Goal: Task Accomplishment & Management: Use online tool/utility

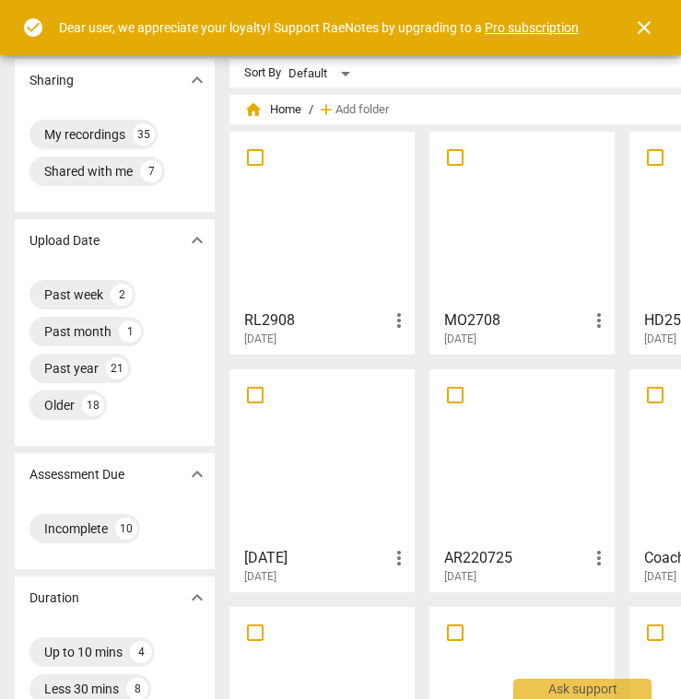
click at [306, 192] on div at bounding box center [322, 219] width 172 height 163
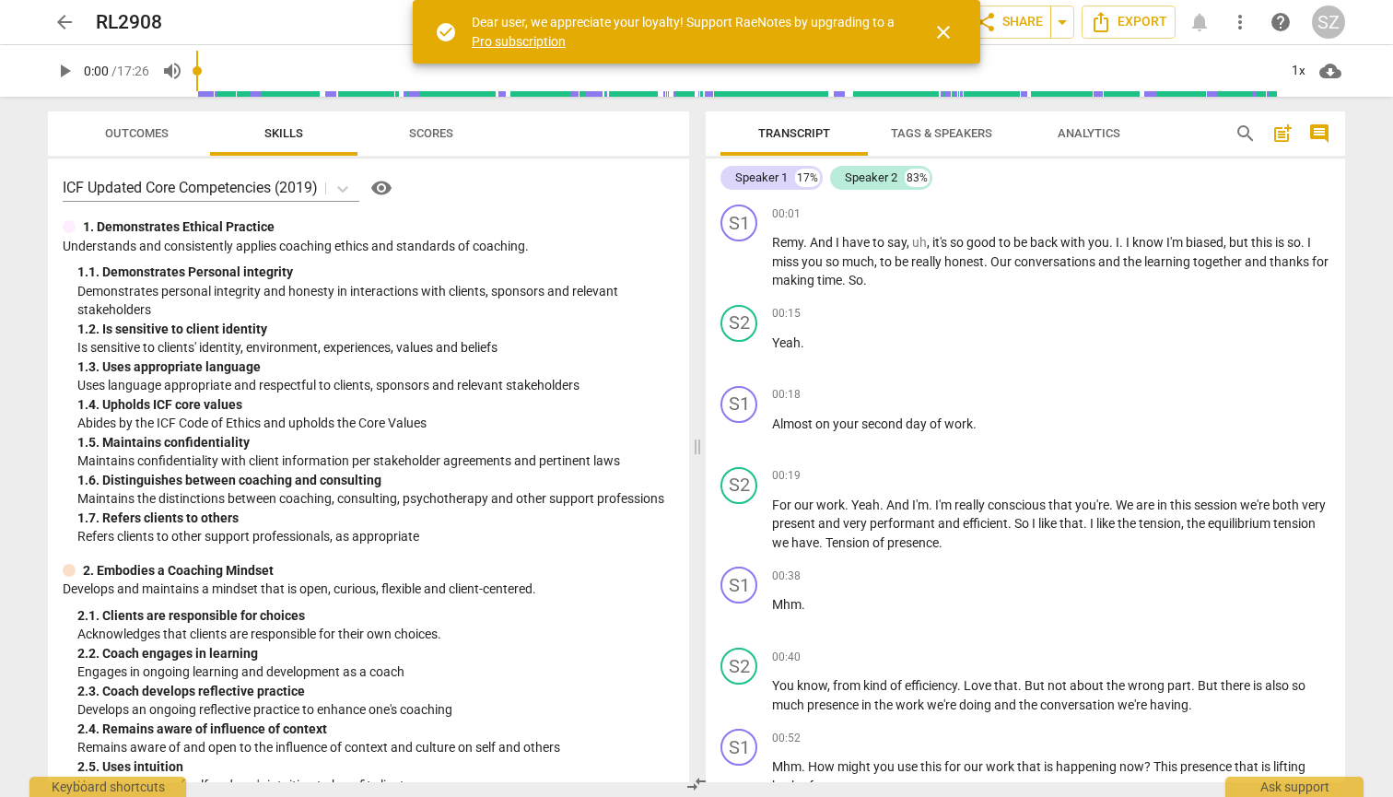
click at [680, 131] on span "Tags & Speakers" at bounding box center [941, 133] width 101 height 14
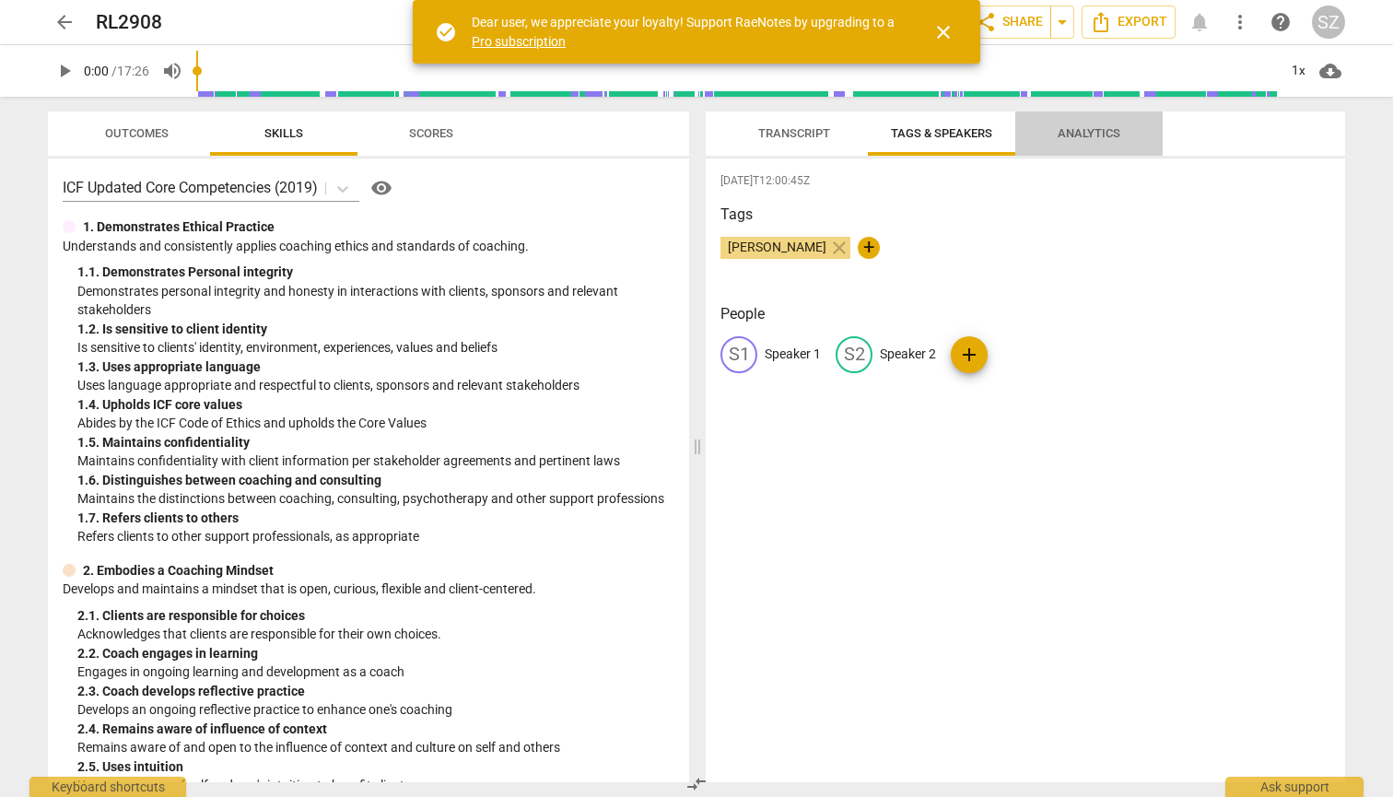
click at [680, 132] on span "Analytics" at bounding box center [1088, 133] width 63 height 14
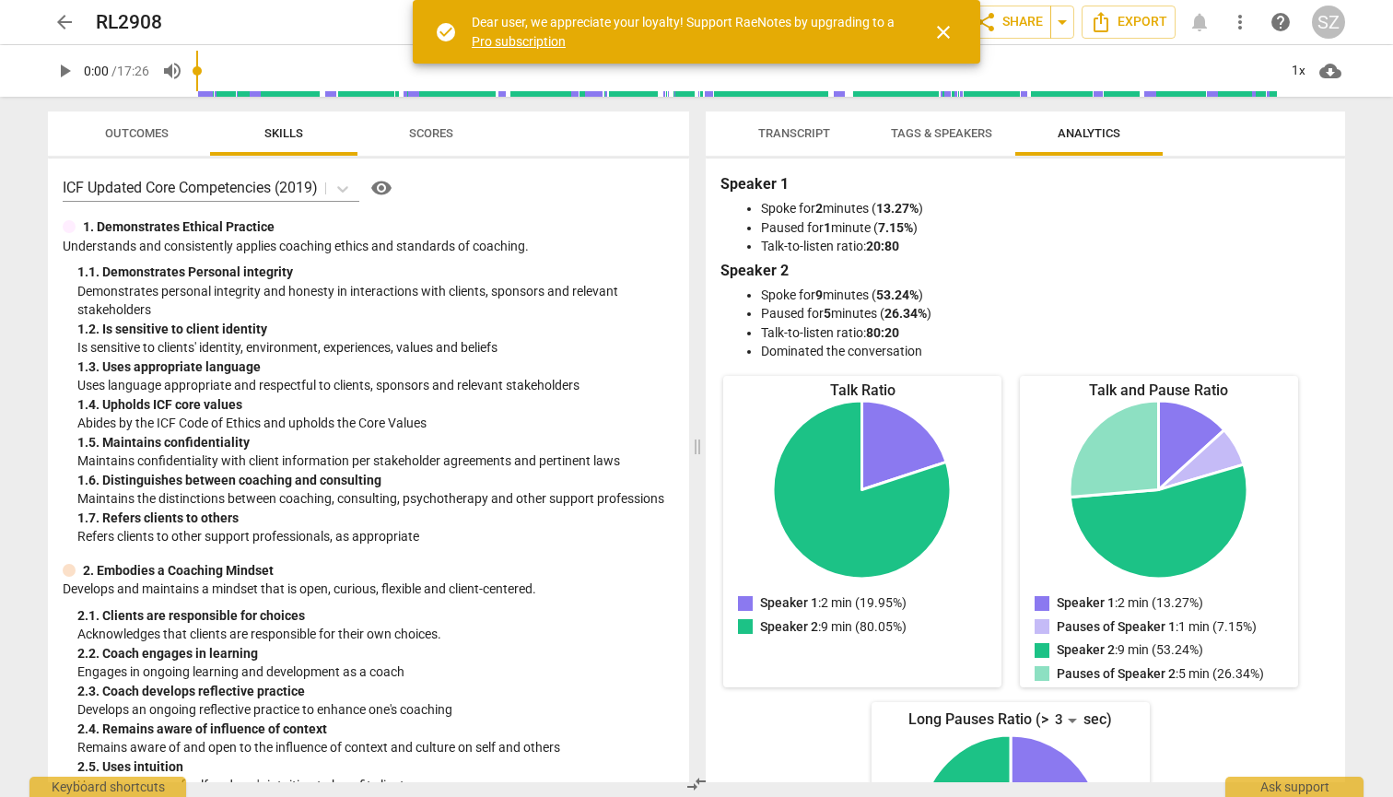
click at [680, 123] on span "Transcript" at bounding box center [794, 134] width 116 height 25
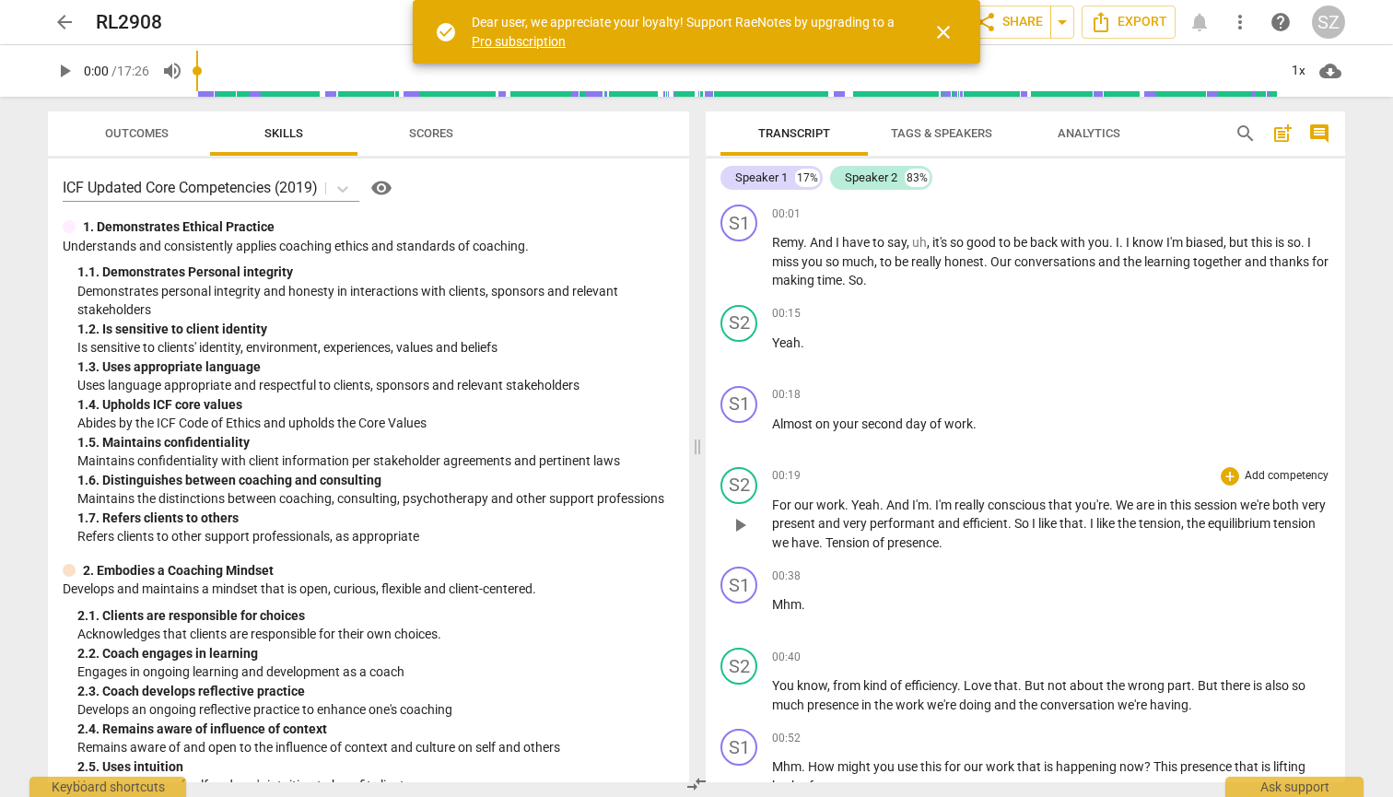
click at [680, 507] on span "For" at bounding box center [783, 504] width 22 height 15
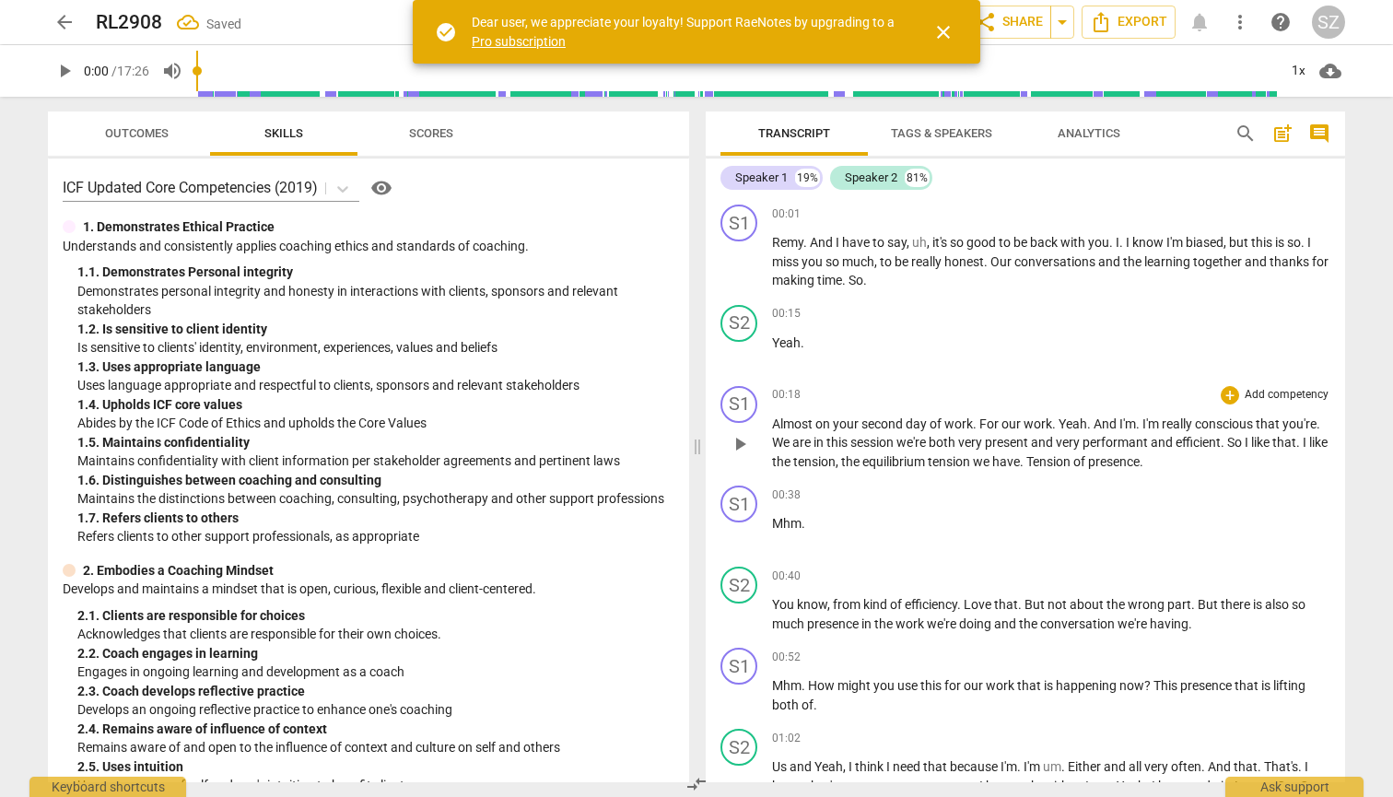
click at [680, 419] on span "." at bounding box center [1055, 423] width 6 height 15
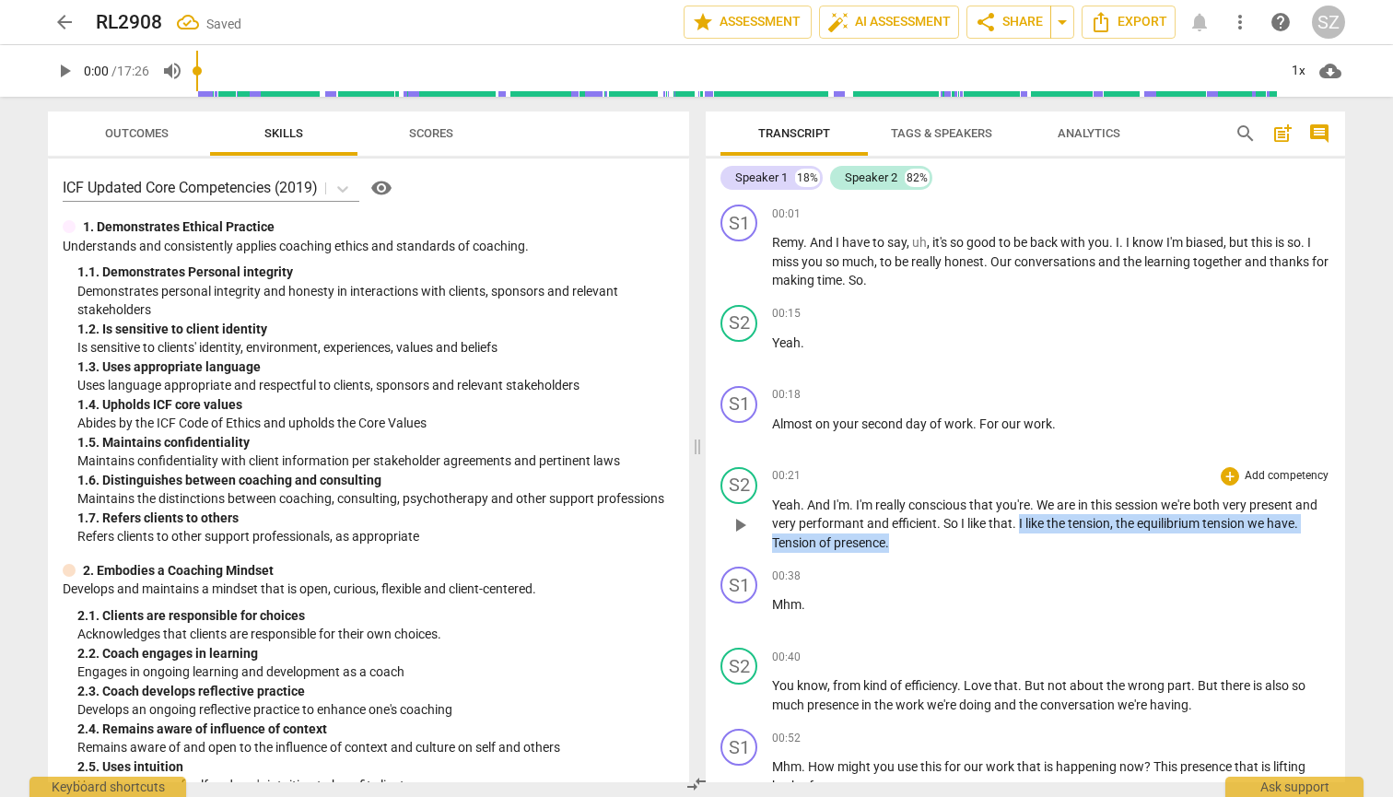
drag, startPoint x: 1019, startPoint y: 520, endPoint x: 1087, endPoint y: 537, distance: 70.1
click at [680, 537] on p "Yeah . And I'm . I'm really conscious that you're . We are in this session we'r…" at bounding box center [1051, 523] width 558 height 57
click at [680, 515] on icon "button" at bounding box center [932, 513] width 11 height 13
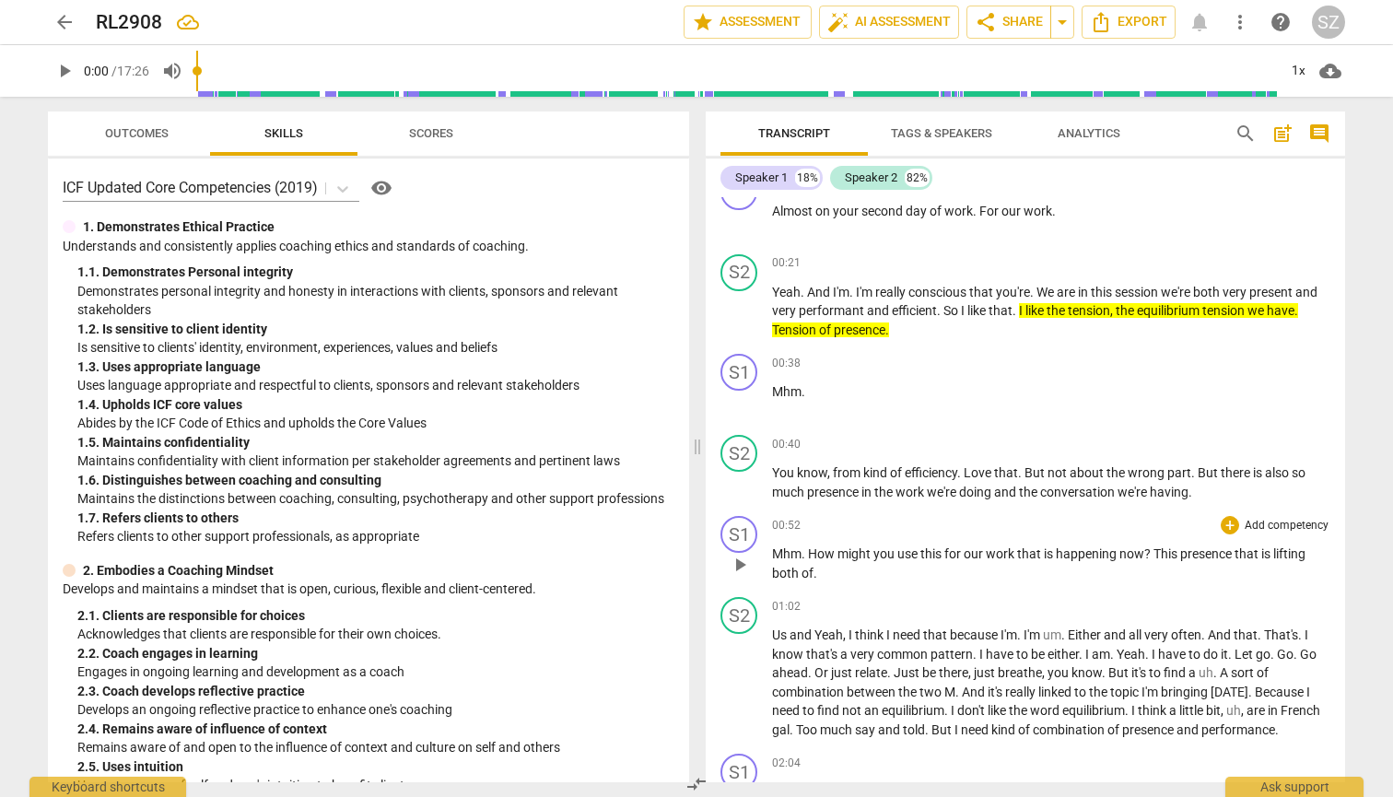
scroll to position [253, 0]
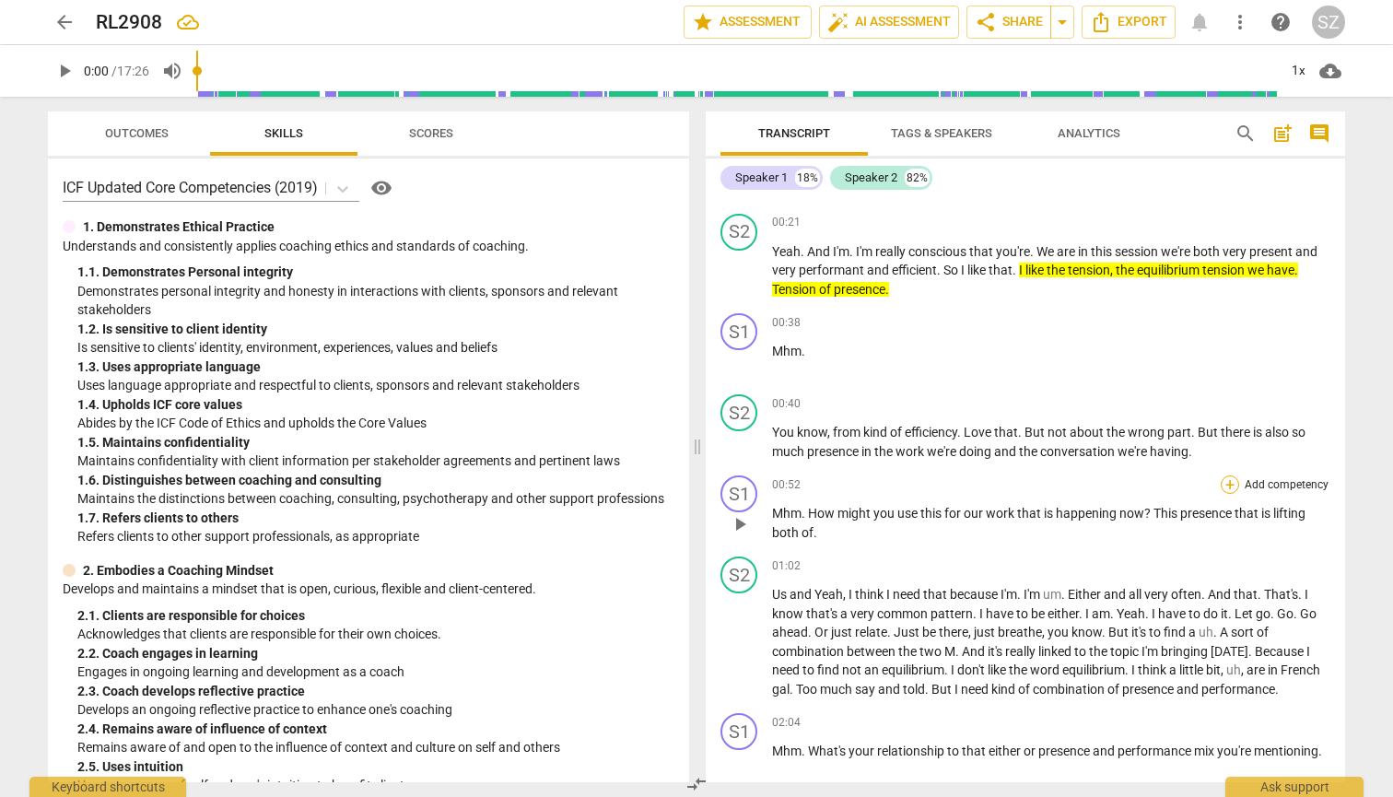
click at [680, 479] on div "+" at bounding box center [1229, 484] width 18 height 18
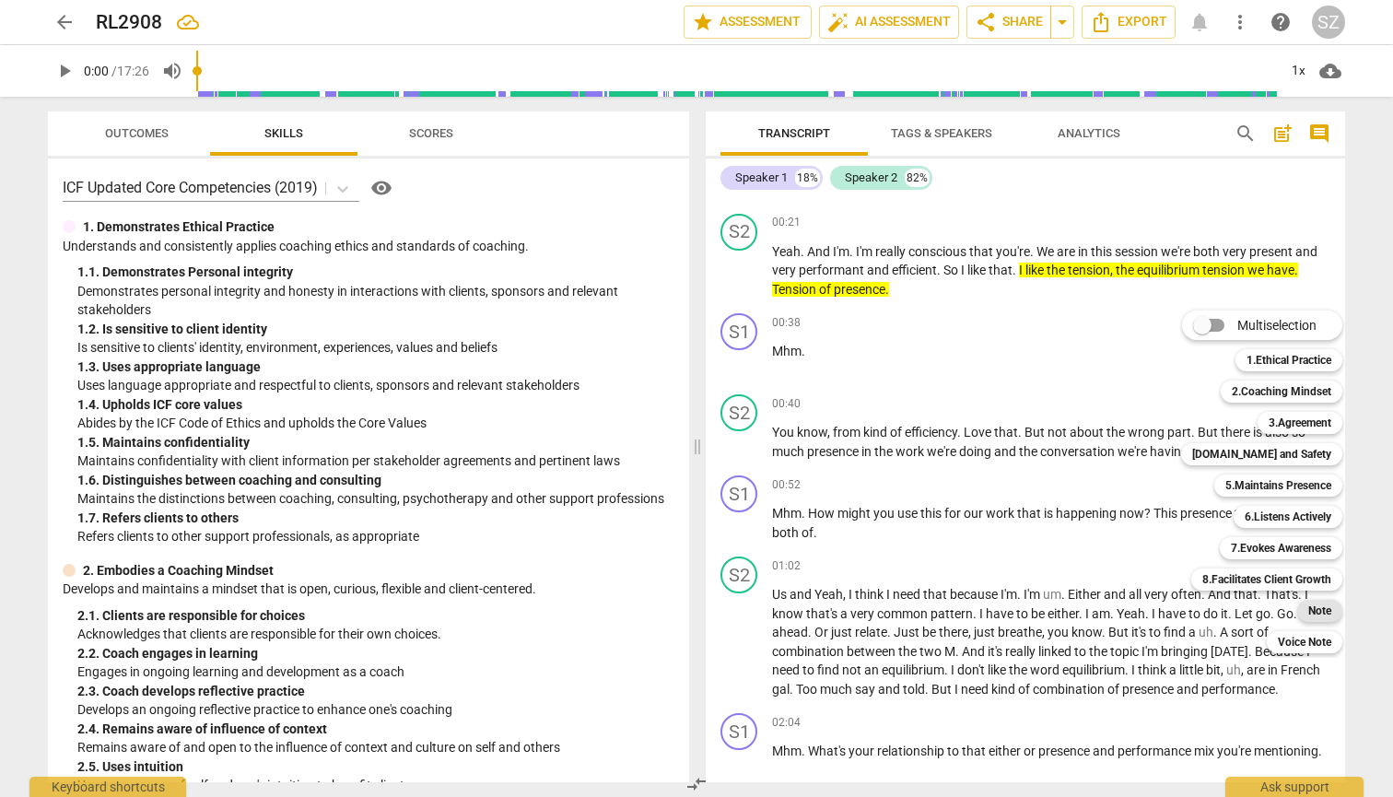
click at [680, 609] on b "Note" at bounding box center [1319, 611] width 23 height 22
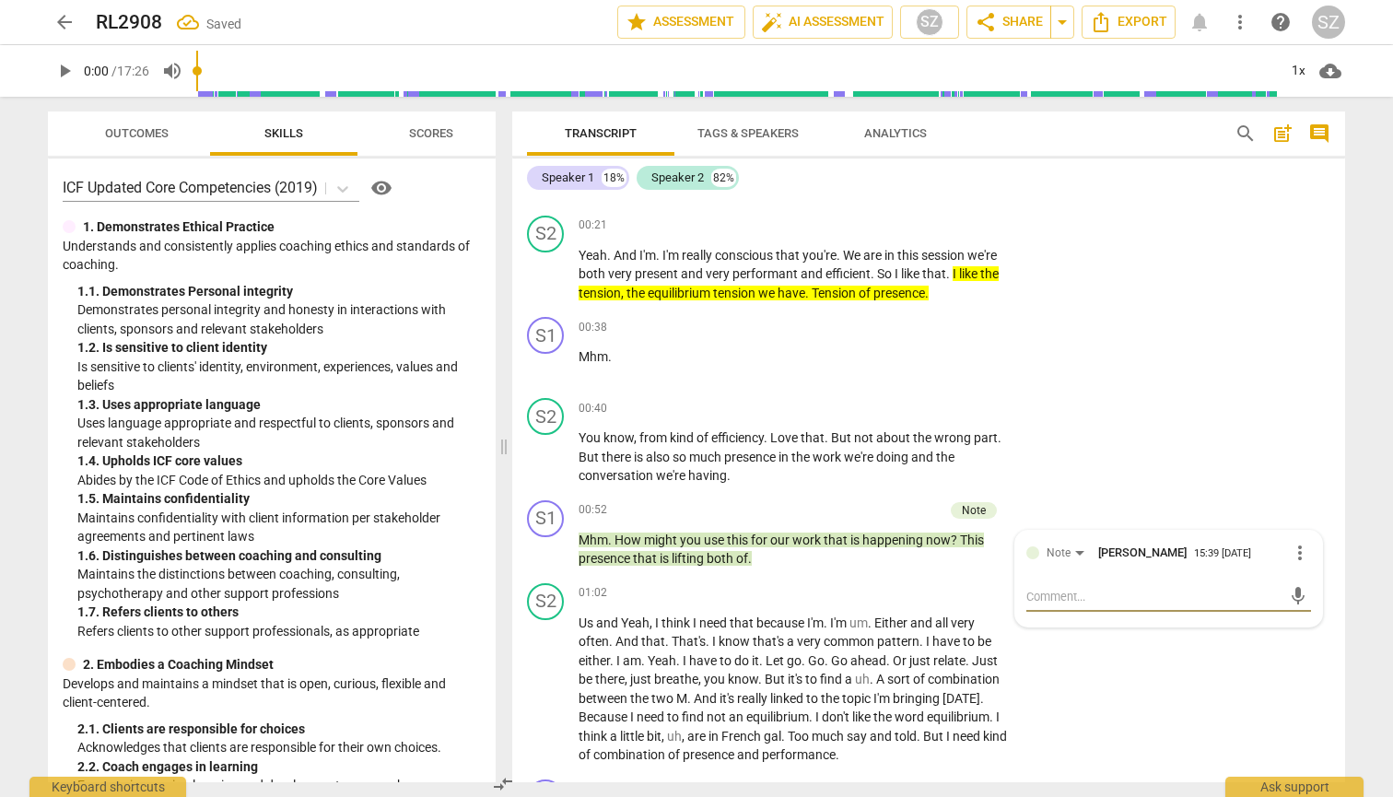
type textarea "H"
type textarea "Ho"
type textarea "How"
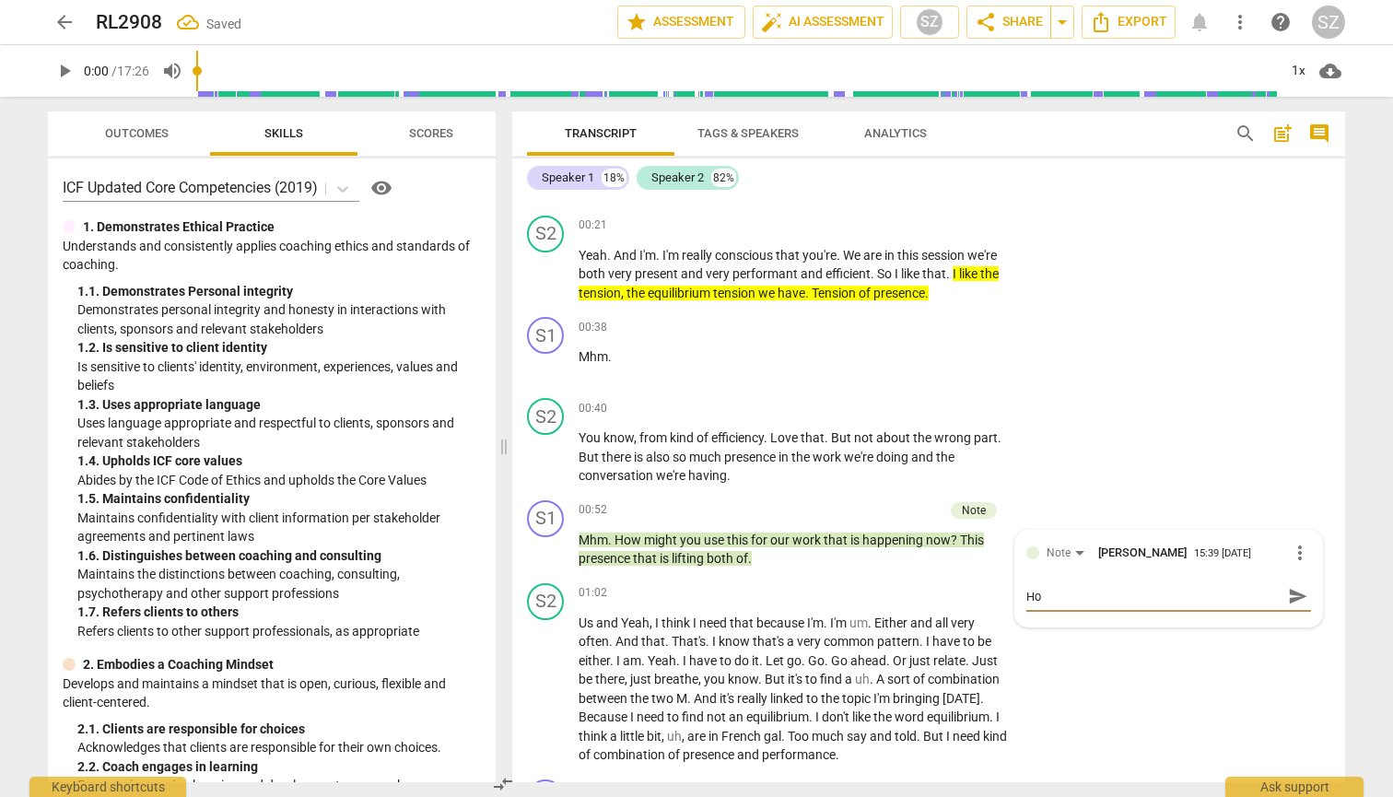
type textarea "How"
type textarea "How m"
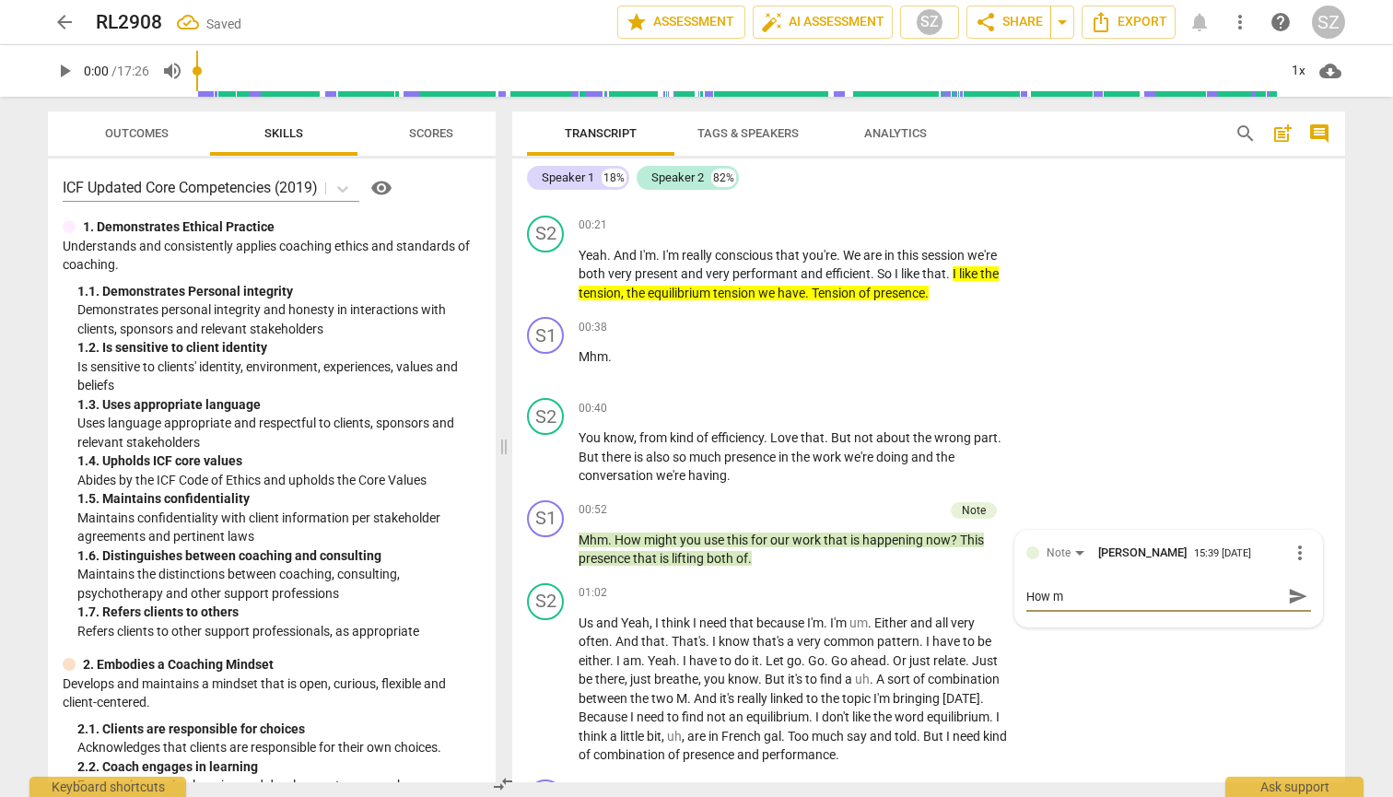
type textarea "How mi"
type textarea "How mig"
type textarea "How migh"
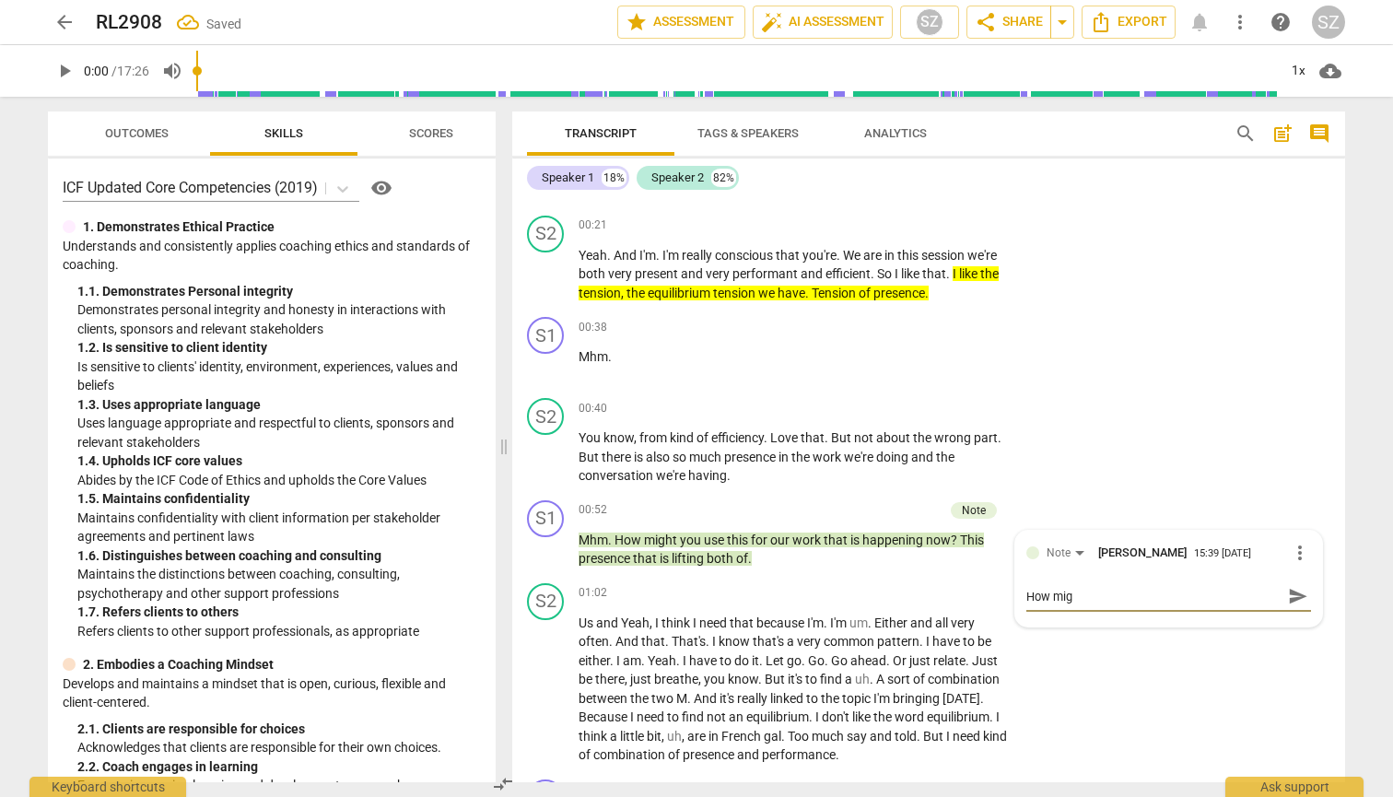
type textarea "How migh"
type textarea "How might"
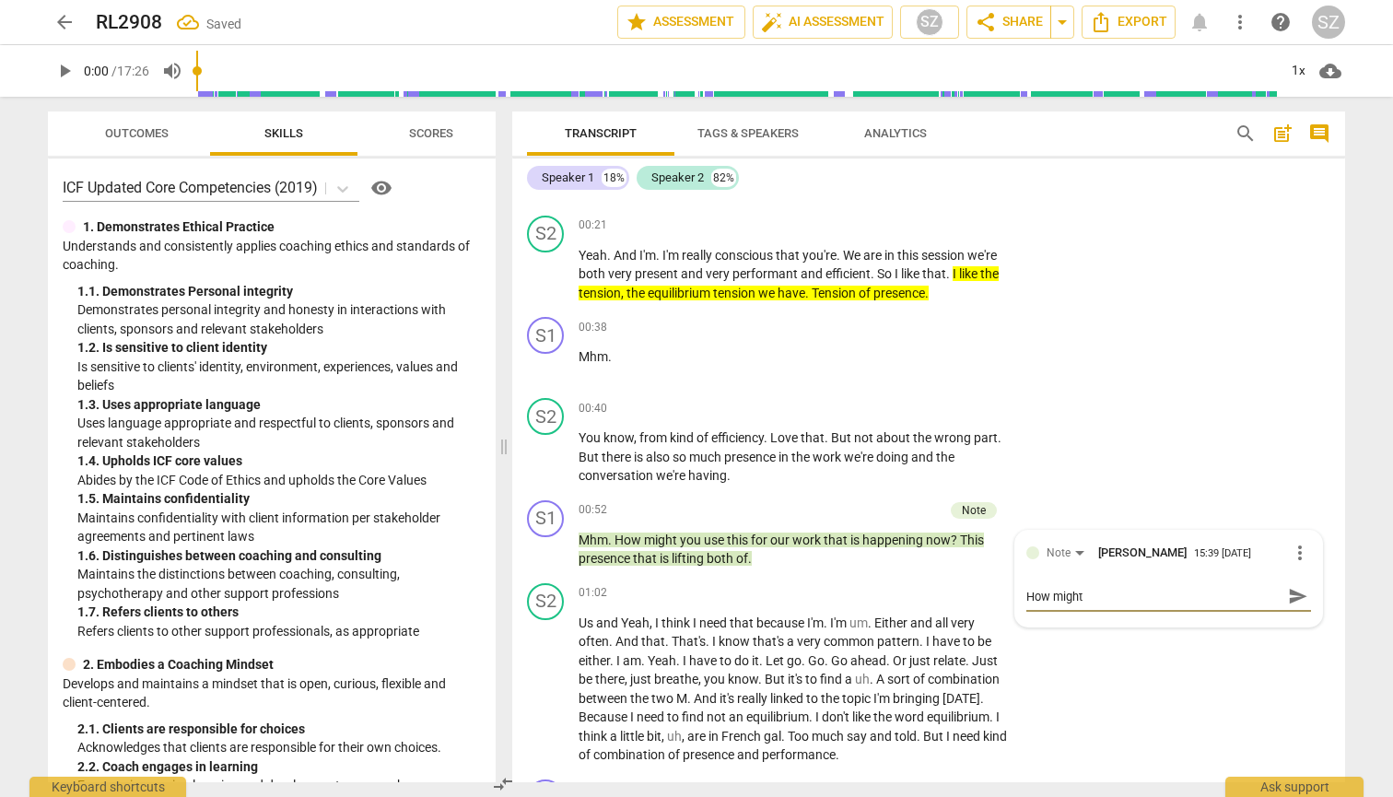
type textarea "How might y"
type textarea "How might yo"
type textarea "How might you"
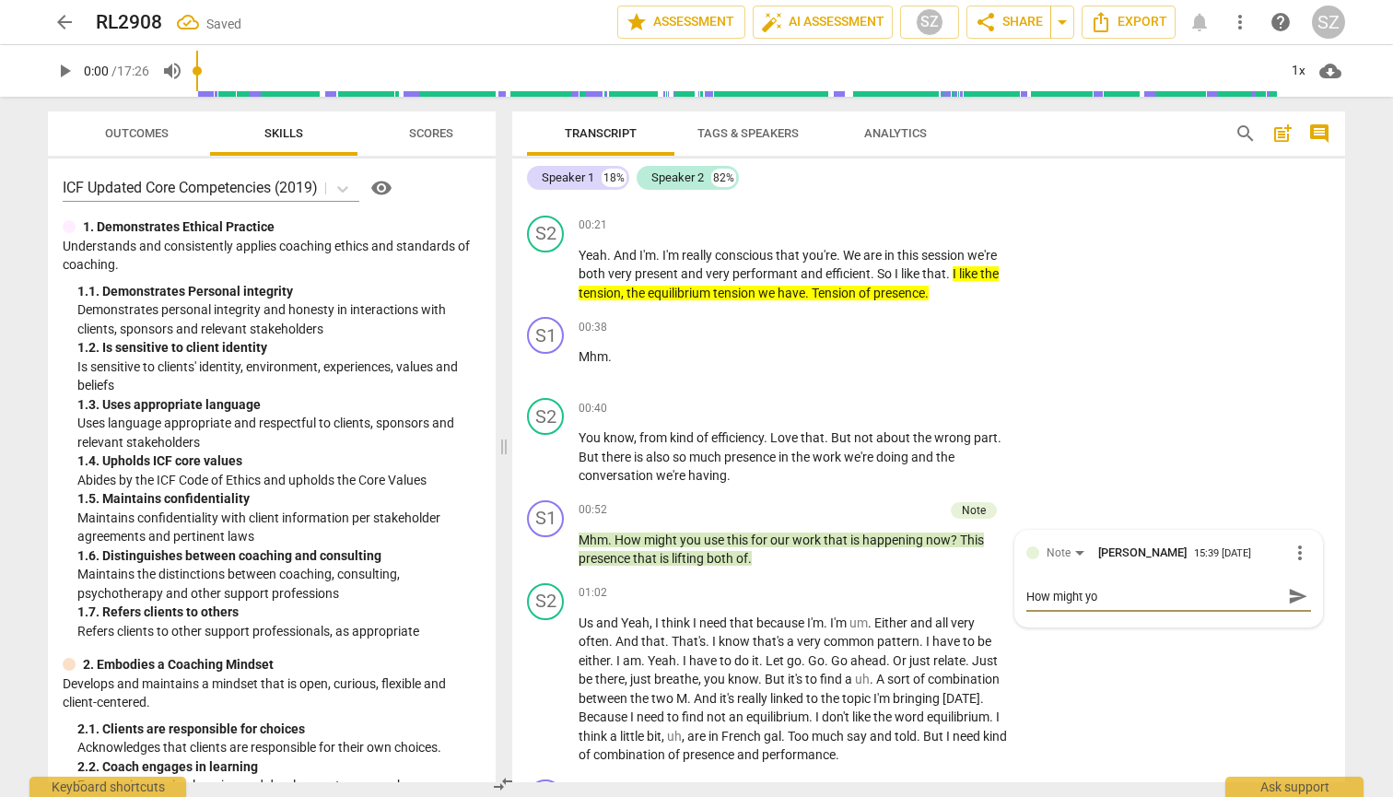
type textarea "How might you"
type textarea "How might you u"
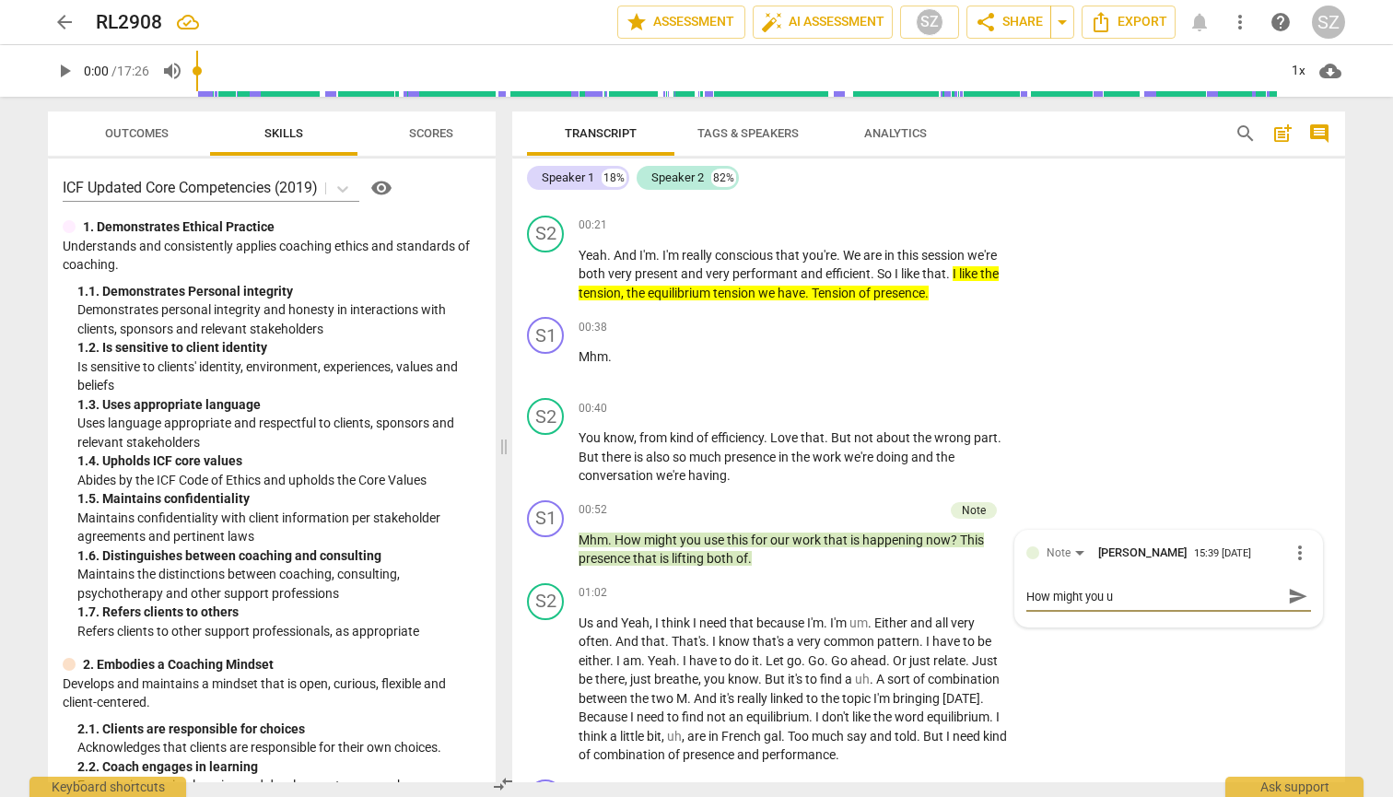
type textarea "How might you us"
type textarea "How might you use"
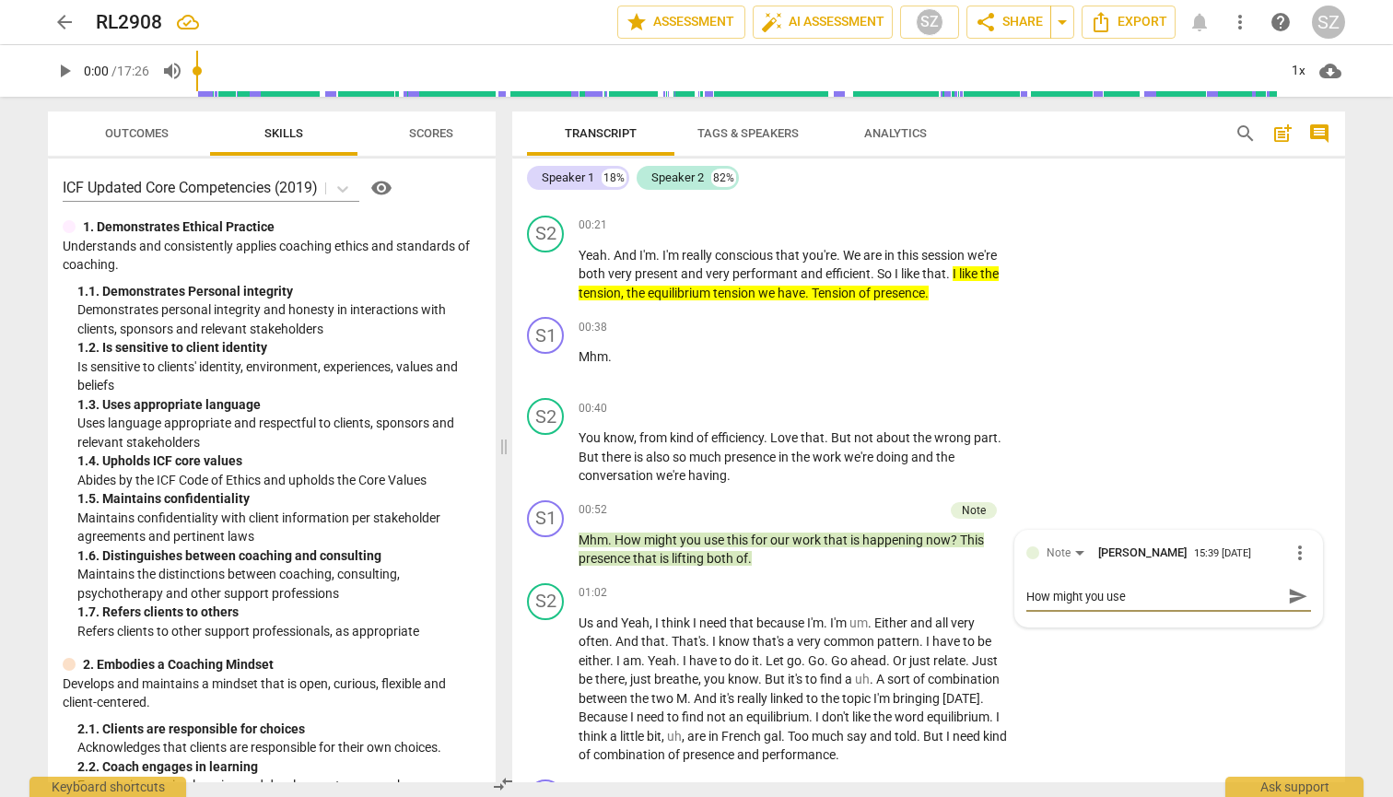
type textarea "How might you use"
type textarea "How might you use t"
type textarea "How might you use th"
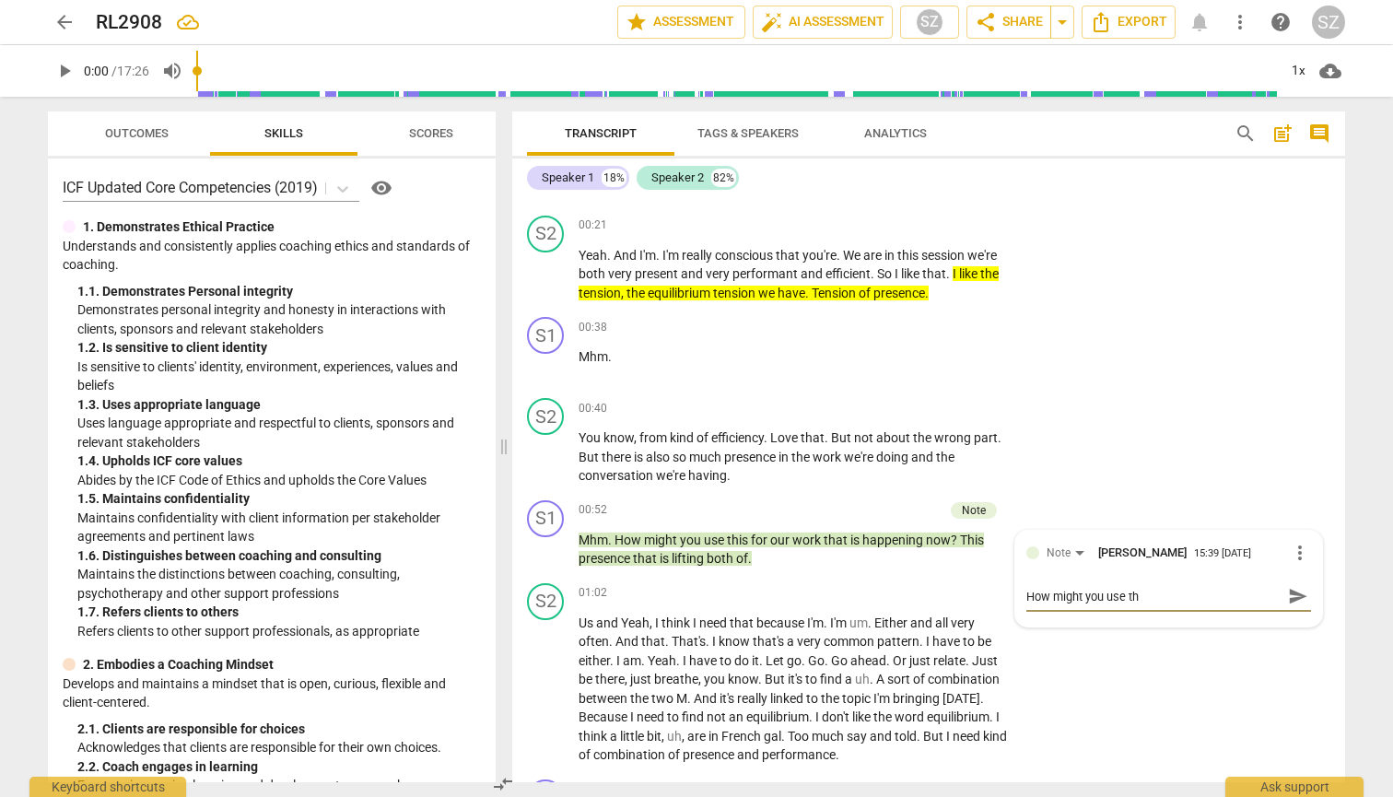
type textarea "How might you use thi"
type textarea "How might you use this"
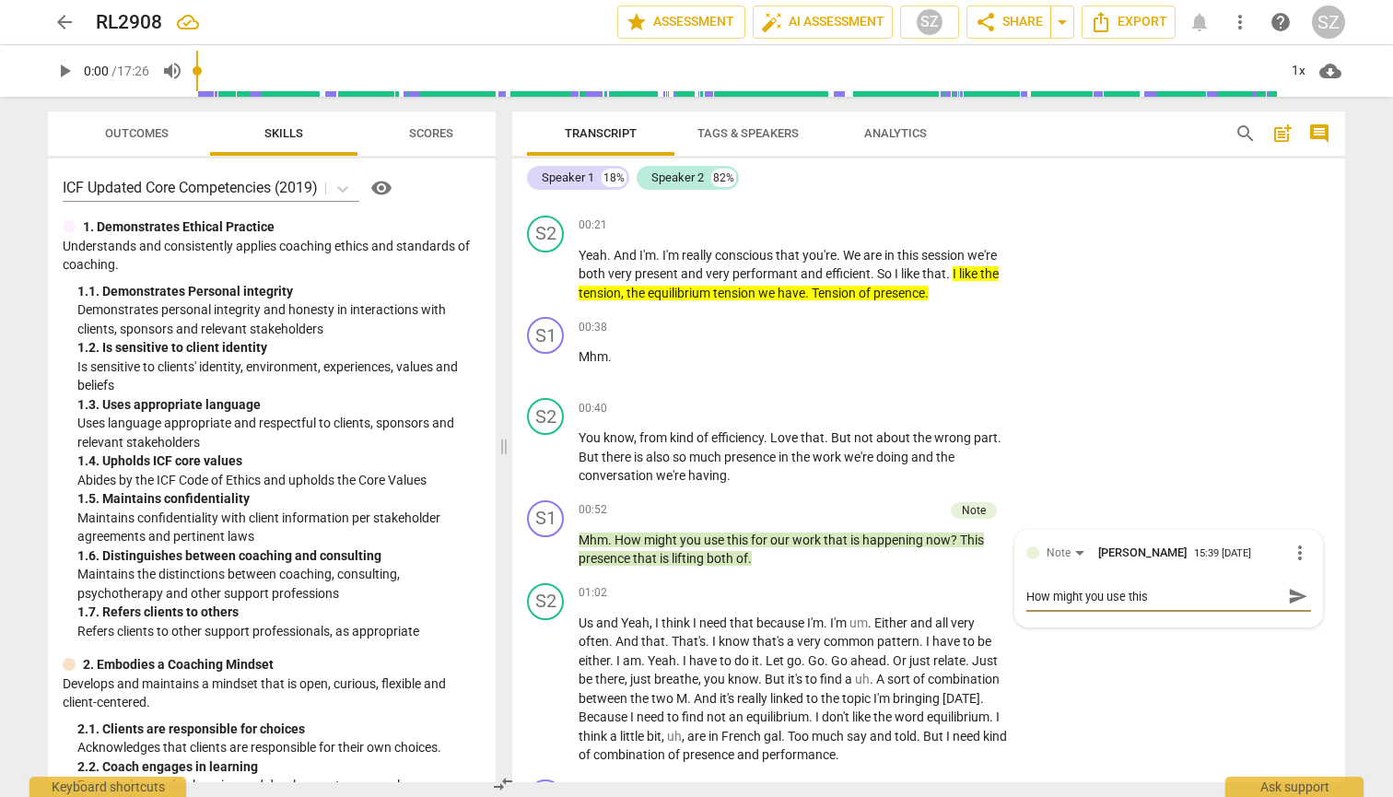
type textarea "How might you use this"
type textarea "How might you use this e"
type textarea "How might you use this en"
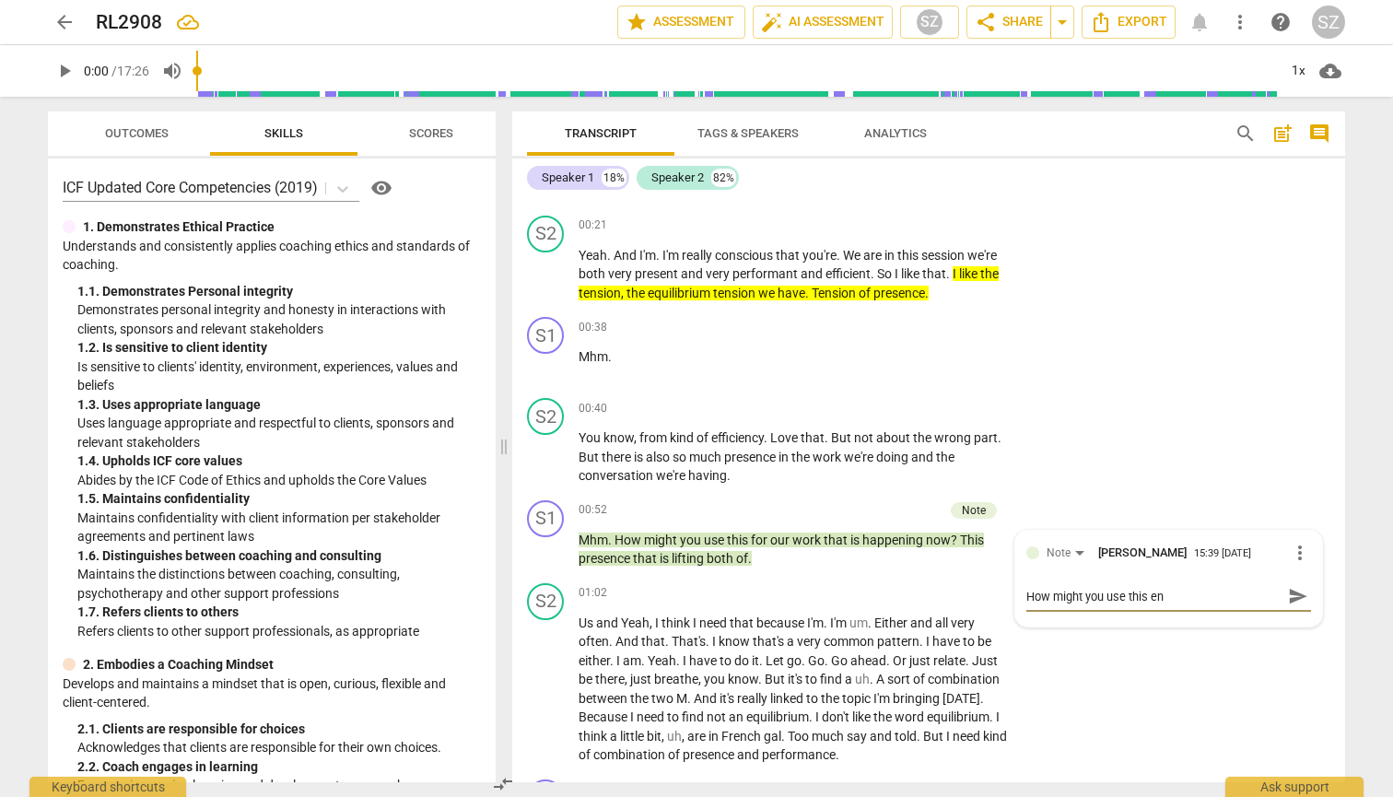
type textarea "How might you use this ene"
type textarea "How might you use this ener"
type textarea "How might you use this energ"
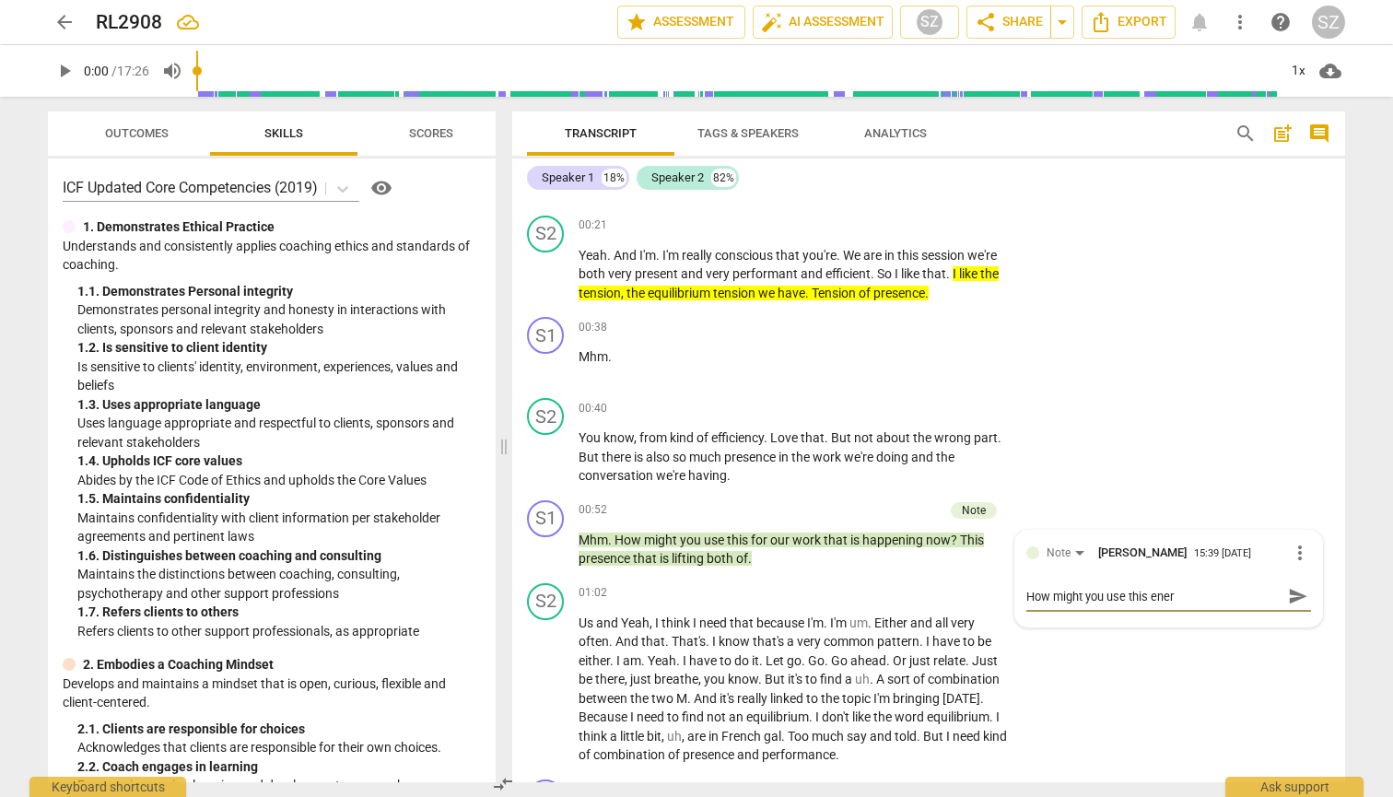
type textarea "How might you use this energ"
type textarea "How might you use this energy"
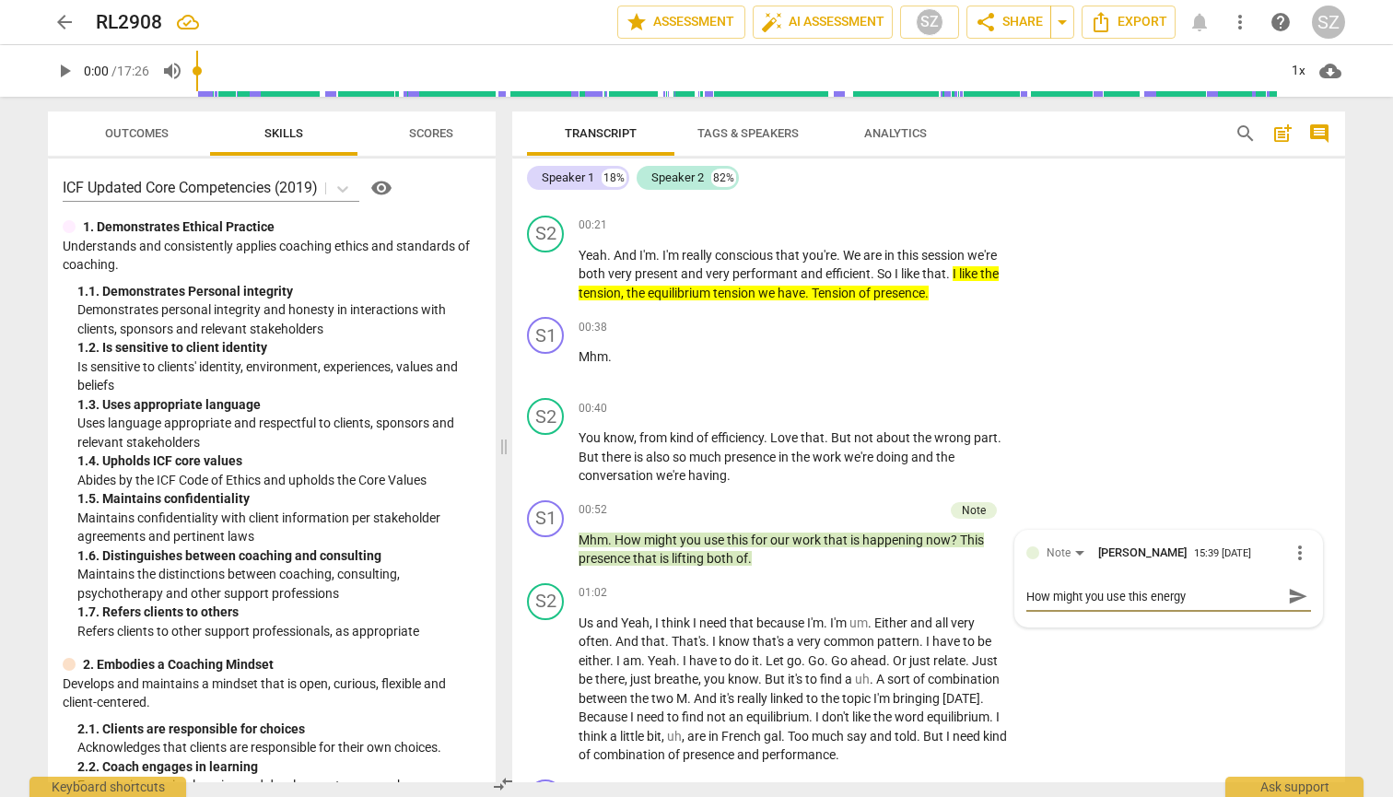
type textarea "How might you use this energy f"
type textarea "How might you use this energy fo"
type textarea "How might you use this energy for"
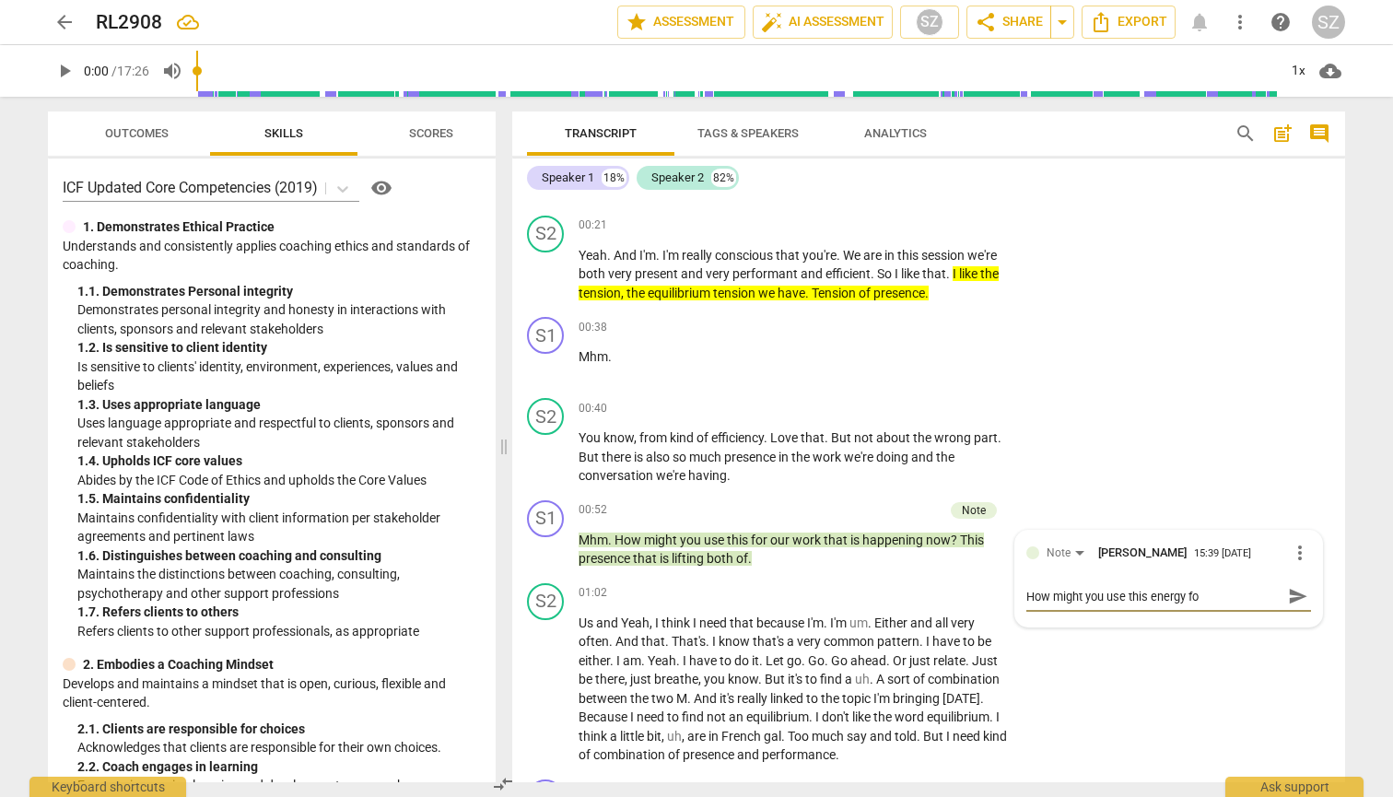
type textarea "How might you use this energy for"
type textarea "How might you use this energy for y"
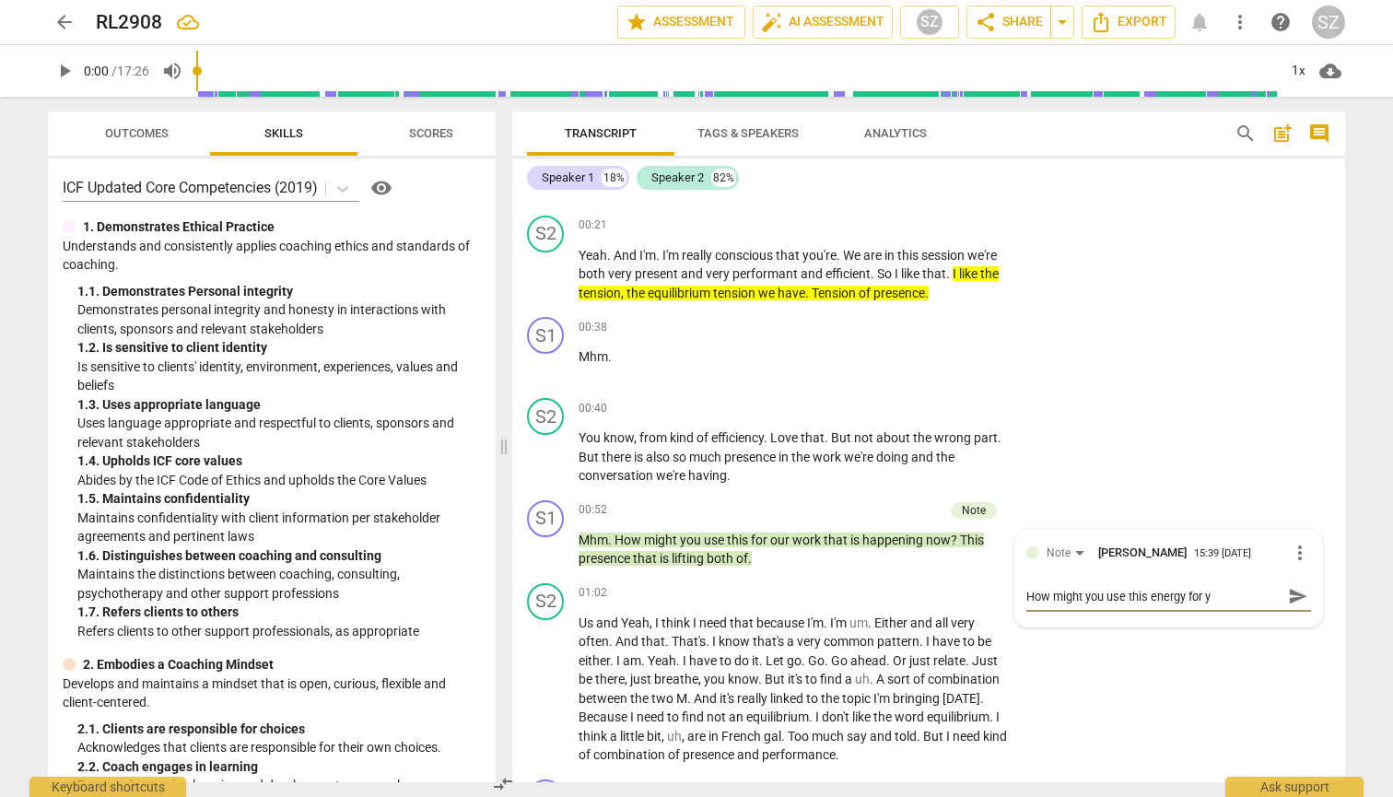
type textarea "How might you use this energy for yo"
type textarea "How might you use this energy for yor"
type textarea "How might you use this energy for your"
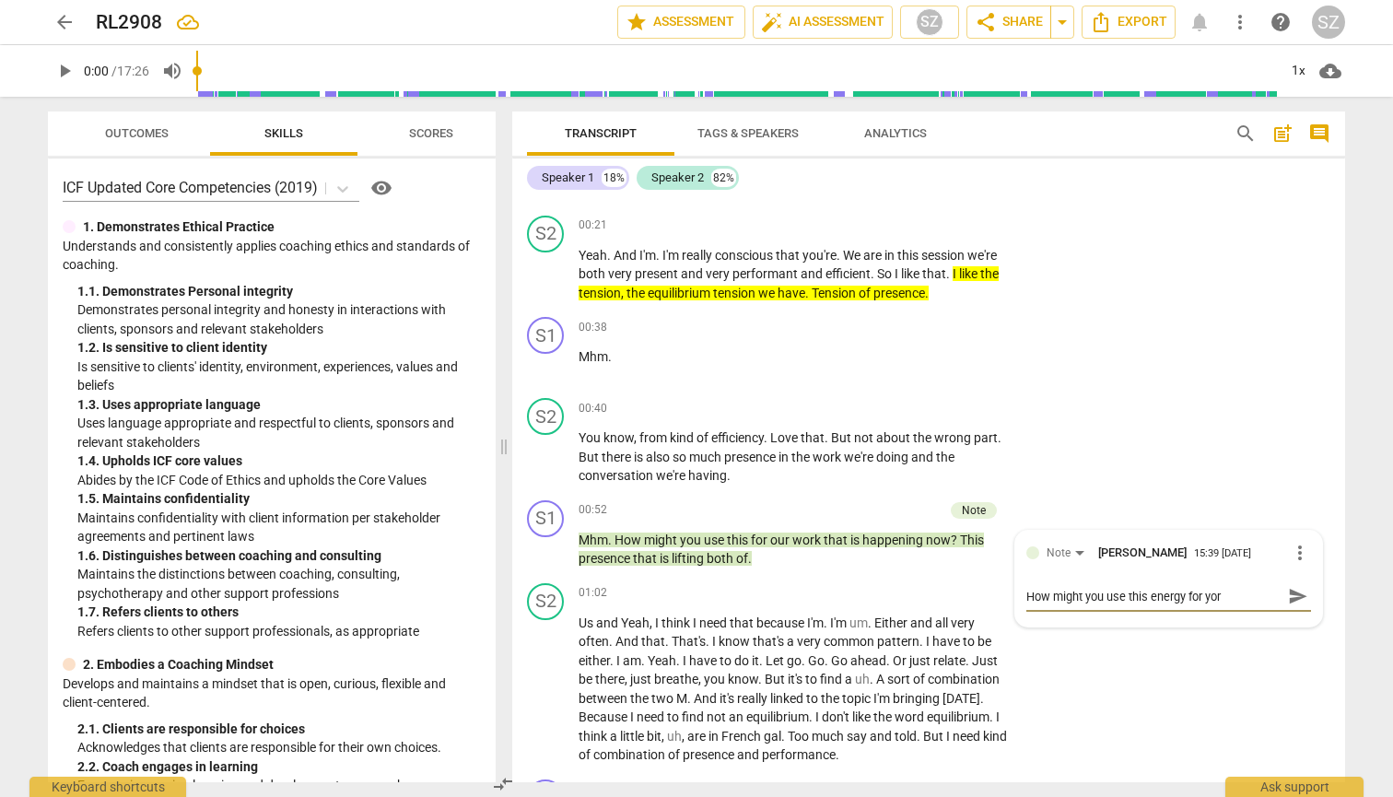
type textarea "How might you use this energy for your"
type textarea "How might you use this energy for you"
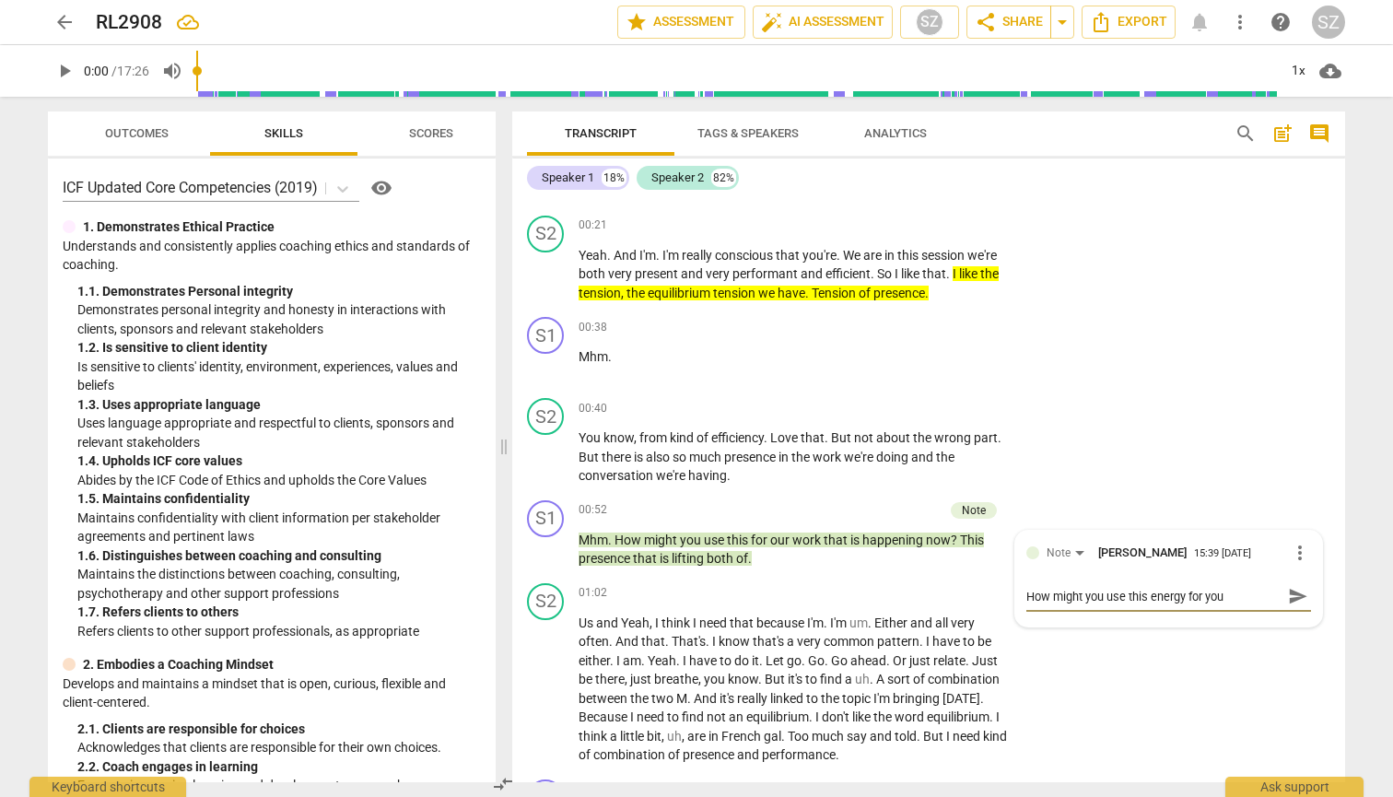
type textarea "How might you use this energy for yo"
type textarea "How might you use this energy for y"
type textarea "How might you use this energy for"
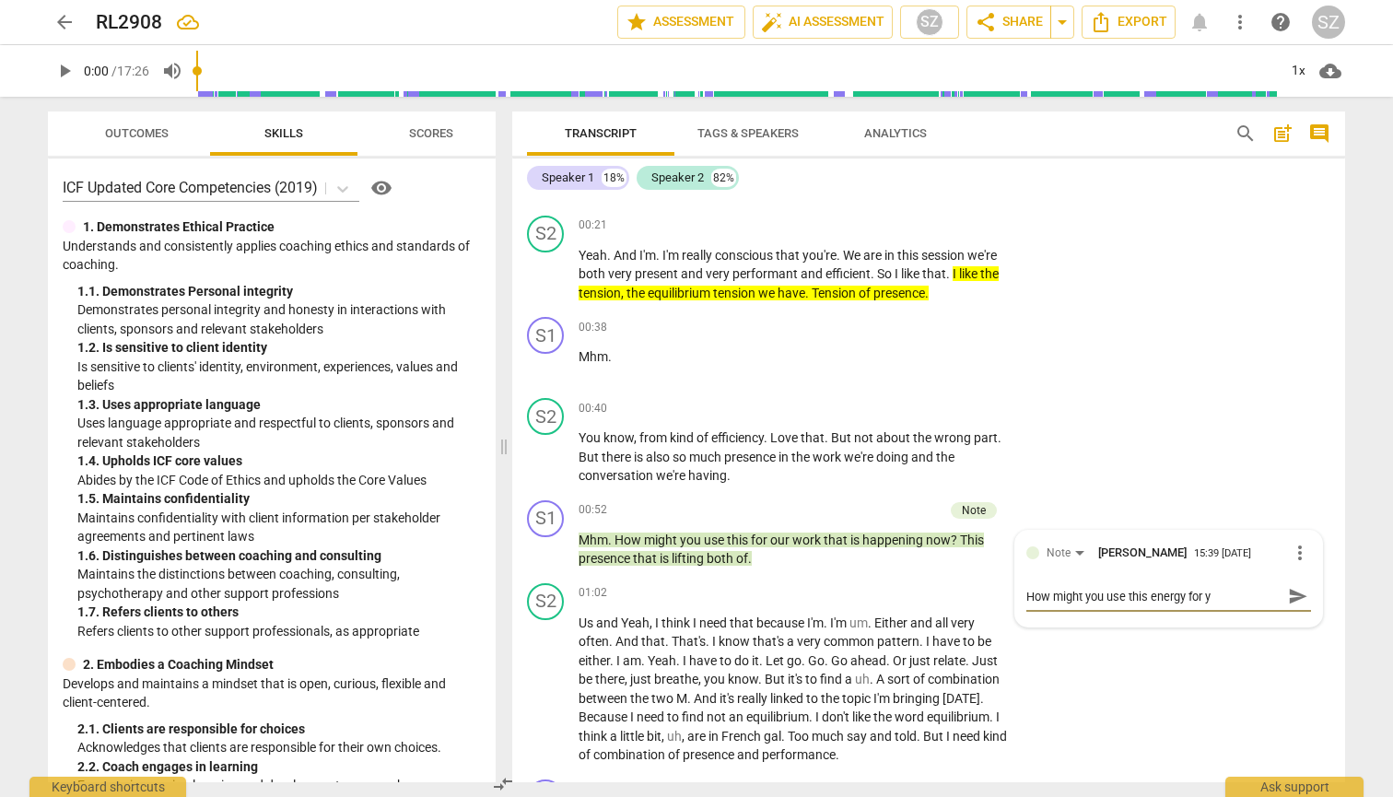
type textarea "How might you use this energy for"
type textarea "How might you use this energy for o"
type textarea "How might you use this energy for ou"
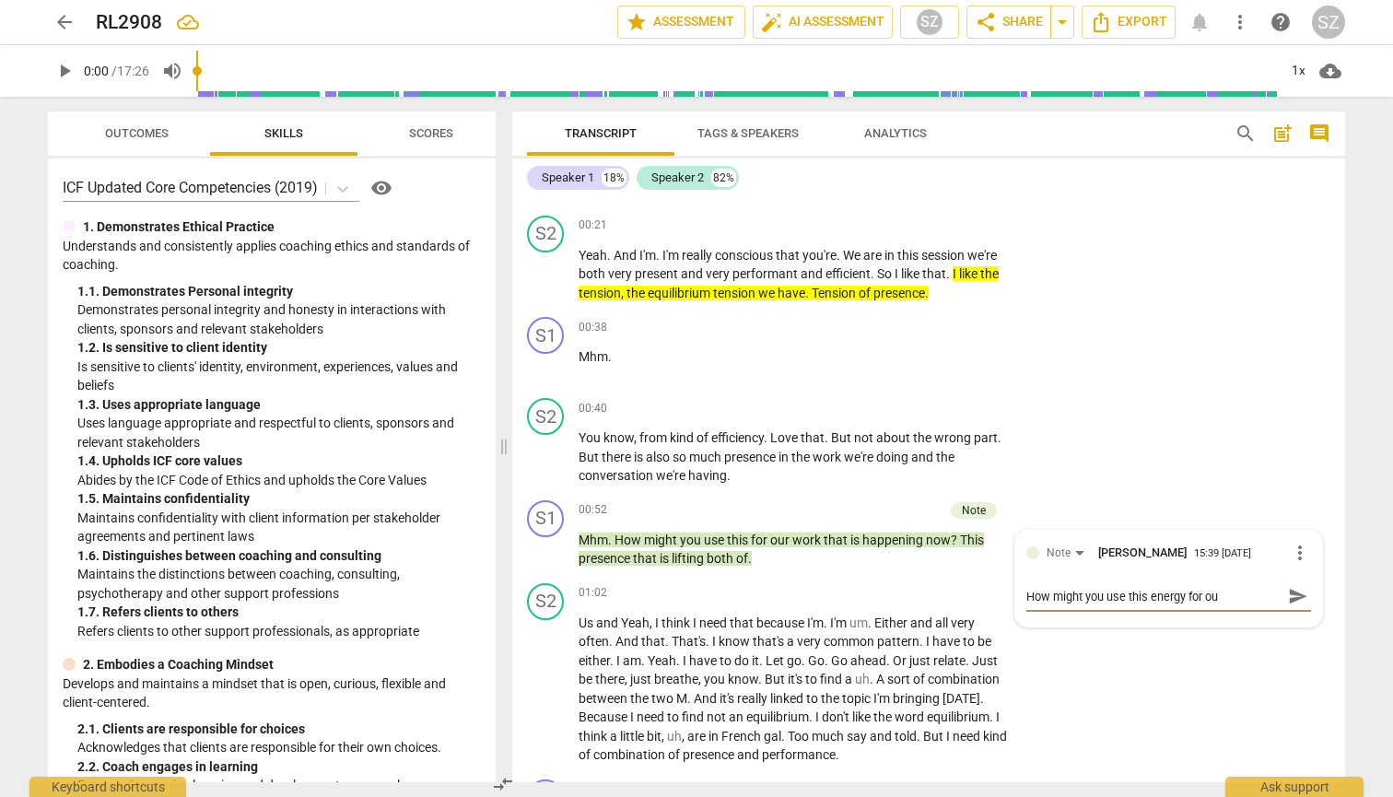
type textarea "How might you use this energy for our"
type textarea "How might you use this energy for our w"
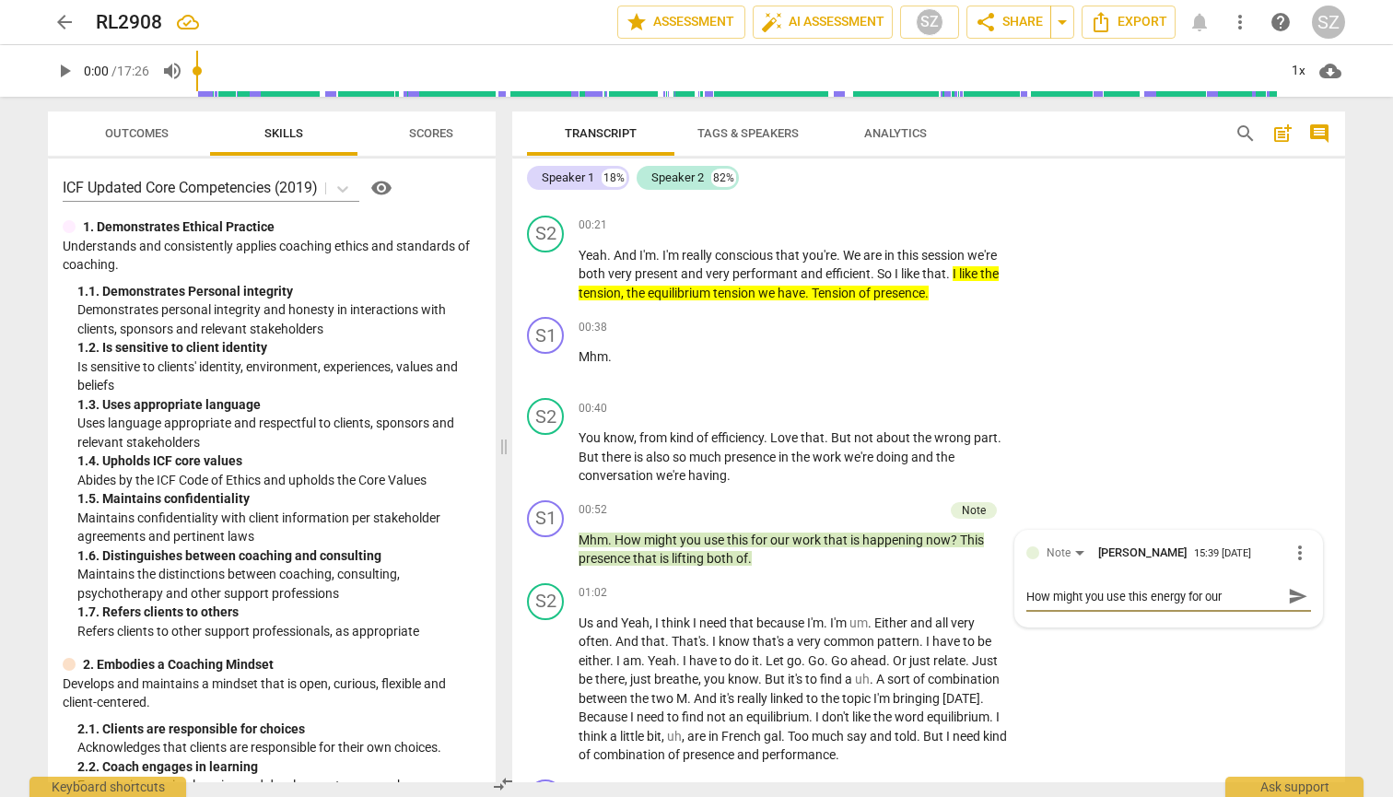
type textarea "How might you use this energy for our w"
type textarea "How might you use this energy for our wo"
type textarea "How might you use this energy for our wor"
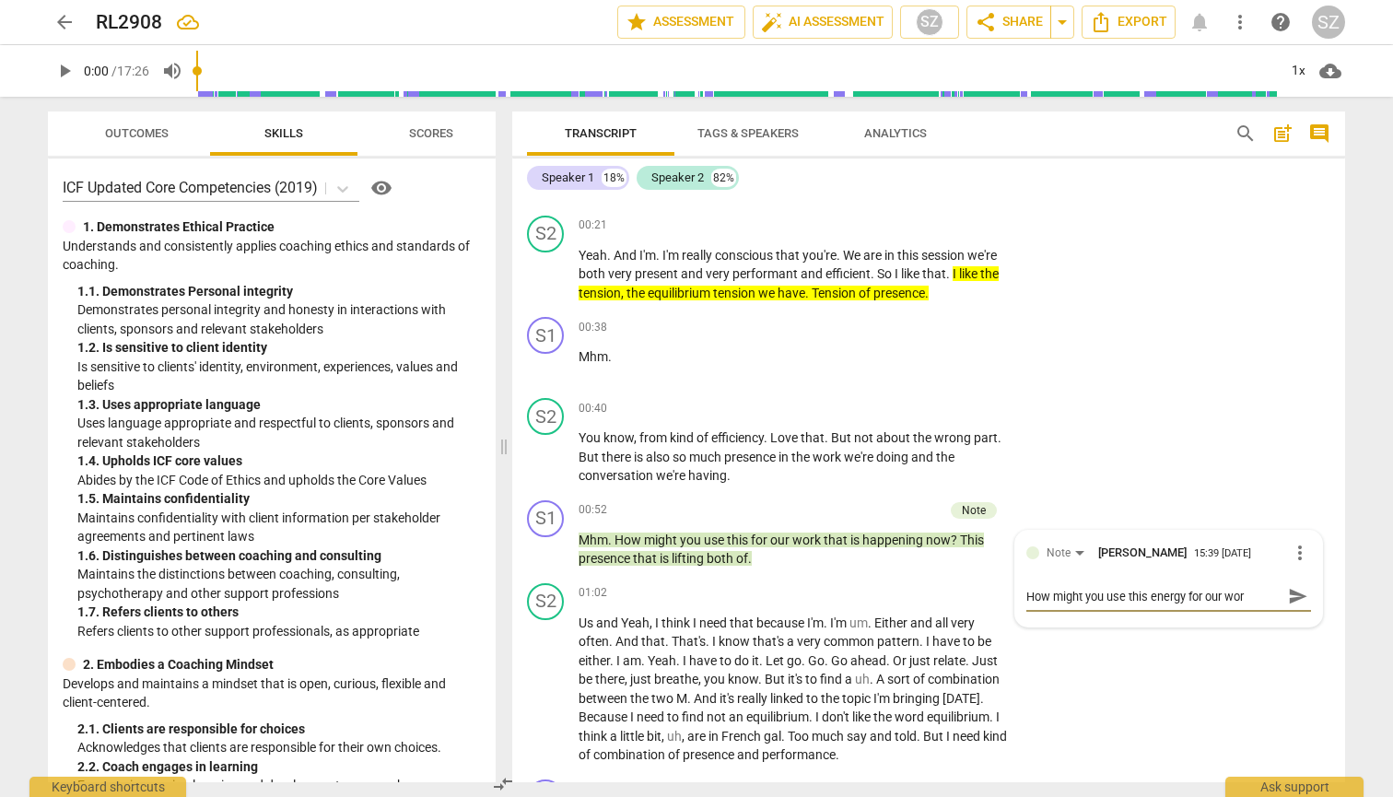
type textarea "How might you use this energy for our work"
type textarea "How might you use this energy for our work t"
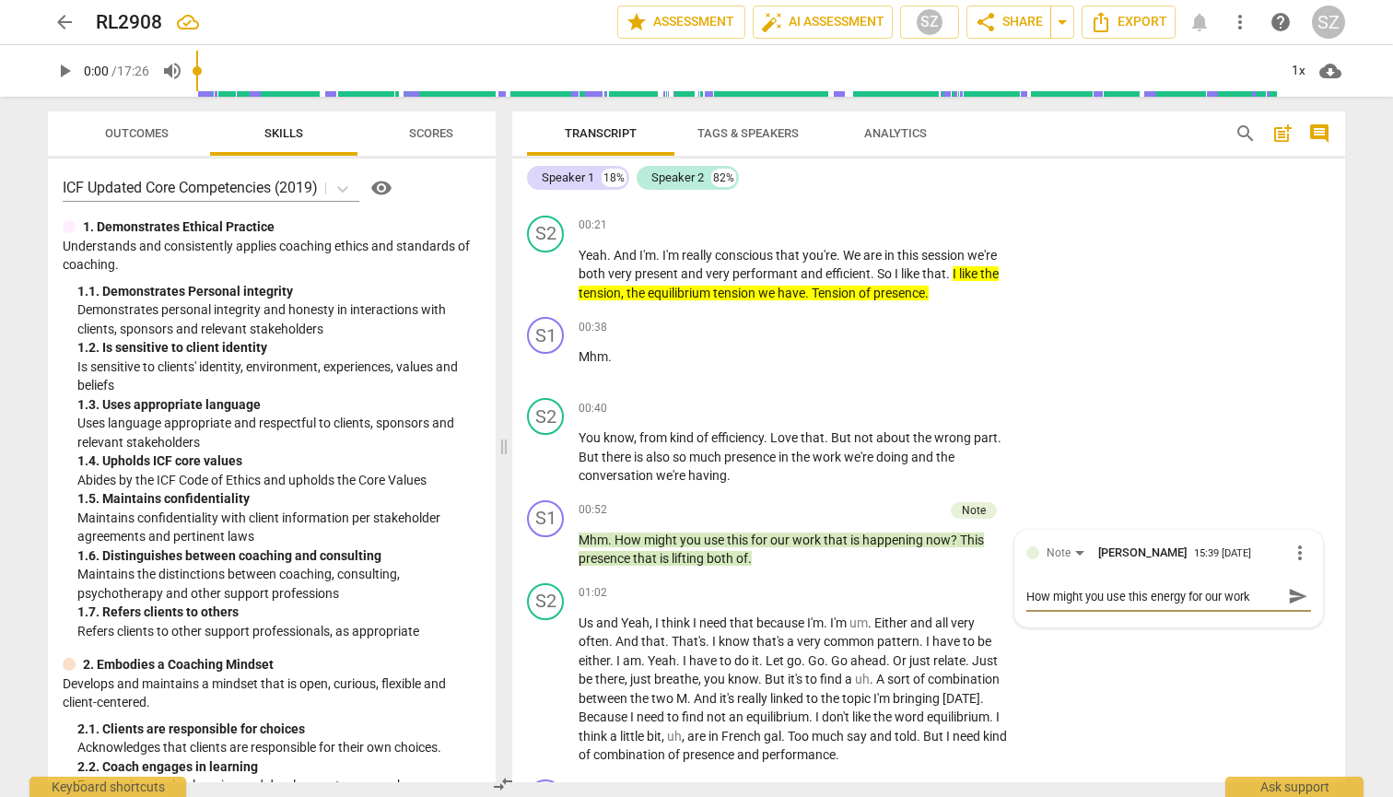
type textarea "How might you use this energy for our work t"
type textarea "How might you use this energy for our work th"
type textarea "How might you use this energy for our work tha"
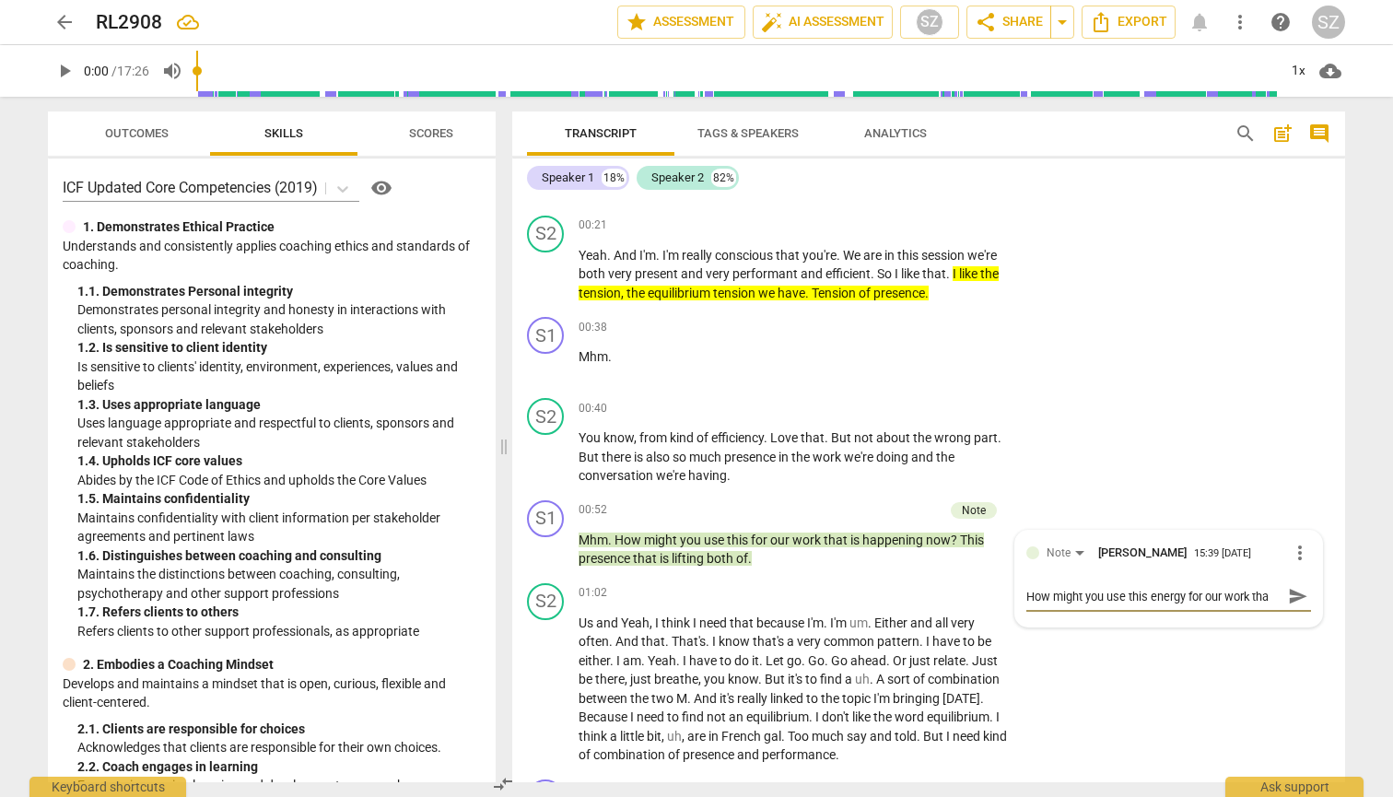
type textarea "How might you use this energy for our work that"
type textarea "How might you use this energy for our work that i"
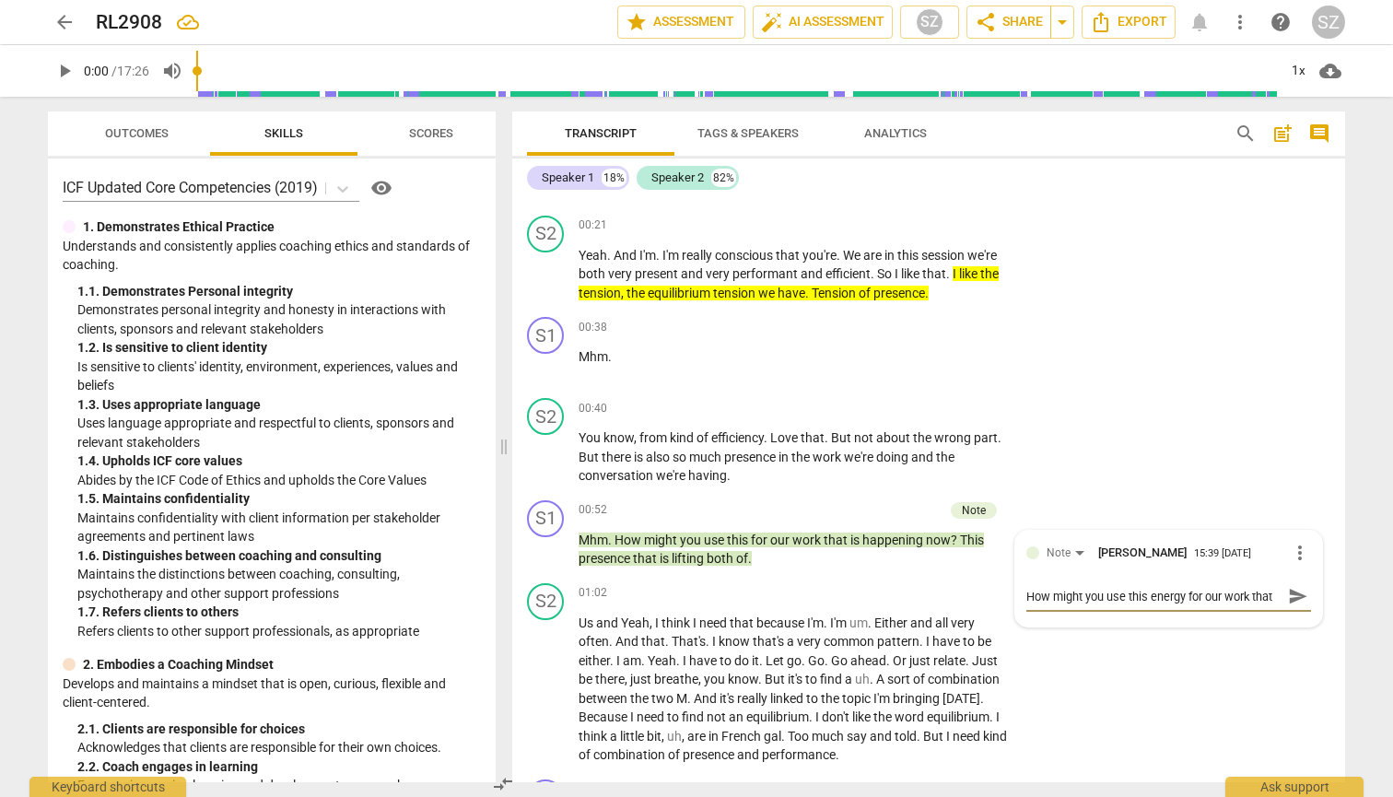
type textarea "How might you use this energy for our work that i"
type textarea "How might you use this energy for our work that is"
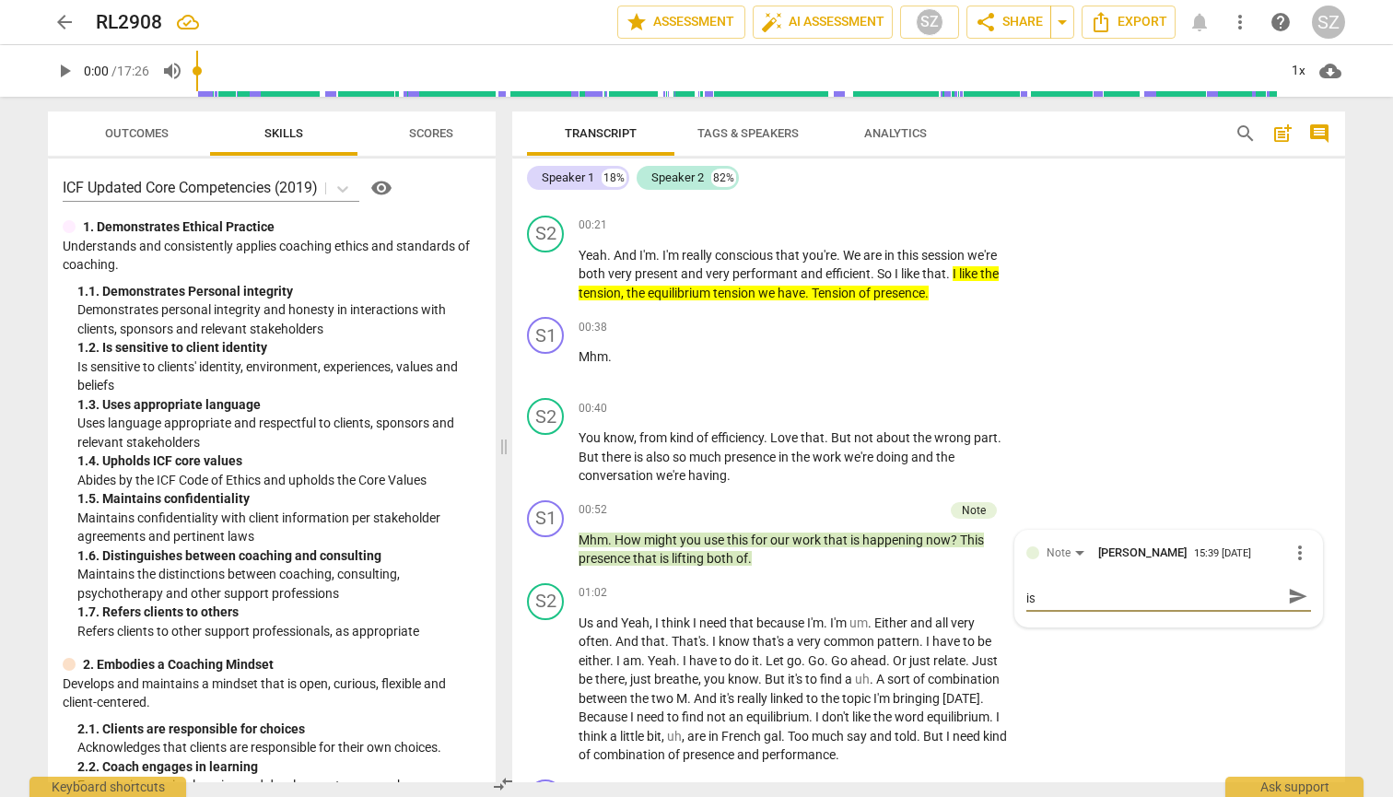
type textarea "How might you use this energy for our work that is"
type textarea "How might you use this energy for our work that is h"
type textarea "How might you use this energy for our work that is ha"
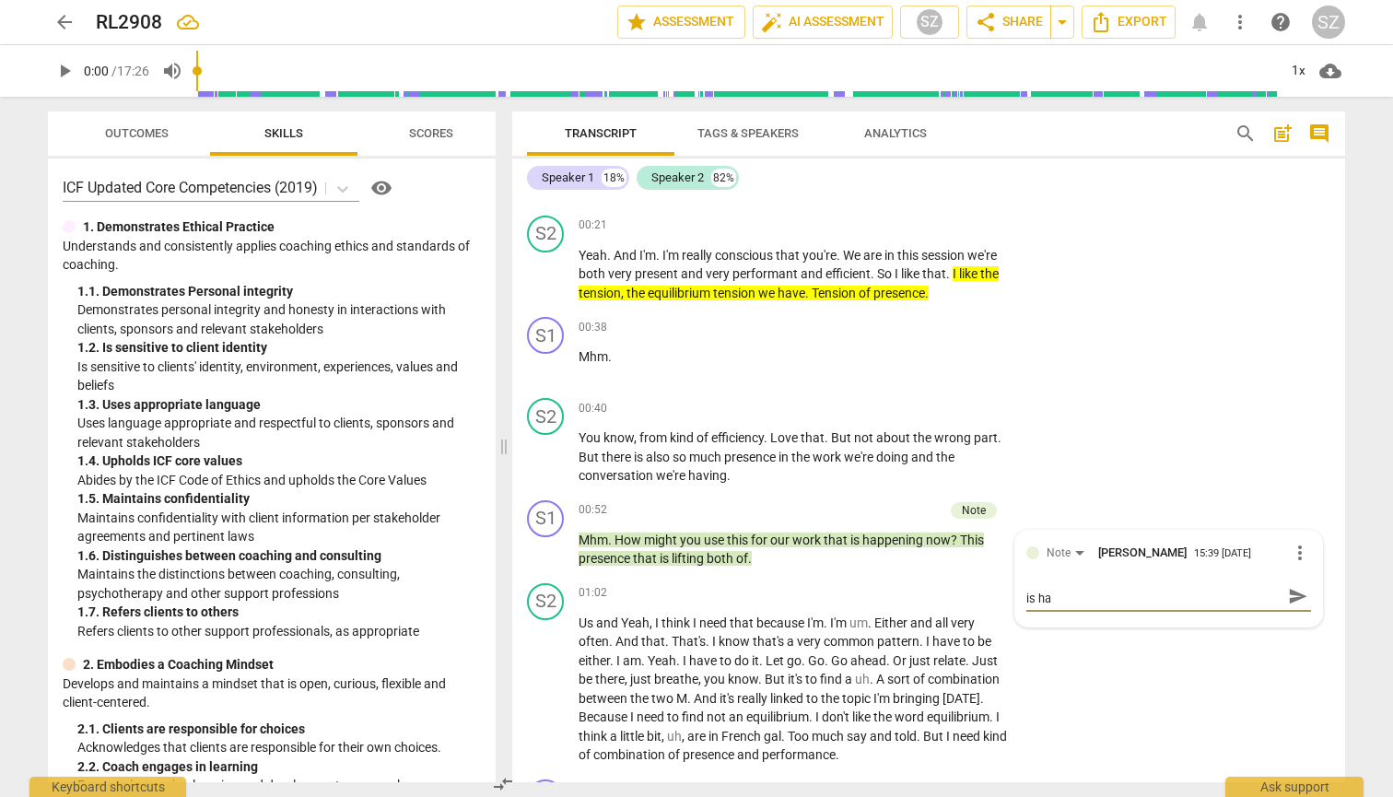
type textarea "How might you use this energy for our work that is hap"
type textarea "How might you use this energy for our work that is happ"
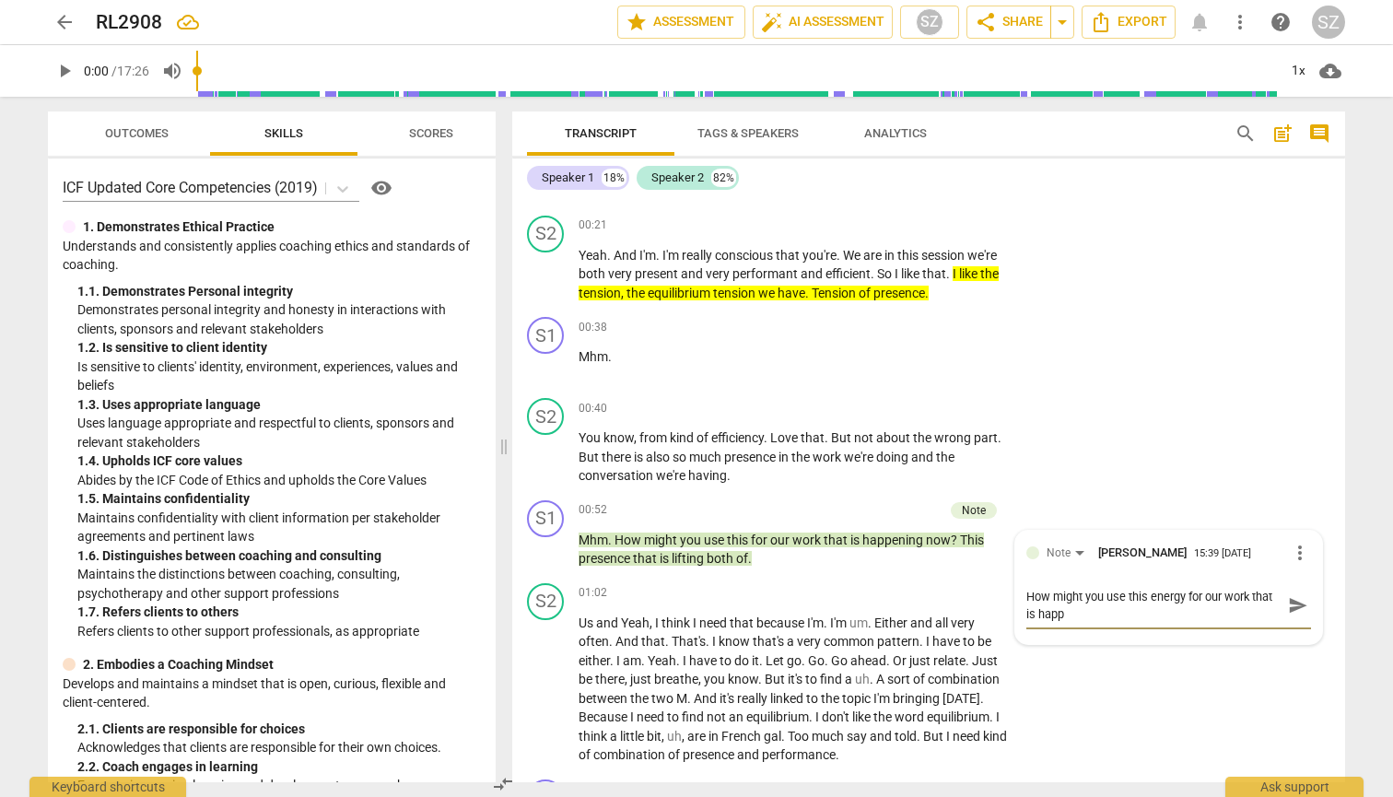
type textarea "How might you use this energy for our work that is happe"
type textarea "How might you use this energy for our work that is happei"
type textarea "How might you use this energy for our work that is happein"
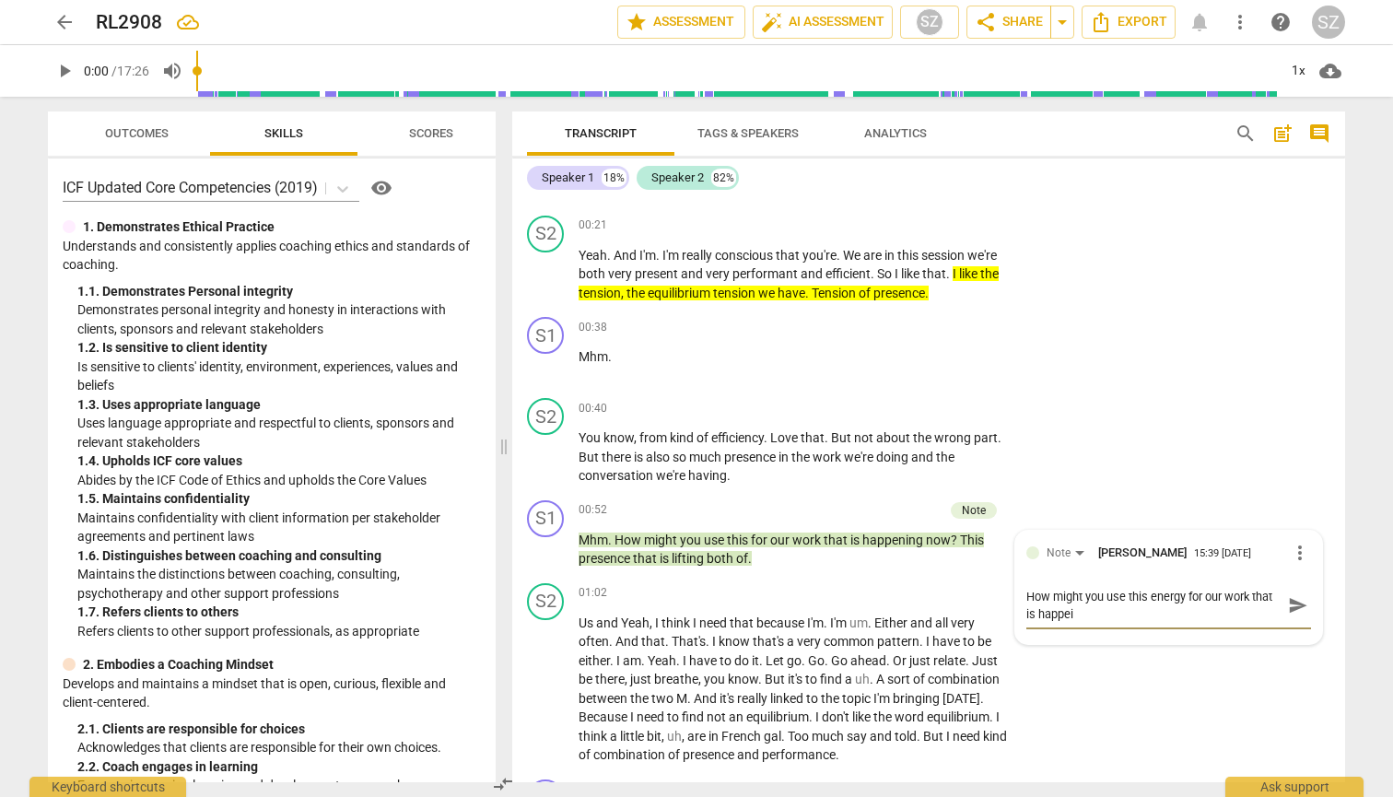
type textarea "How might you use this energy for our work that is happein"
type textarea "How might you use this energy for our work that is happeing"
type textarea "How might you use this energy for our work that is happening"
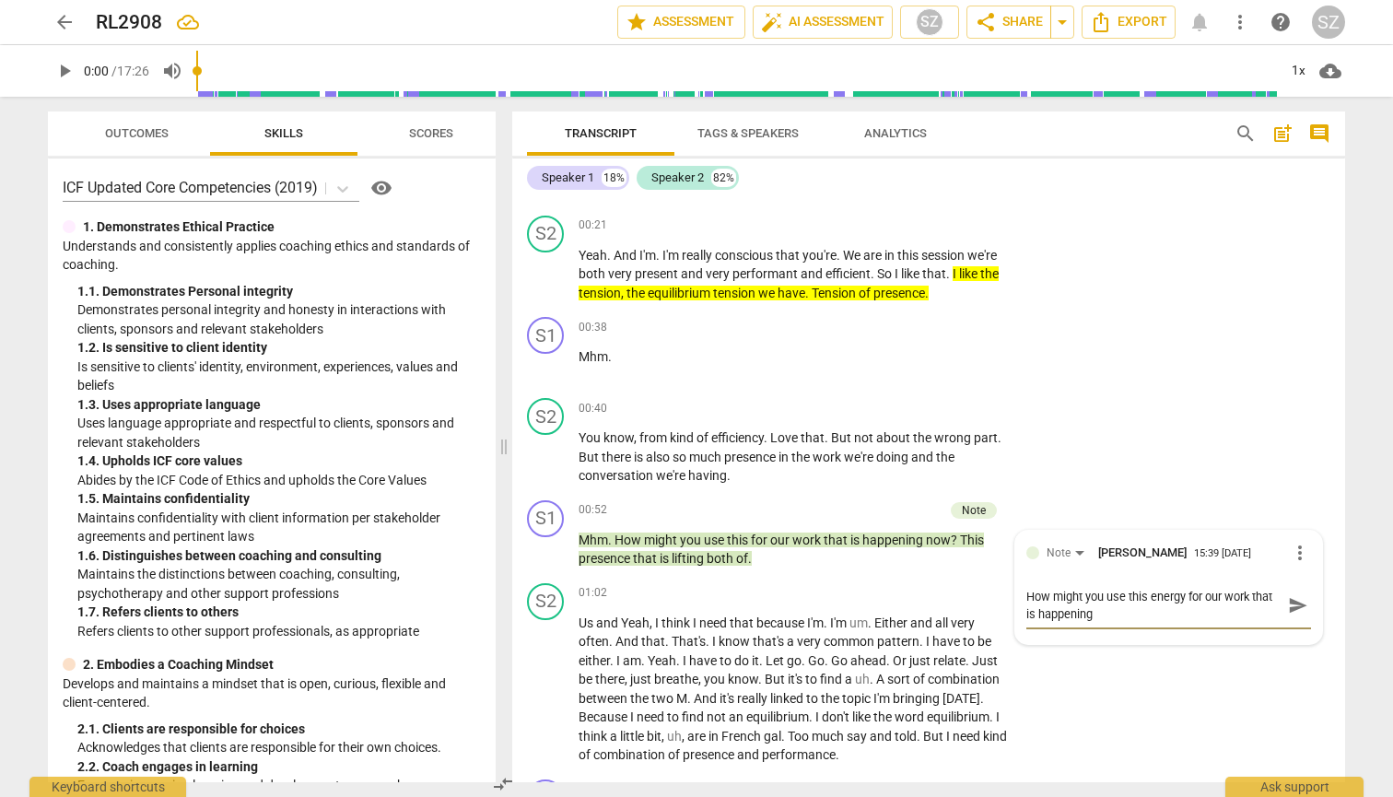
type textarea "How might you use this energy for our work that is happening r"
type textarea "How might you use this energy for our work that is happening ri"
type textarea "How might you use this energy for our work that is happening rig"
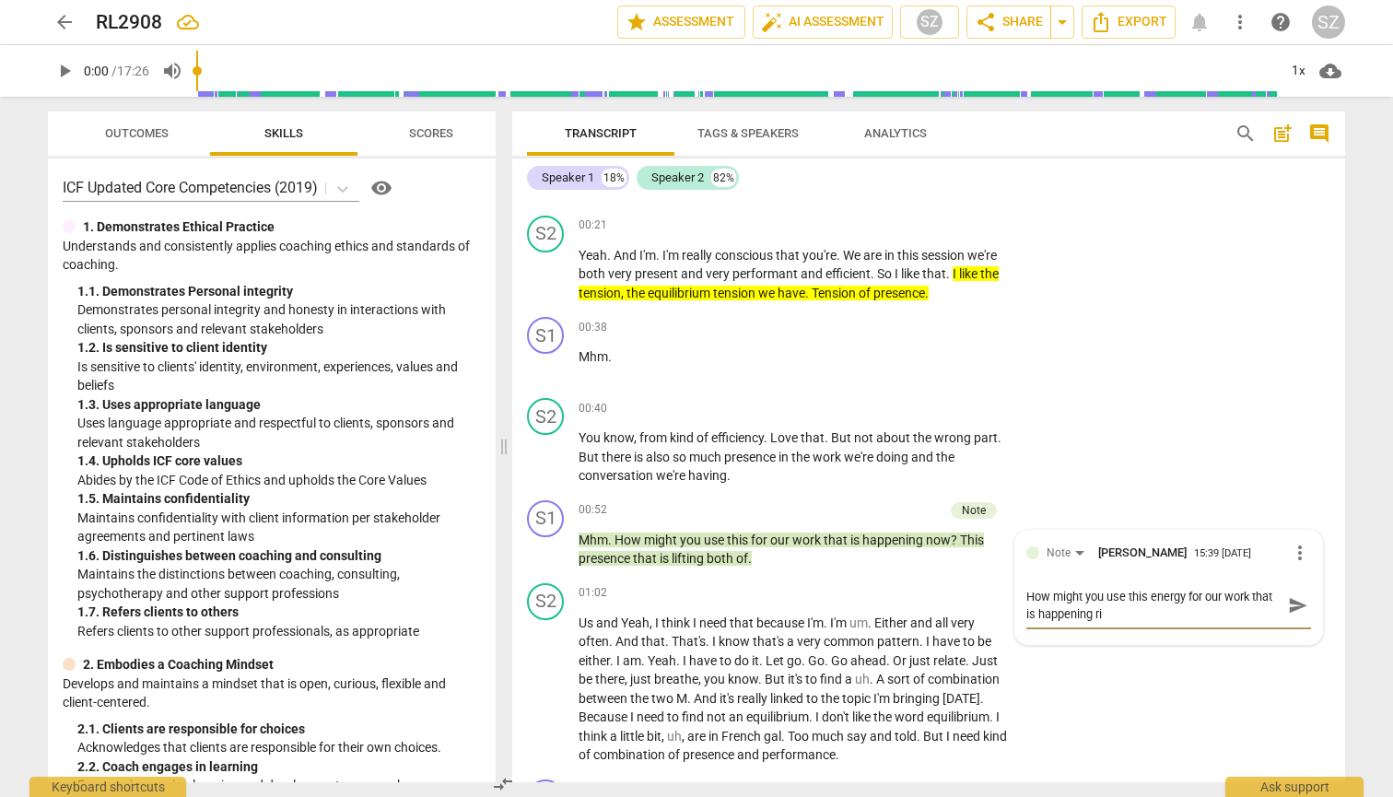
type textarea "How might you use this energy for our work that is happening rig"
type textarea "How might you use this energy for our work that is happening righ"
type textarea "How might you use this energy for our work that is happening right"
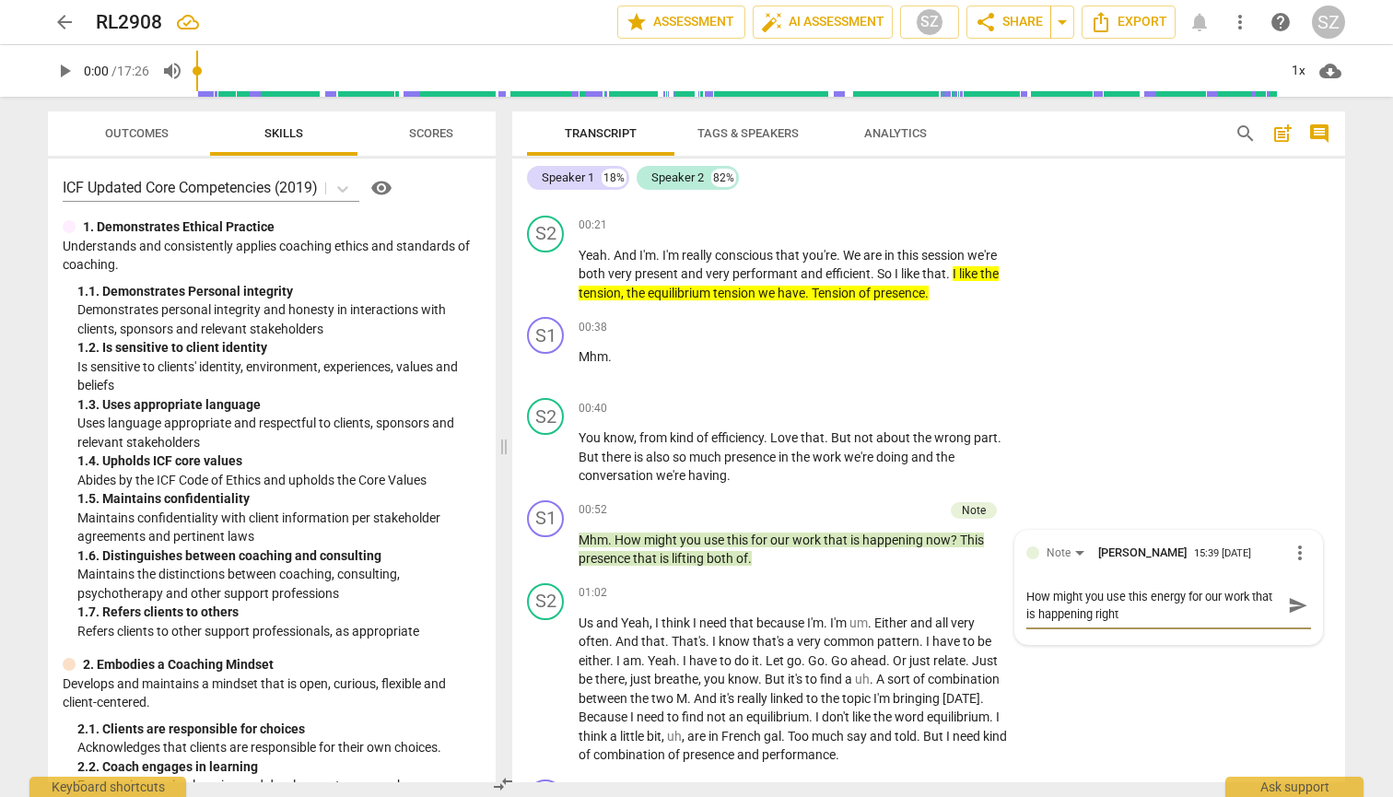
type textarea "How might you use this energy for our work that is happening right"
type textarea "How might you use this energy for our work that is happening right n"
type textarea "How might you use this energy for our work that is happening right no"
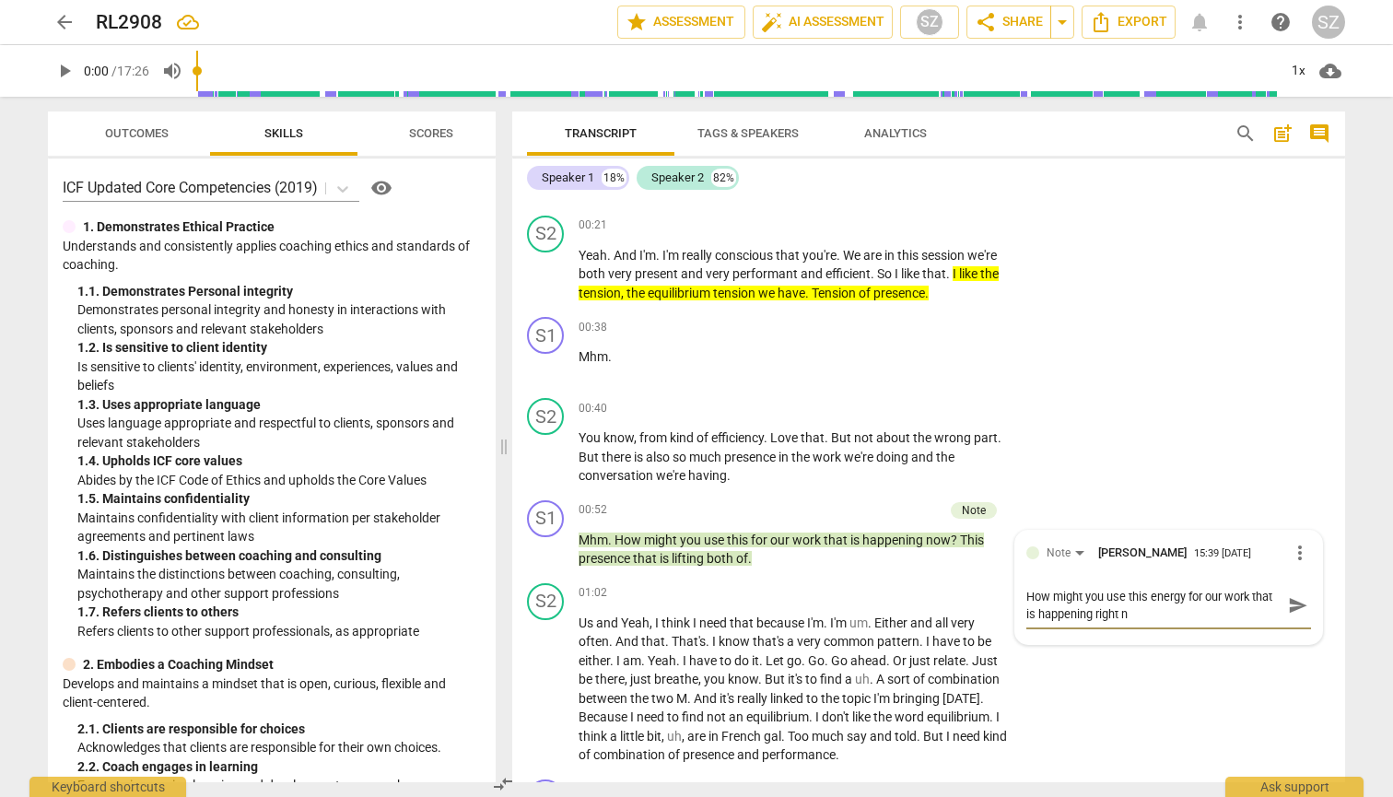
type textarea "How might you use this energy for our work that is happening right no"
type textarea "How might you use this energy for our work that is happening right now"
type textarea "How might you use this energy for our work that is happening right now?"
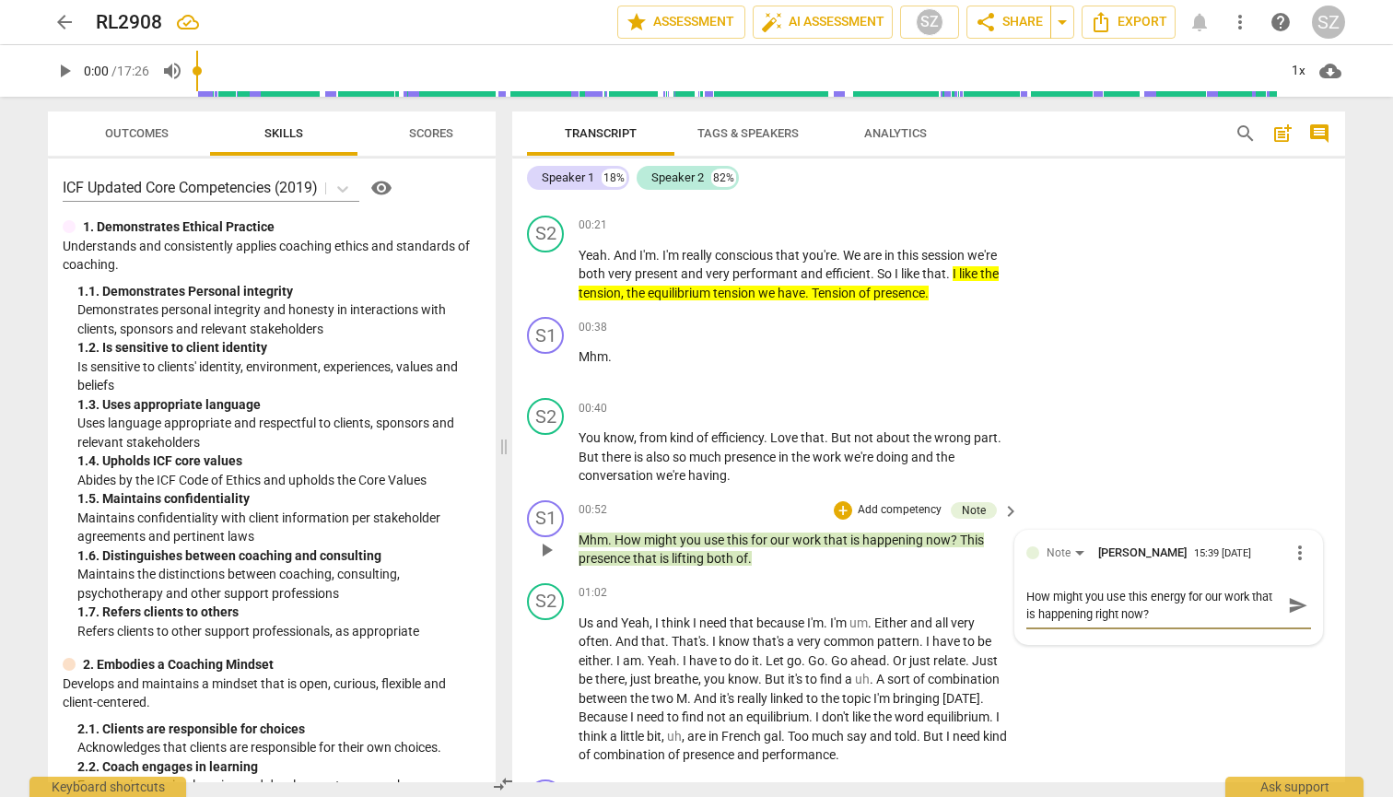
drag, startPoint x: 1184, startPoint y: 592, endPoint x: 1146, endPoint y: 595, distance: 38.8
click at [680, 595] on textarea "How might you use this energy for our work that is happening right now?" at bounding box center [1153, 605] width 255 height 35
drag, startPoint x: 1146, startPoint y: 595, endPoint x: 1183, endPoint y: 593, distance: 36.9
click at [680, 593] on textarea "How might you use this energy for our work that is happening right now?" at bounding box center [1153, 605] width 255 height 35
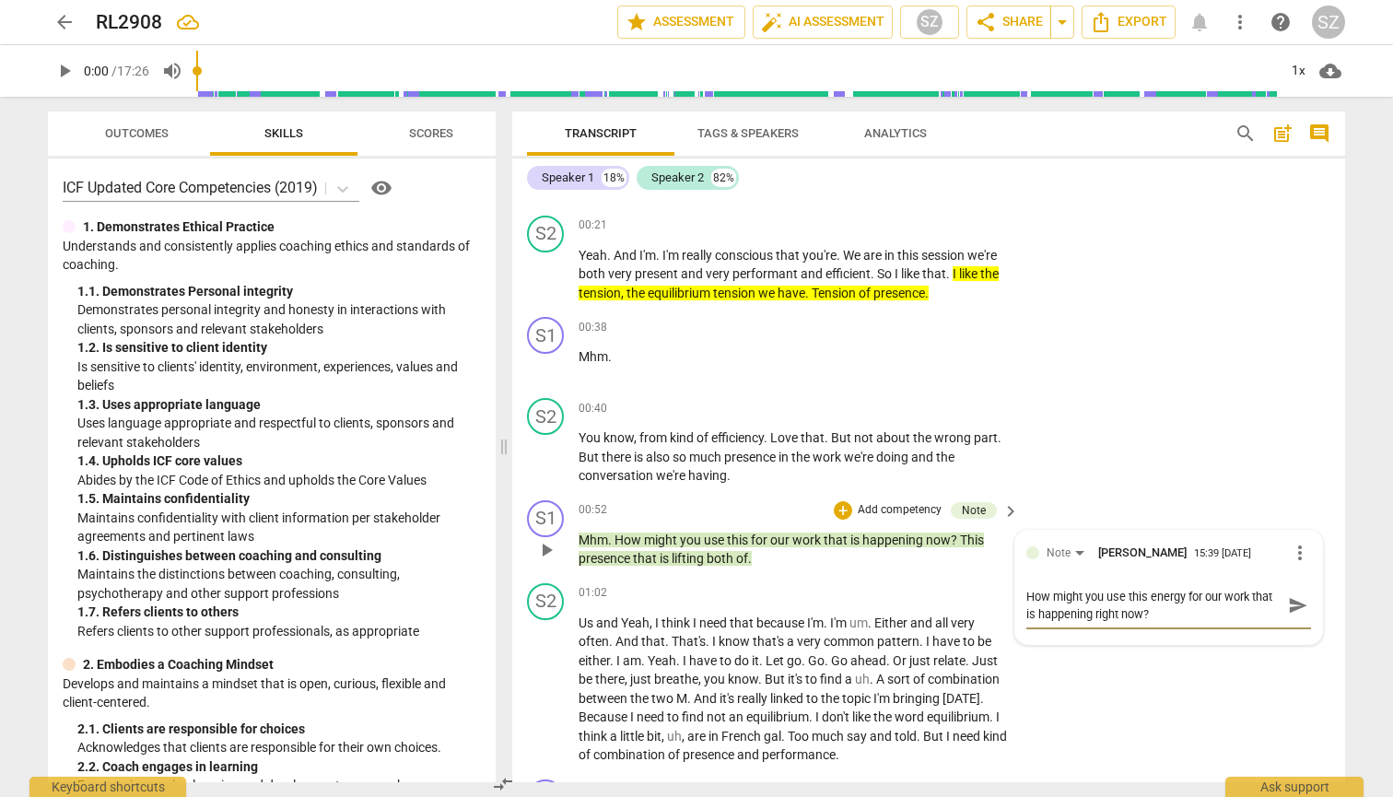
type textarea "How might you use thisp for our work that is happening right now?"
type textarea "How might you use thispr for our work that is happening right now?"
type textarea "How might you use thispre for our work that is happening right now?"
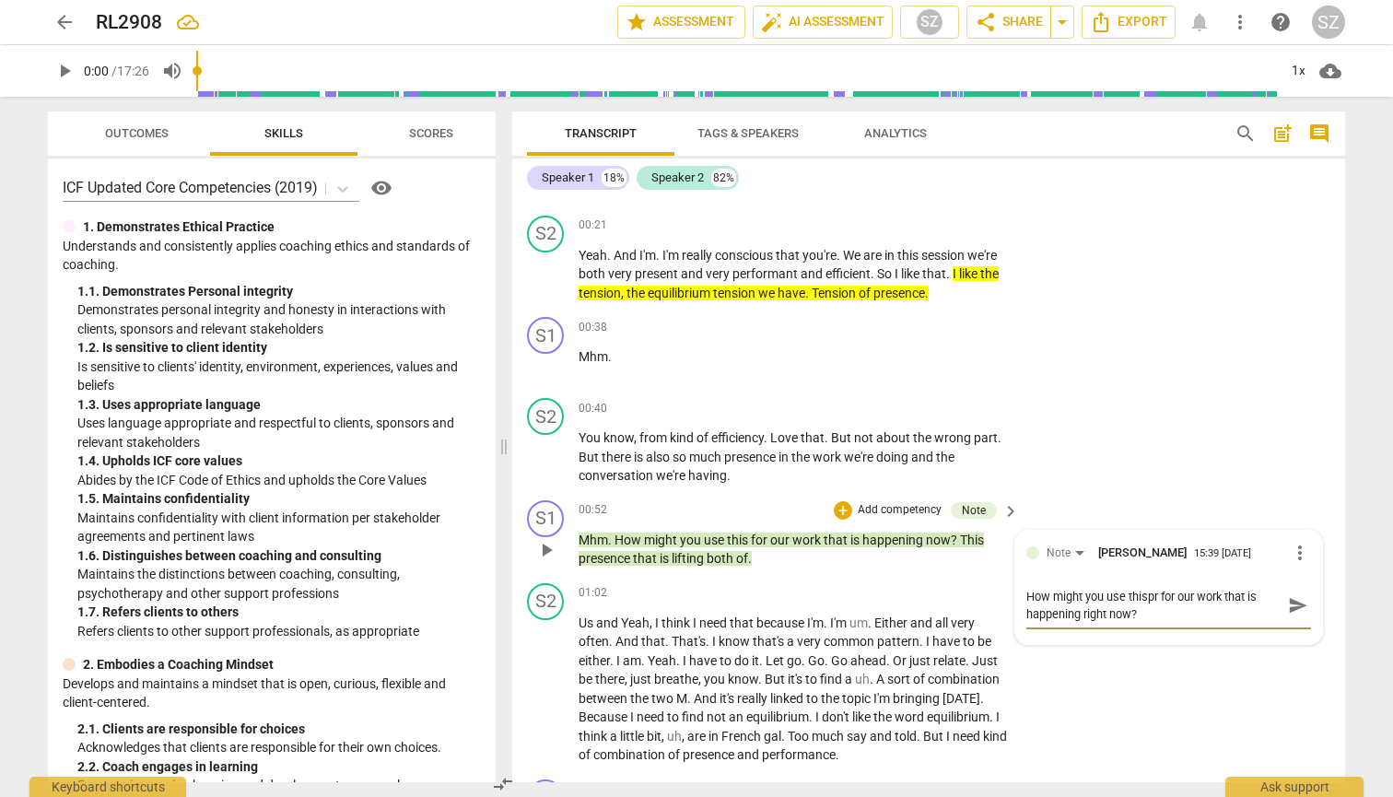
type textarea "How might you use thispre for our work that is happening right now?"
type textarea "How might you use thispr for our work that is happening right now?"
type textarea "How might you use thisp for our work that is happening right now?"
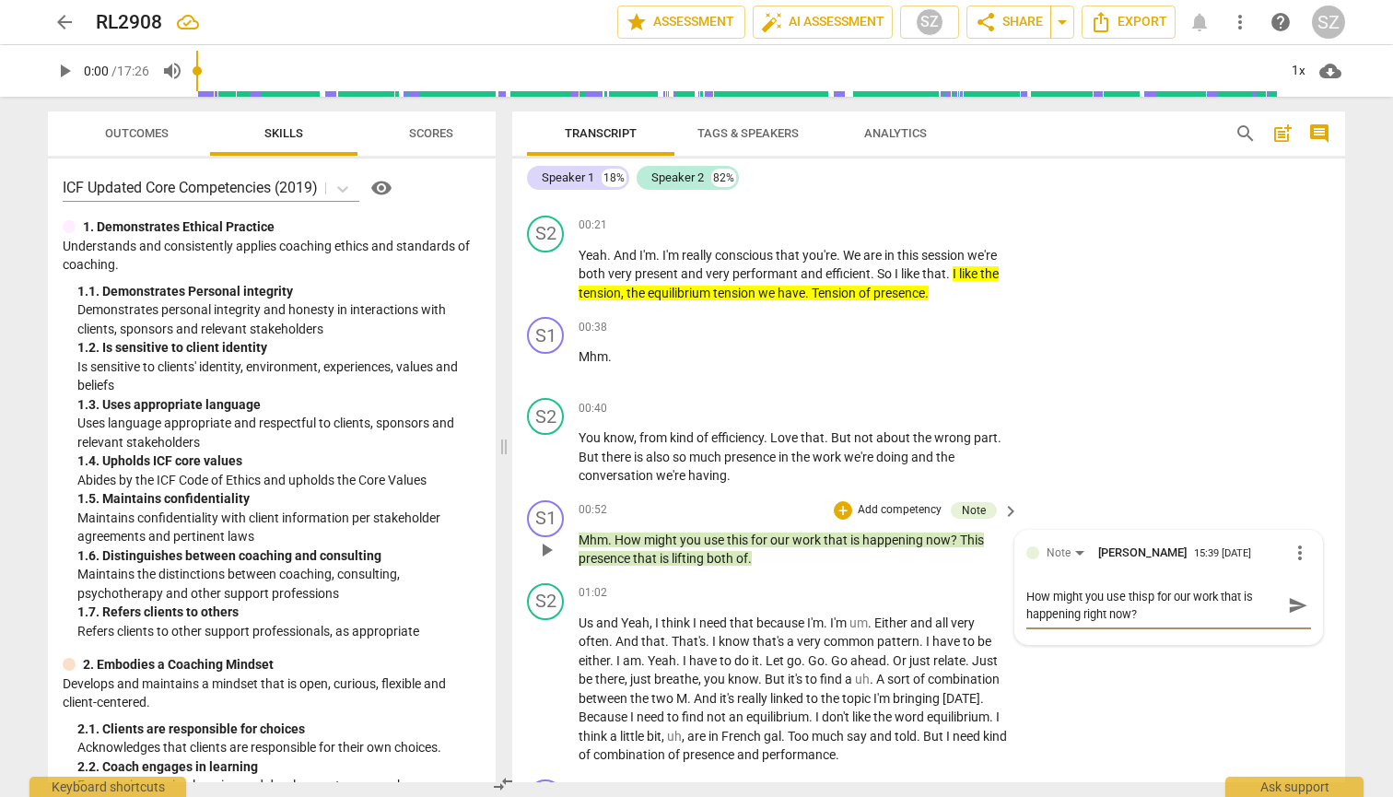
type textarea "How might you use this for our work that is happening right now?"
type textarea "How might you use this p for our work that is happening right now?"
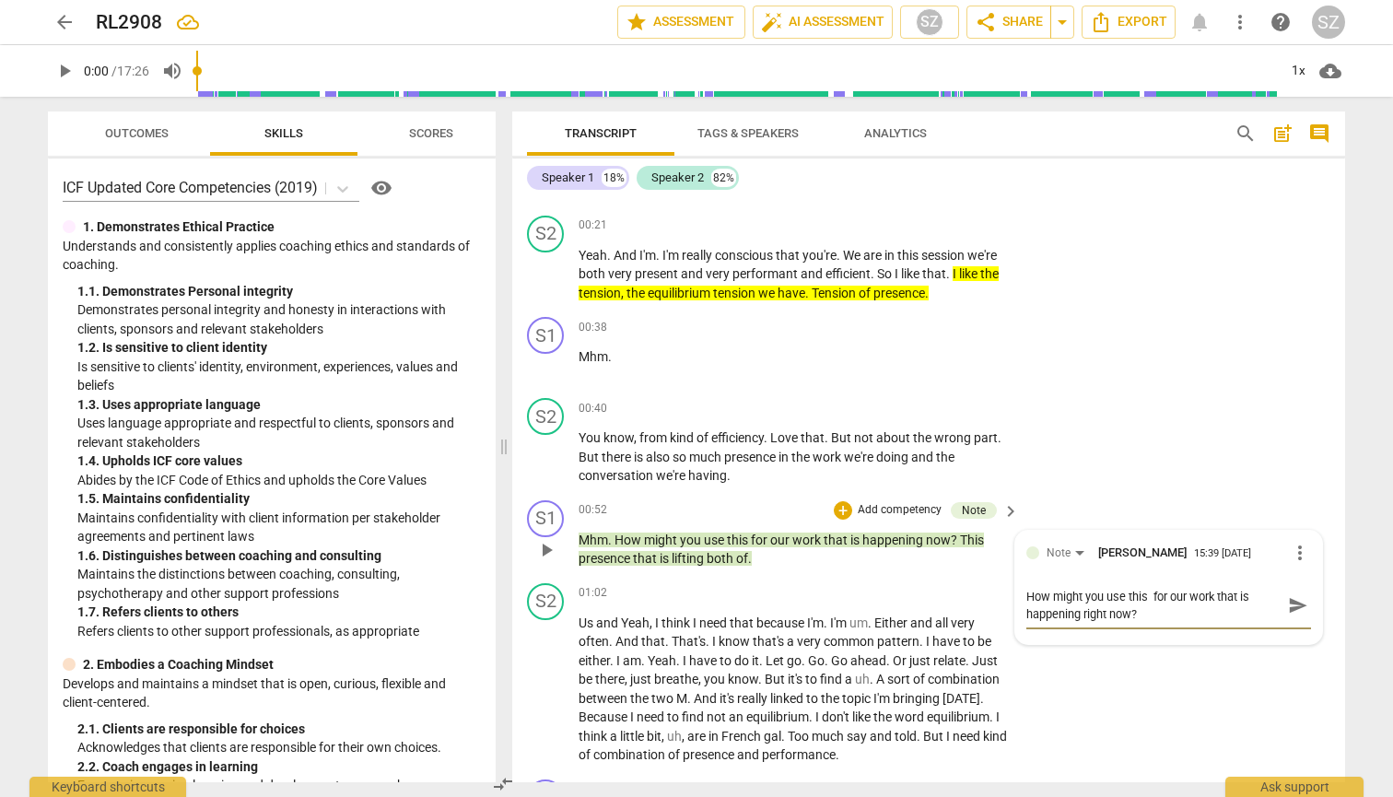
type textarea "How might you use this p for our work that is happening right now?"
type textarea "How might you use this pr for our work that is happening right now?"
type textarea "How might you use this pre for our work that is happening right now?"
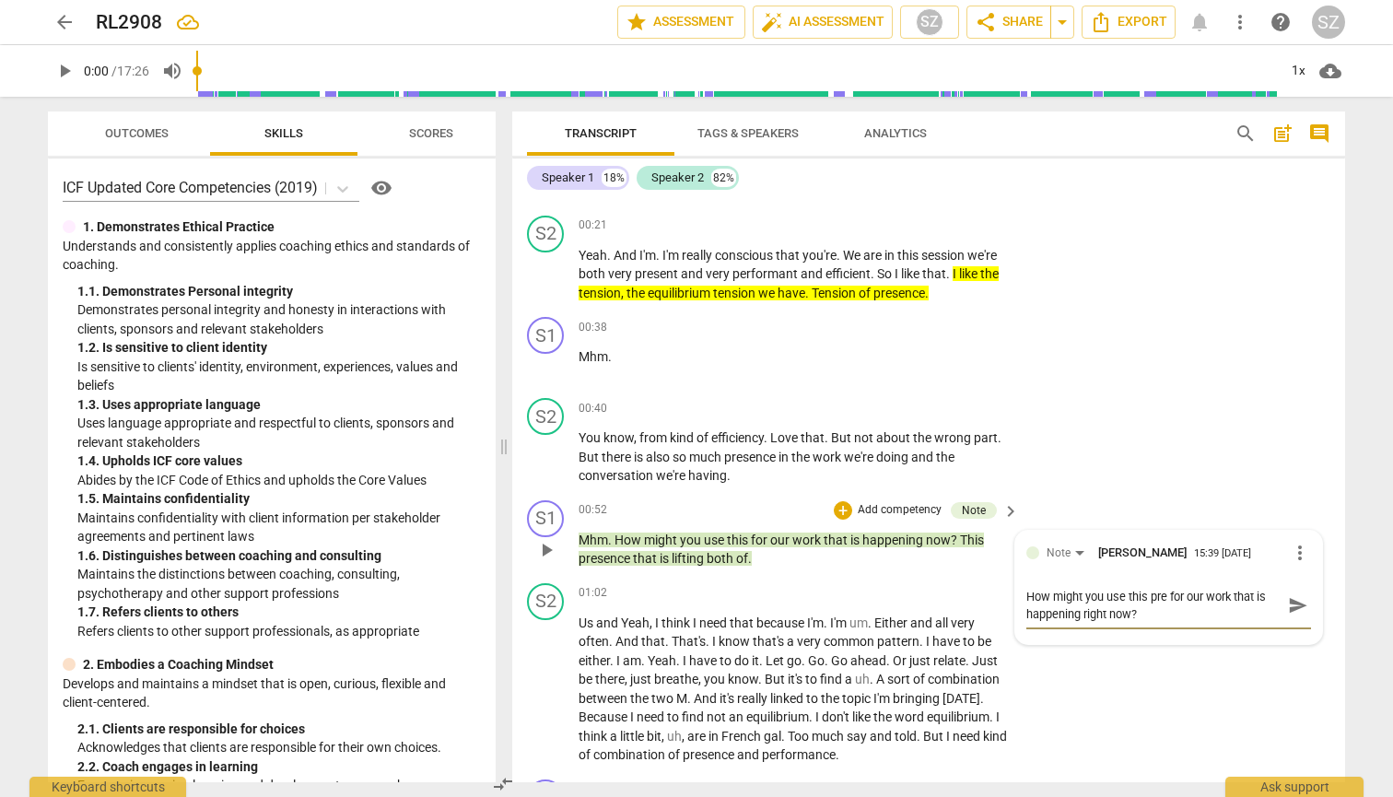
type textarea "How might you use this pres for our work that is happening right now?"
type textarea "How might you use this prese for our work that is happening right now?"
type textarea "How might you use this presen for our work that is happening right now?"
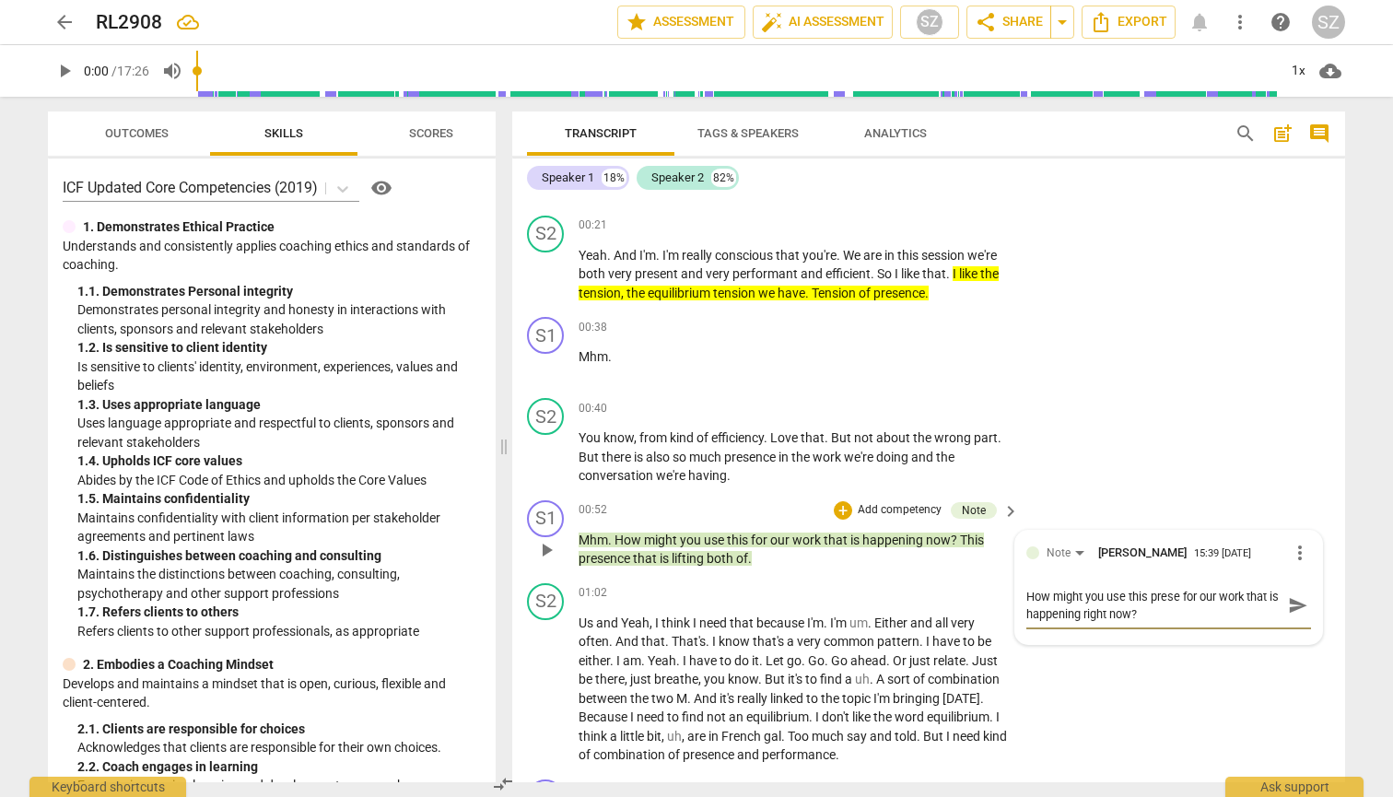
type textarea "How might you use this presen for our work that is happening right now?"
type textarea "How might you use this presenc for our work that is happening right now?"
type textarea "How might you use this presence for our work that is happening right now?"
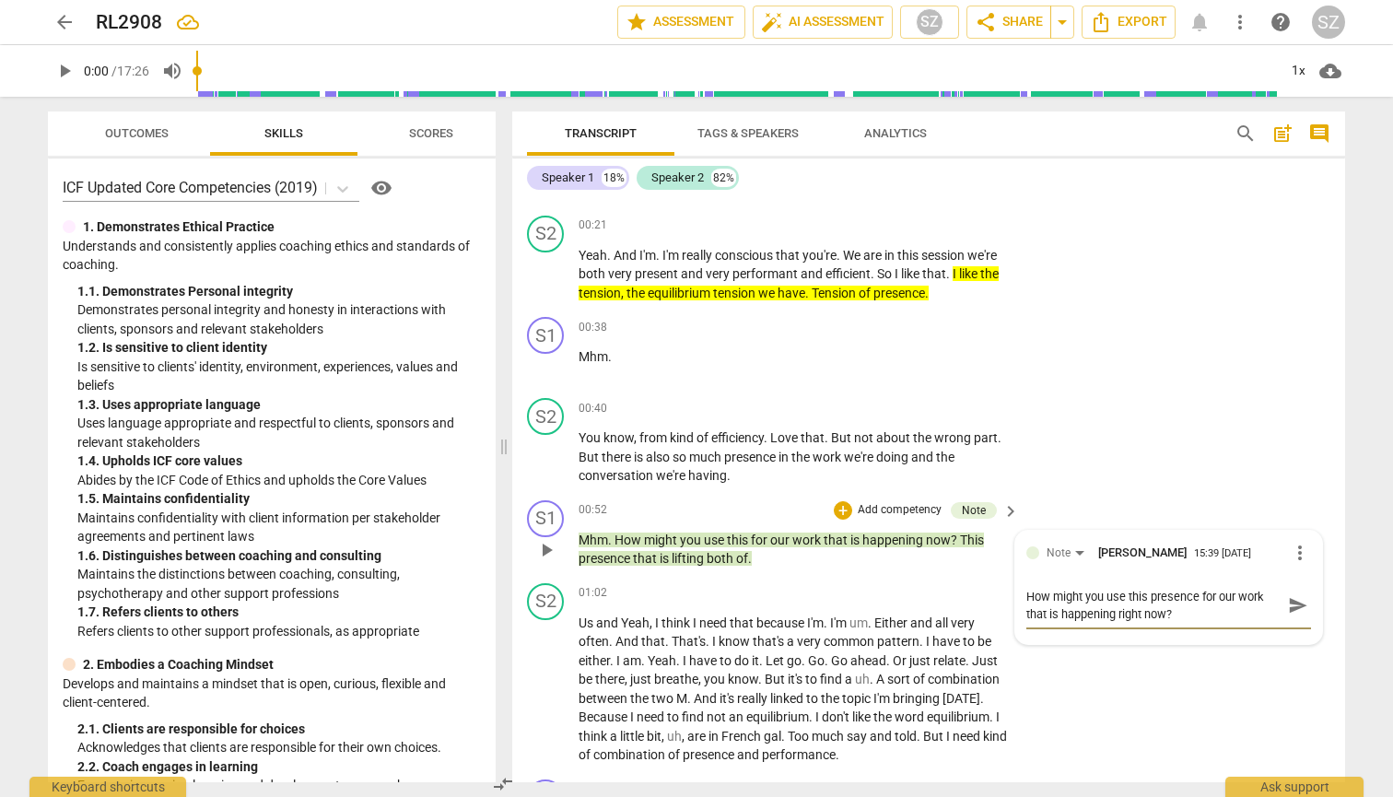
drag, startPoint x: 1203, startPoint y: 593, endPoint x: 1241, endPoint y: 604, distance: 40.2
click at [680, 604] on textarea "How might you use this presence for our work that is happening right now?" at bounding box center [1153, 605] width 255 height 35
type textarea "How might you use this presence f"
type textarea "How might you use this presence"
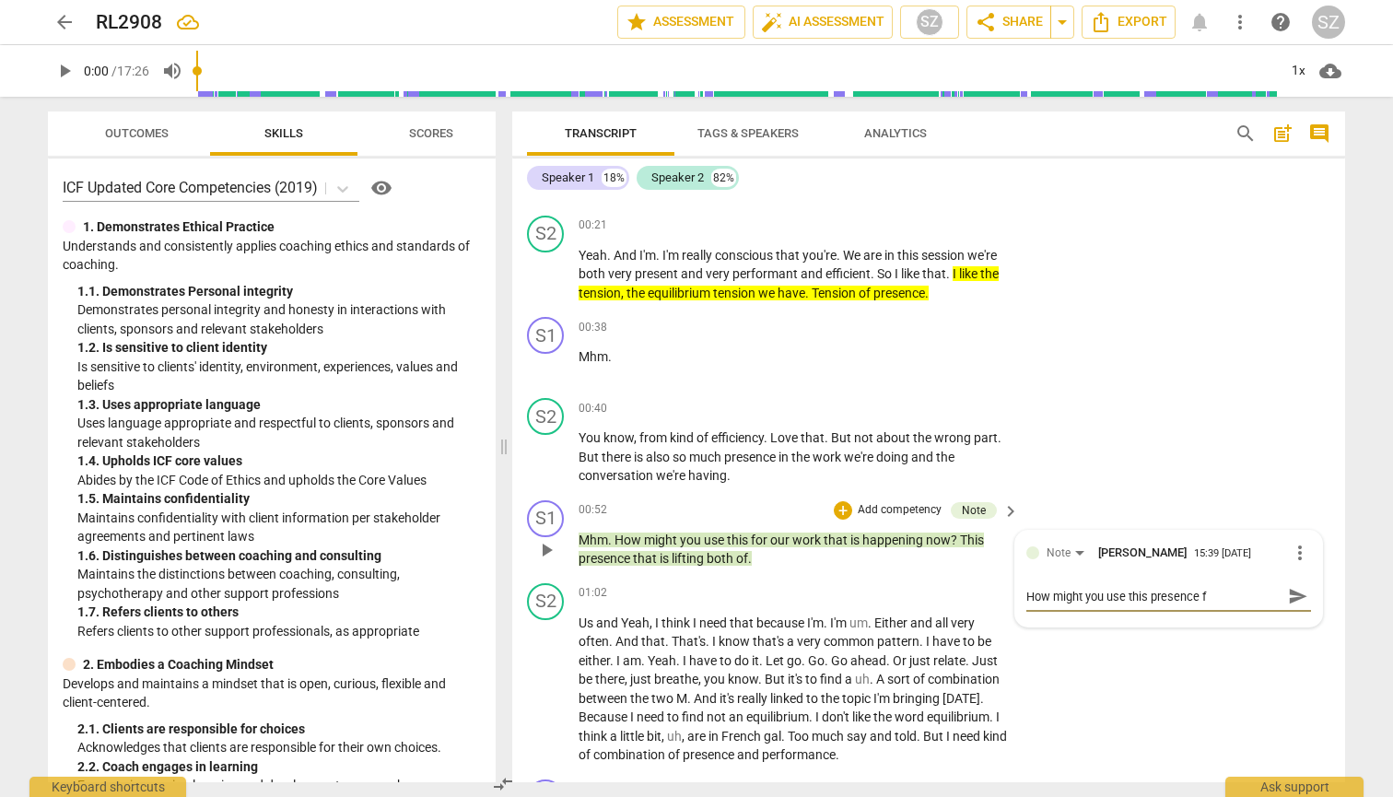
type textarea "How might you use this presence"
type textarea "How might you use this presence t"
type textarea "How might you use this presence to"
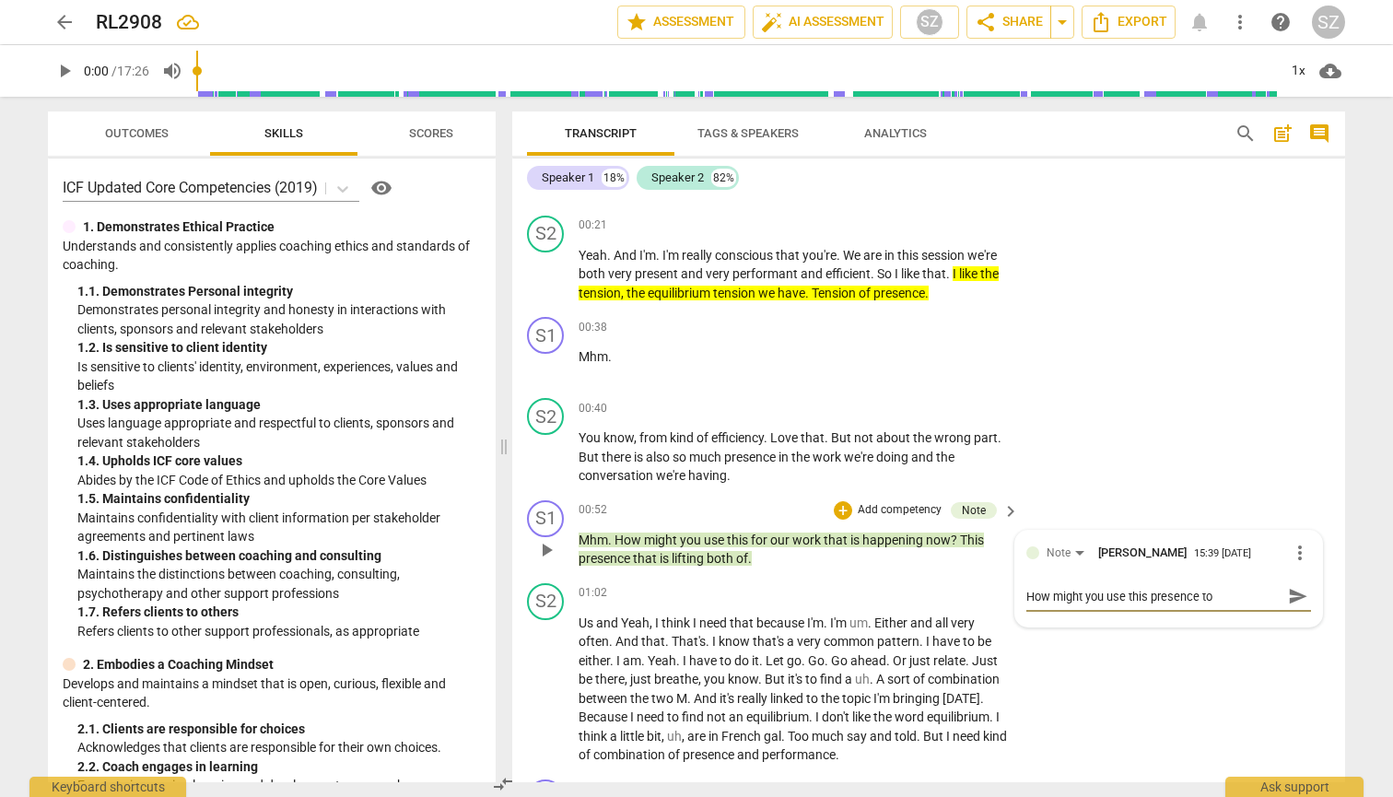
type textarea "How might you use this presence to"
type textarea "How might you use this presence to s"
click at [680, 600] on span "send" at bounding box center [1298, 605] width 20 height 20
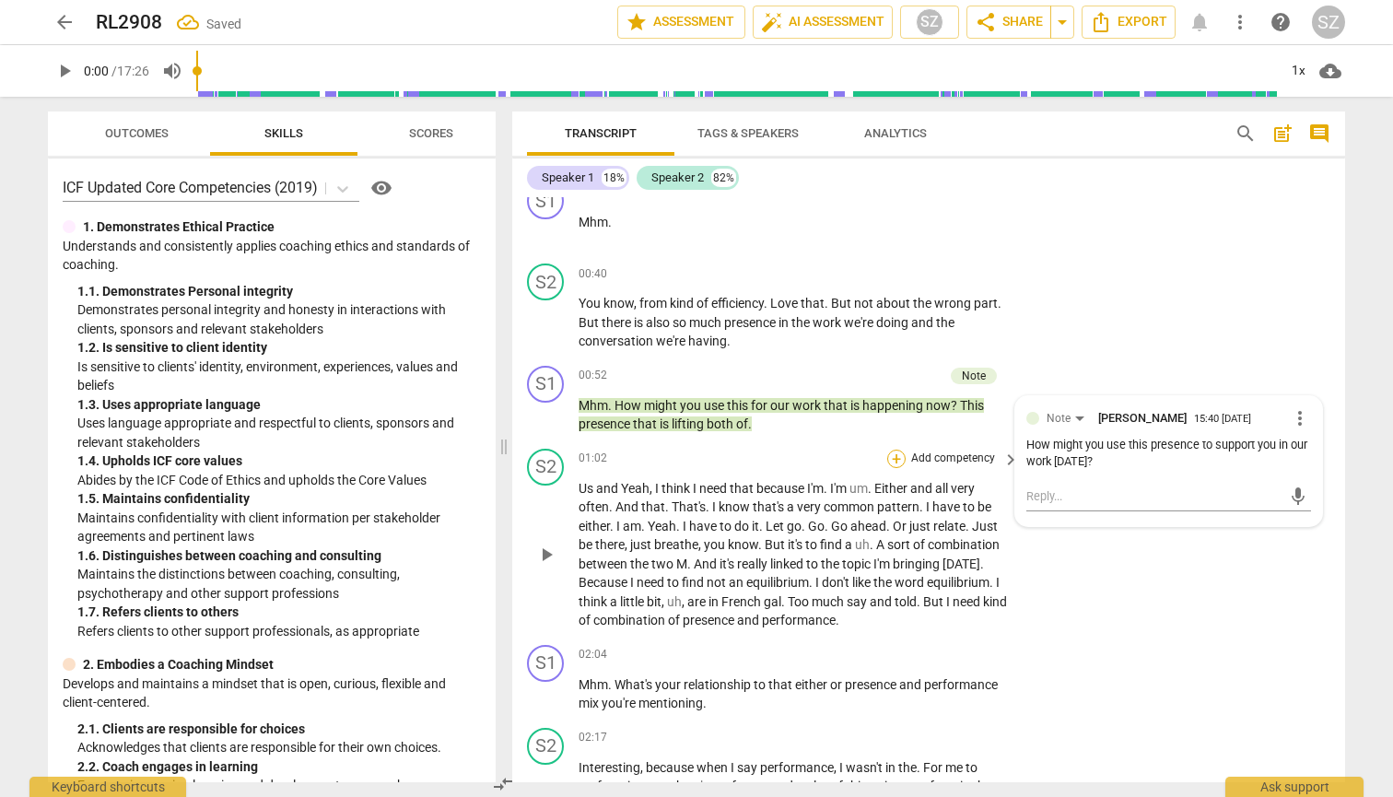
scroll to position [393, 0]
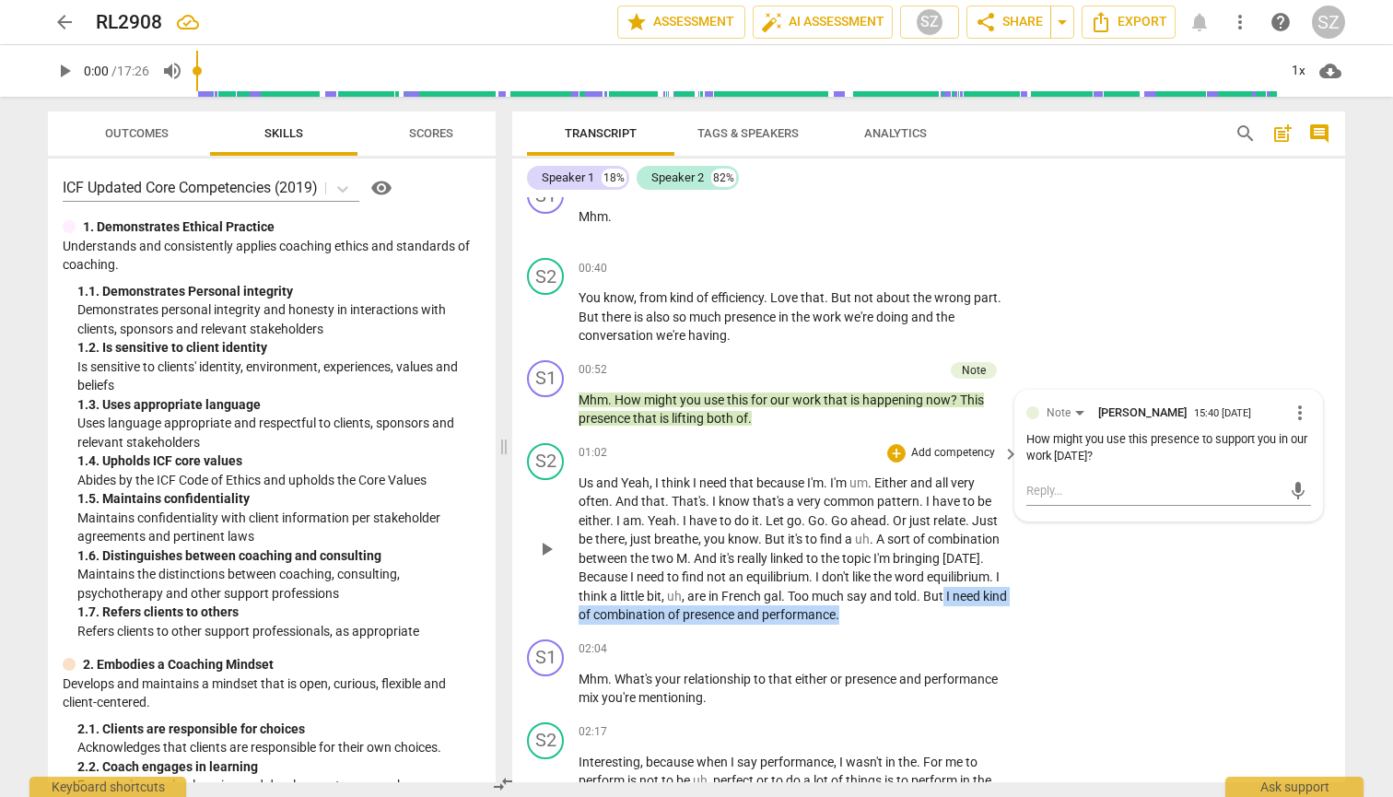
drag, startPoint x: 946, startPoint y: 588, endPoint x: 999, endPoint y: 612, distance: 58.5
click at [680, 612] on p "Us and Yeah , I think I need that because I'm . I'm um . Either and all very of…" at bounding box center [793, 548] width 431 height 151
click at [680, 578] on icon "button" at bounding box center [911, 582] width 18 height 22
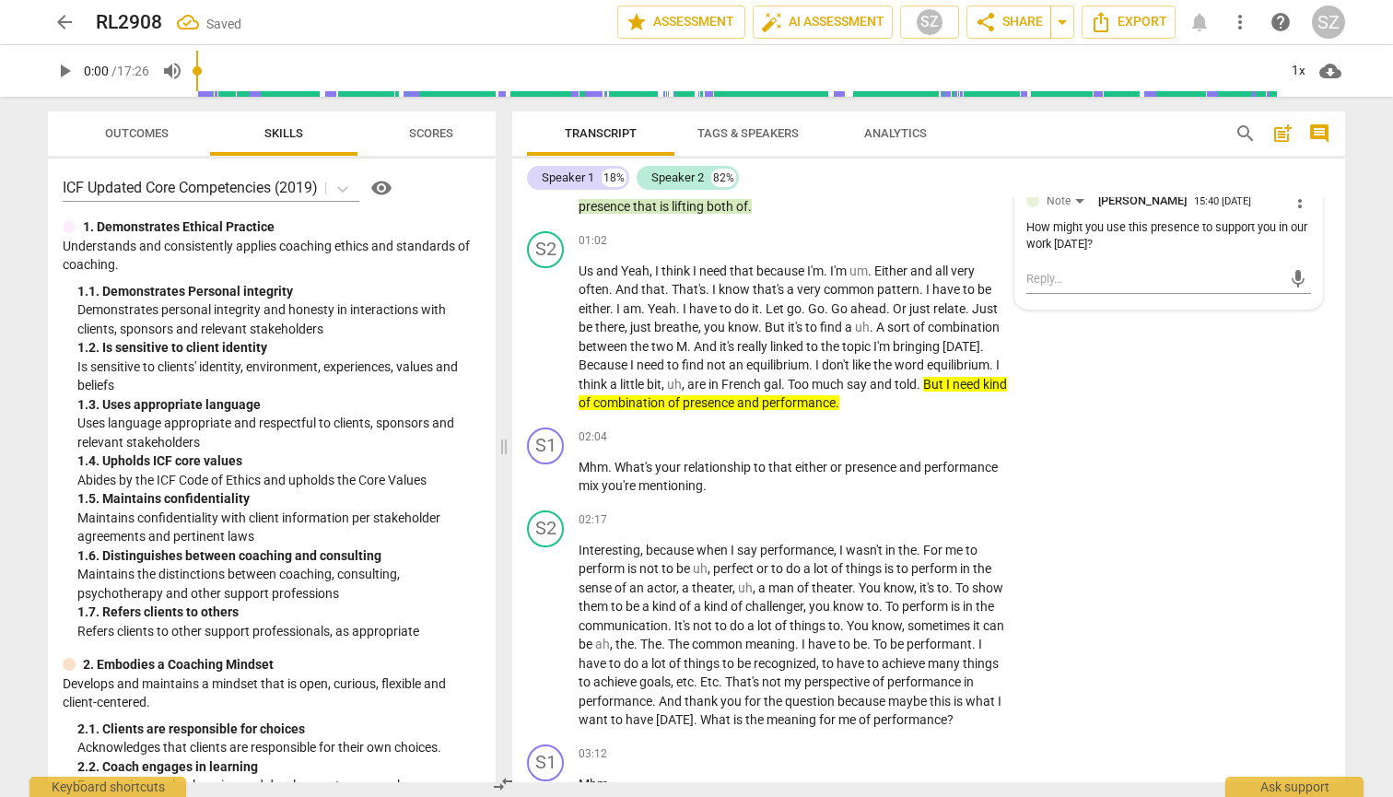
scroll to position [617, 0]
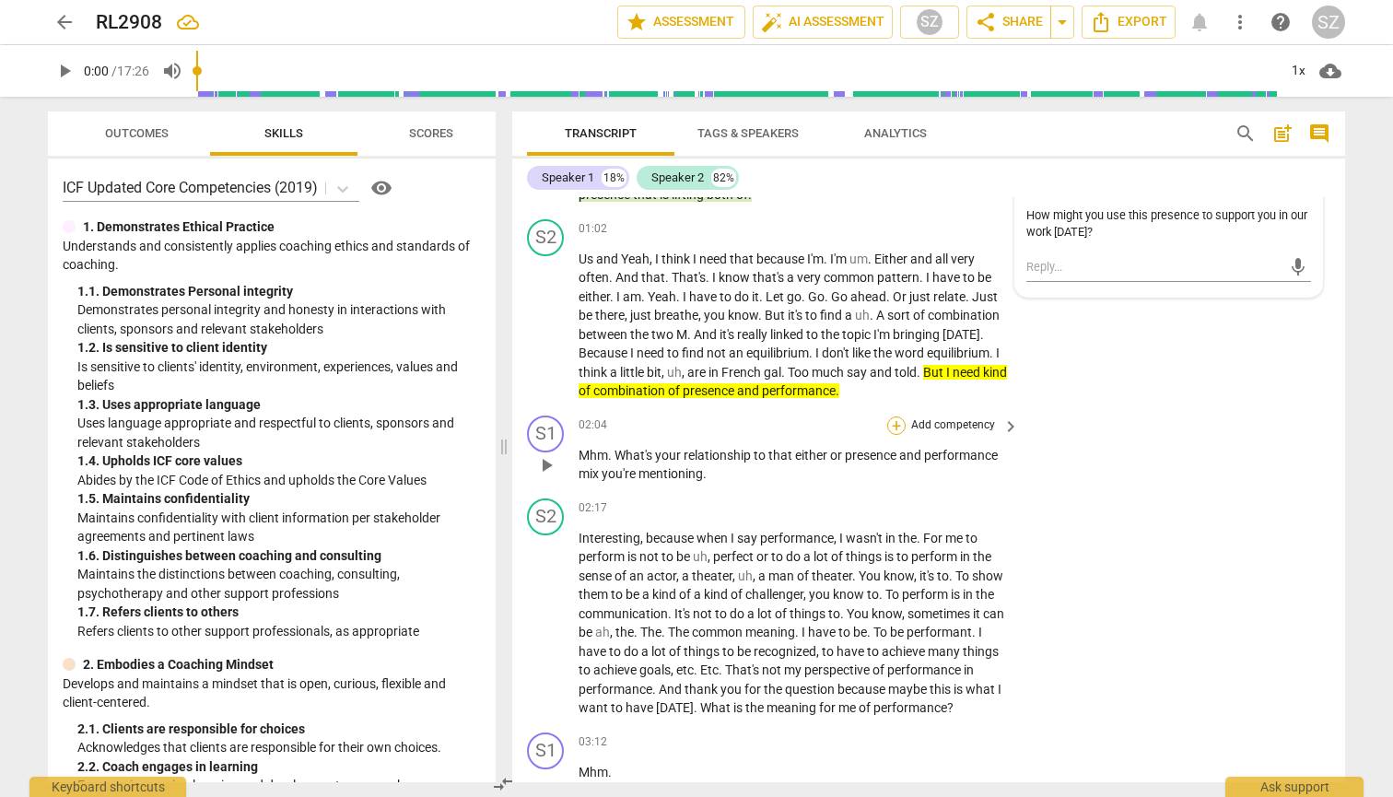
click at [680, 416] on div "+" at bounding box center [896, 425] width 18 height 18
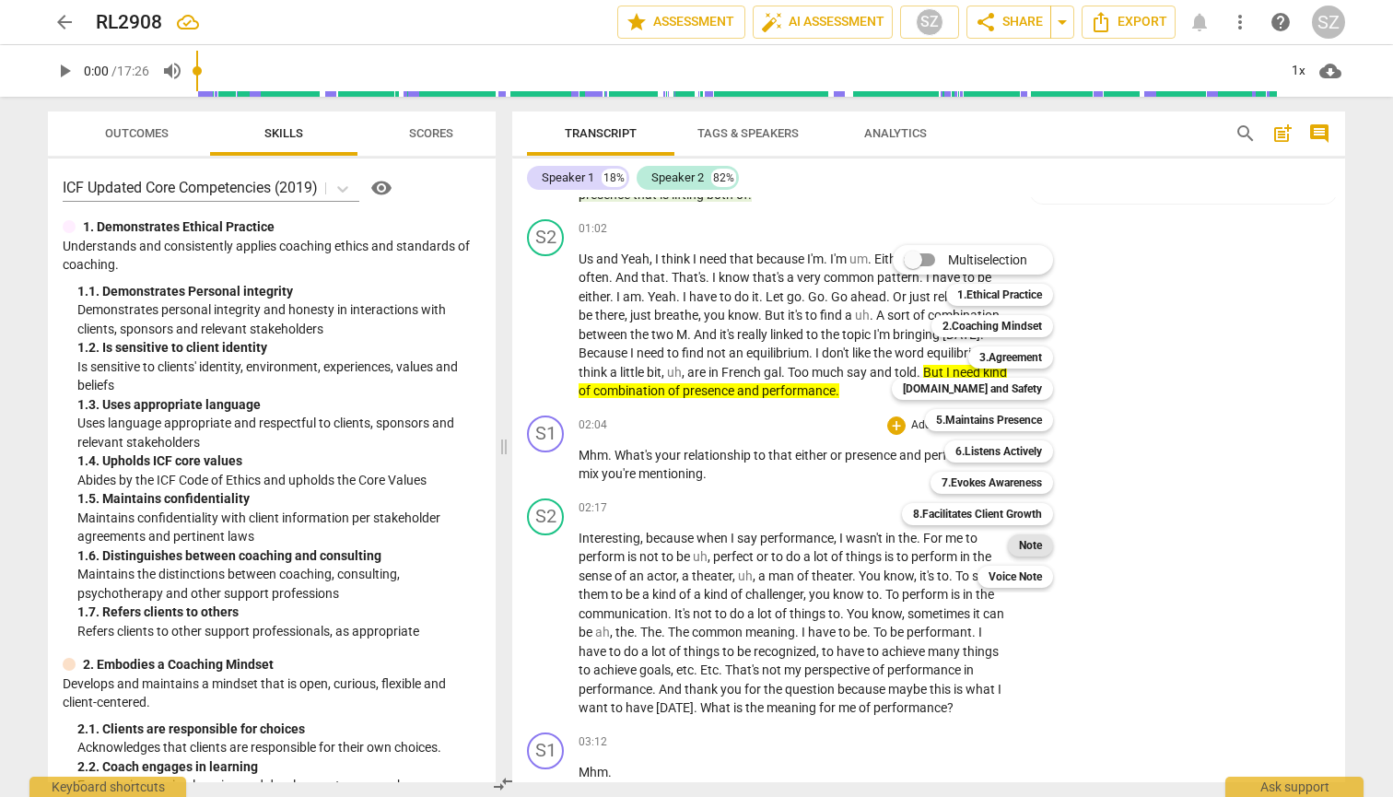
click at [680, 545] on b "Note" at bounding box center [1030, 545] width 23 height 22
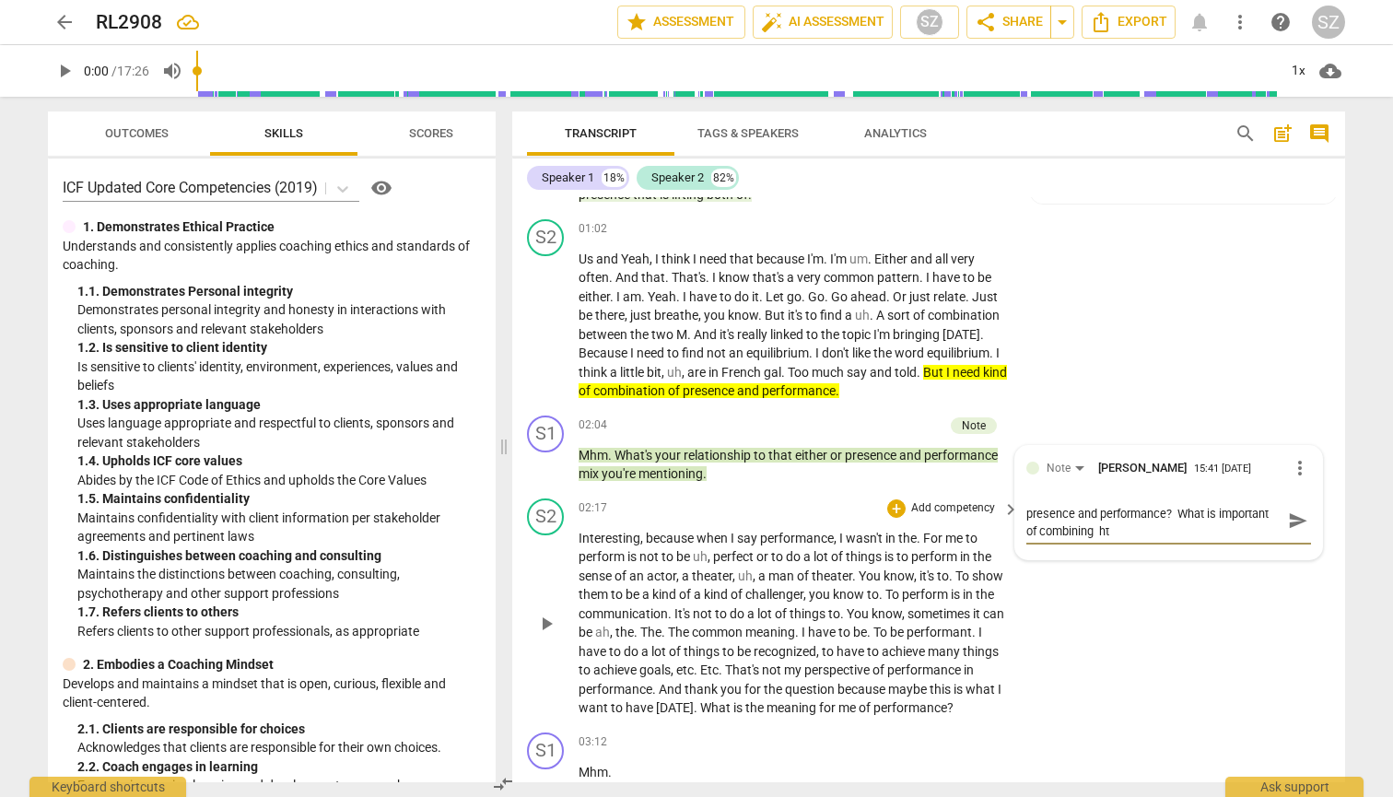
scroll to position [0, 0]
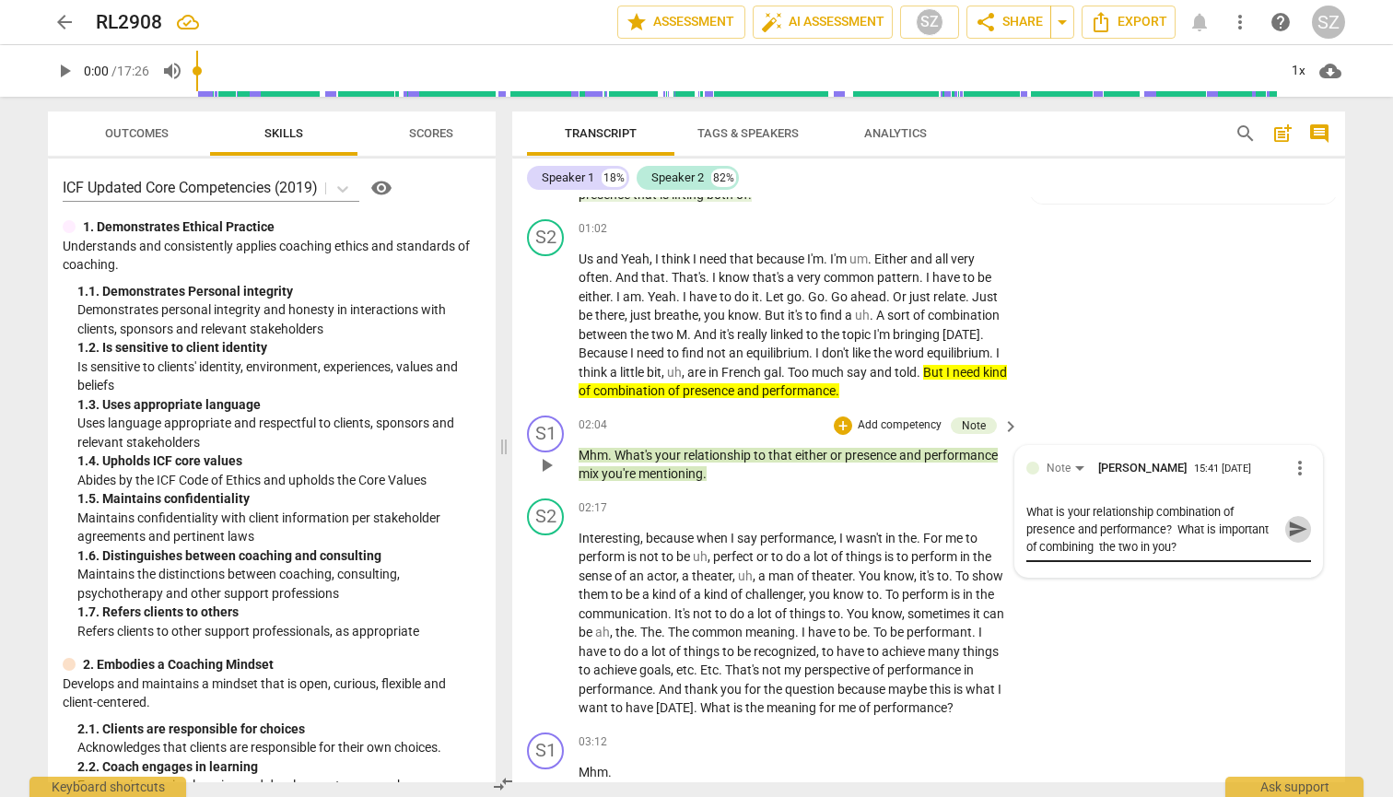
click at [680, 519] on span "send" at bounding box center [1298, 529] width 20 height 20
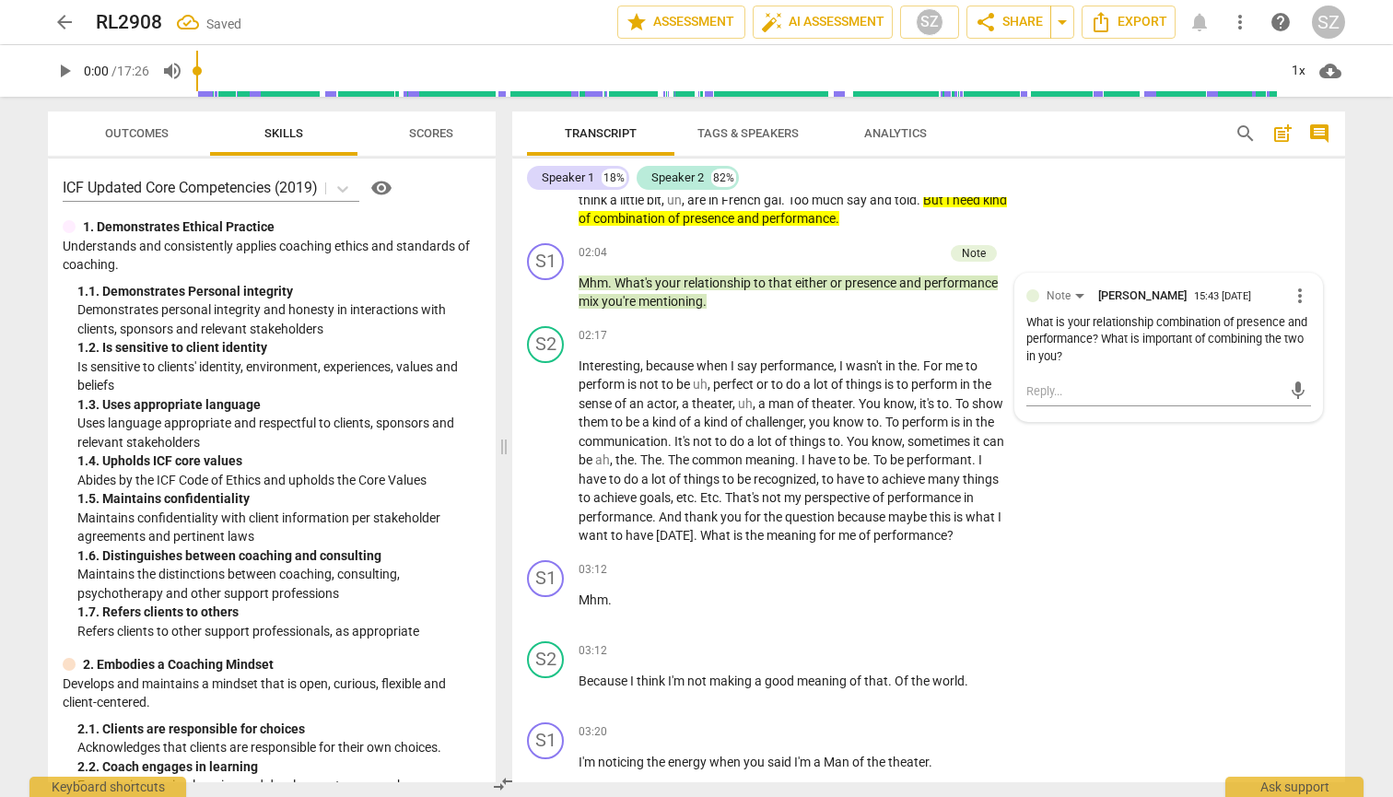
scroll to position [805, 0]
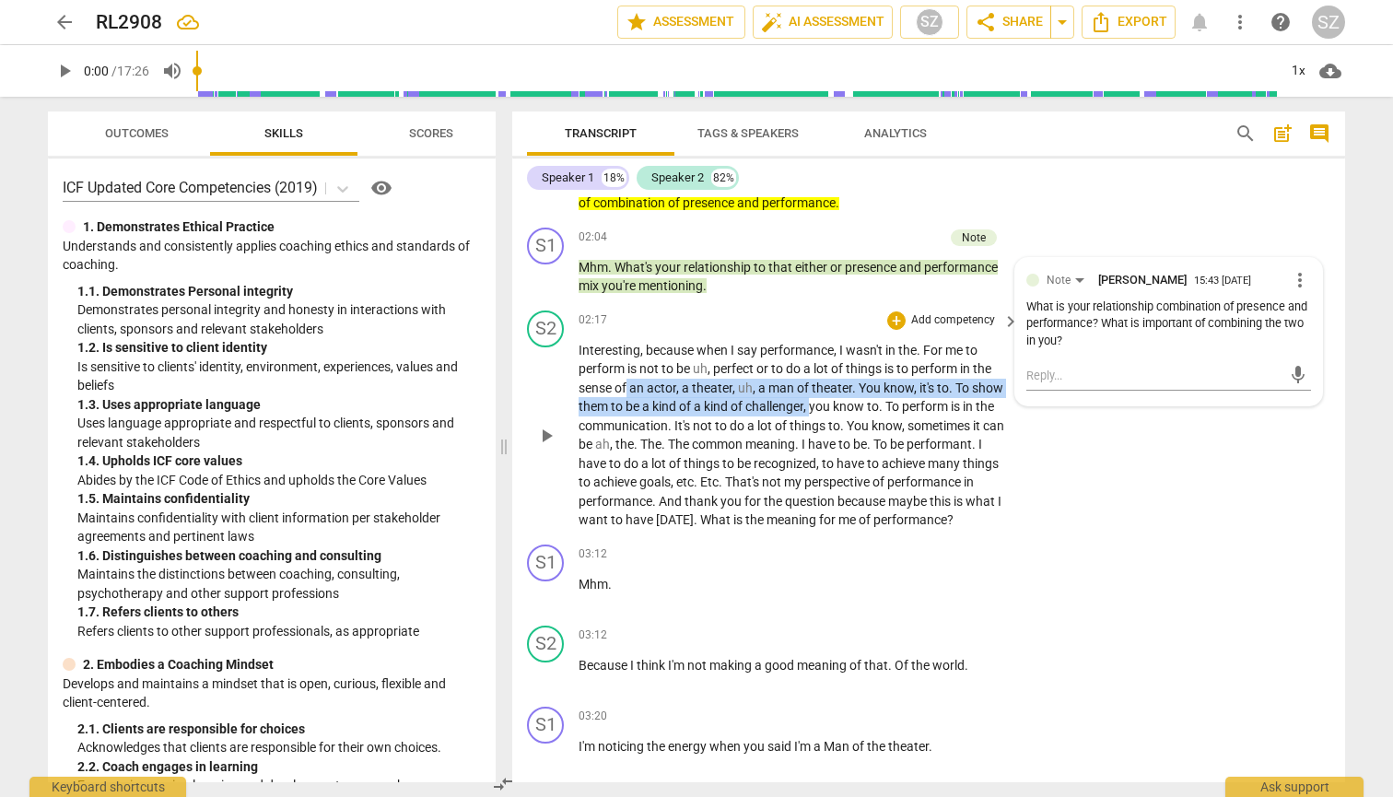
drag, startPoint x: 629, startPoint y: 377, endPoint x: 849, endPoint y: 386, distance: 220.3
click at [680, 386] on p "Interesting , because when I say performance , I wasn't in the . For me to perf…" at bounding box center [793, 435] width 431 height 189
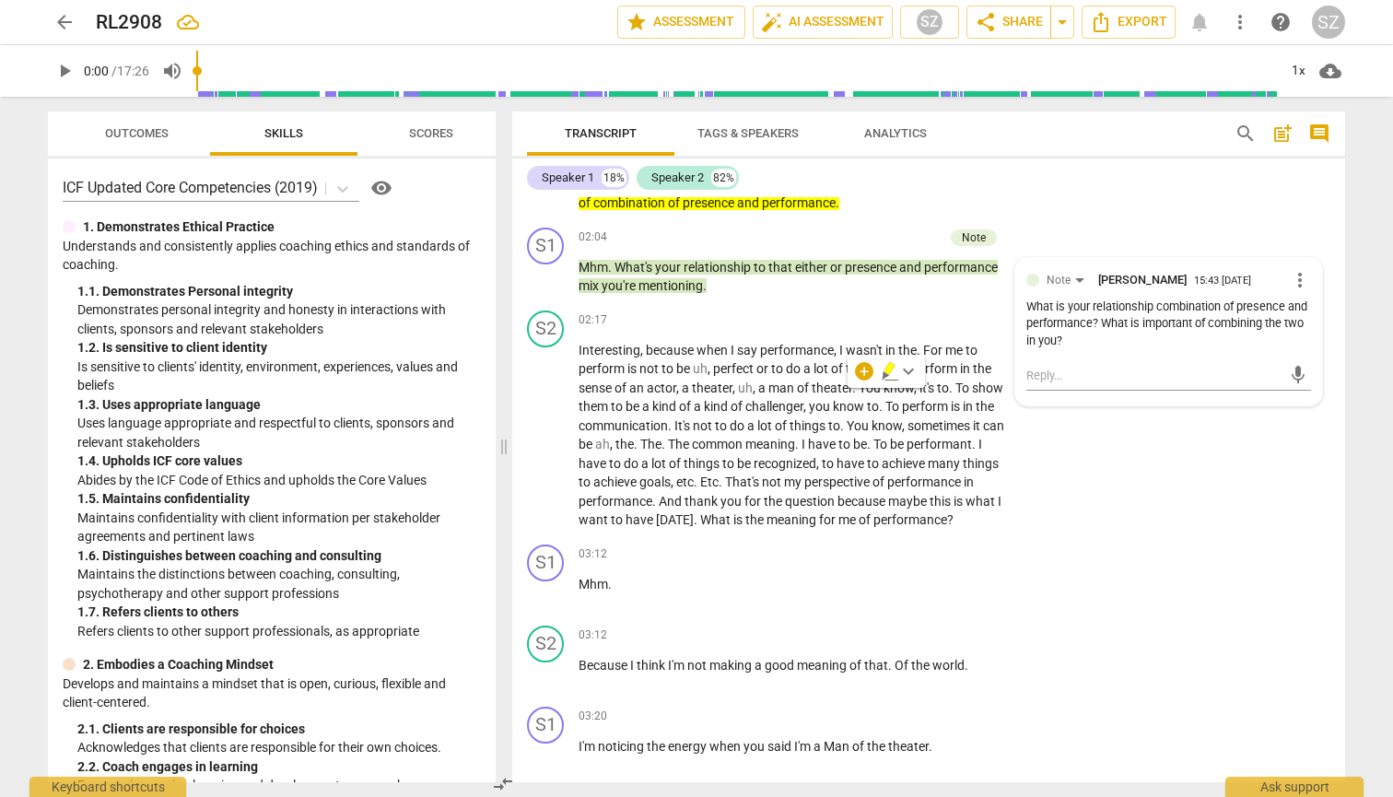
click at [680, 370] on div "+ keyboard_arrow_down" at bounding box center [885, 371] width 77 height 33
click at [680, 377] on icon "button" at bounding box center [889, 371] width 18 height 22
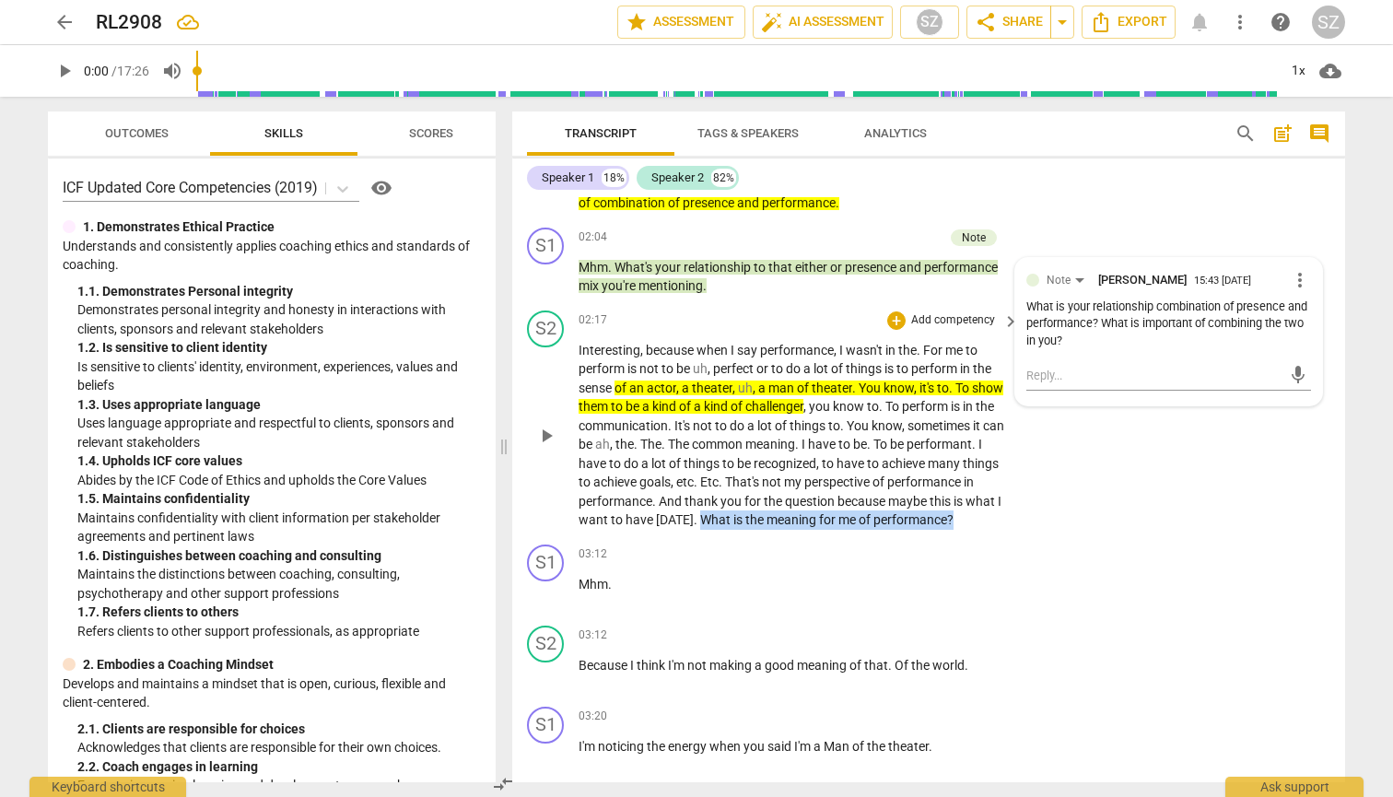
drag, startPoint x: 812, startPoint y: 505, endPoint x: 985, endPoint y: 519, distance: 172.8
click at [680, 519] on p "Interesting , because when I say performance , I wasn't in the . For me to perf…" at bounding box center [793, 435] width 431 height 189
click at [680, 504] on icon "button" at bounding box center [701, 500] width 18 height 22
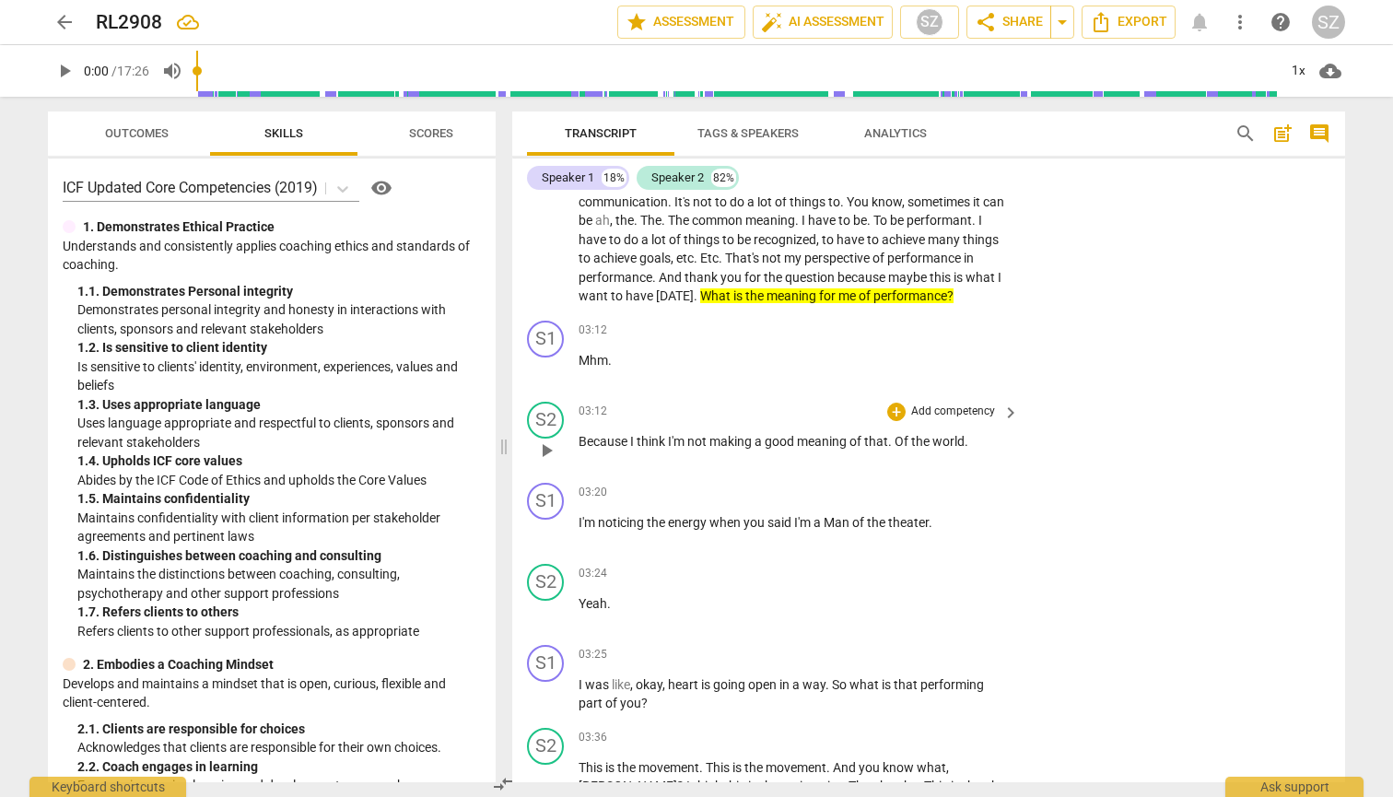
scroll to position [1055, 0]
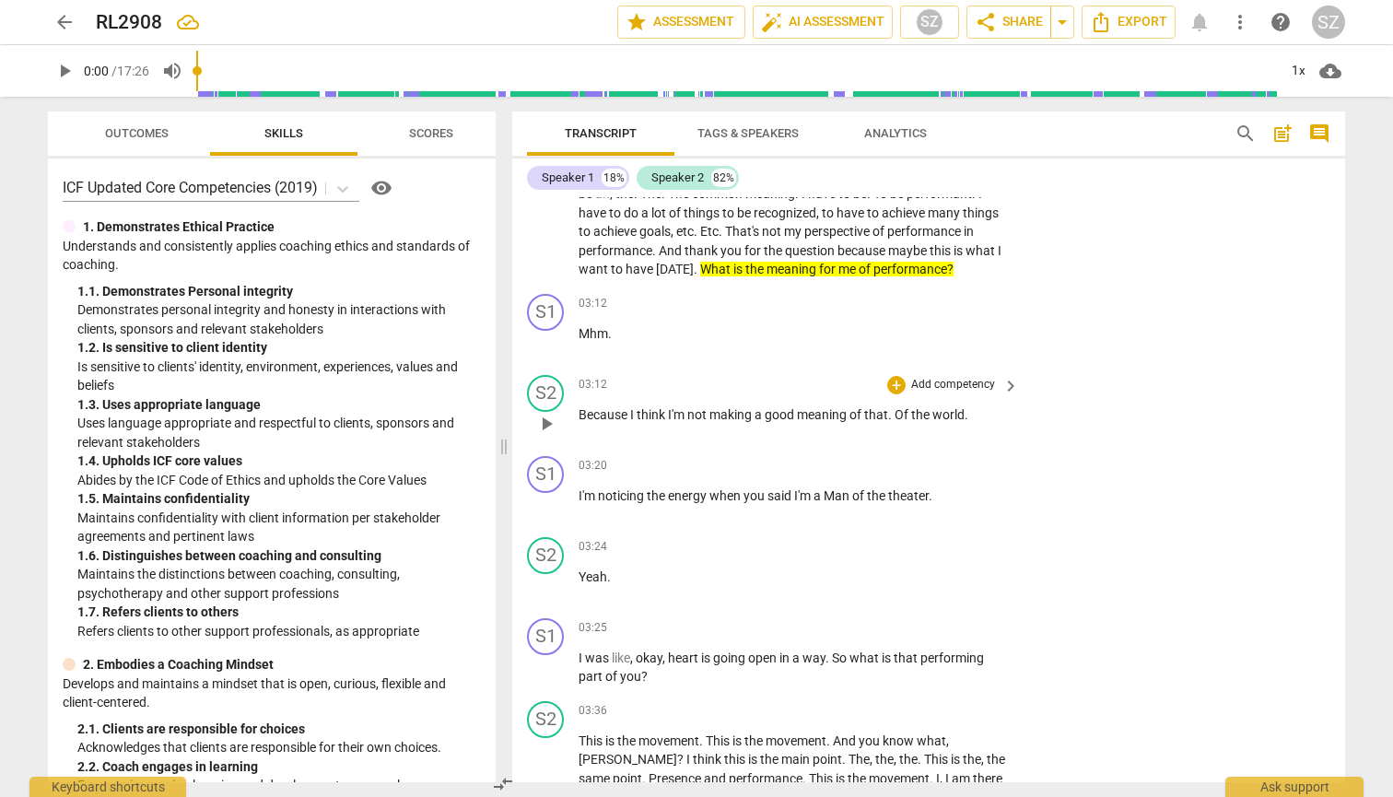
click at [551, 425] on span "play_arrow" at bounding box center [546, 424] width 22 height 22
click at [554, 426] on span "pause" at bounding box center [546, 424] width 22 height 22
click at [680, 392] on div "+" at bounding box center [896, 385] width 18 height 18
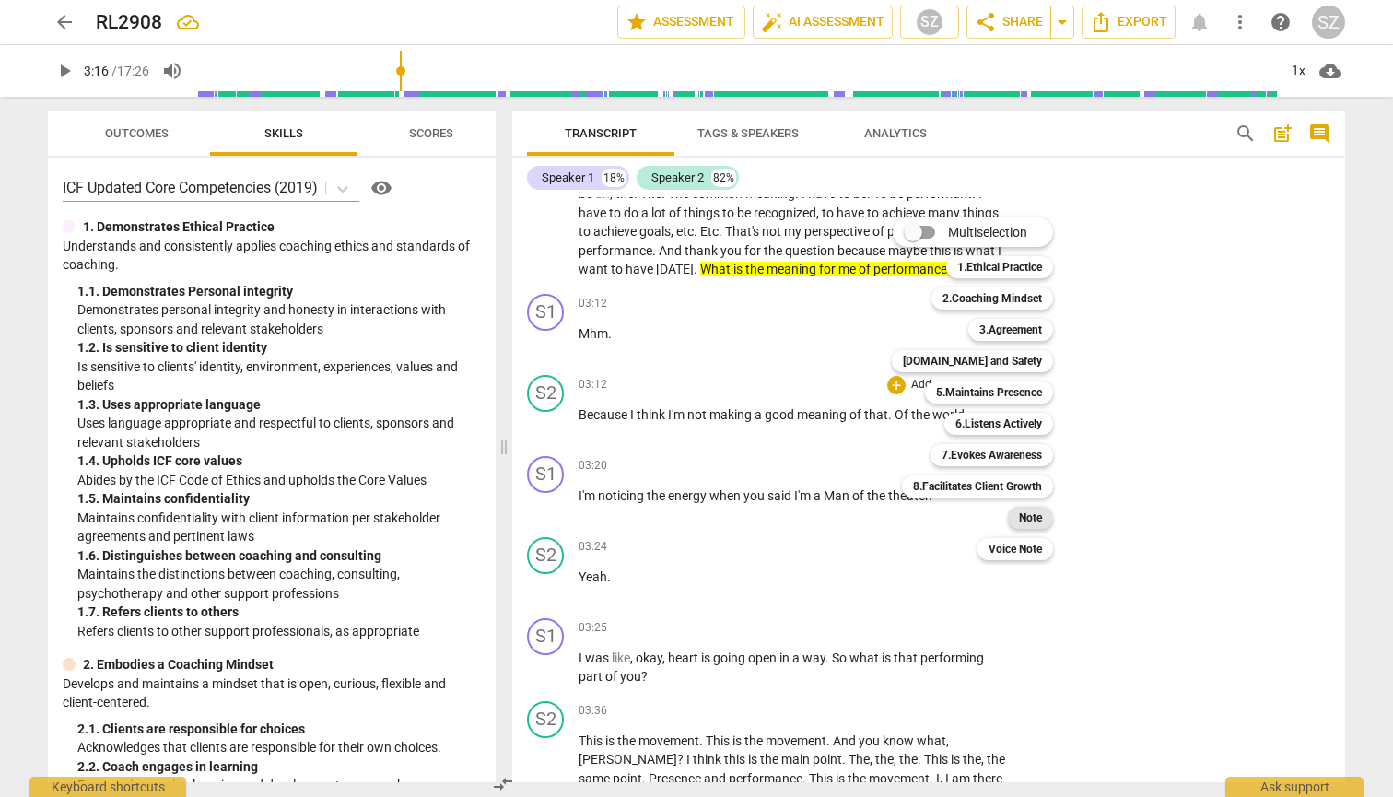
click at [680, 512] on b "Note" at bounding box center [1030, 518] width 23 height 22
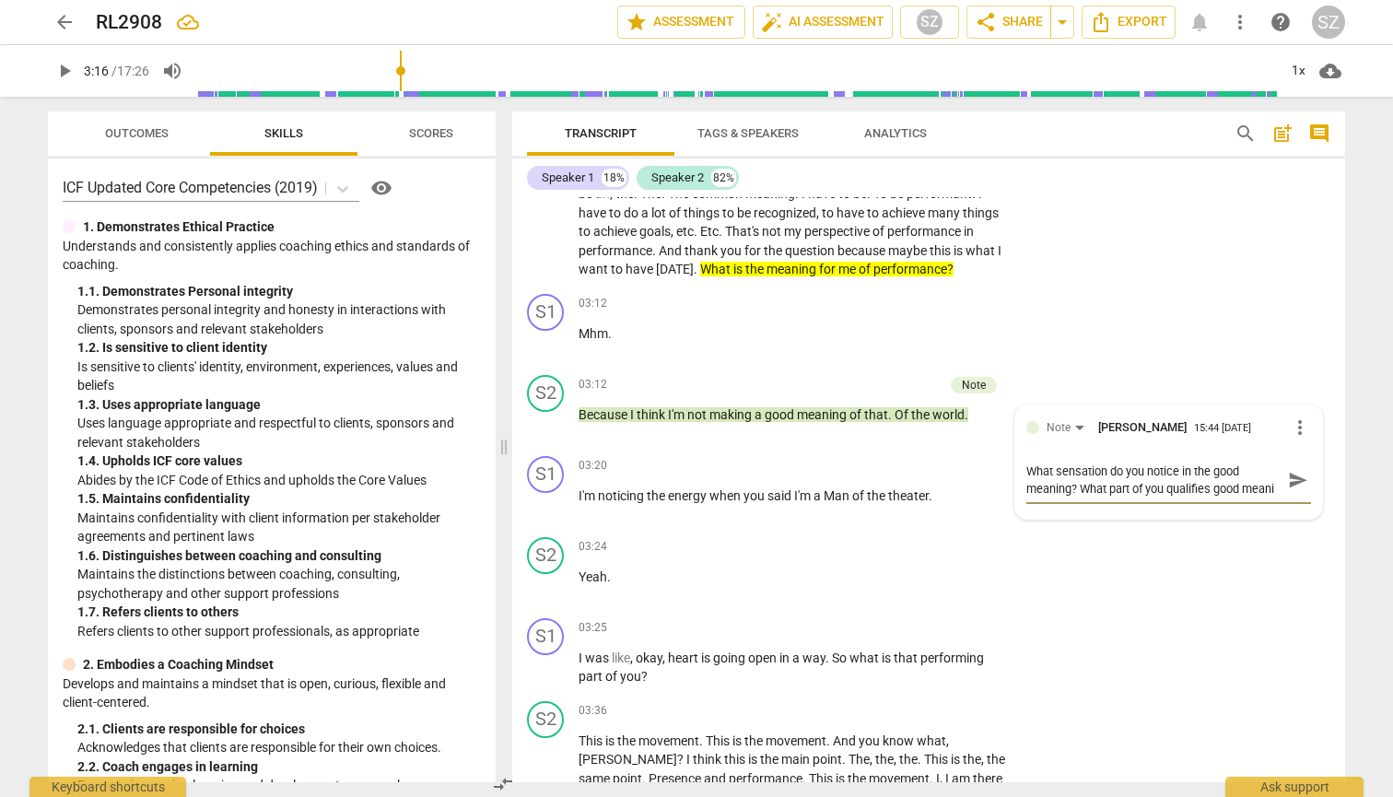
scroll to position [16, 0]
click at [680, 473] on span "send" at bounding box center [1297, 480] width 27 height 22
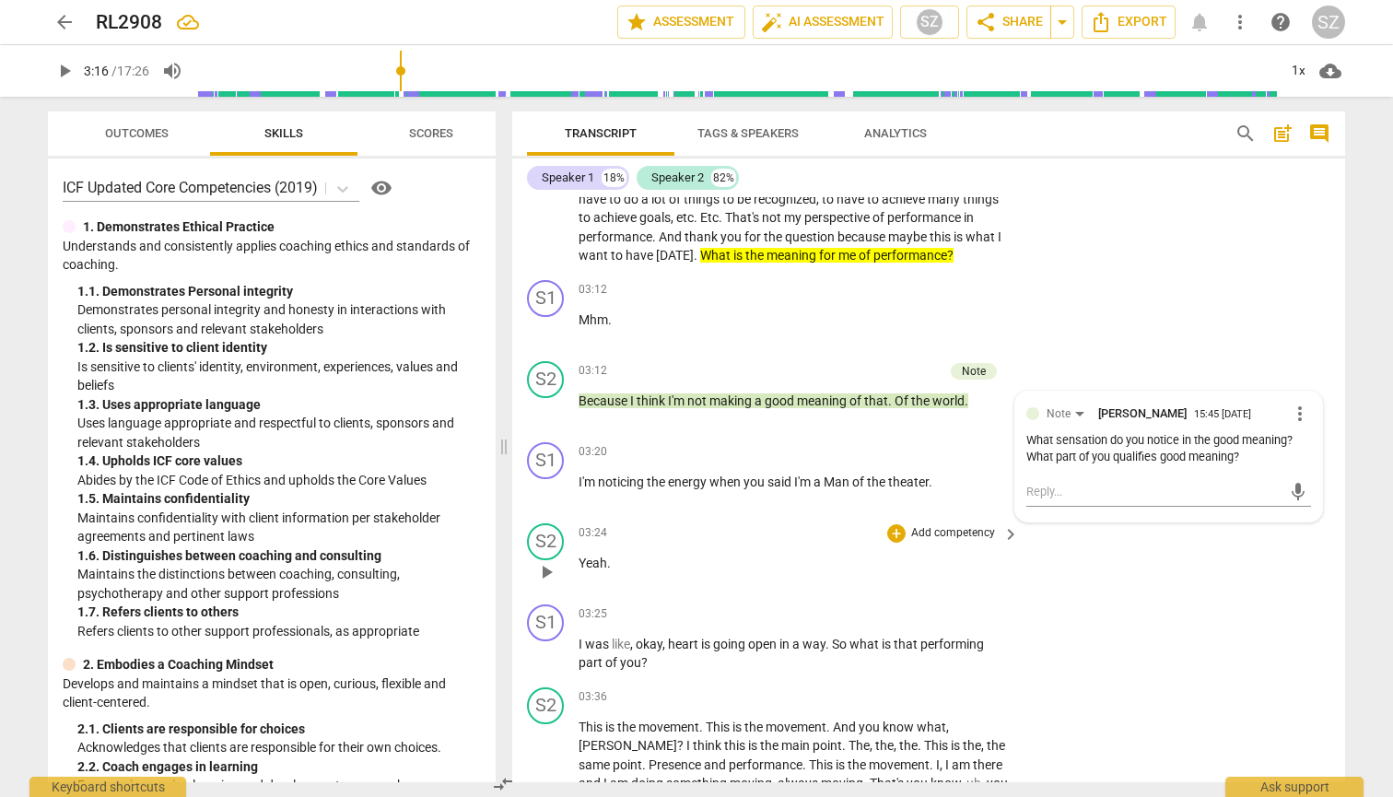
scroll to position [1088, 0]
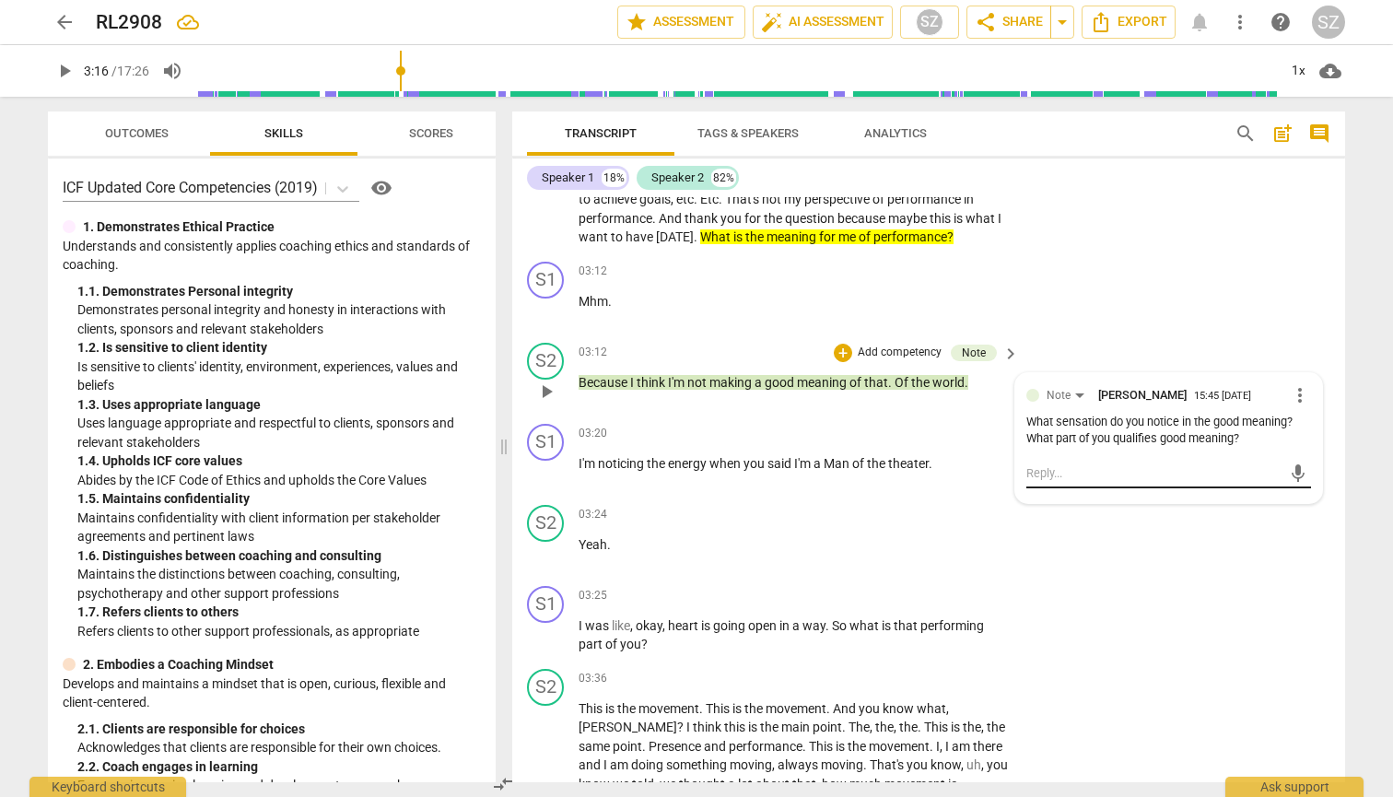
click at [680, 471] on textarea at bounding box center [1153, 472] width 255 height 17
click at [680, 474] on span "send" at bounding box center [1298, 473] width 20 height 20
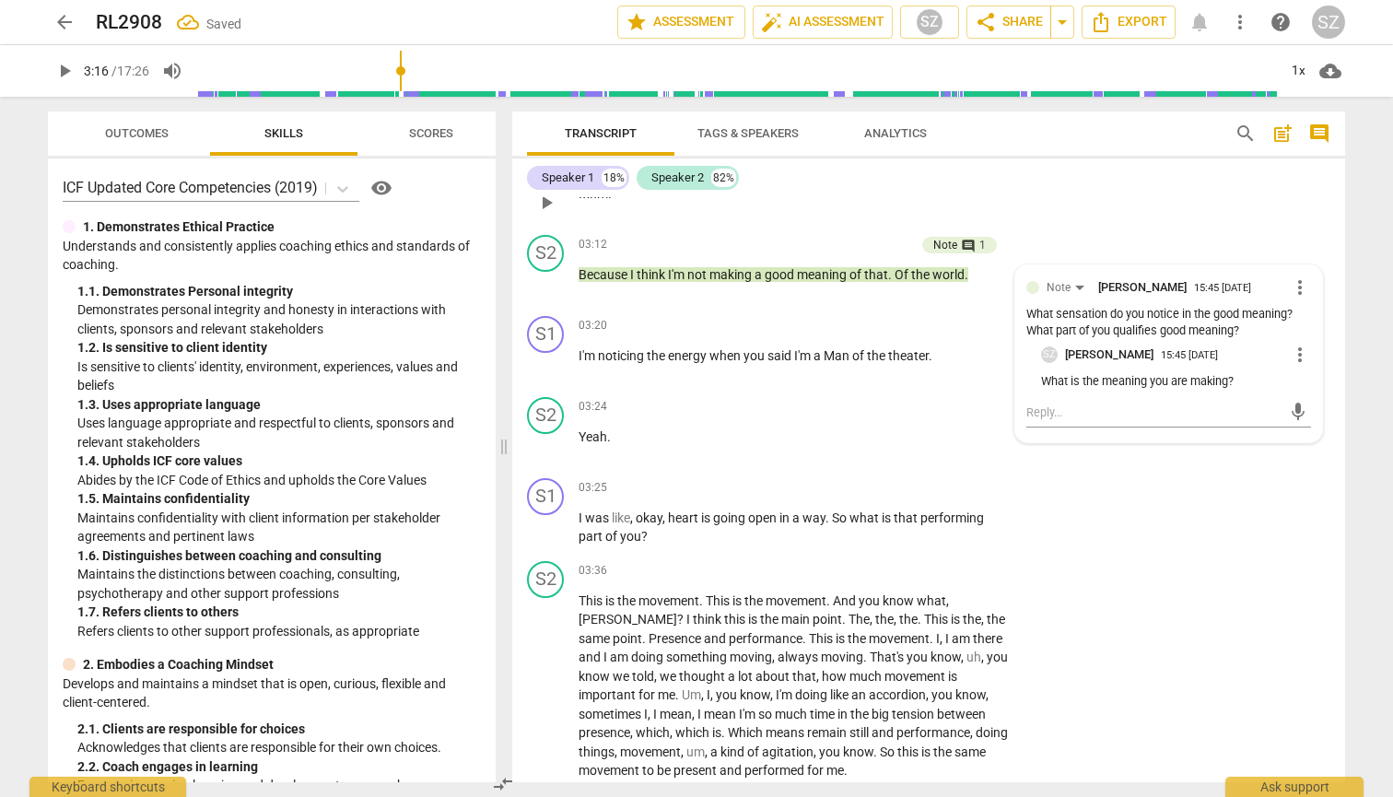
scroll to position [1216, 0]
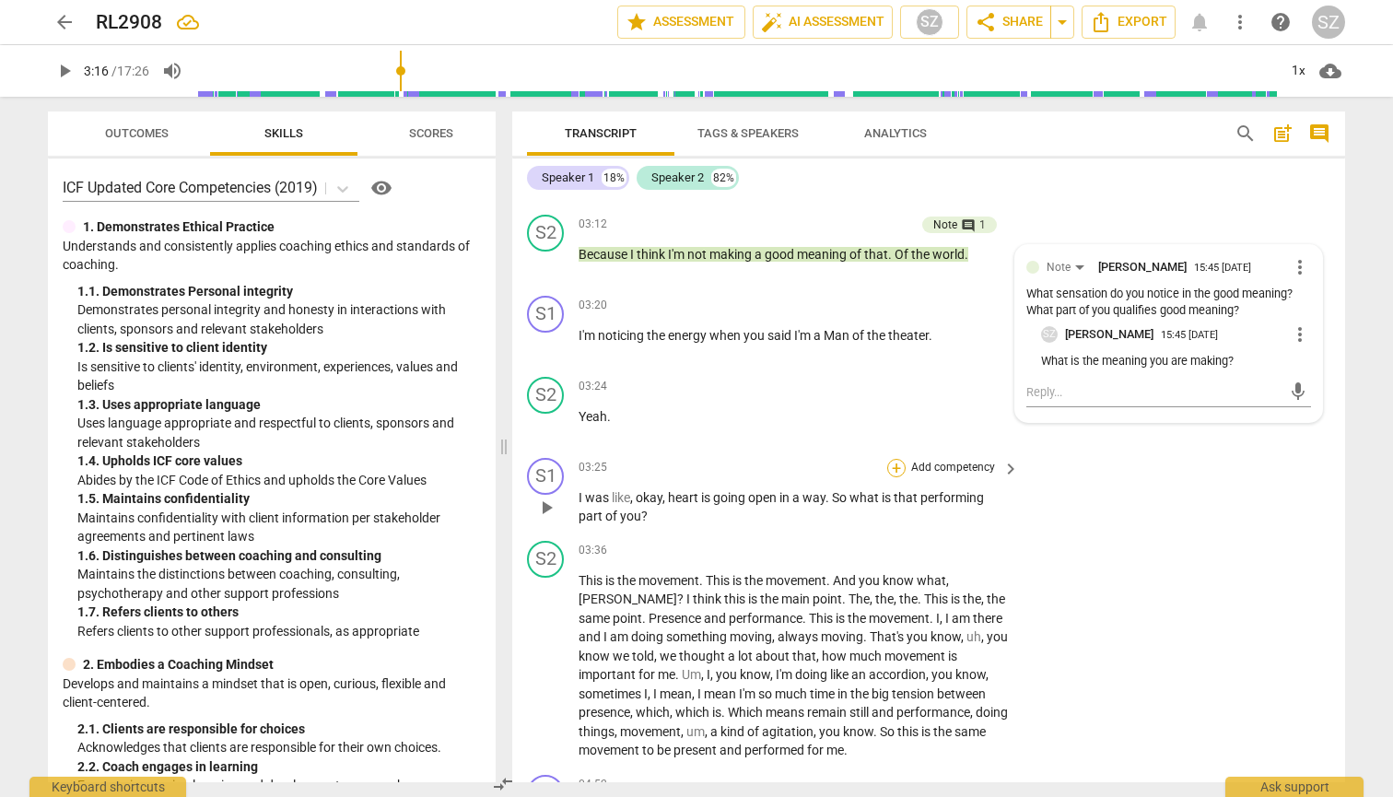
click at [680, 469] on div "+" at bounding box center [896, 468] width 18 height 18
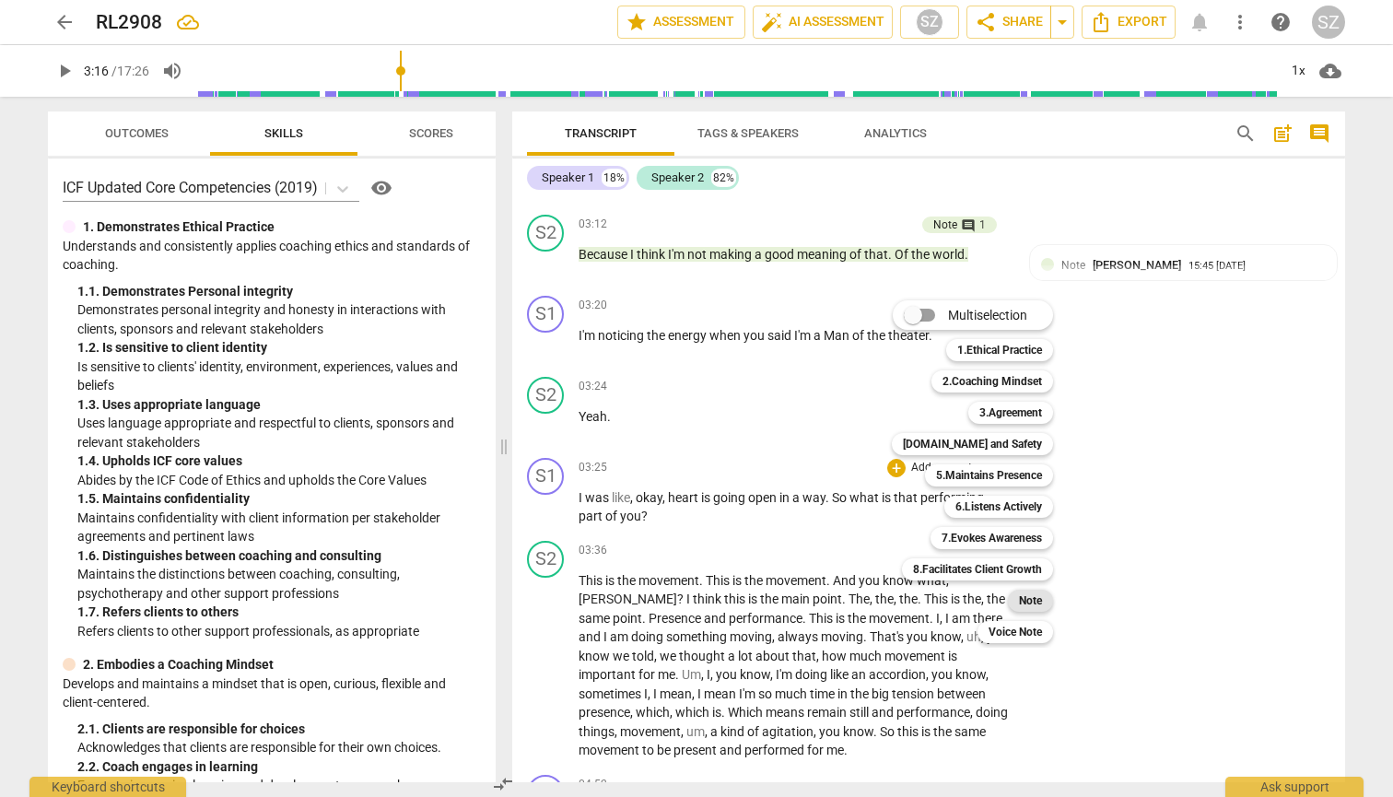
click at [680, 606] on div "Note" at bounding box center [1030, 600] width 45 height 22
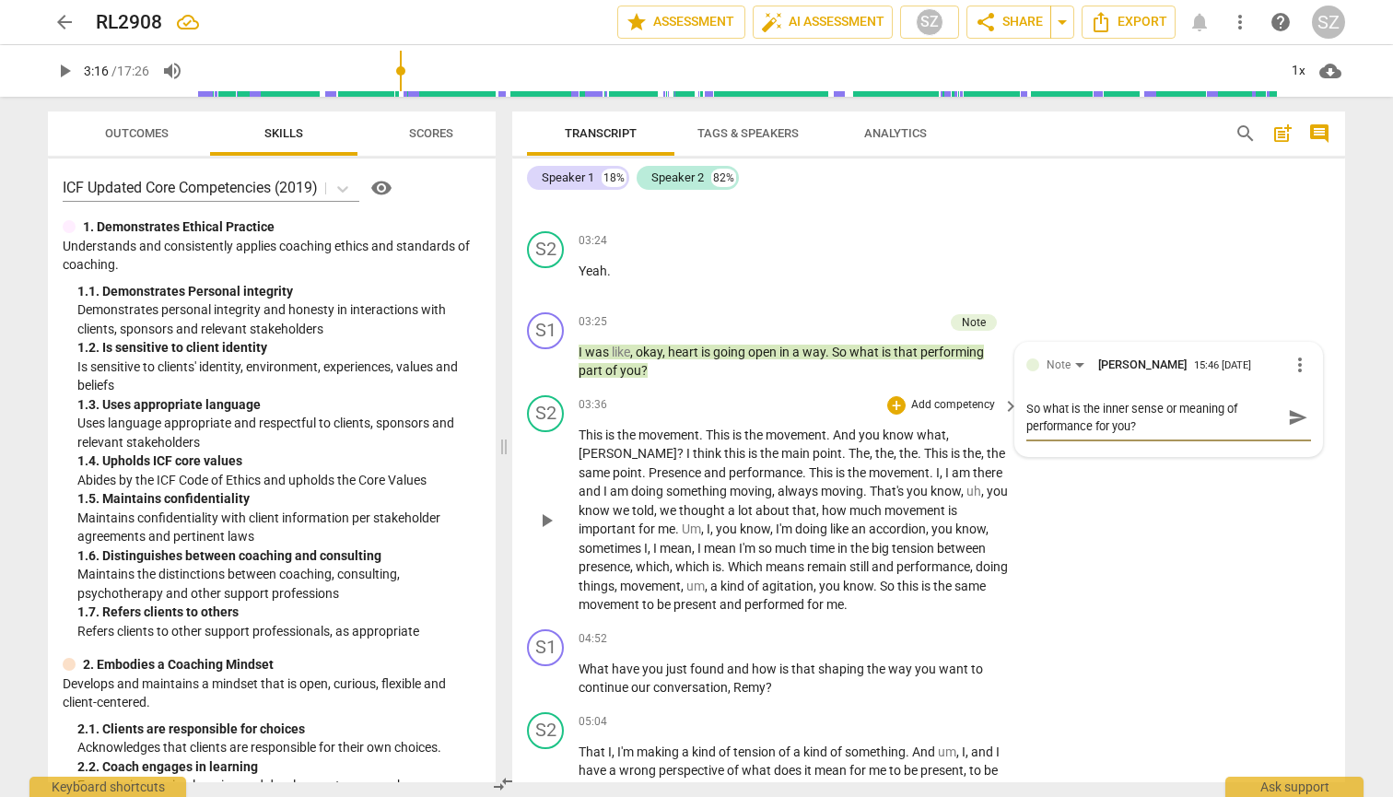
scroll to position [1362, 0]
drag, startPoint x: 833, startPoint y: 533, endPoint x: 935, endPoint y: 535, distance: 101.3
click at [680, 535] on p "This is the movement . This is the movement . And you know what , Stephanie ? I…" at bounding box center [793, 519] width 431 height 189
click at [680, 507] on icon "button" at bounding box center [976, 501] width 11 height 13
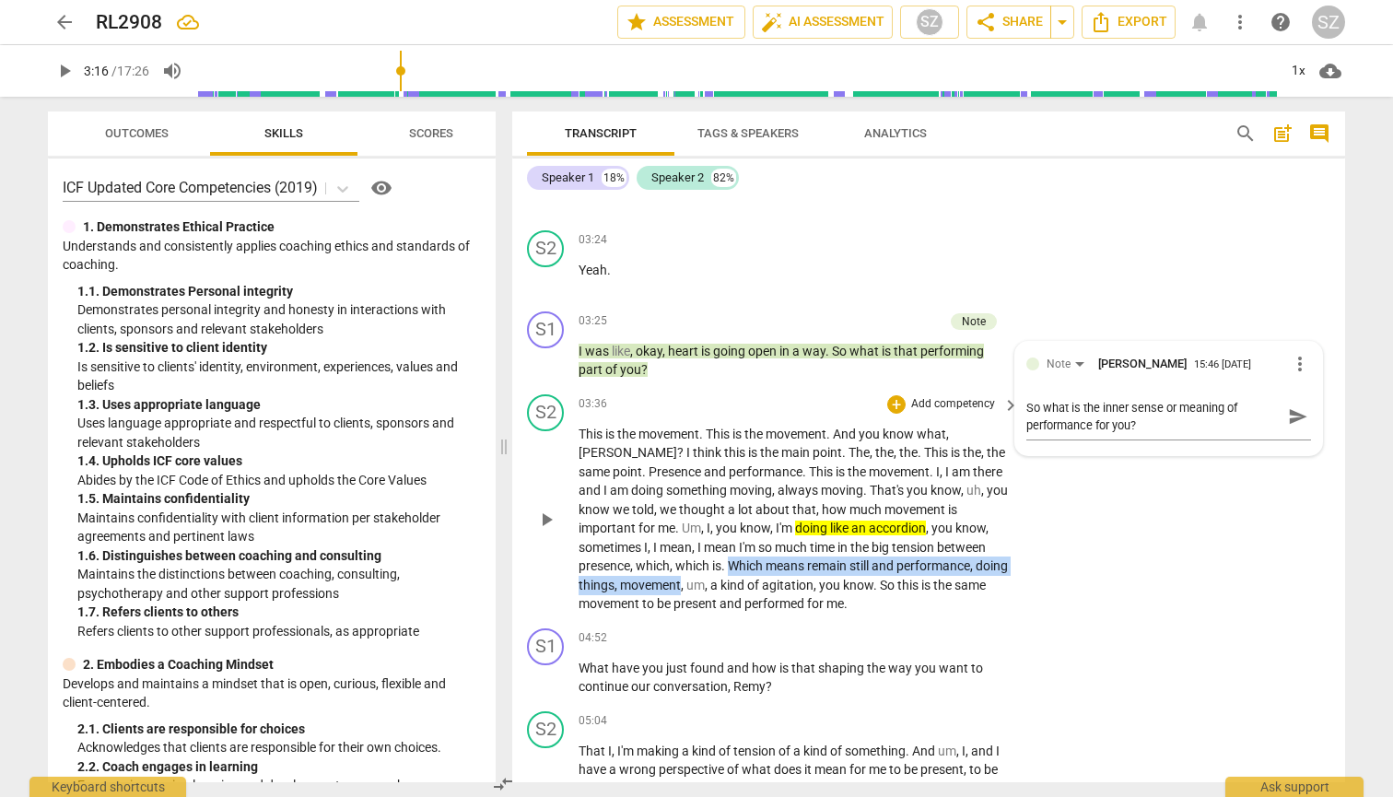
drag, startPoint x: 728, startPoint y: 566, endPoint x: 717, endPoint y: 589, distance: 26.0
click at [680, 589] on p "This is the movement . This is the movement . And you know what , Stephanie ? I…" at bounding box center [793, 519] width 431 height 189
click at [680, 562] on icon "button" at bounding box center [758, 560] width 18 height 22
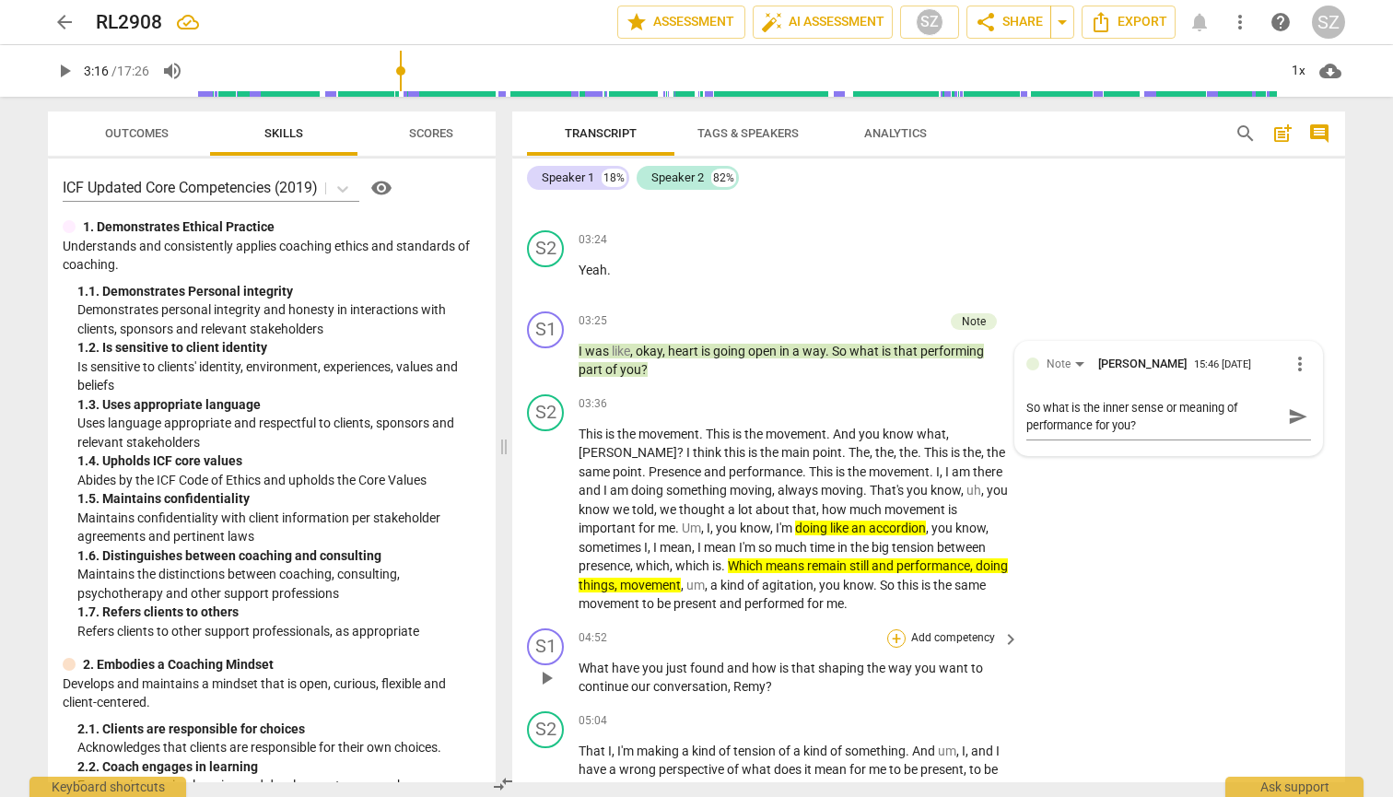
click at [680, 635] on div "+" at bounding box center [896, 638] width 18 height 18
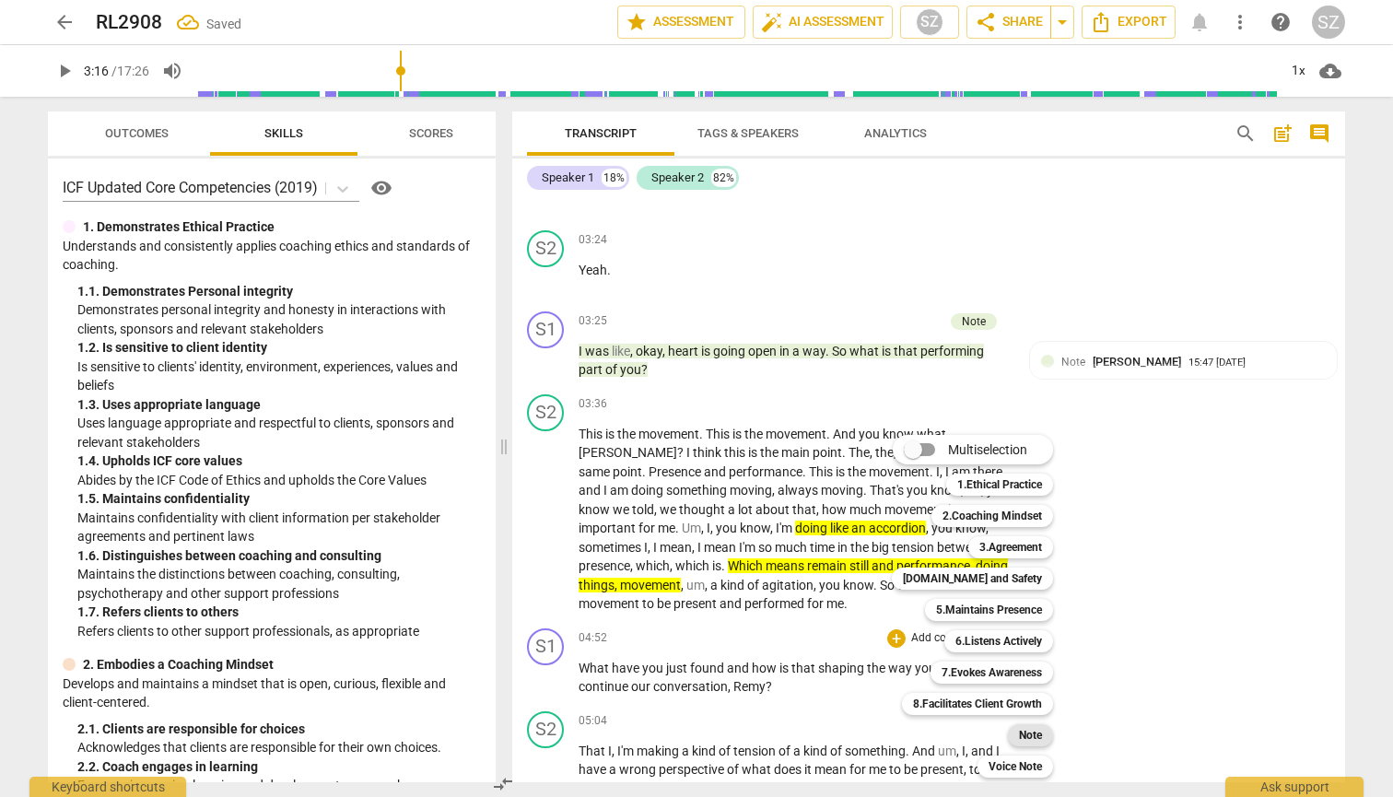
click at [680, 698] on b "Note" at bounding box center [1030, 735] width 23 height 22
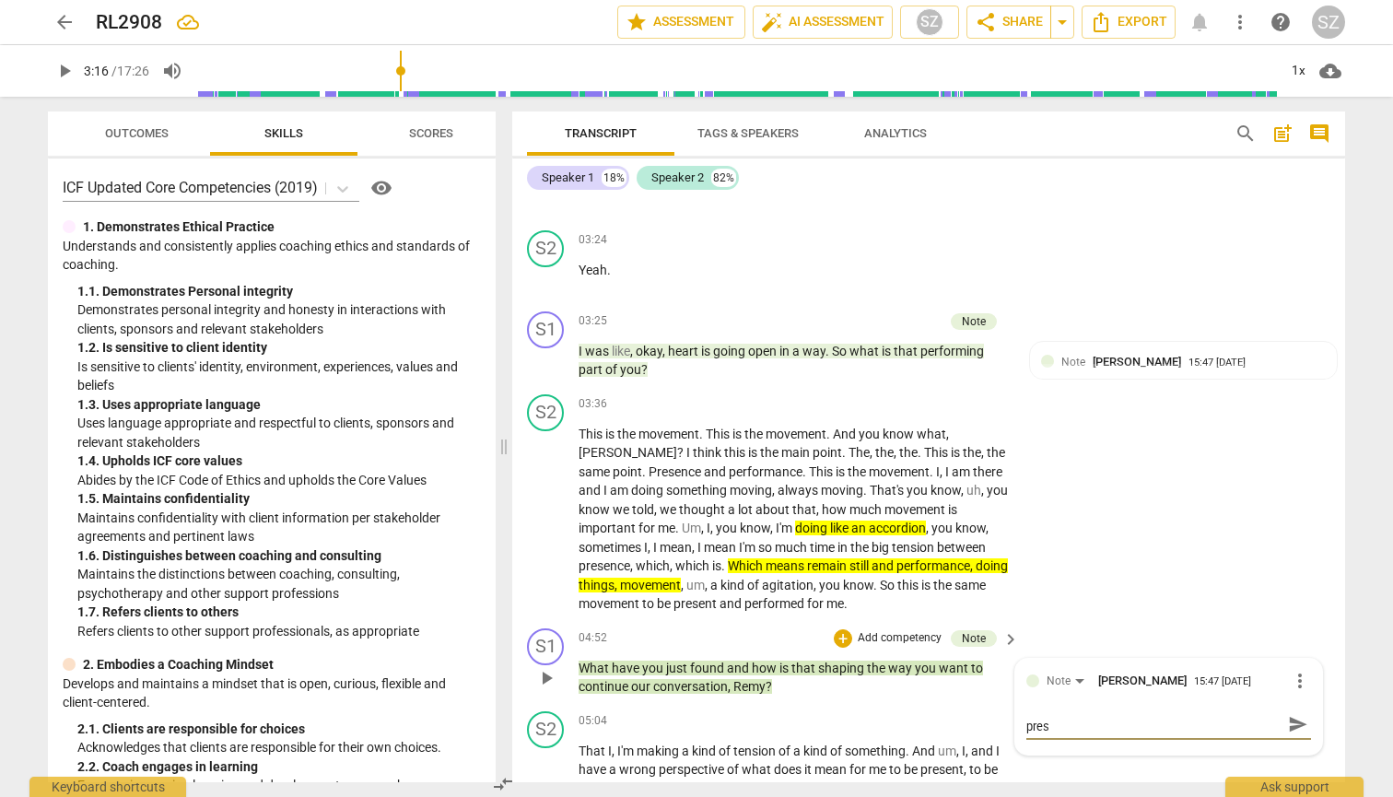
scroll to position [0, 0]
drag, startPoint x: 1101, startPoint y: 723, endPoint x: 1011, endPoint y: 720, distance: 90.3
click at [680, 698] on div "Note Stefanie Zeep 15:47 09-03-2025 more_vert As you realise the movement of pe…" at bounding box center [1168, 714] width 307 height 113
click at [680, 698] on textarea "You are realising the movement of performance and presence are one" at bounding box center [1153, 733] width 255 height 35
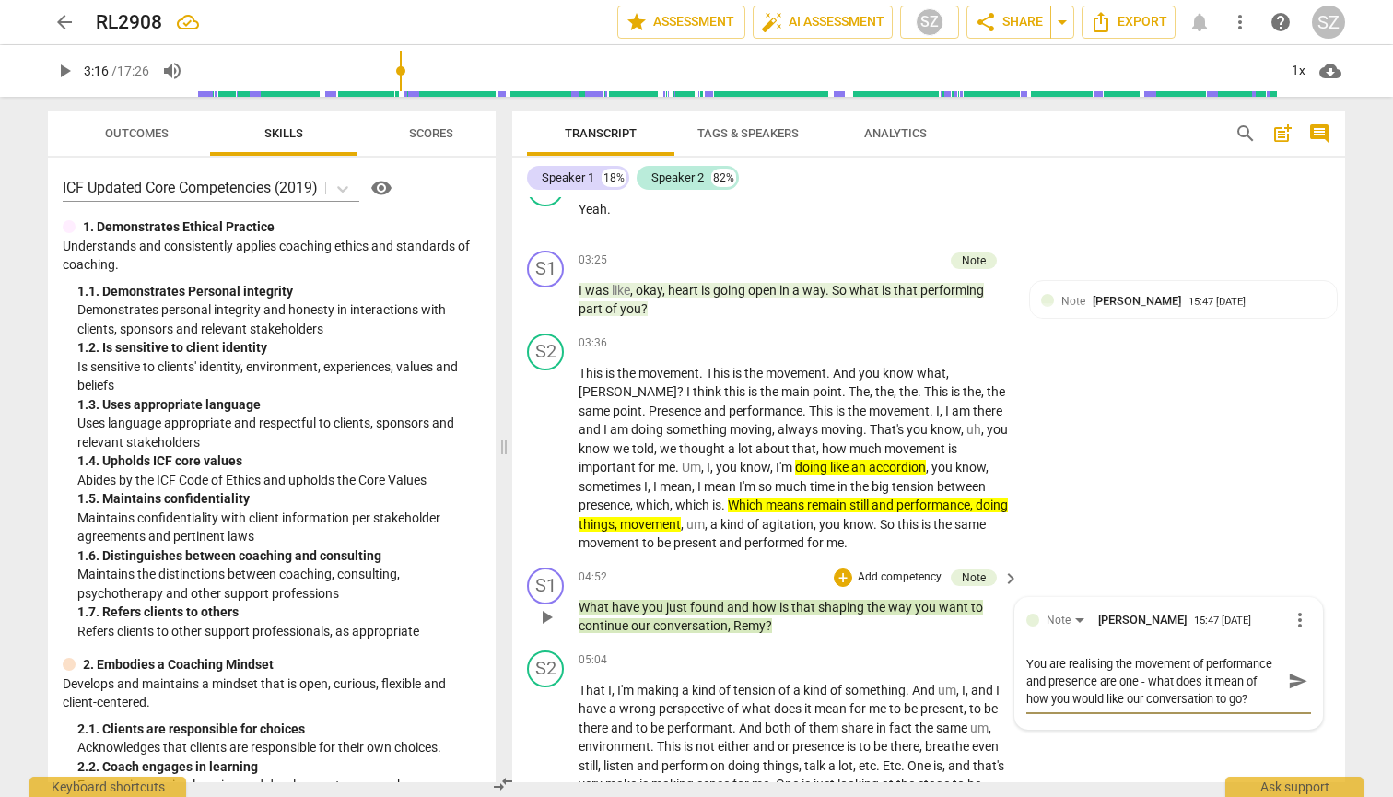
click at [680, 681] on span "send" at bounding box center [1298, 680] width 20 height 20
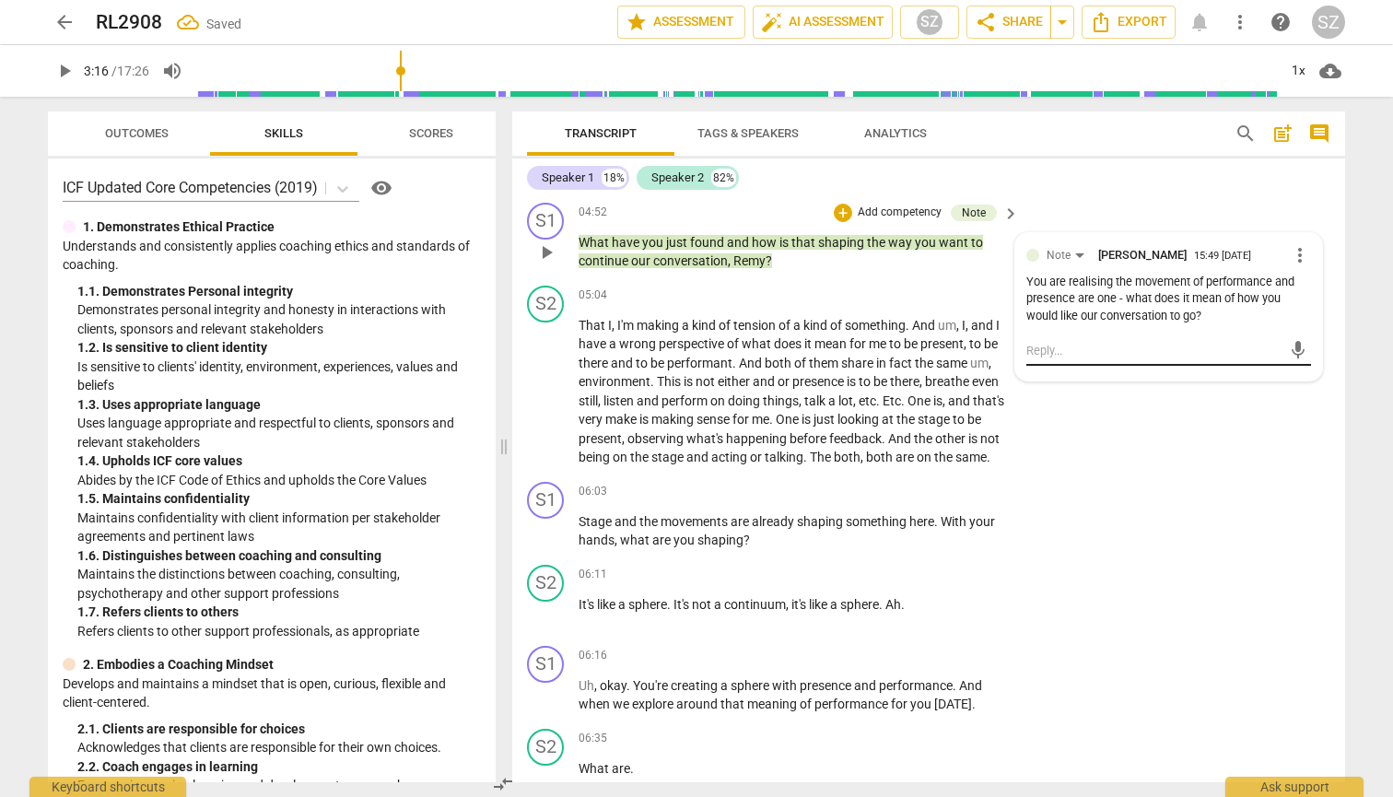
scroll to position [1796, 0]
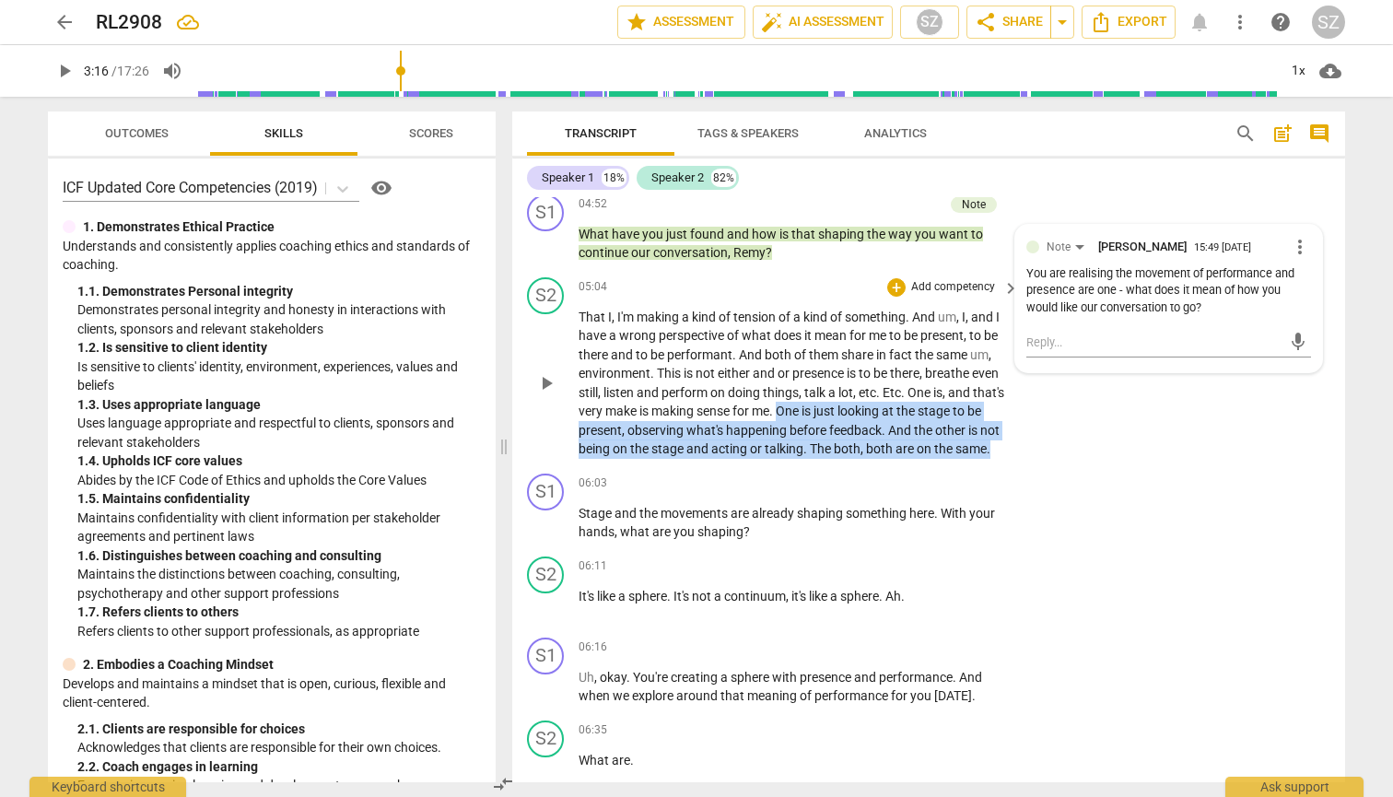
drag, startPoint x: 816, startPoint y: 404, endPoint x: 907, endPoint y: 458, distance: 105.7
click at [680, 458] on p "That I , I'm making a kind of tension of a kind of something . And um , I , and…" at bounding box center [793, 383] width 431 height 151
click at [657, 437] on icon "button" at bounding box center [654, 434] width 11 height 13
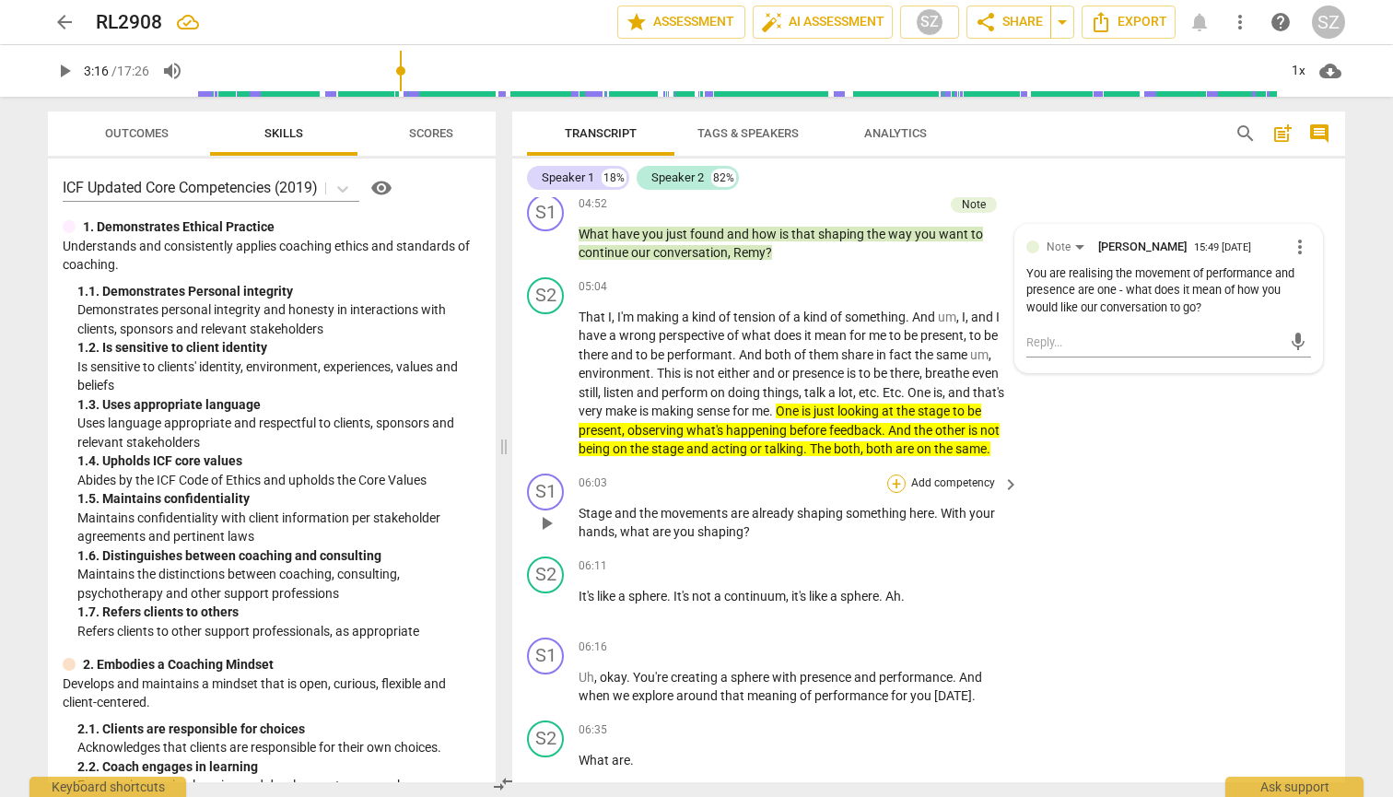
click at [680, 493] on div "+" at bounding box center [896, 483] width 18 height 18
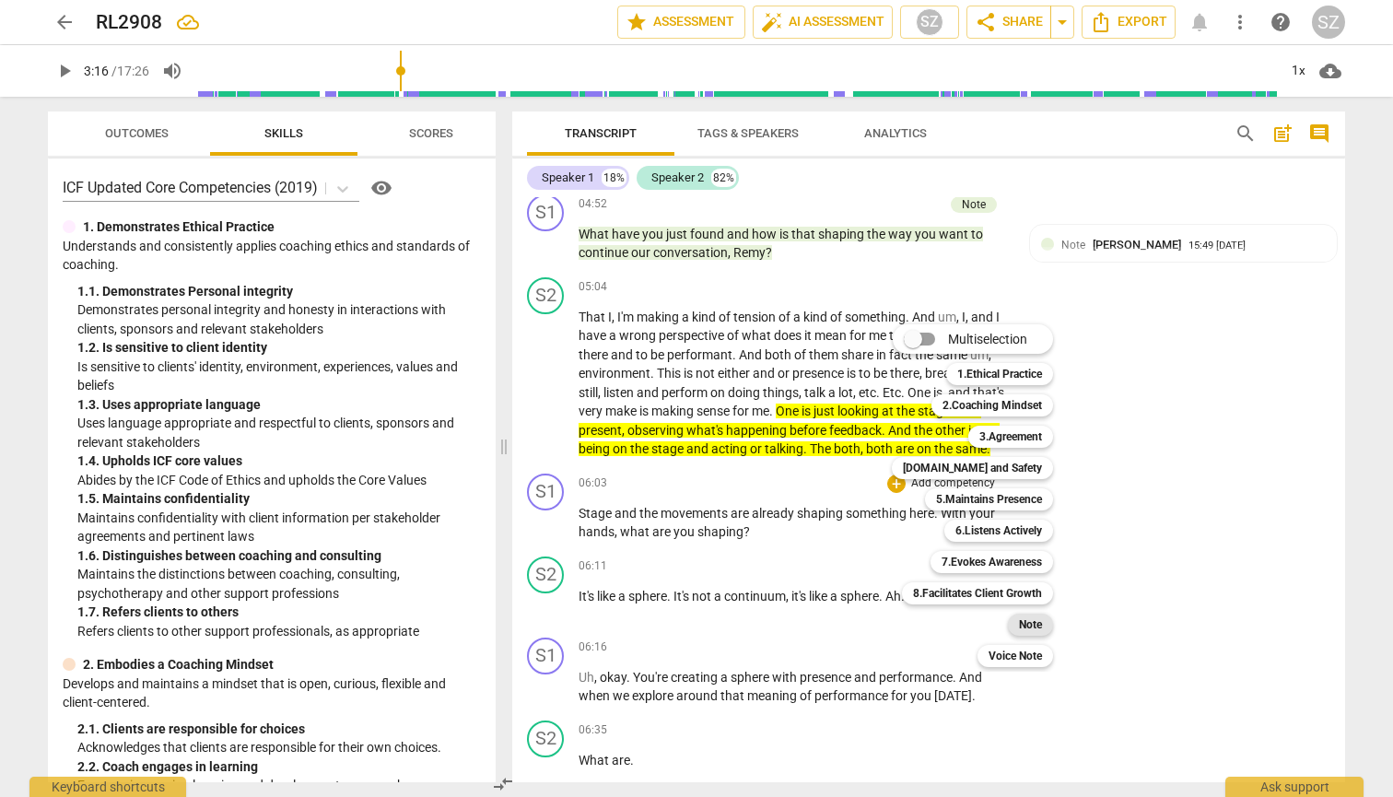
click at [680, 618] on b "Note" at bounding box center [1030, 624] width 23 height 22
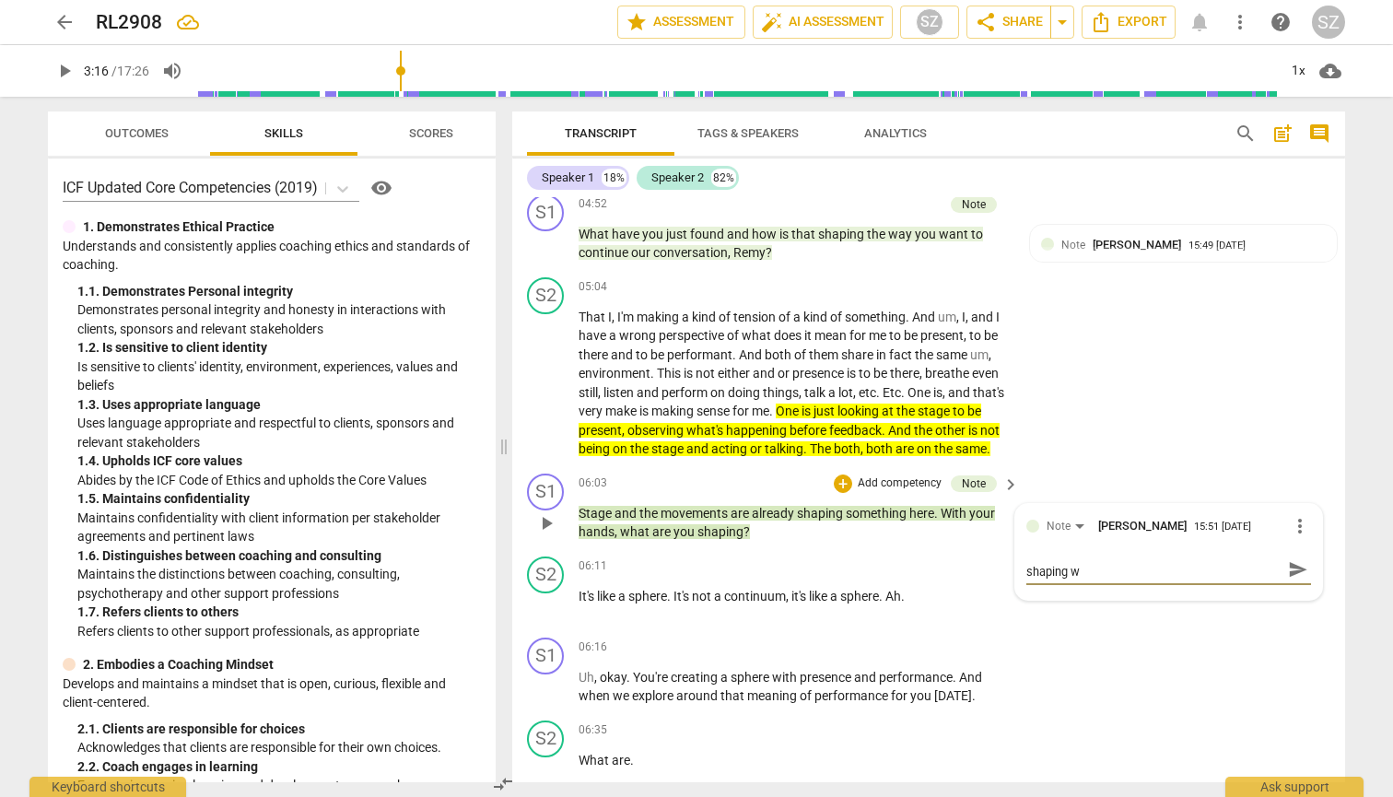
scroll to position [0, 0]
click at [680, 588] on span "send" at bounding box center [1298, 578] width 20 height 20
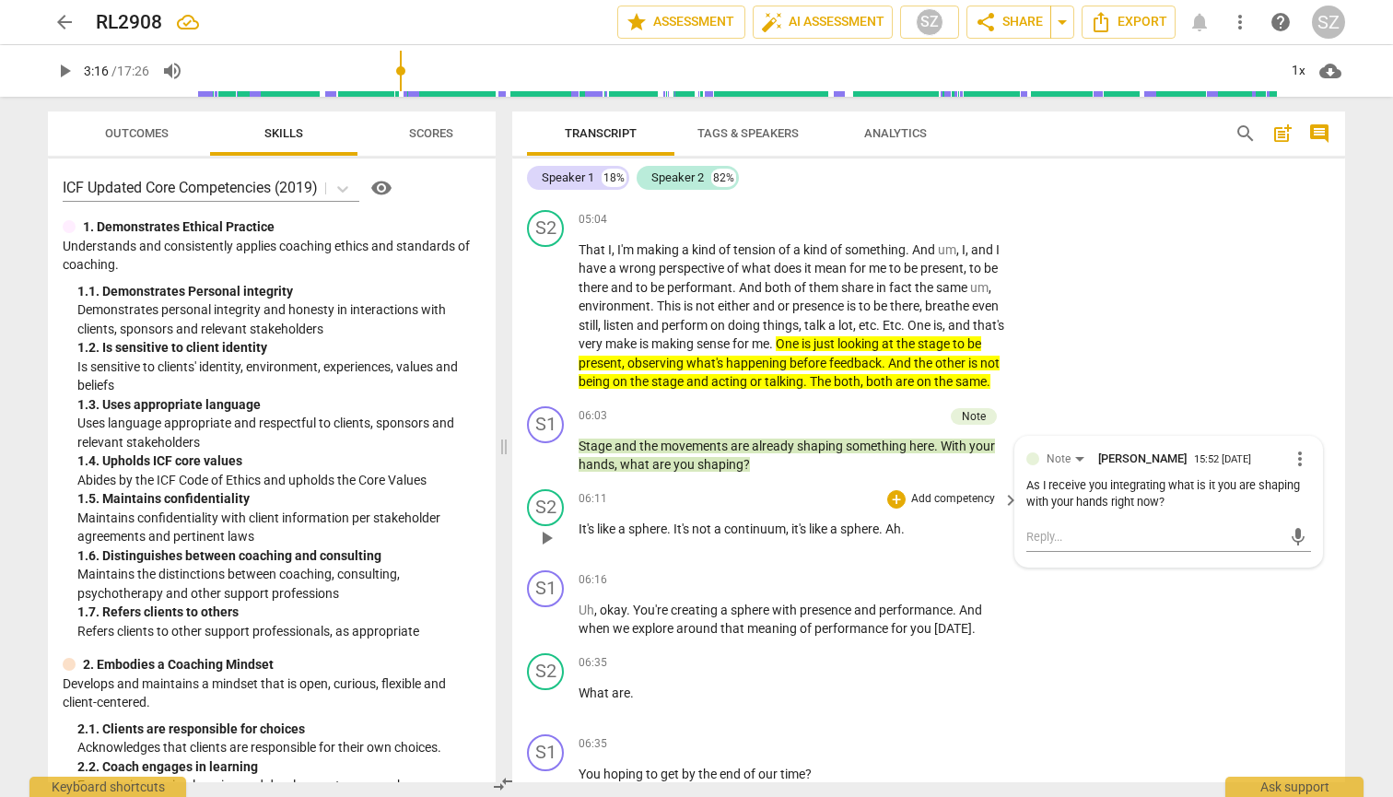
scroll to position [1869, 0]
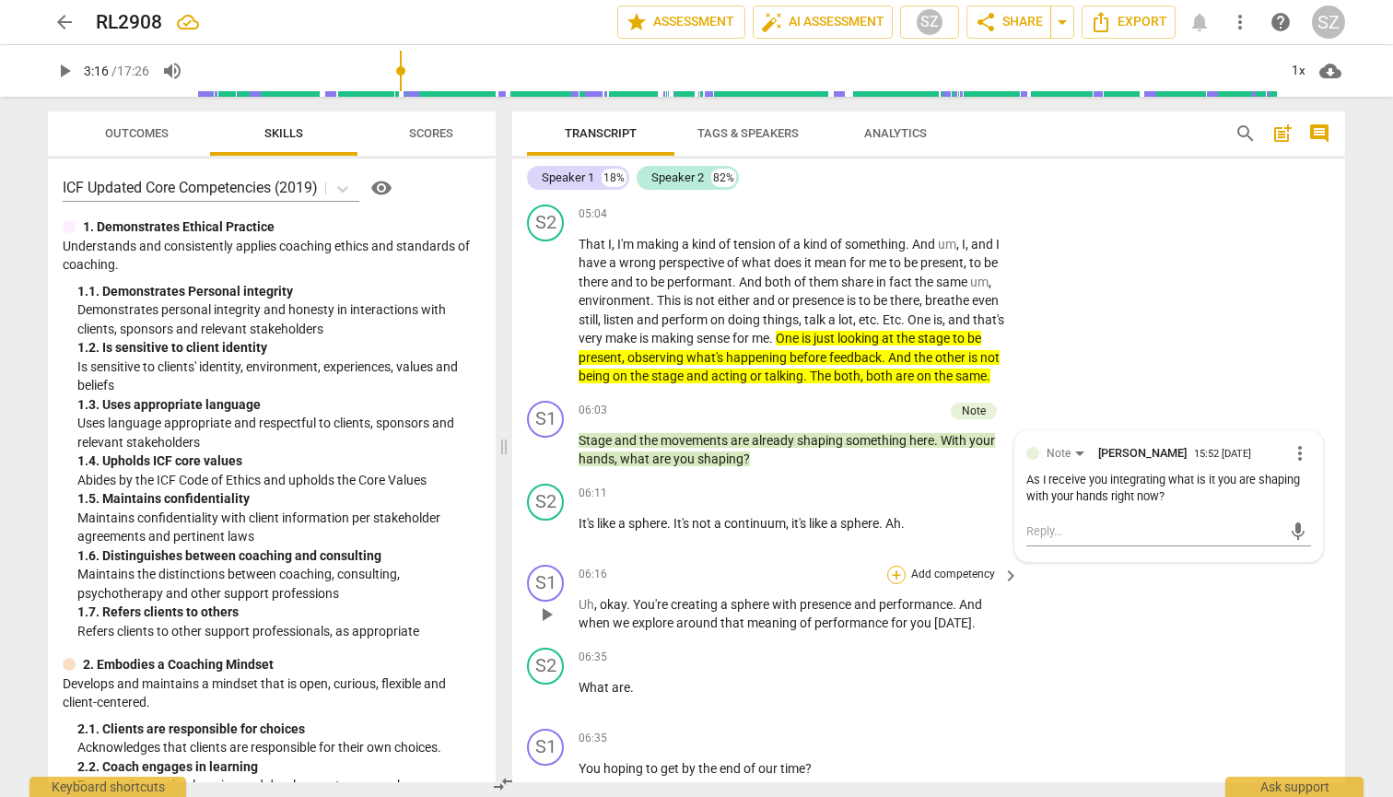
click at [680, 584] on div "+" at bounding box center [896, 574] width 18 height 18
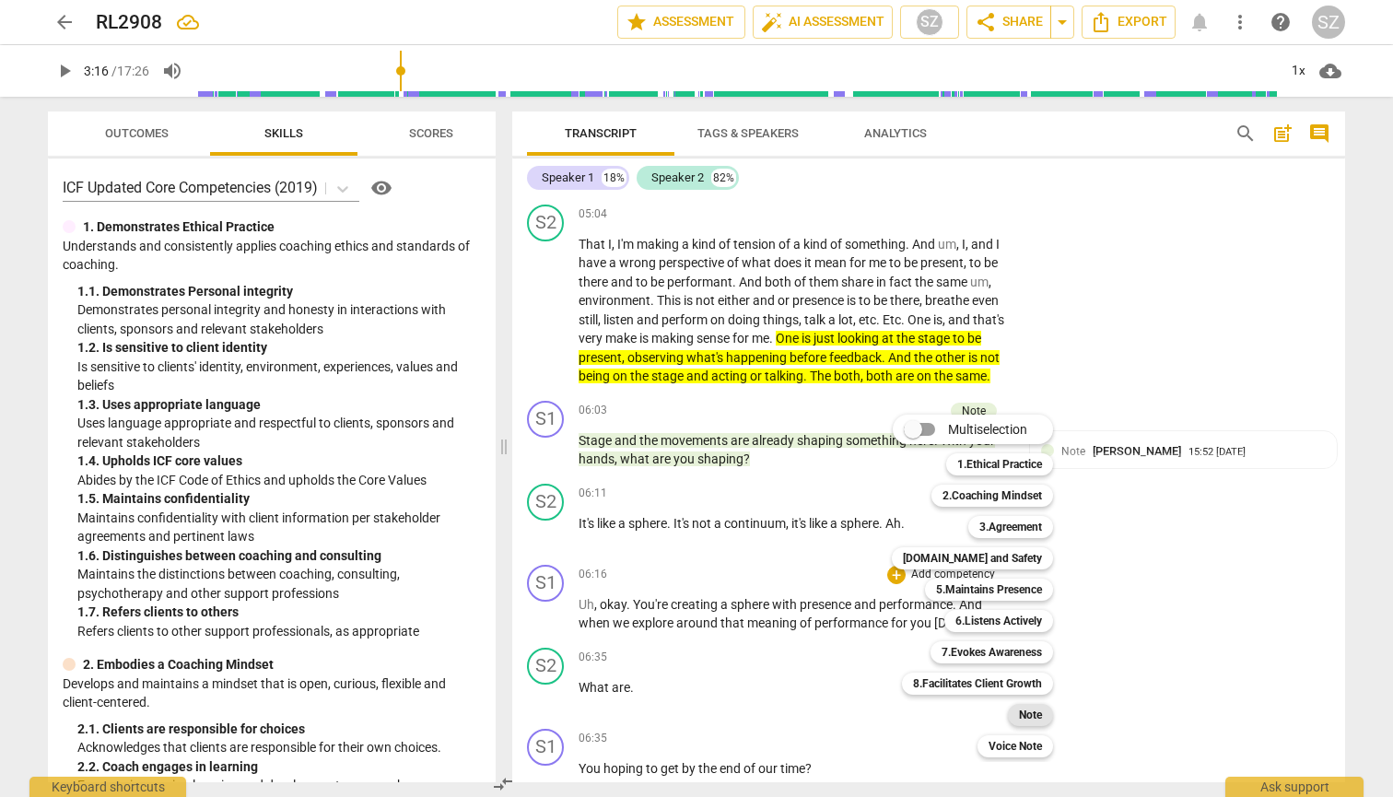
click at [680, 698] on div "Note" at bounding box center [1030, 715] width 45 height 22
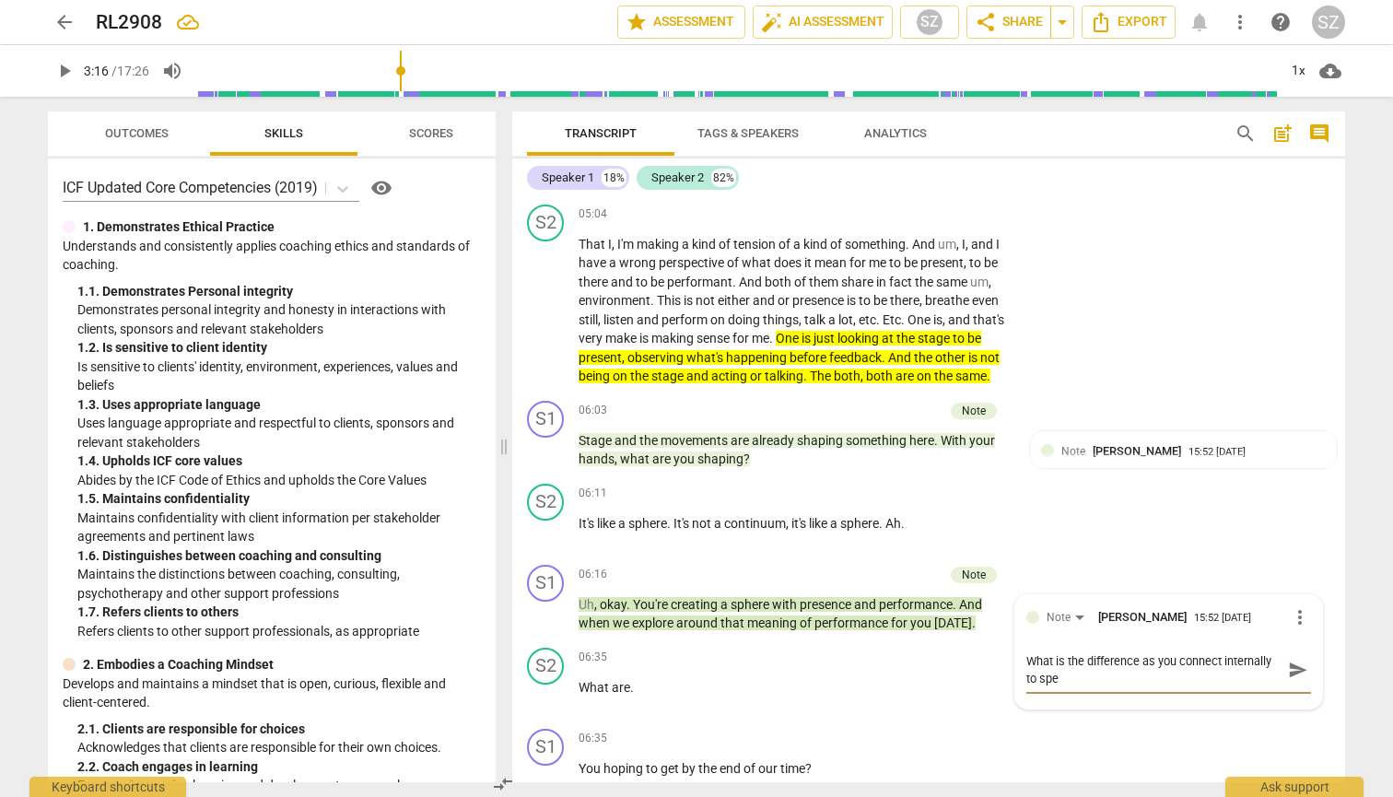
scroll to position [0, 0]
click at [680, 680] on span "send" at bounding box center [1298, 669] width 20 height 20
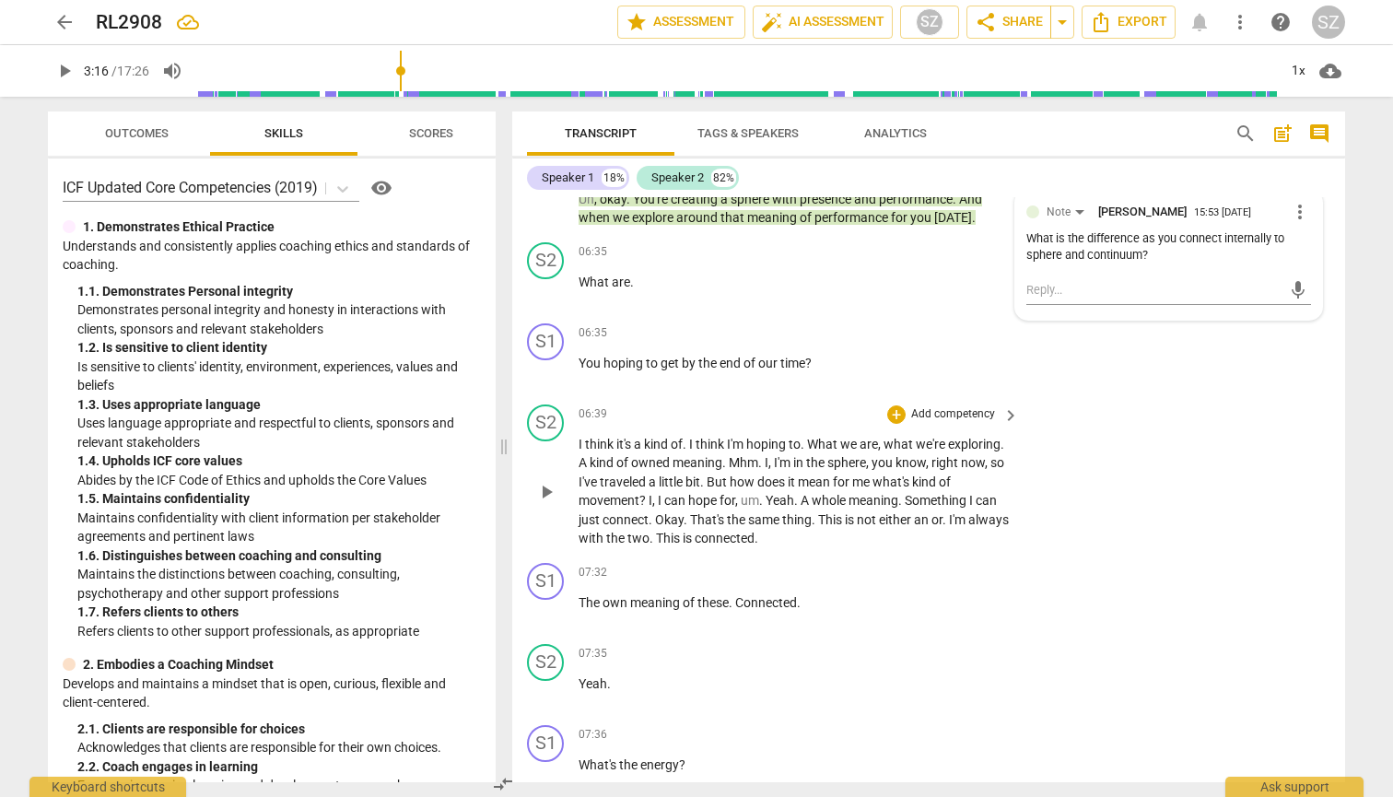
scroll to position [2278, 0]
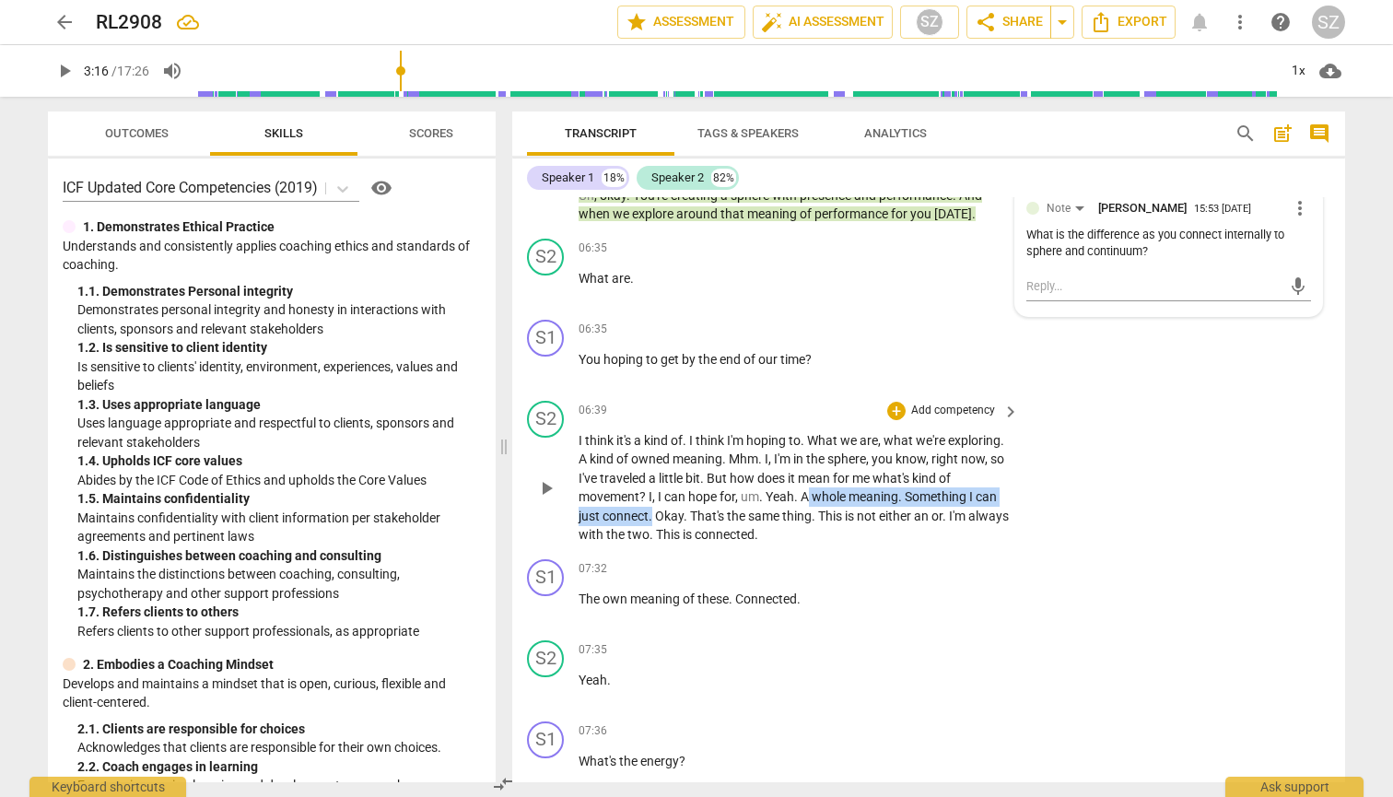
drag, startPoint x: 849, startPoint y: 502, endPoint x: 749, endPoint y: 520, distance: 102.1
click at [680, 520] on p "I think it's a kind of . I think I'm hoping to . What we are , what we're explo…" at bounding box center [793, 487] width 431 height 113
click at [680, 501] on icon "button" at bounding box center [792, 497] width 11 height 13
click at [680, 574] on div "+" at bounding box center [896, 569] width 18 height 18
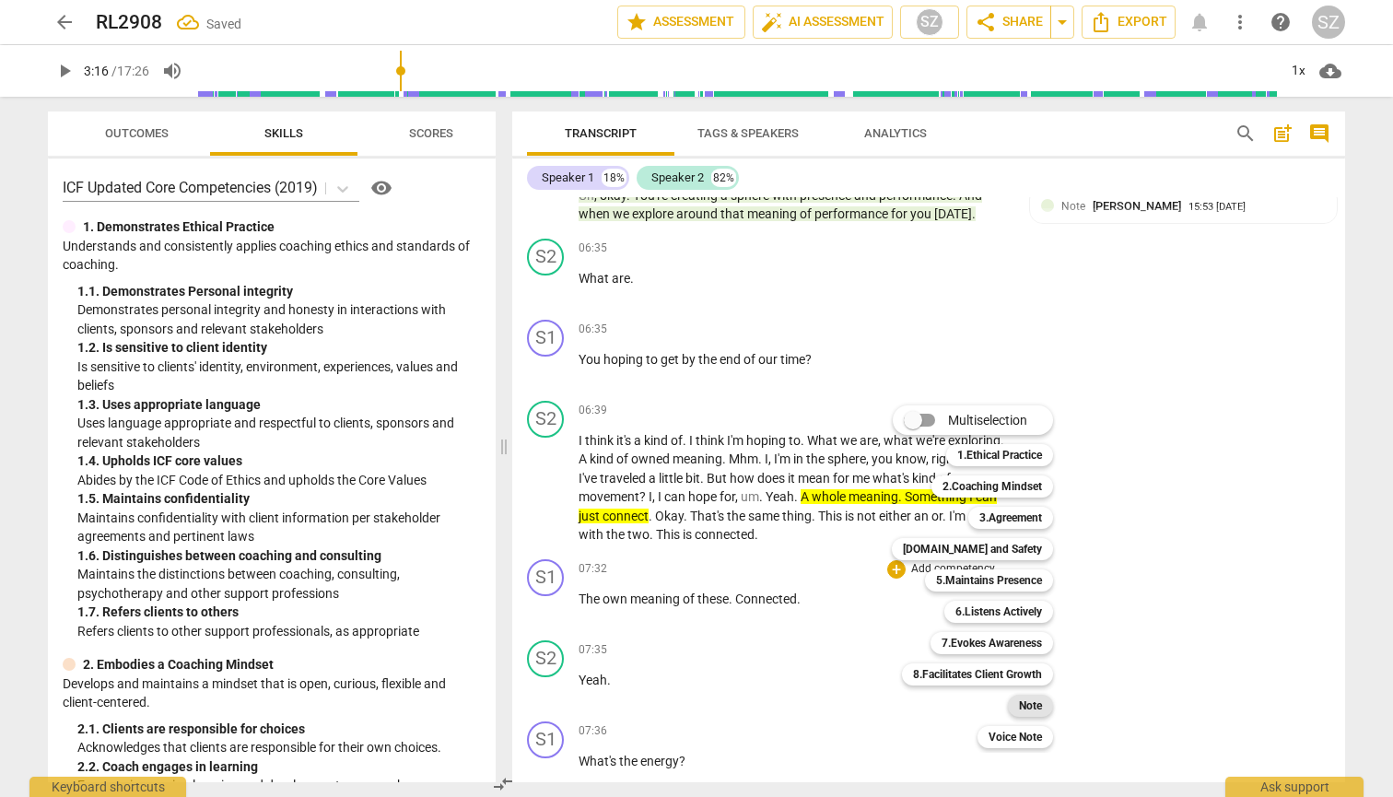
click at [680, 698] on b "Note" at bounding box center [1030, 705] width 23 height 22
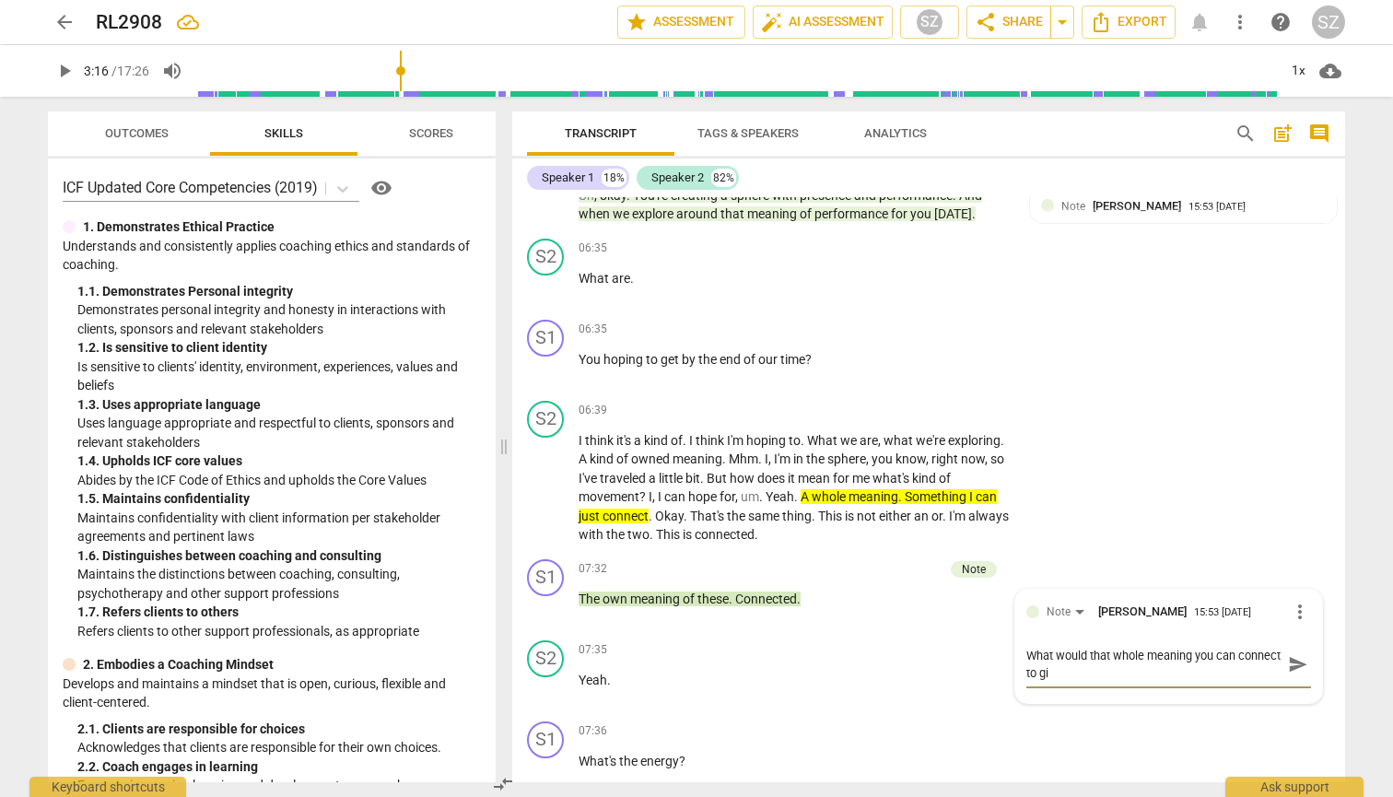
scroll to position [0, 0]
click at [680, 672] on span "send" at bounding box center [1298, 664] width 20 height 20
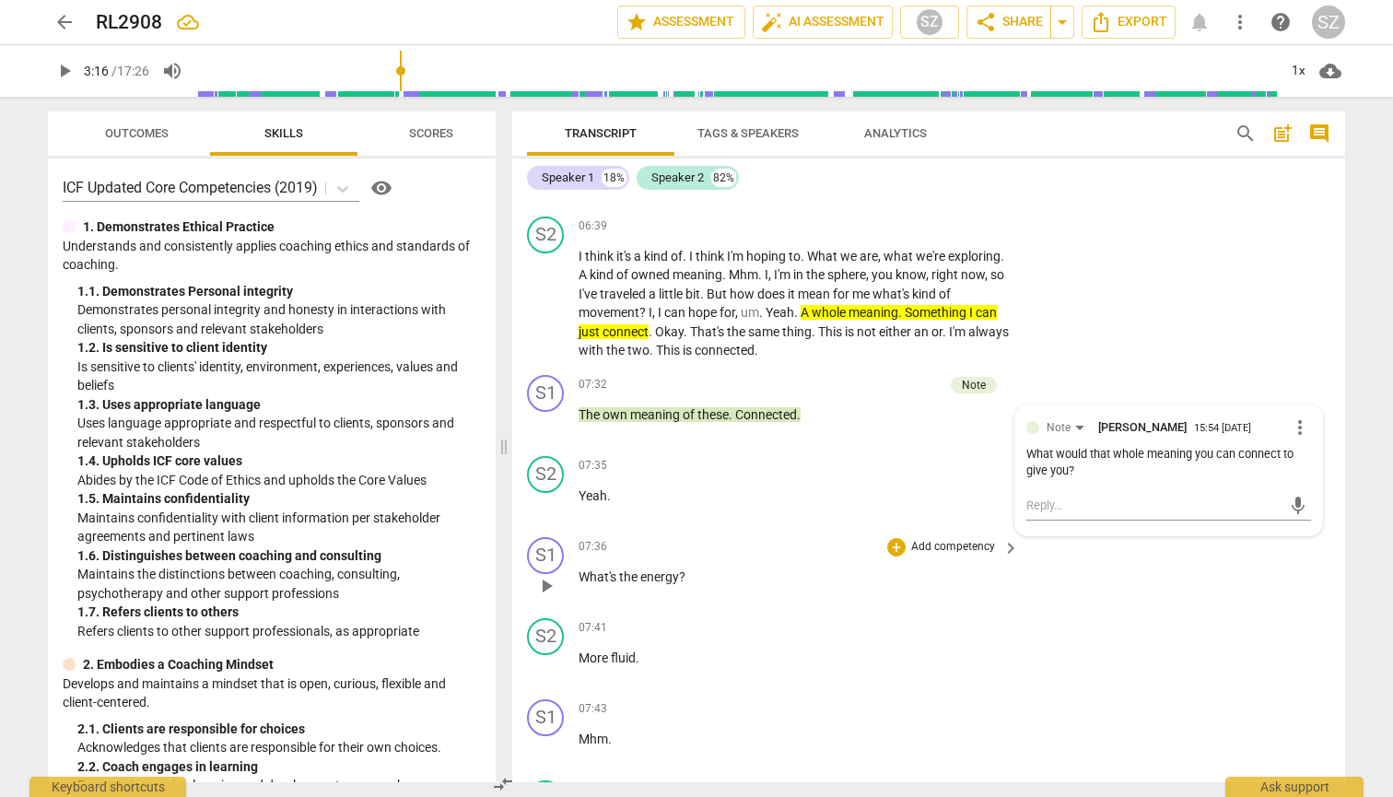
scroll to position [2465, 0]
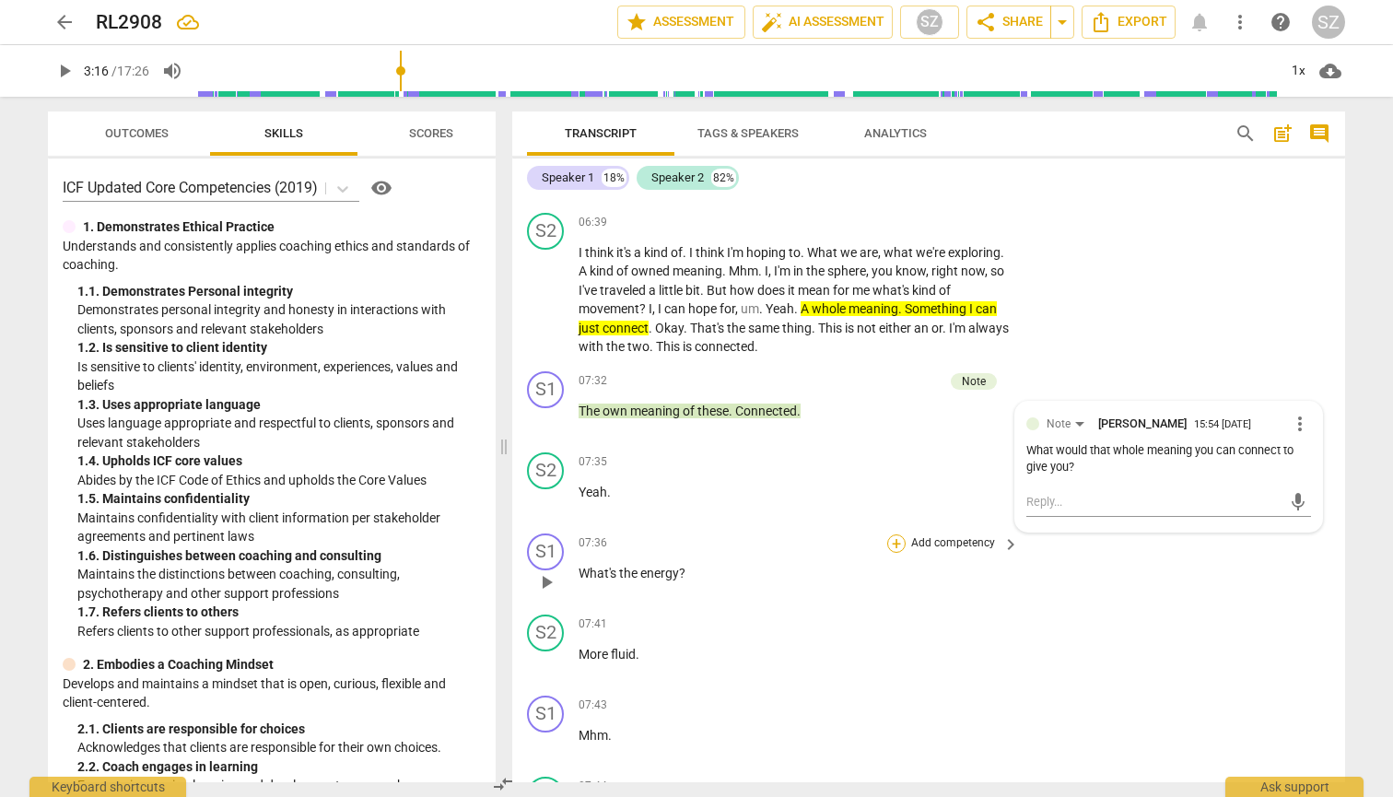
click at [680, 550] on div "+" at bounding box center [896, 543] width 18 height 18
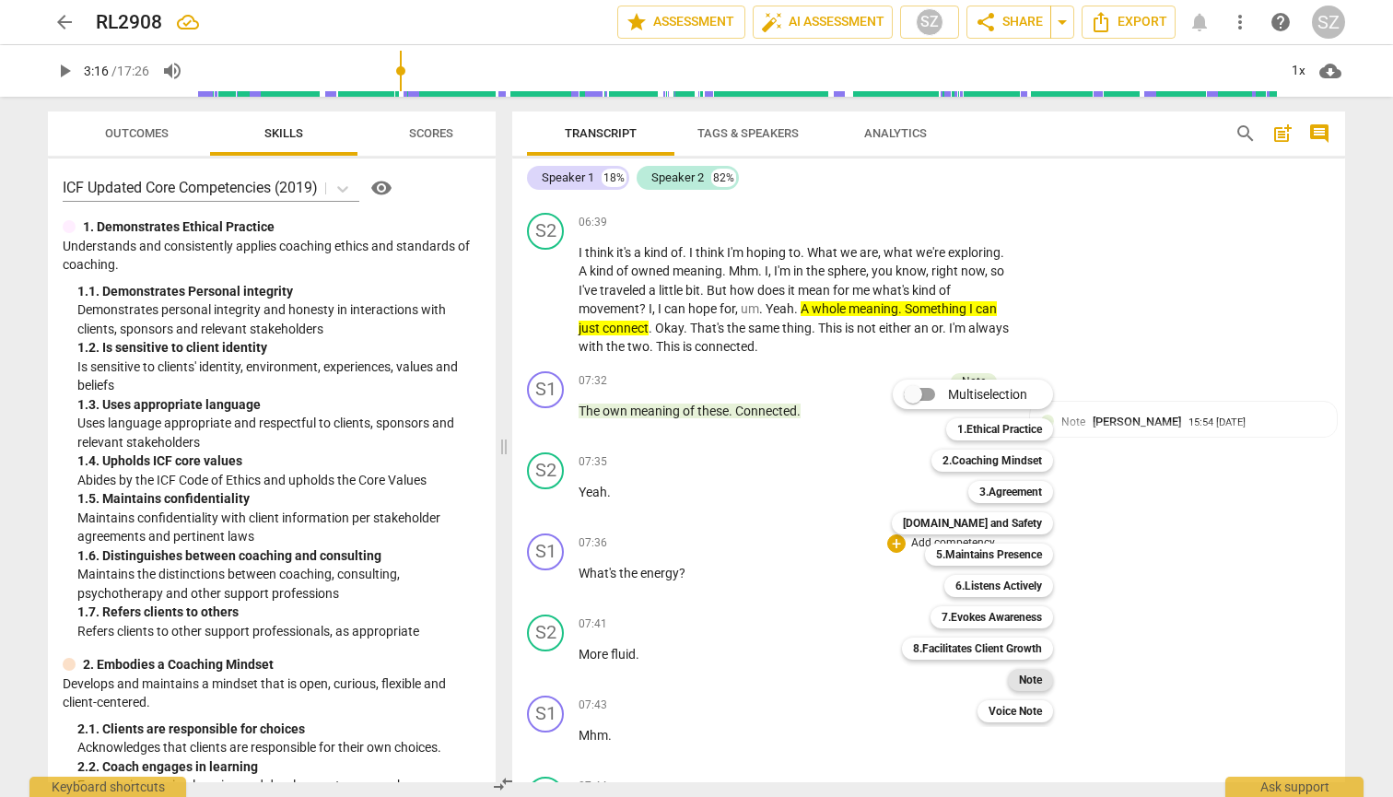
click at [680, 676] on b "Note" at bounding box center [1030, 680] width 23 height 22
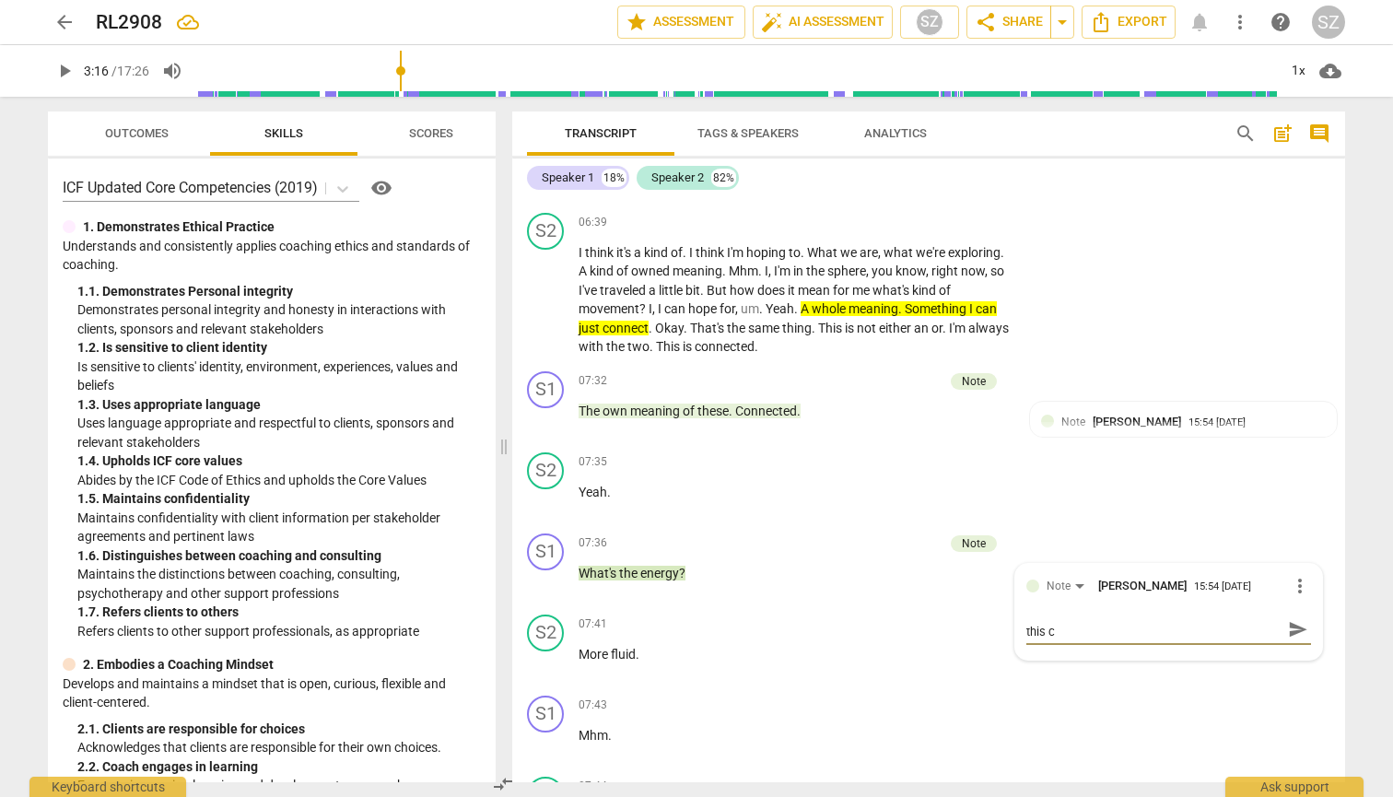
scroll to position [0, 0]
click at [680, 647] on span "send" at bounding box center [1298, 638] width 20 height 20
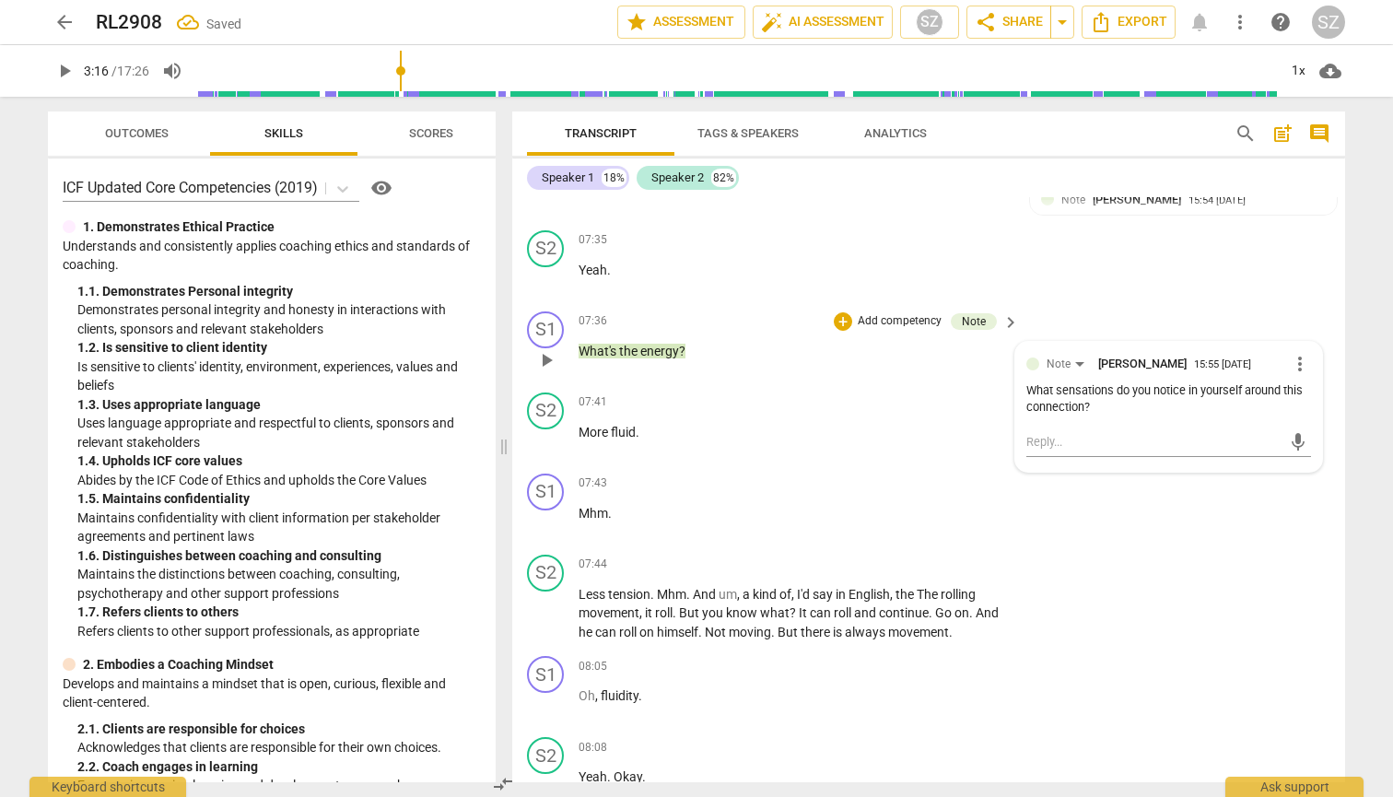
scroll to position [2690, 0]
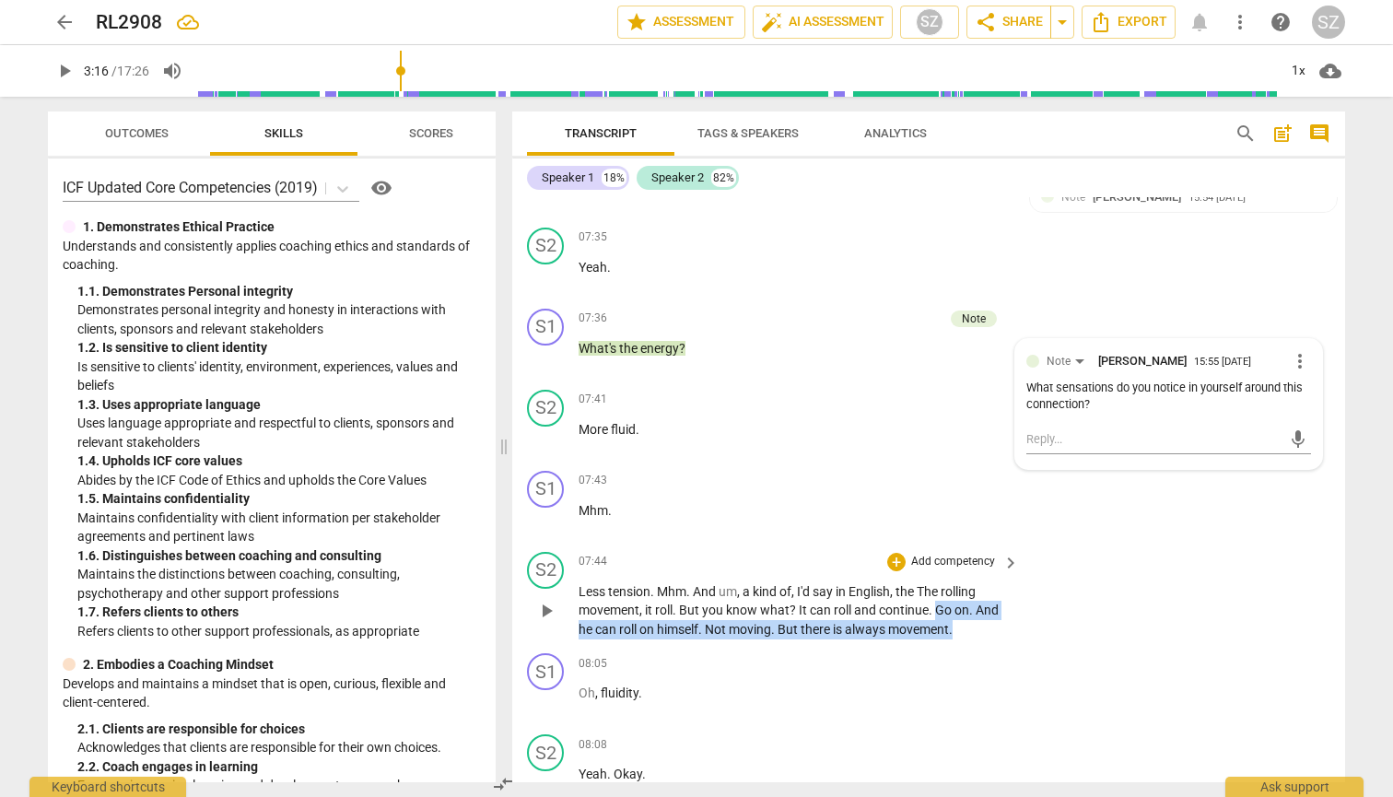
drag, startPoint x: 937, startPoint y: 615, endPoint x: 993, endPoint y: 641, distance: 61.8
click at [680, 639] on p "Less tension . Mhm . And um , a kind of , I'd say in English , the The rolling …" at bounding box center [793, 610] width 431 height 57
click at [680, 611] on icon "button" at bounding box center [997, 608] width 11 height 13
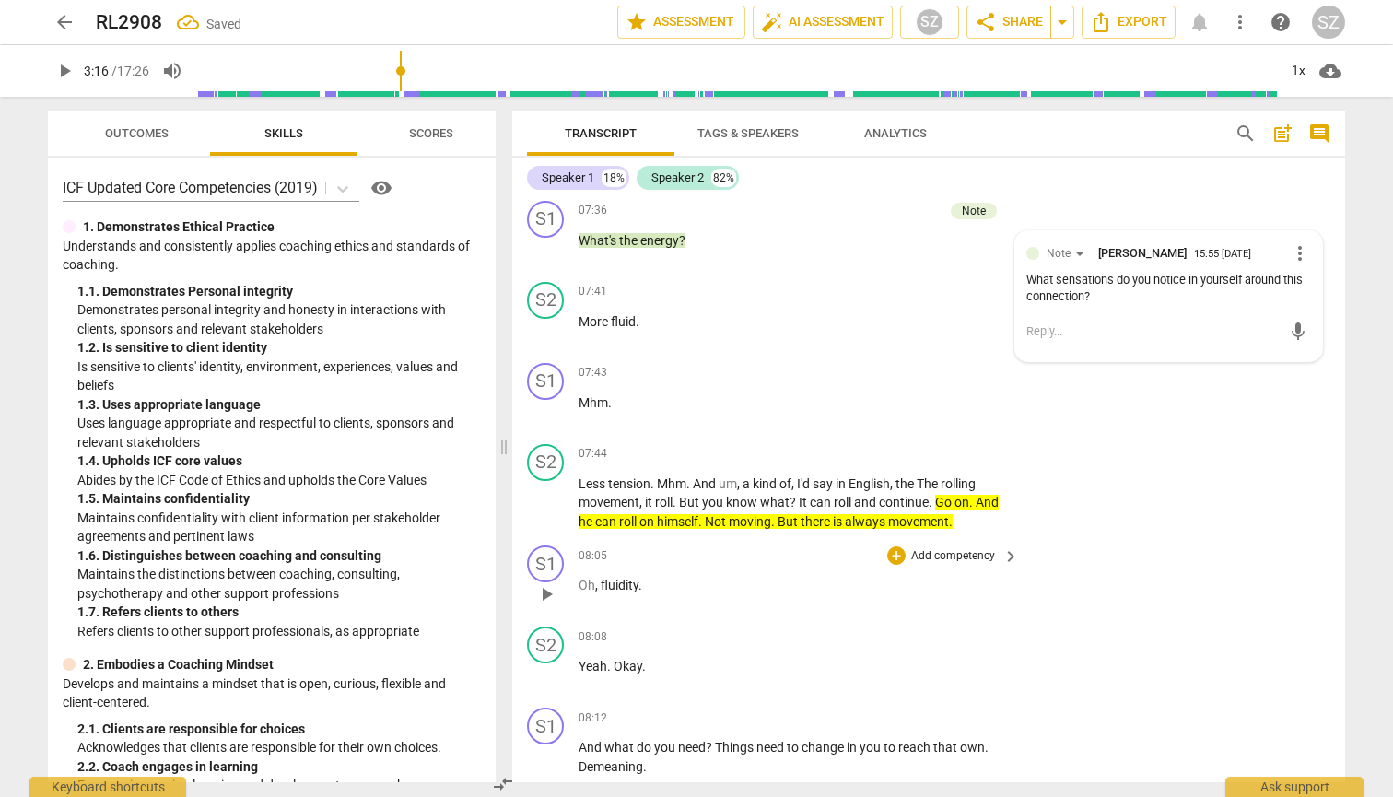
scroll to position [2805, 0]
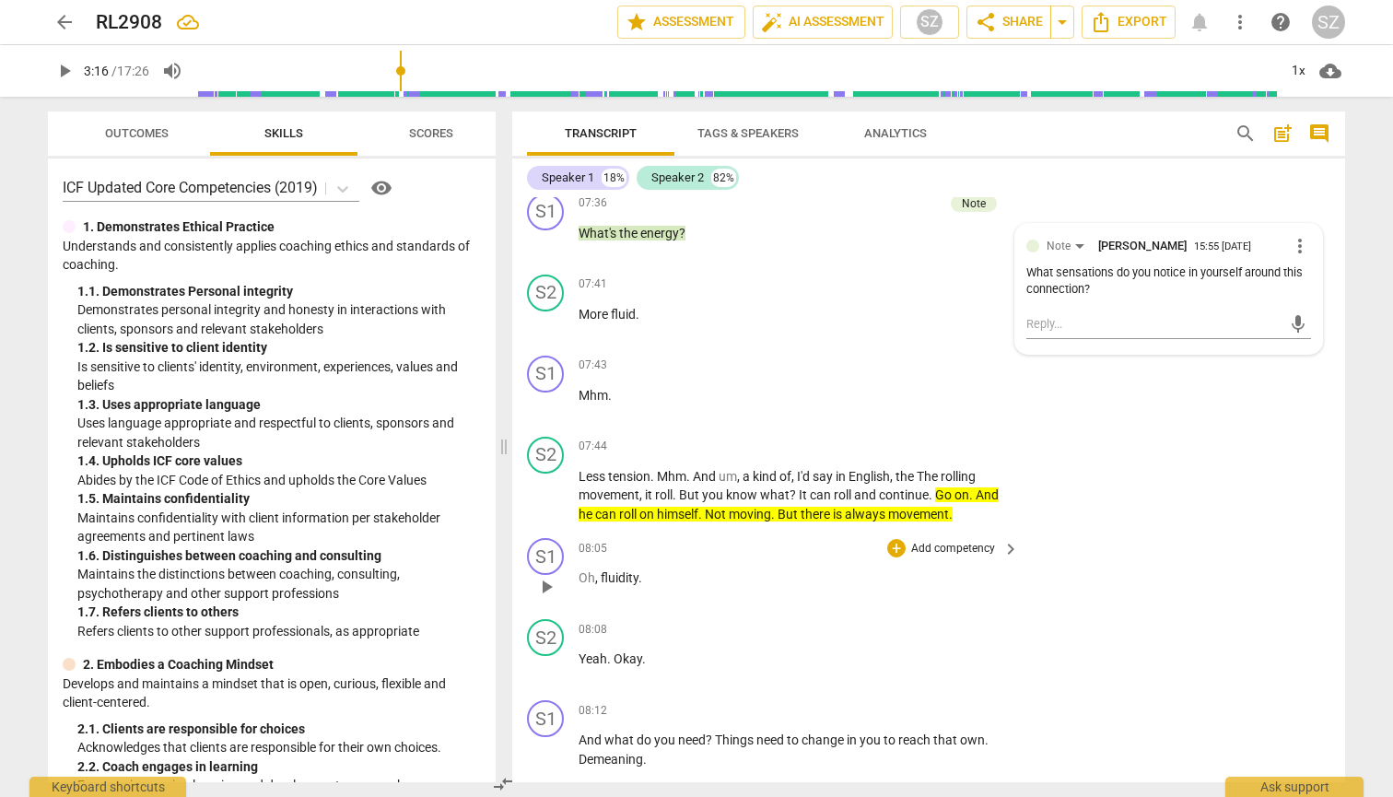
click at [550, 586] on span "play_arrow" at bounding box center [546, 587] width 22 height 22
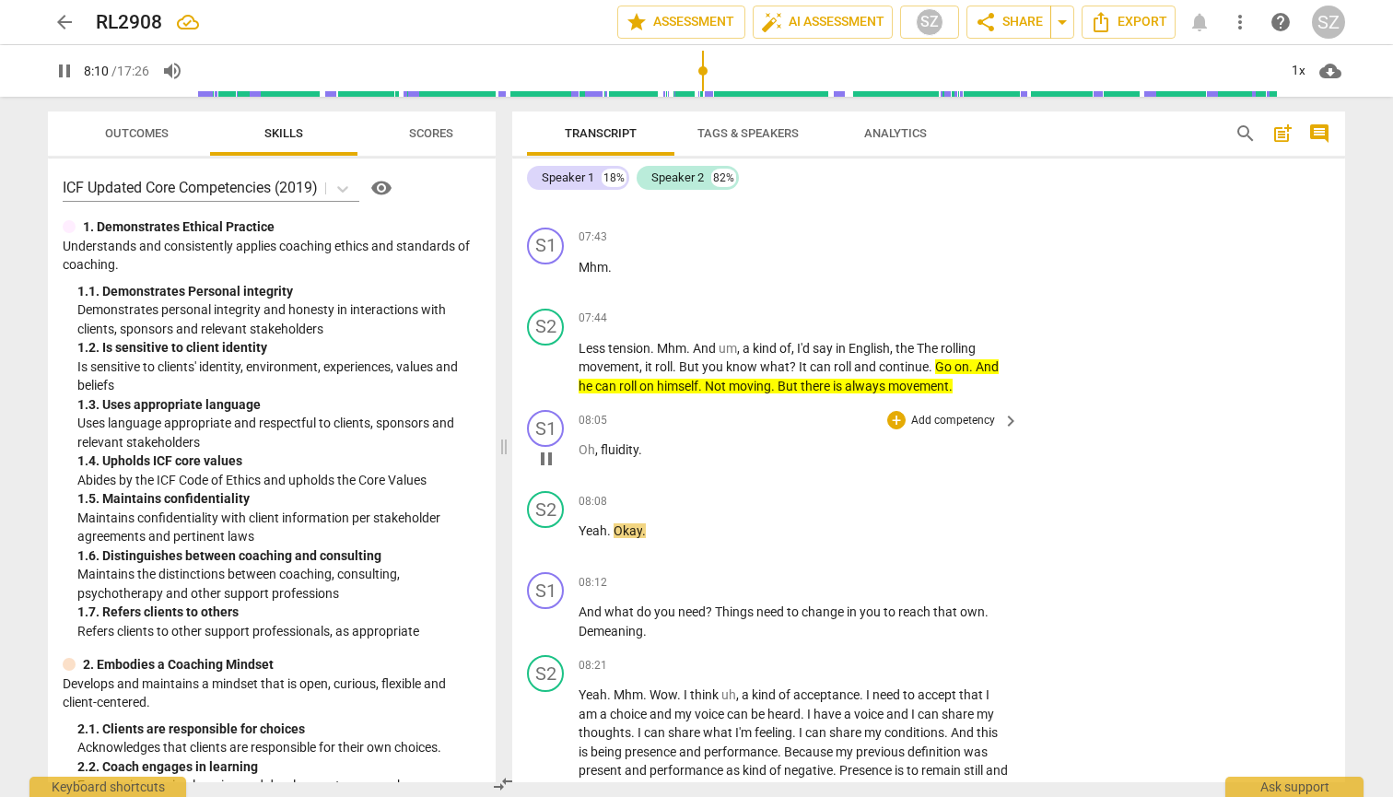
scroll to position [2935, 0]
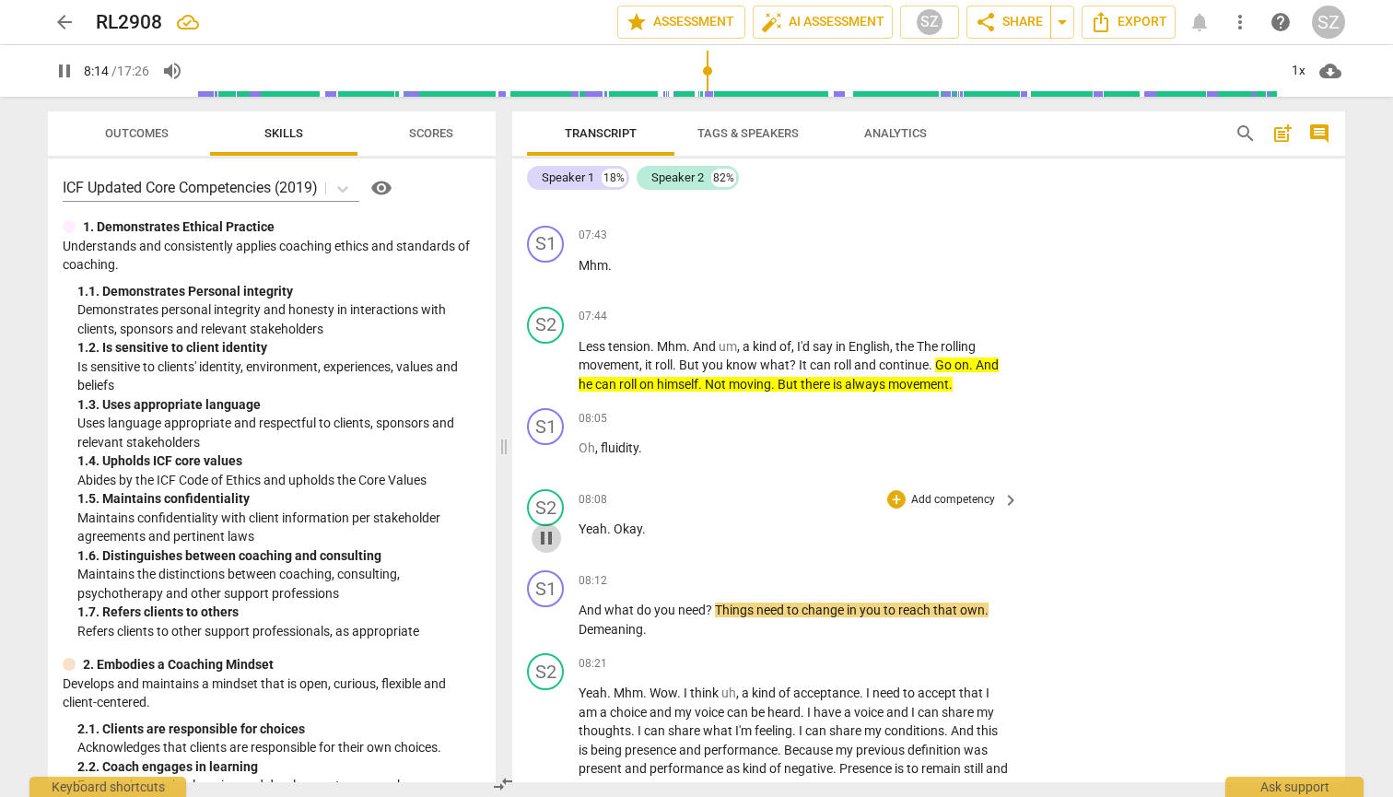
click at [548, 549] on span "pause" at bounding box center [546, 538] width 22 height 22
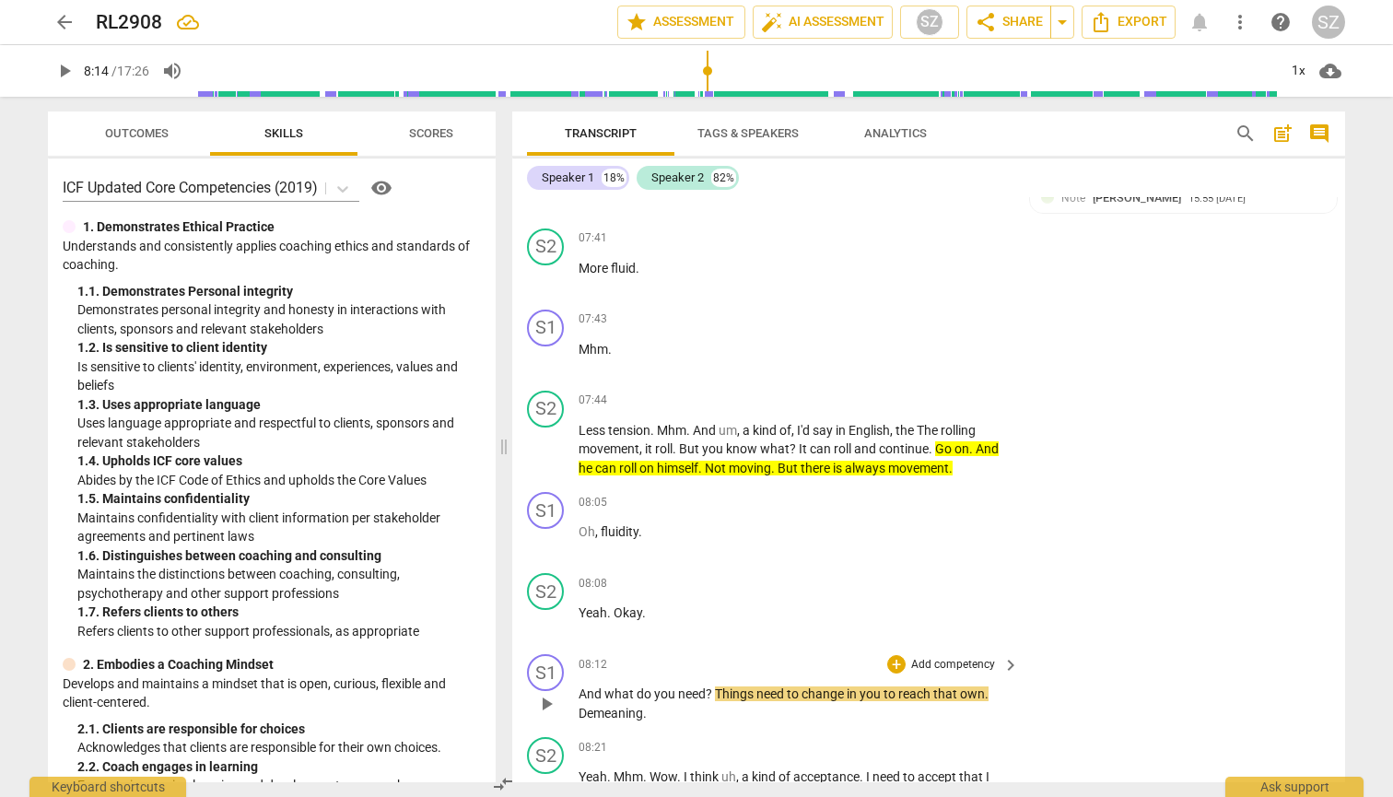
scroll to position [2849, 0]
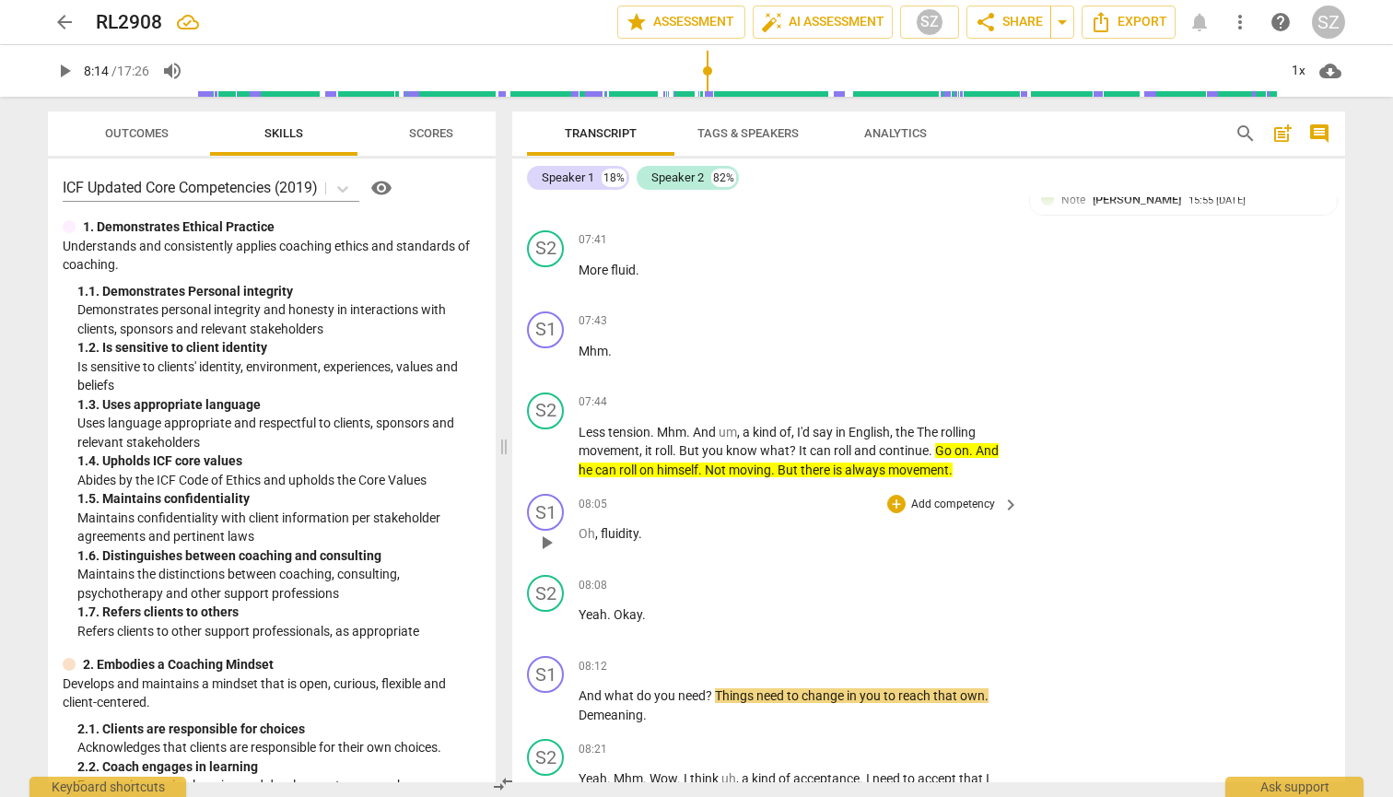
click at [680, 514] on div "+ Add competency keyboard_arrow_right" at bounding box center [951, 504] width 137 height 20
click at [680, 511] on div "+" at bounding box center [896, 504] width 18 height 18
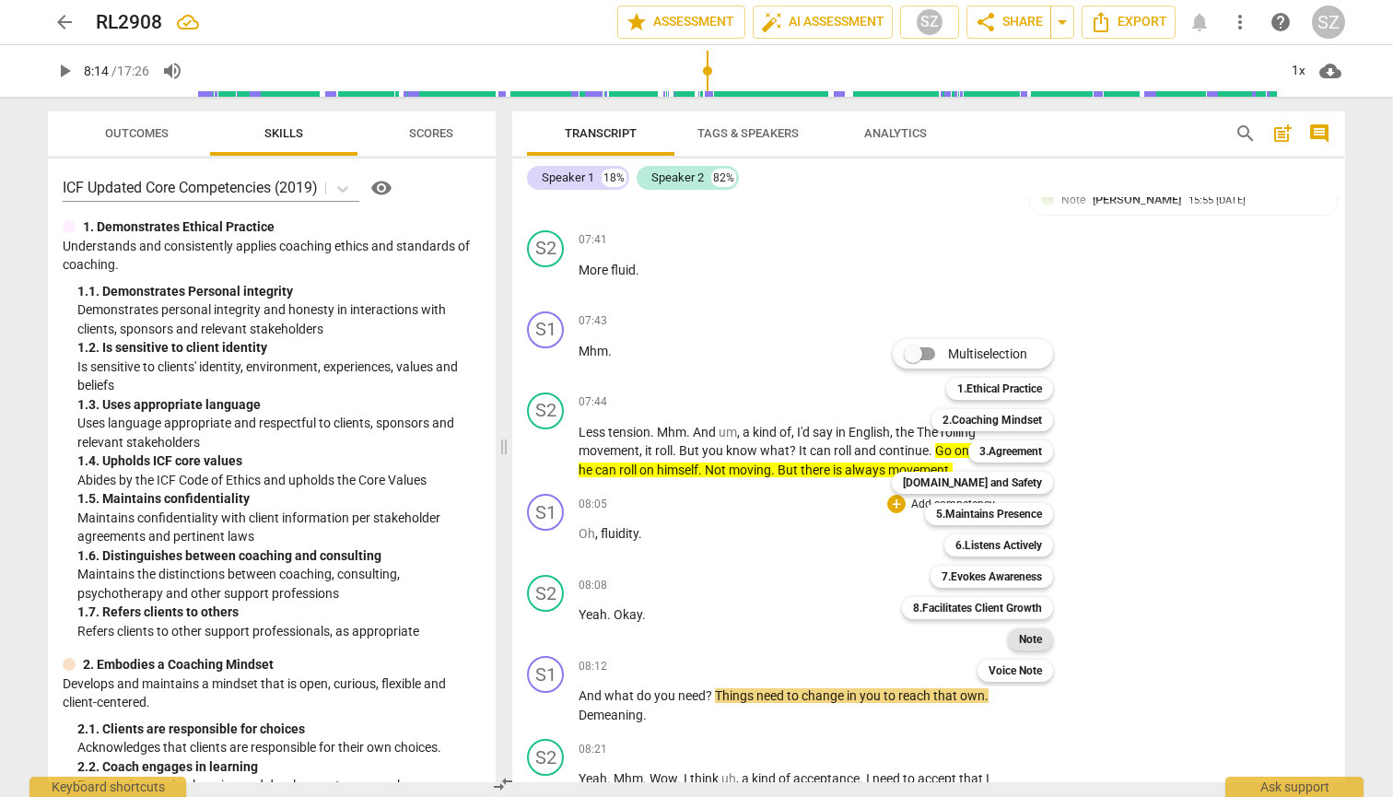
click at [680, 628] on b "Note" at bounding box center [1030, 639] width 23 height 22
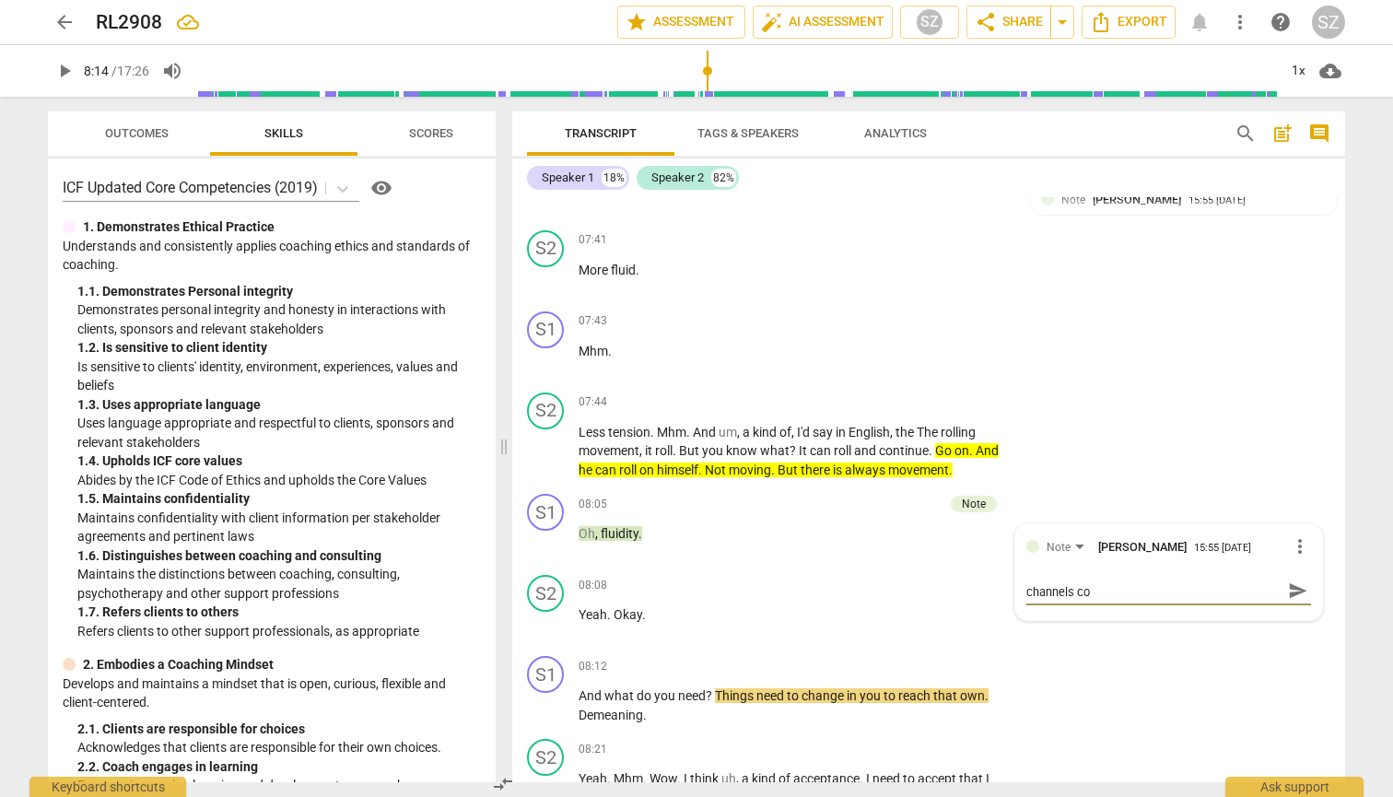
scroll to position [0, 0]
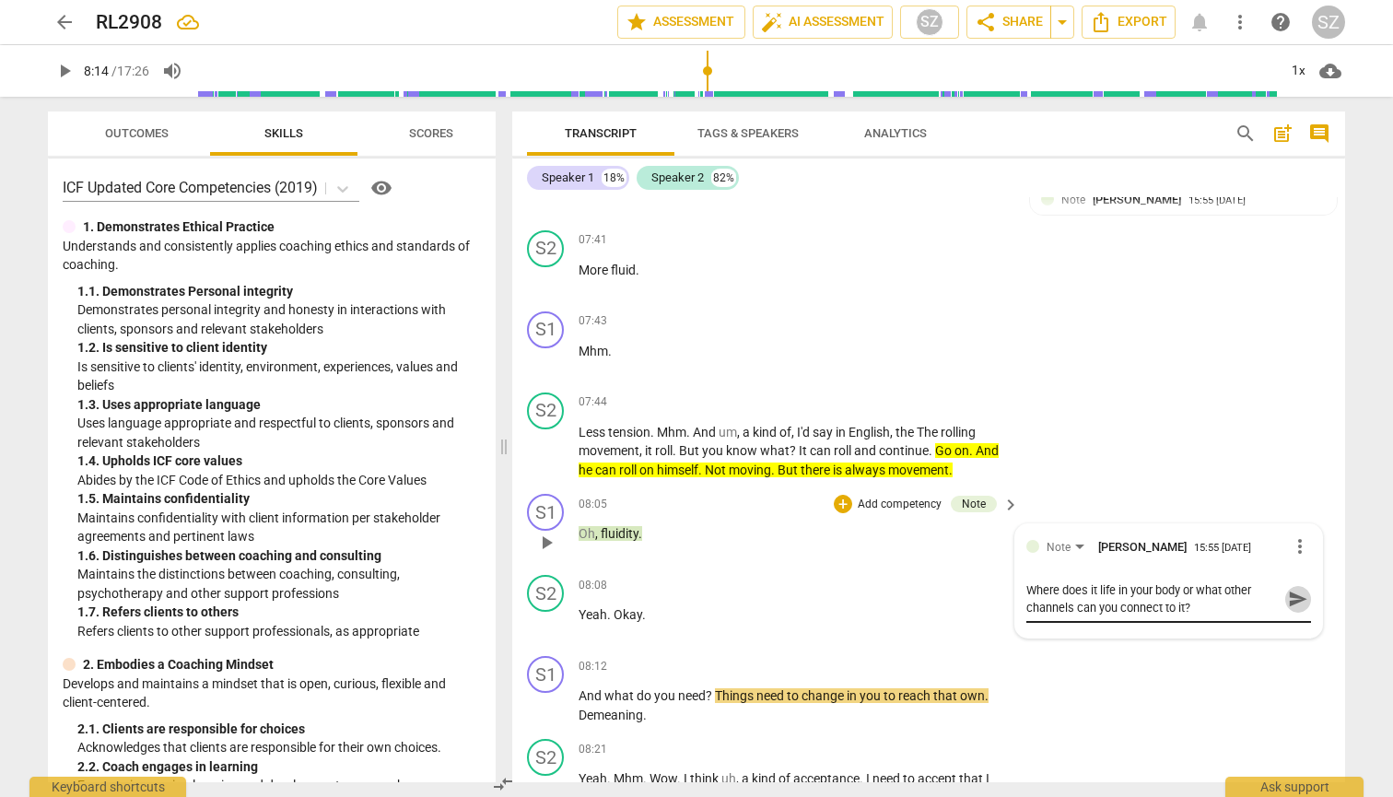
click at [680, 606] on span "send" at bounding box center [1298, 598] width 20 height 20
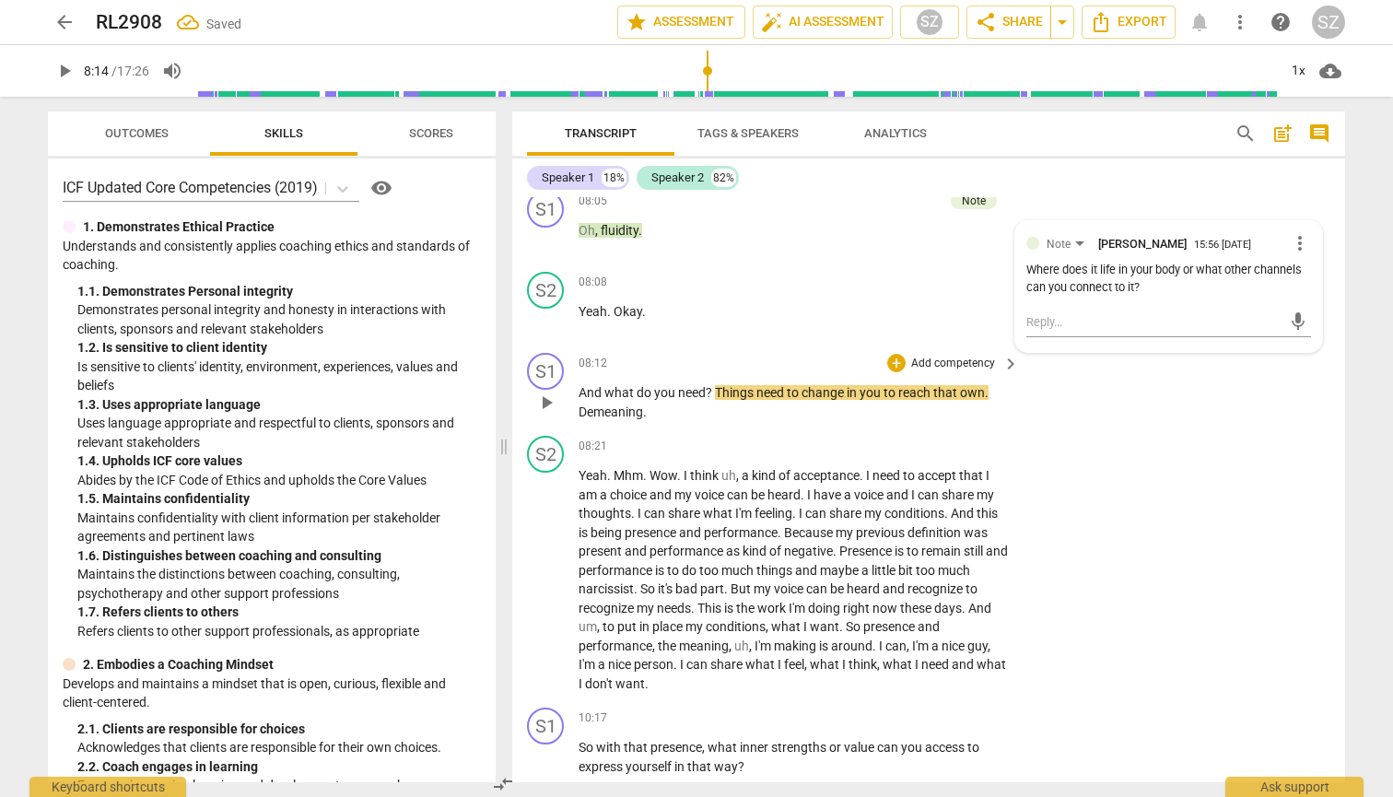
scroll to position [3162, 0]
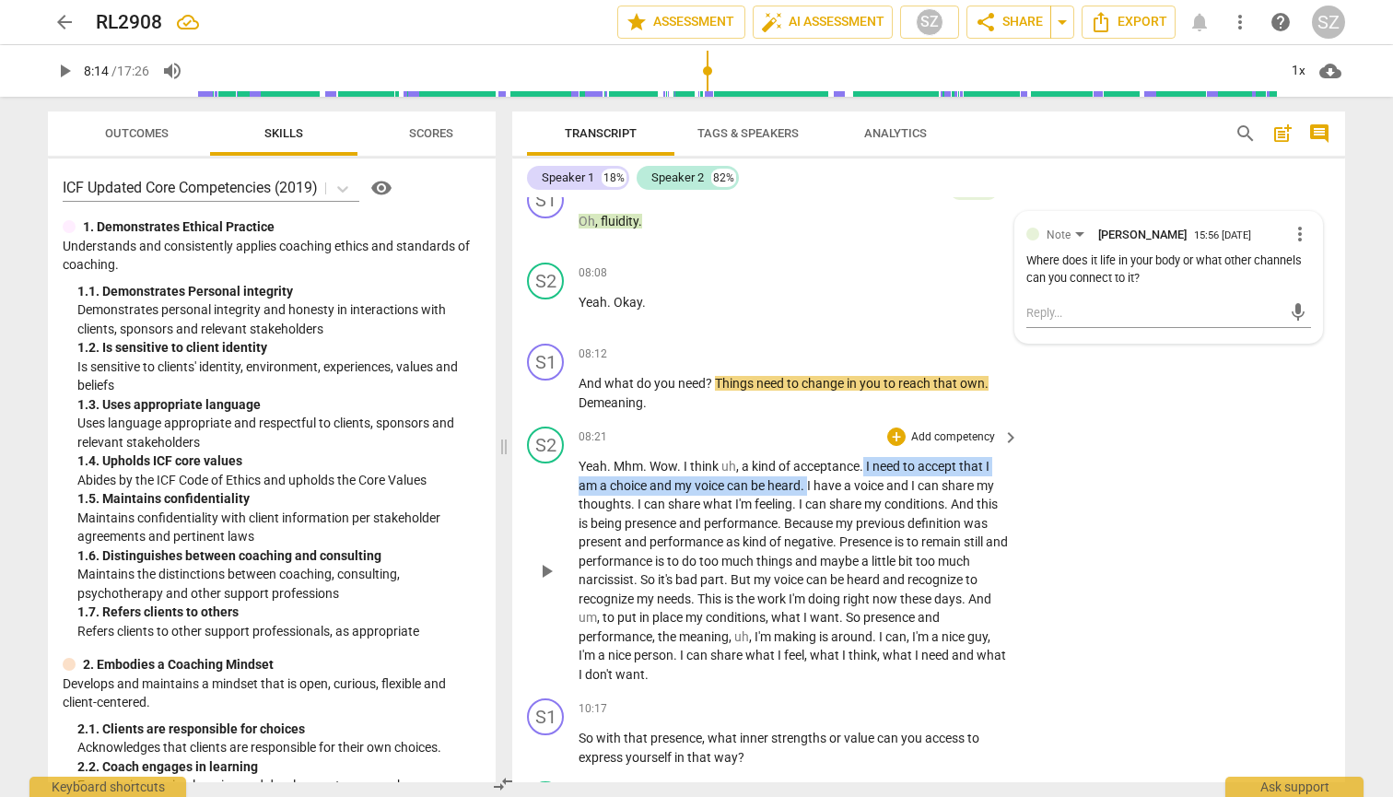
drag, startPoint x: 864, startPoint y: 468, endPoint x: 810, endPoint y: 496, distance: 60.6
click at [680, 496] on p "Yeah . Mhm . Wow . I think uh , a kind of acceptance . I need to accept that I …" at bounding box center [793, 570] width 431 height 227
click at [680, 470] on icon "button" at bounding box center [853, 466] width 18 height 22
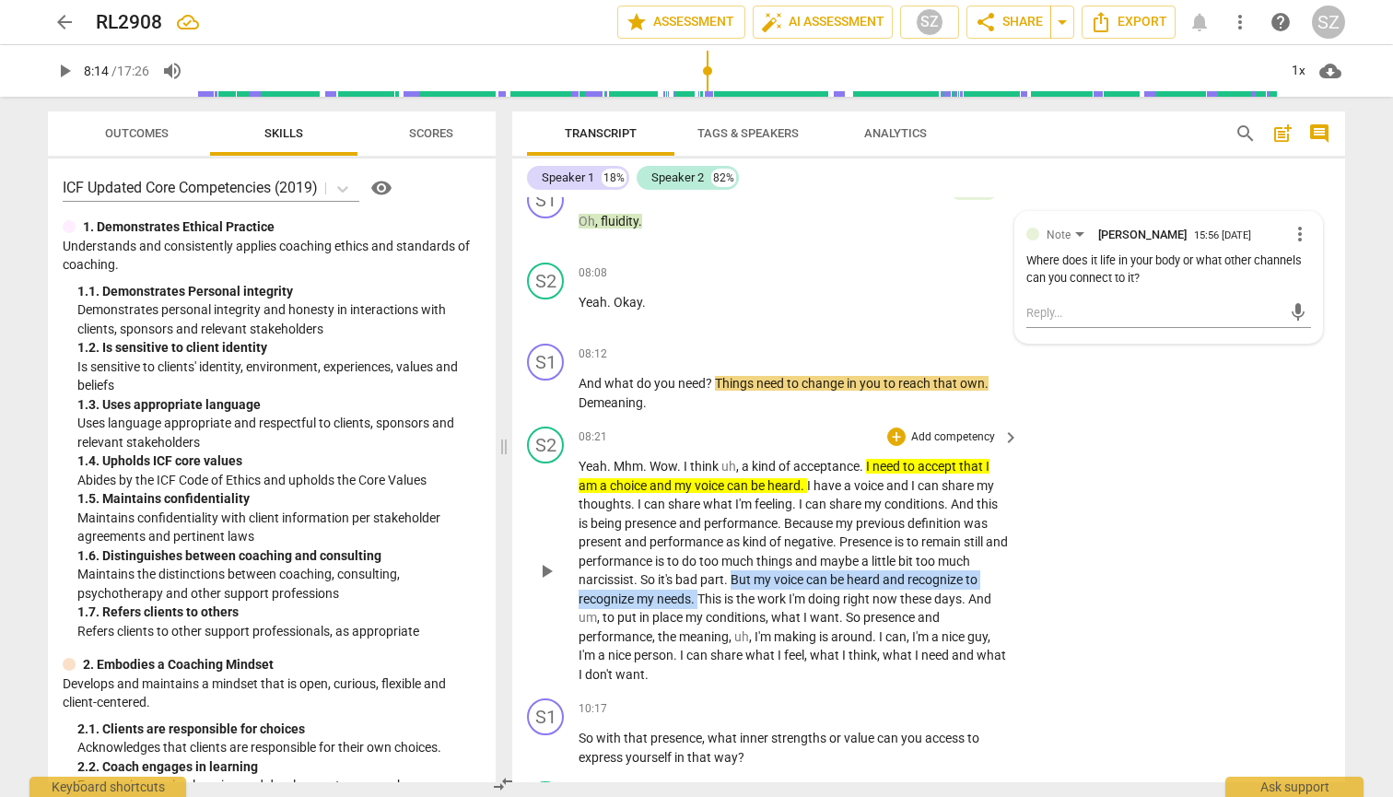
drag, startPoint x: 735, startPoint y: 579, endPoint x: 700, endPoint y: 599, distance: 40.0
click at [680, 599] on p "Yeah . Mhm . Wow . I think uh , a kind of acceptance . I need to accept that I …" at bounding box center [793, 570] width 431 height 227
click at [680, 573] on icon "button" at bounding box center [741, 576] width 18 height 22
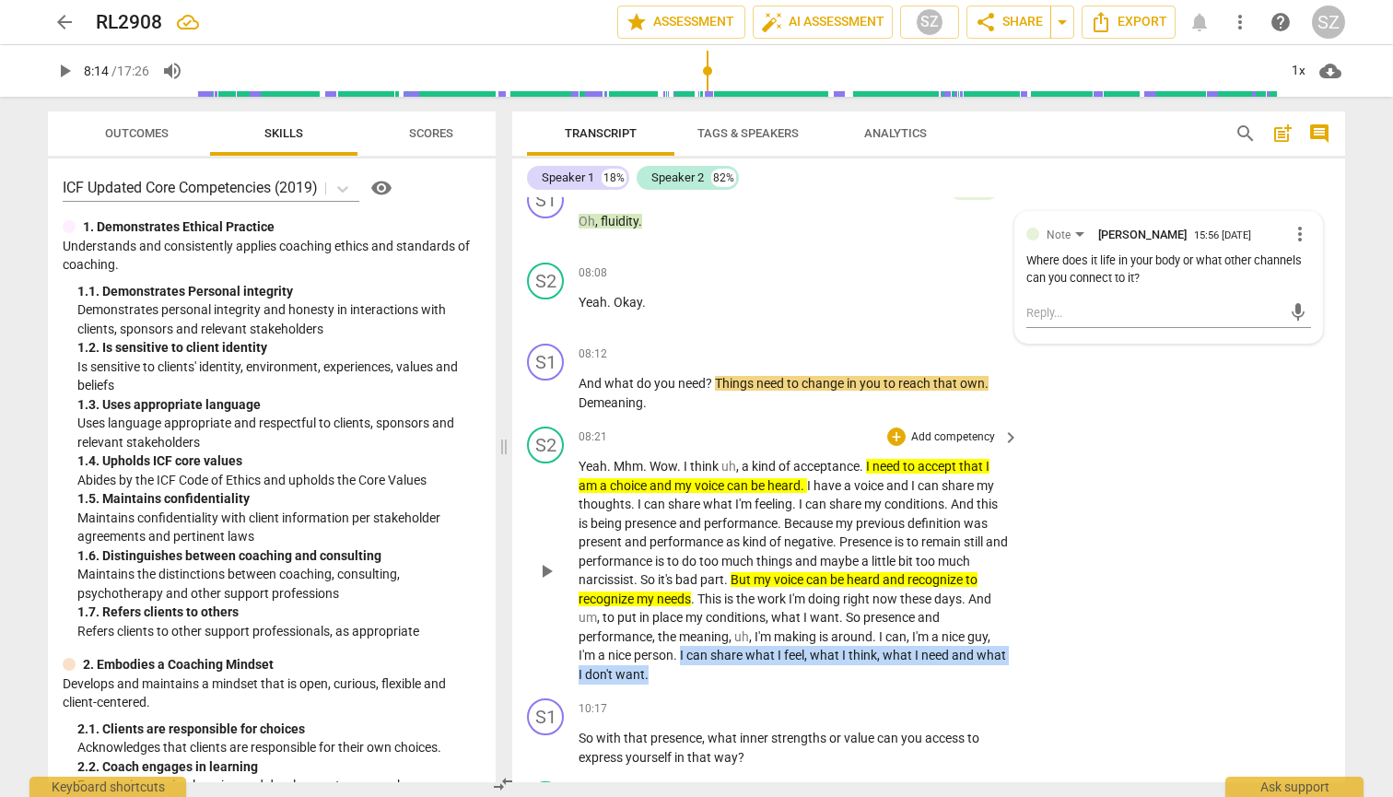
drag, startPoint x: 681, startPoint y: 661, endPoint x: 732, endPoint y: 673, distance: 52.9
click at [680, 673] on p "Yeah . Mhm . Wow . I think uh , a kind of acceptance . I need to accept that I …" at bounding box center [793, 570] width 431 height 227
click at [680, 647] on icon "button" at bounding box center [721, 650] width 18 height 22
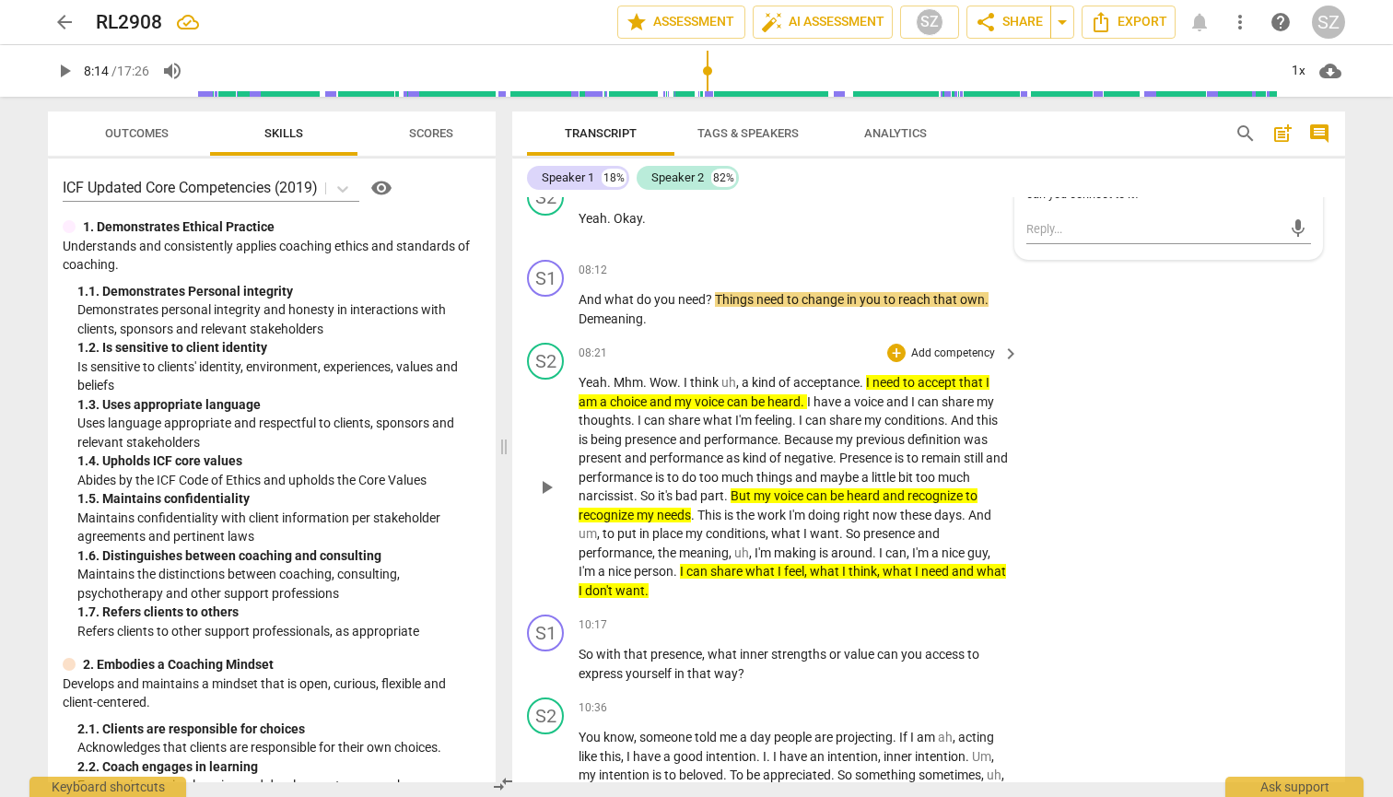
scroll to position [3244, 0]
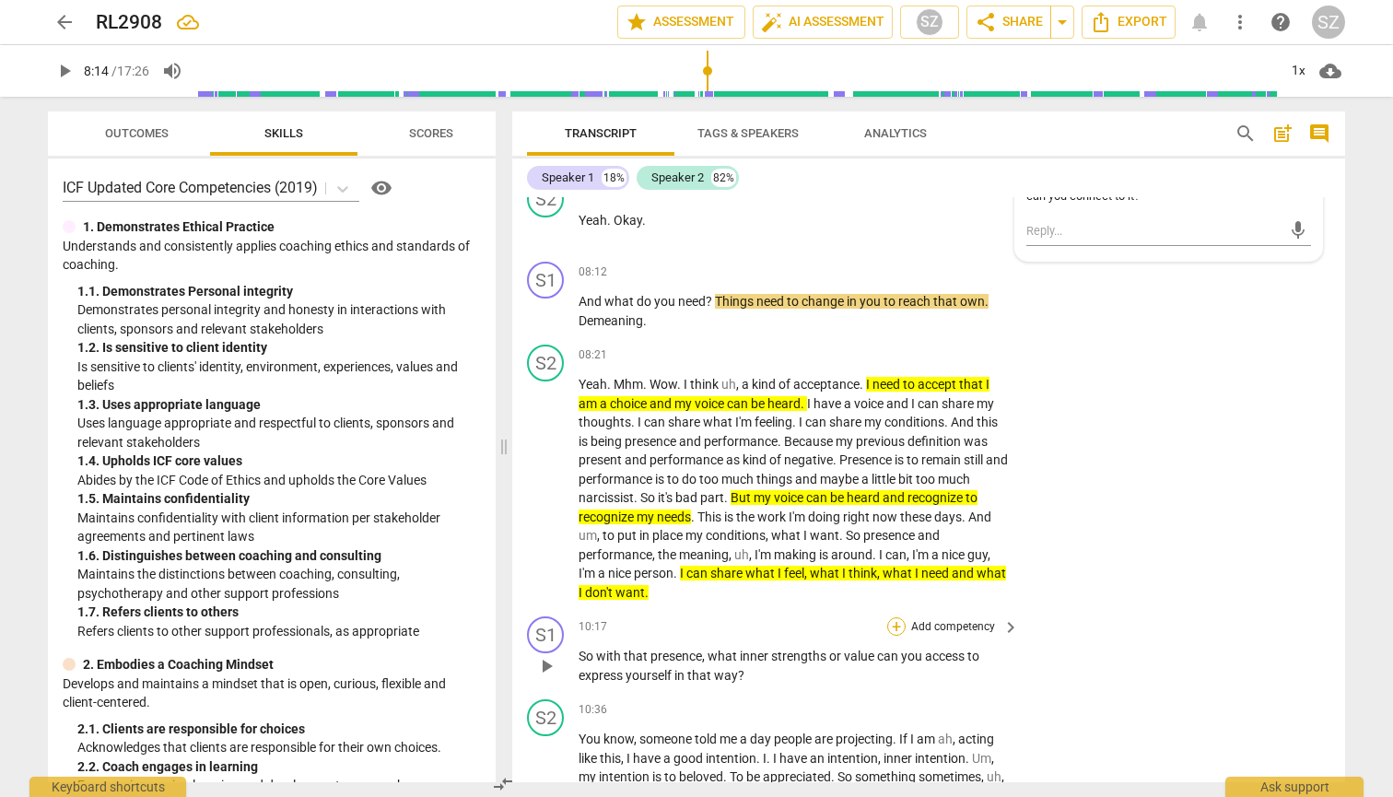
click at [680, 623] on div "+" at bounding box center [896, 626] width 18 height 18
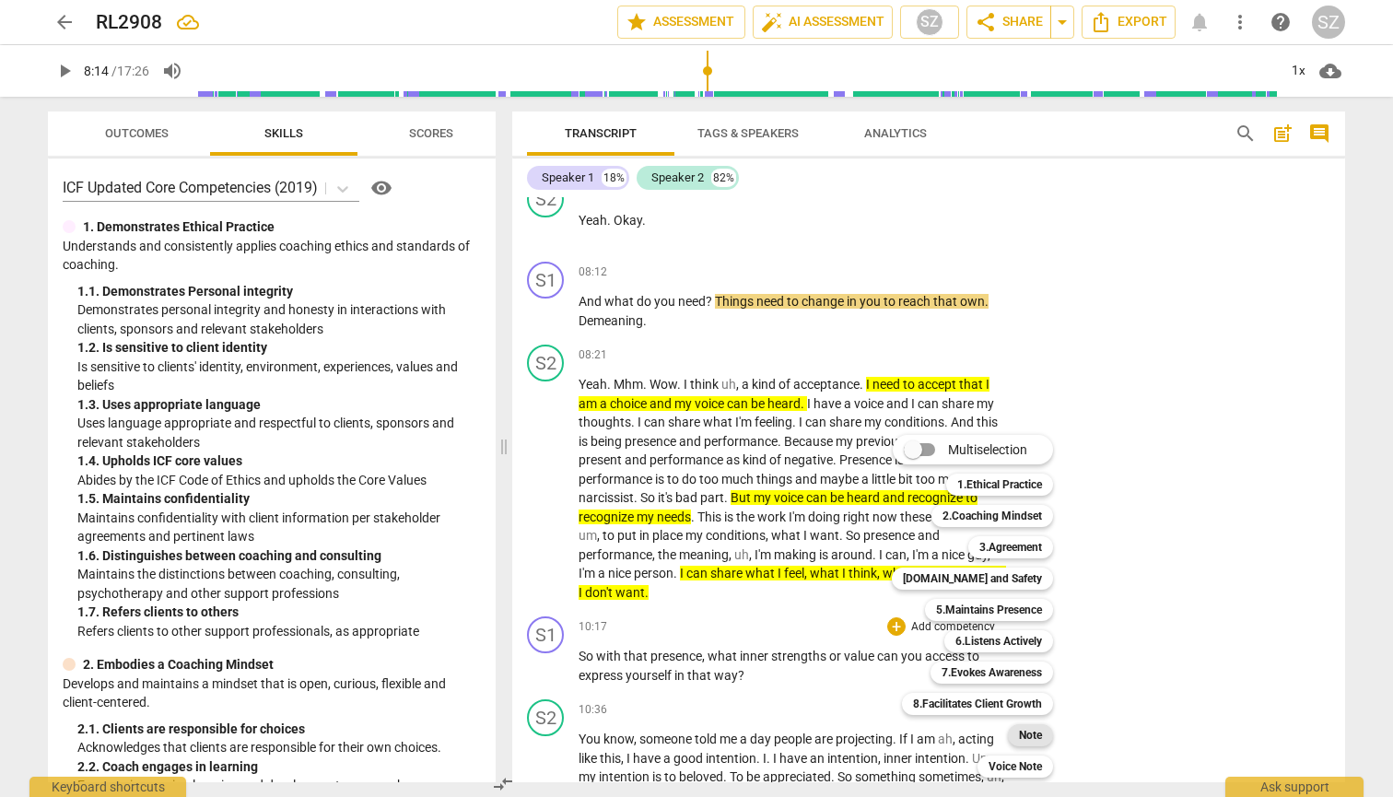
click at [680, 698] on b "Note" at bounding box center [1030, 735] width 23 height 22
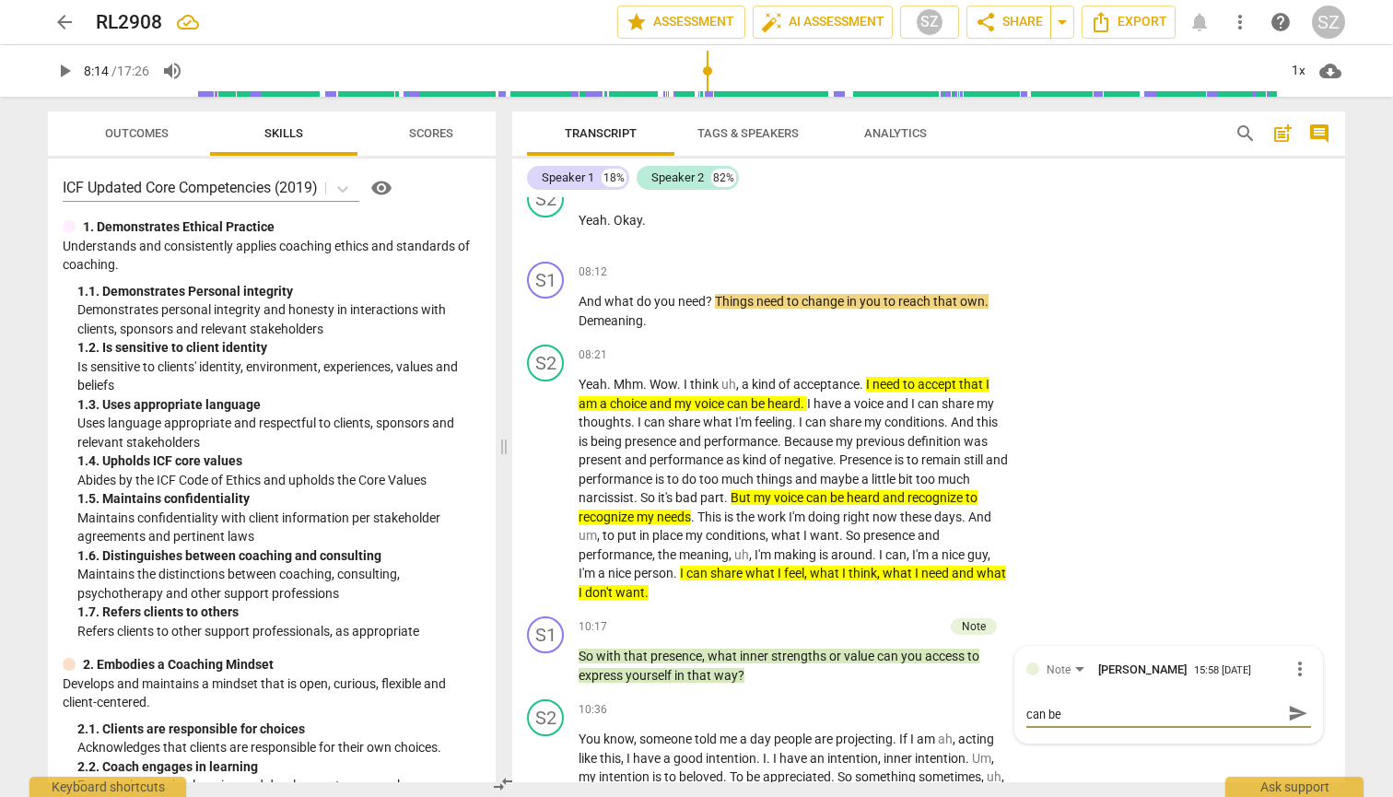
scroll to position [0, 0]
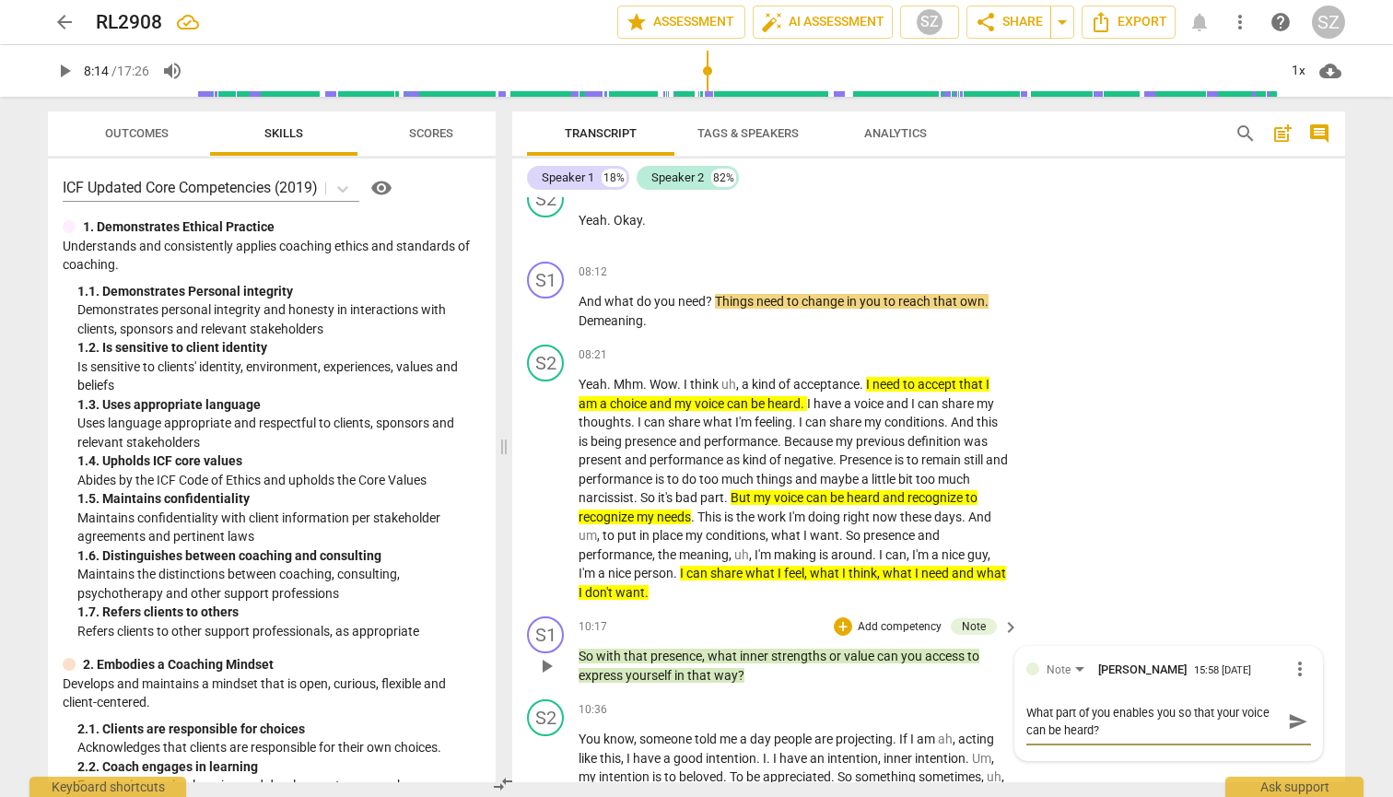
click at [680, 698] on span "send" at bounding box center [1298, 721] width 20 height 20
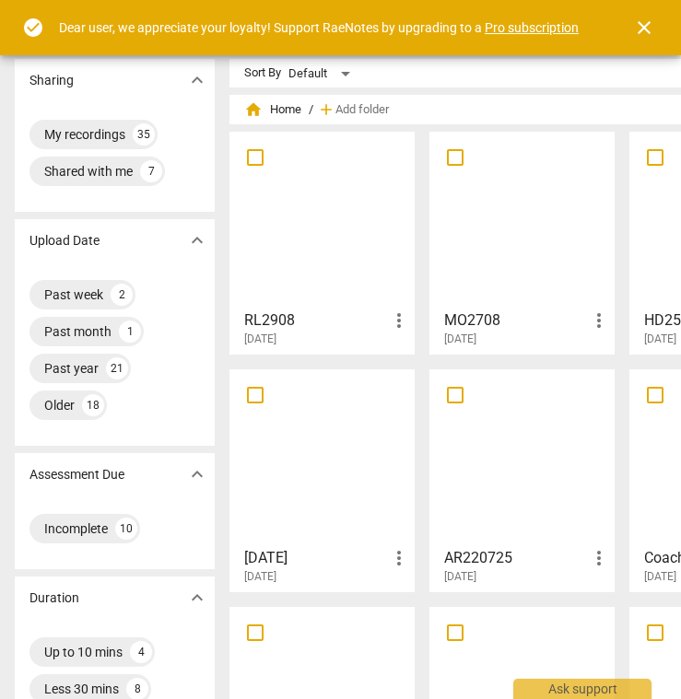
click at [314, 193] on div at bounding box center [322, 219] width 172 height 163
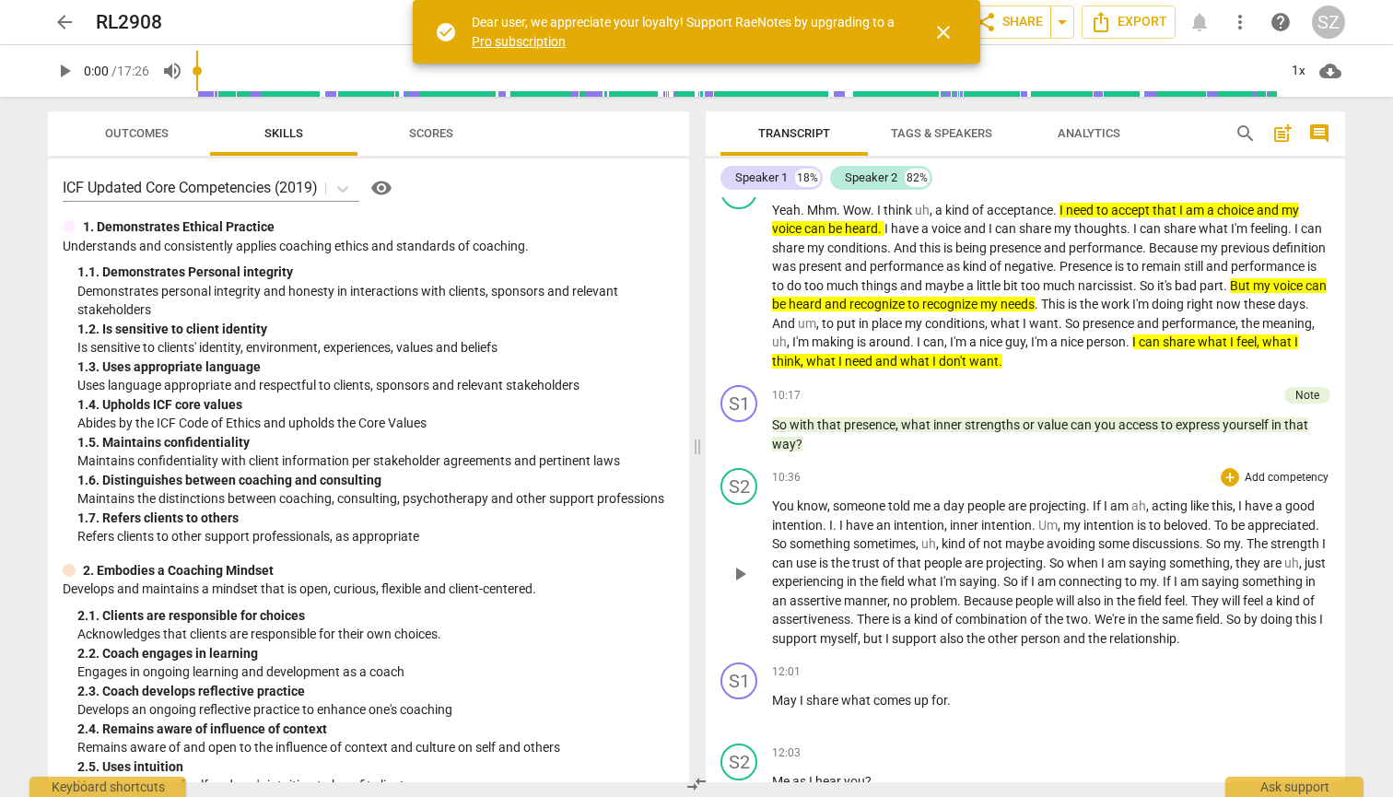
scroll to position [3352, 0]
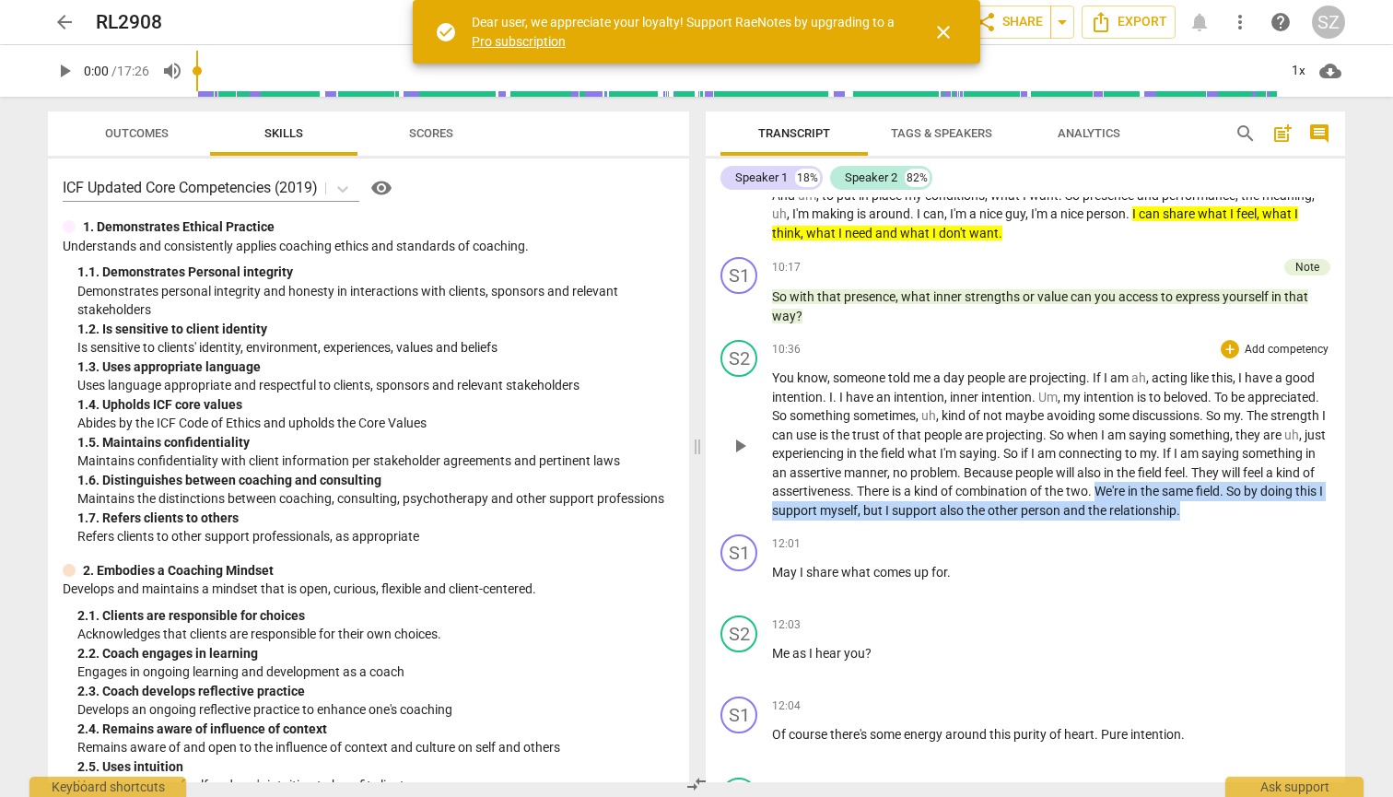
drag, startPoint x: 1198, startPoint y: 482, endPoint x: 1300, endPoint y: 509, distance: 105.9
click at [680, 509] on div "S2 play_arrow pause 10:36 + Add competency keyboard_arrow_right You know , some…" at bounding box center [1024, 429] width 639 height 194
click at [680, 478] on icon "button" at bounding box center [1274, 473] width 18 height 22
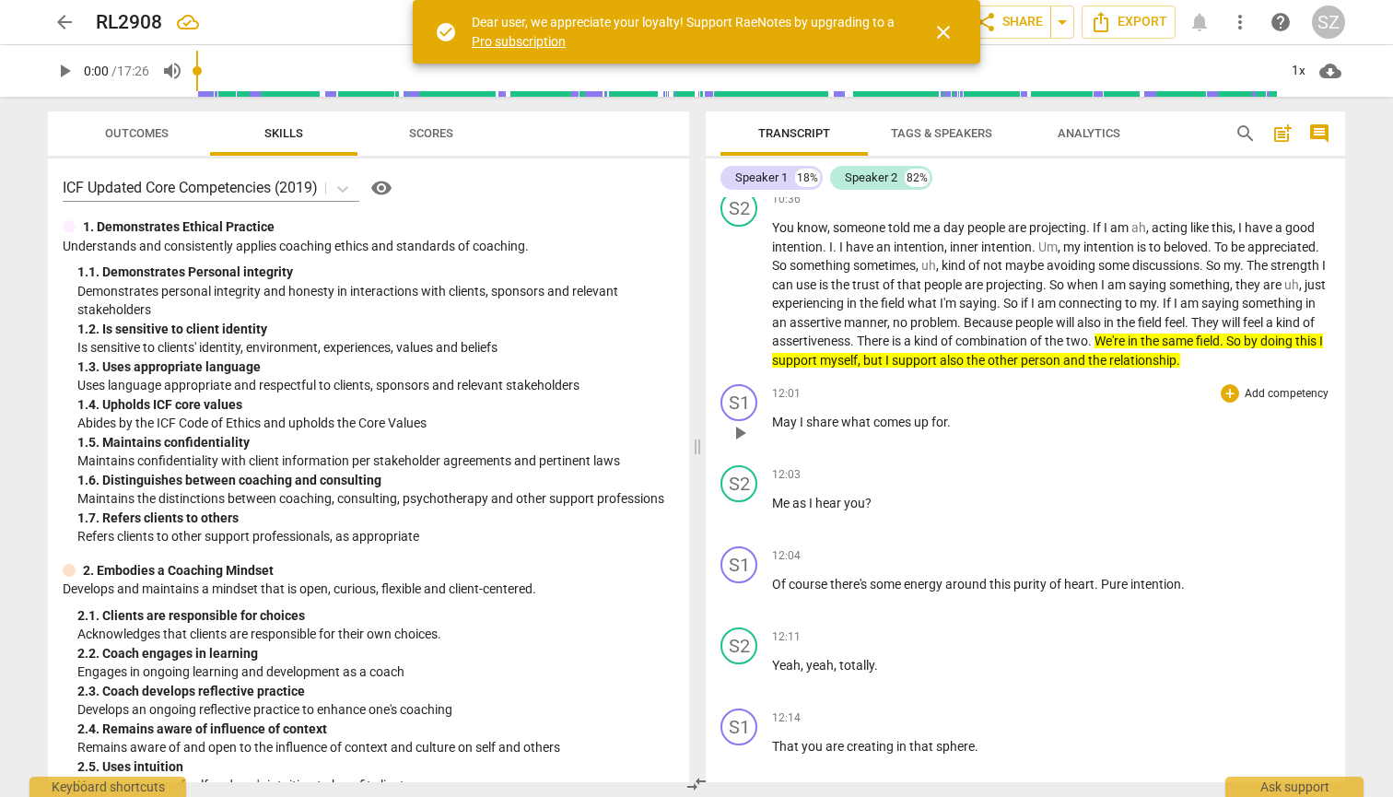
scroll to position [3503, 0]
click at [680, 383] on div "+" at bounding box center [1229, 392] width 18 height 18
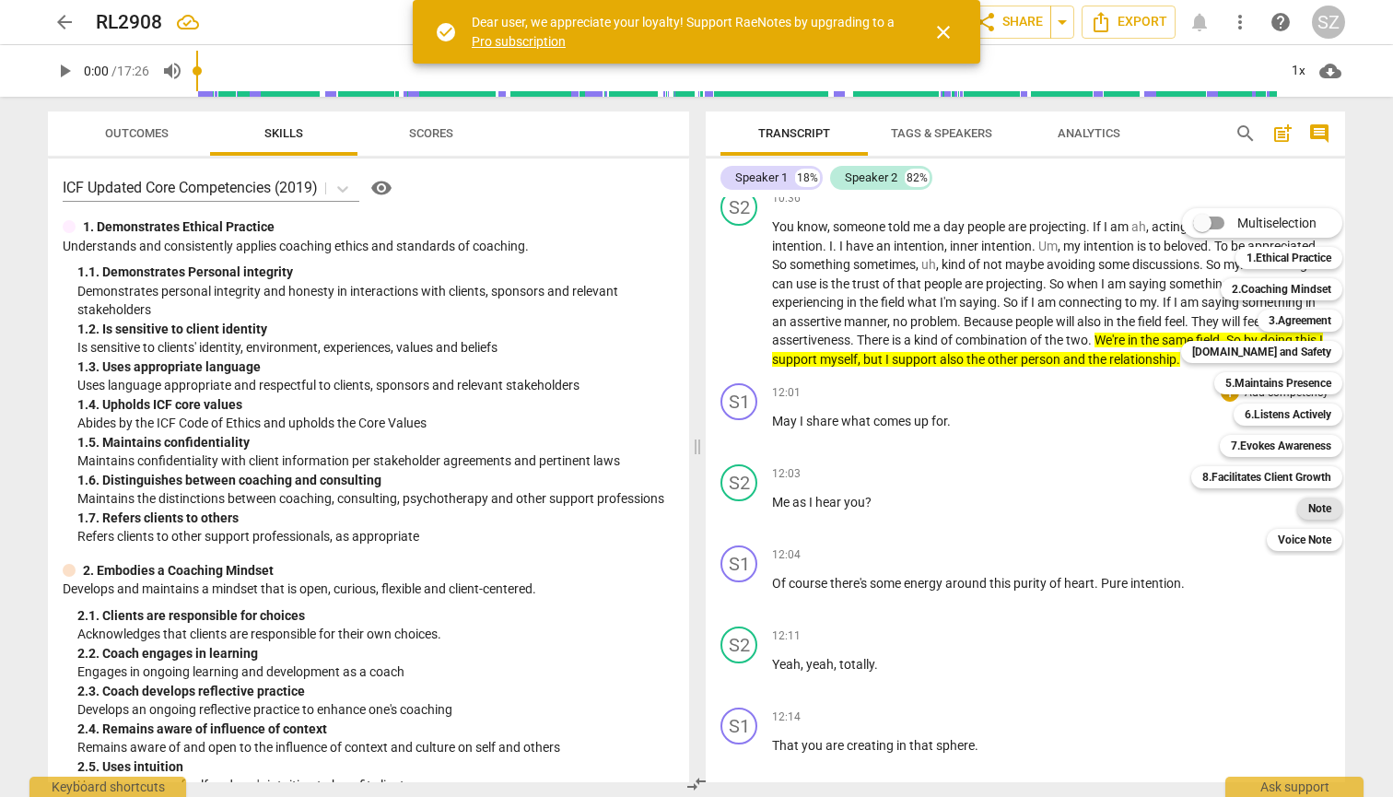
click at [680, 501] on b "Note" at bounding box center [1319, 508] width 23 height 22
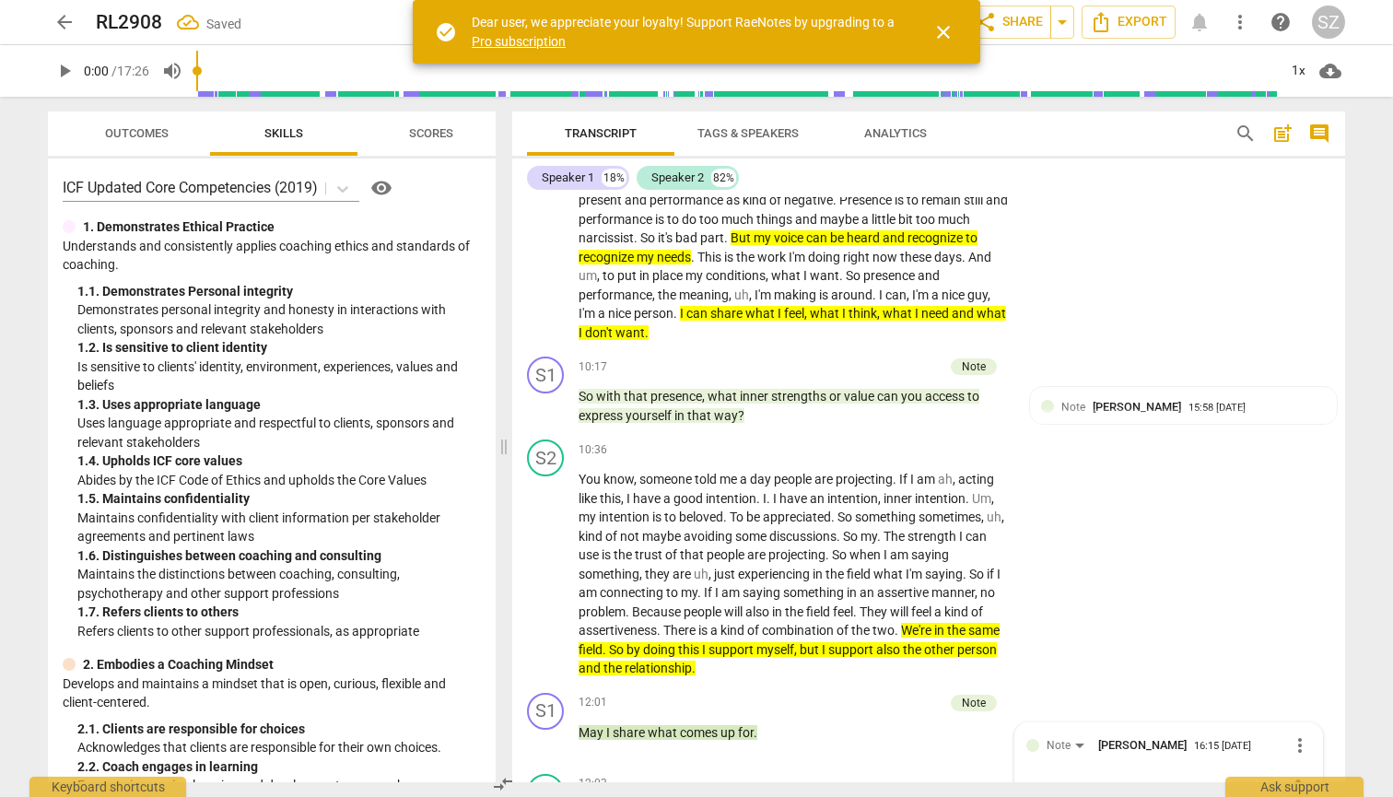
scroll to position [3511, 0]
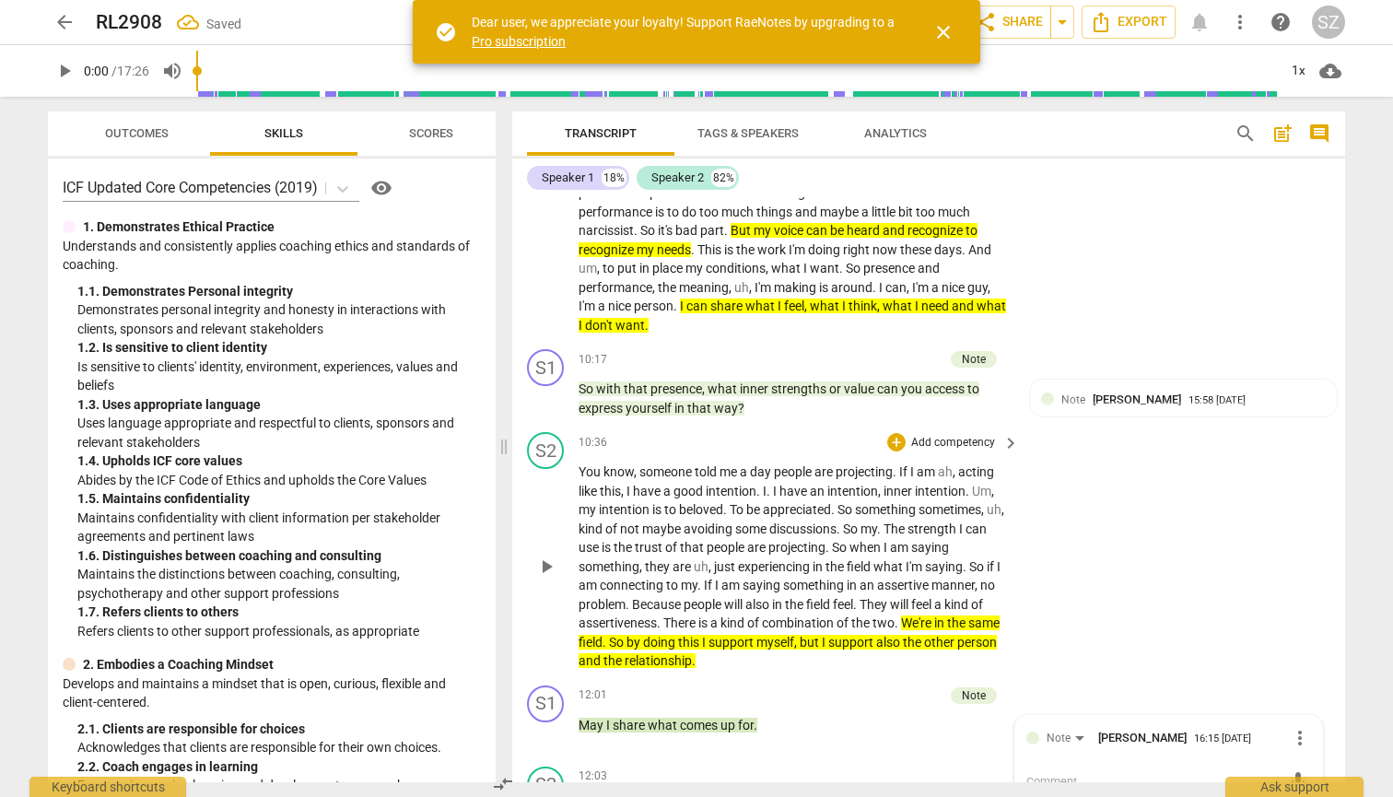
type textarea "W"
type textarea "Wh"
type textarea "Wha"
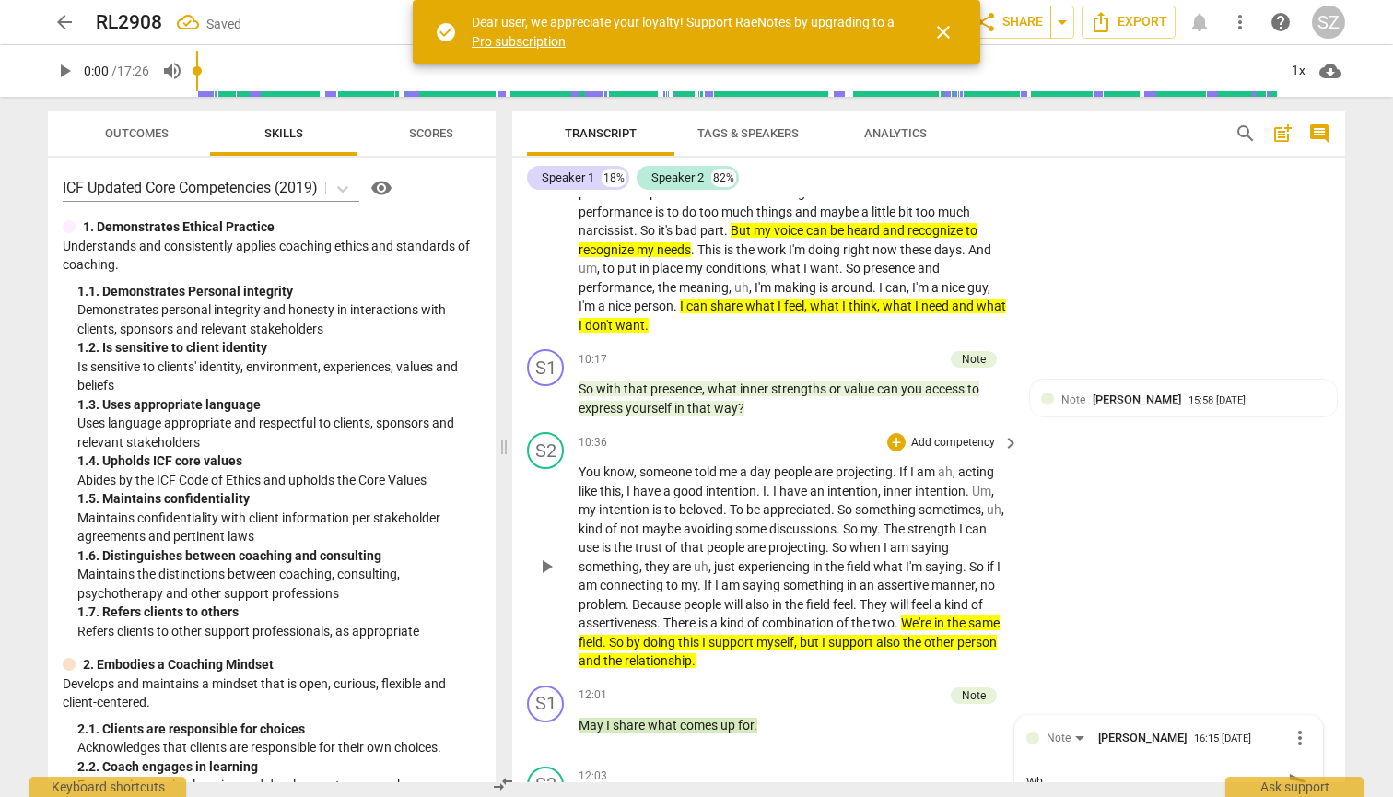
type textarea "Wha"
type textarea "What"
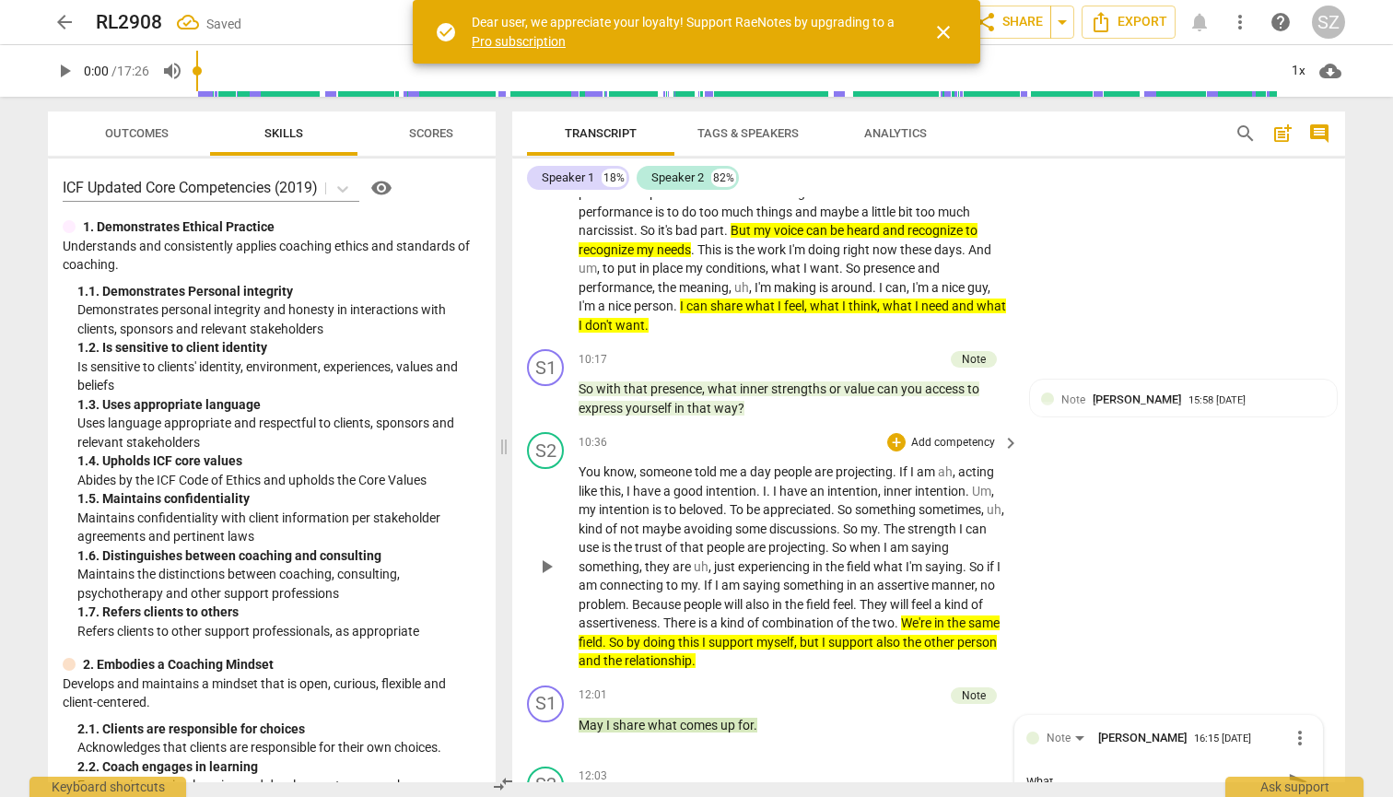
type textarea "What a"
type textarea "What"
type textarea "What h"
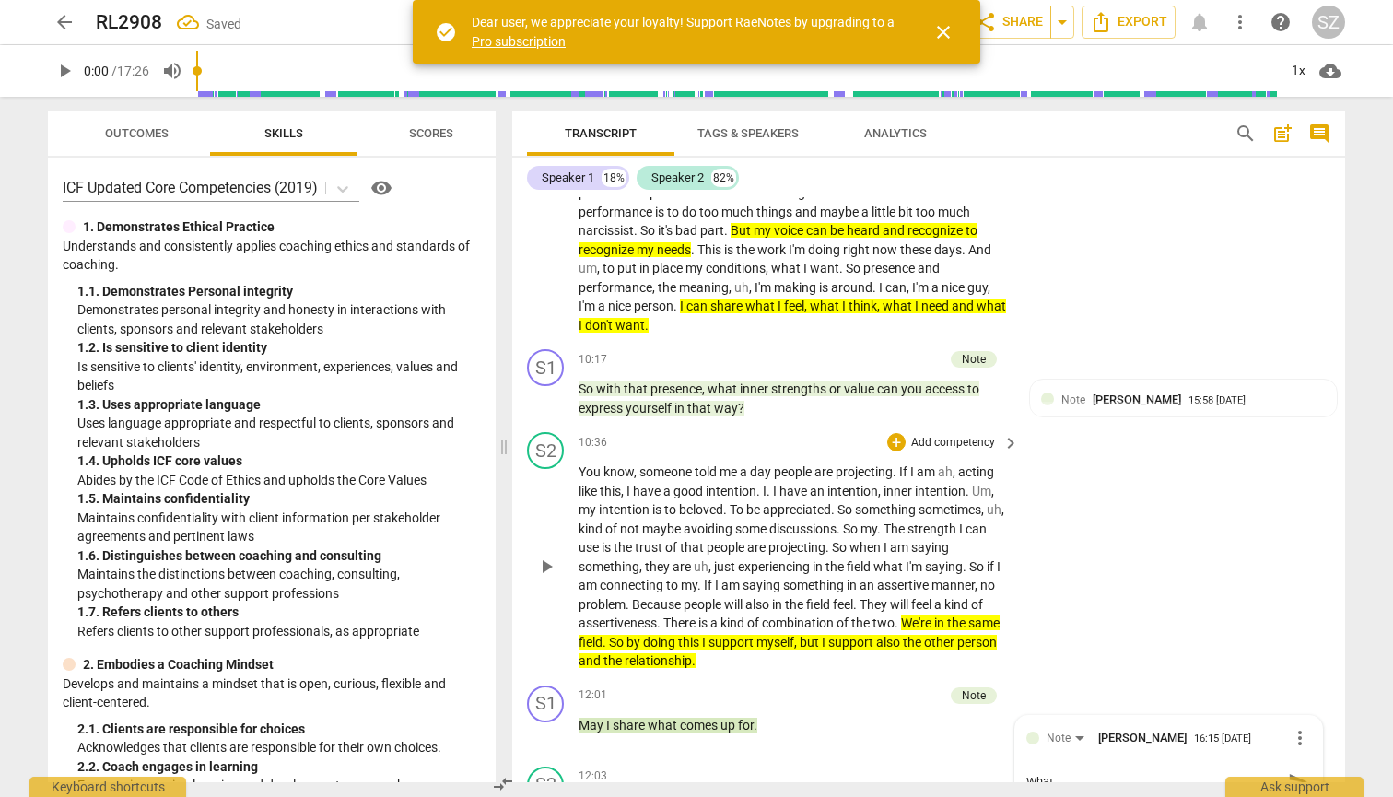
type textarea "What h"
type textarea "What ha"
type textarea "What hav"
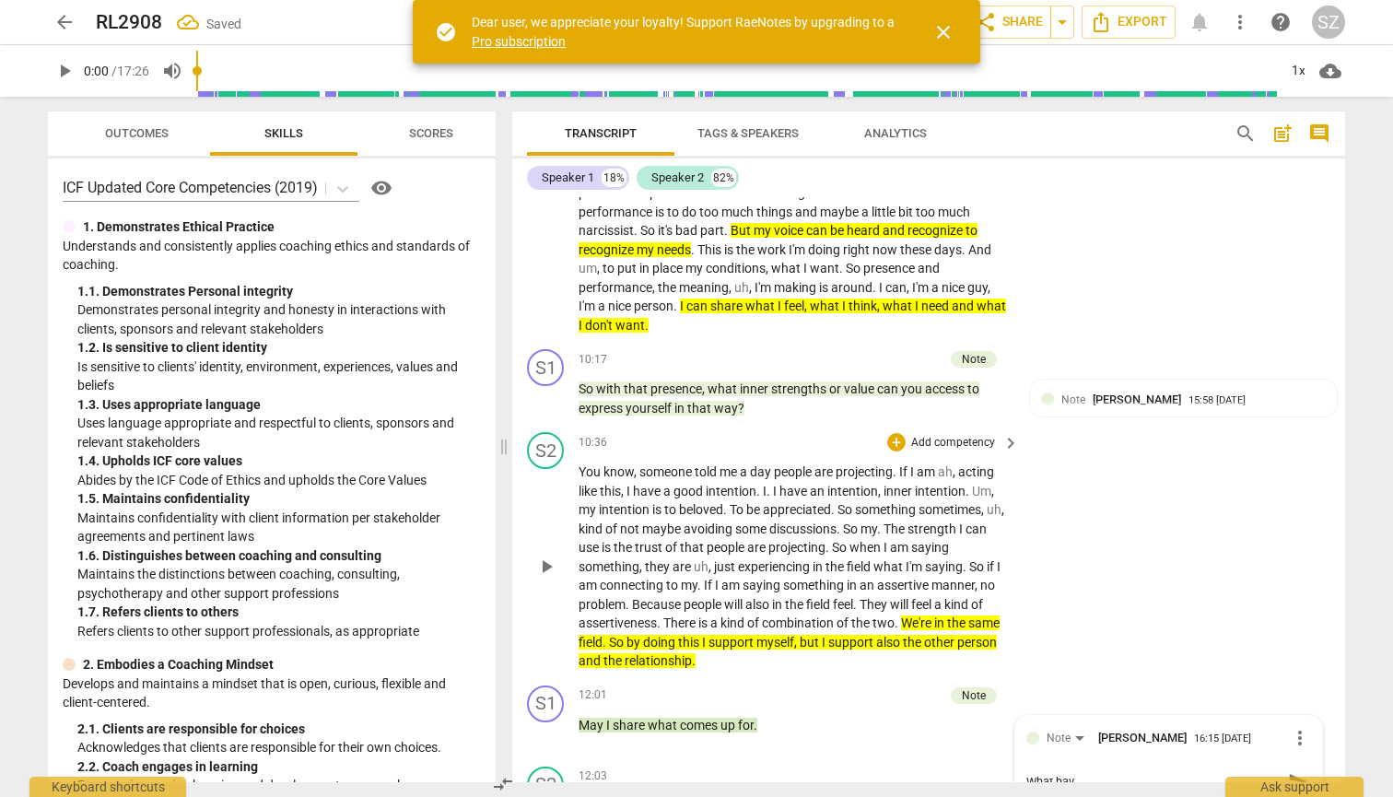
type textarea "What have"
type textarea "What have u"
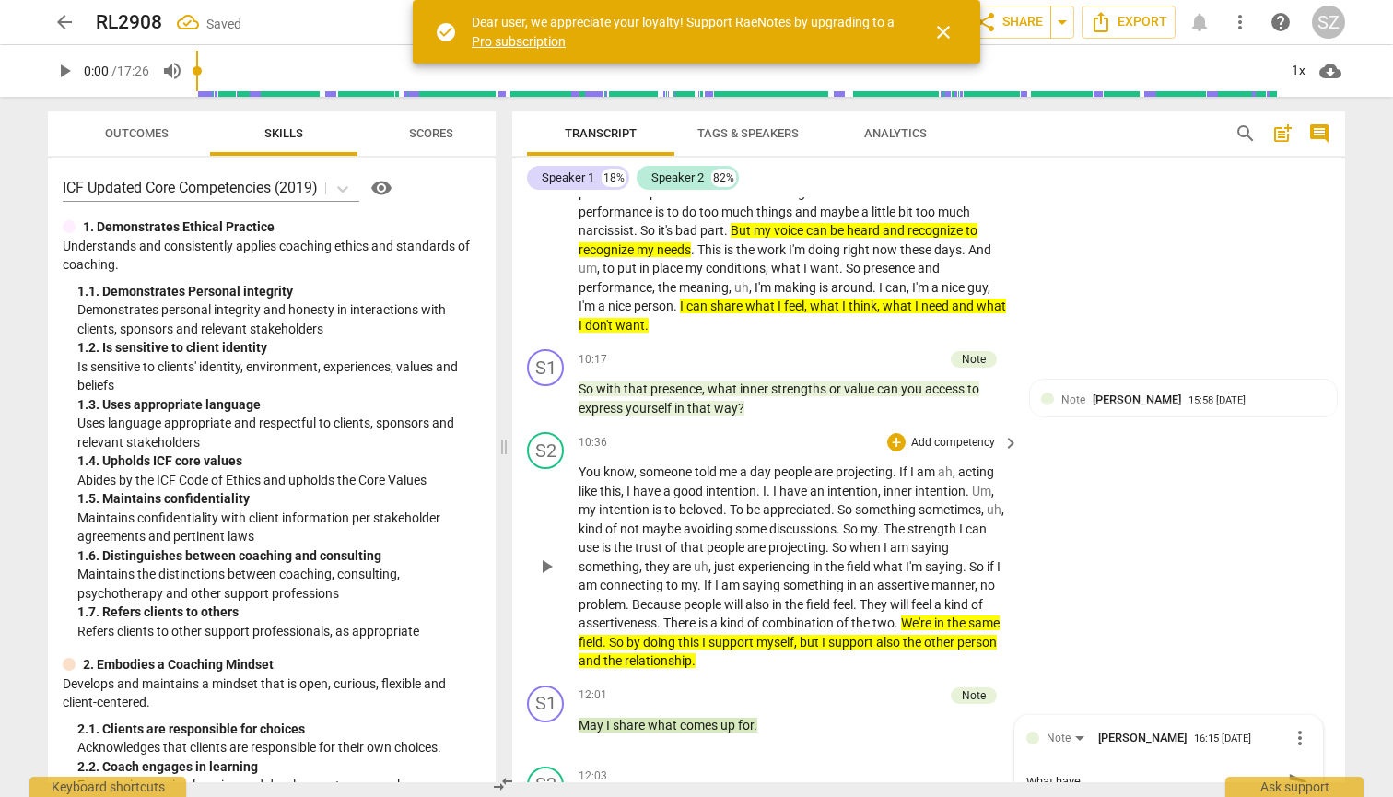
type textarea "What have u"
type textarea "What have uo"
type textarea "What have u"
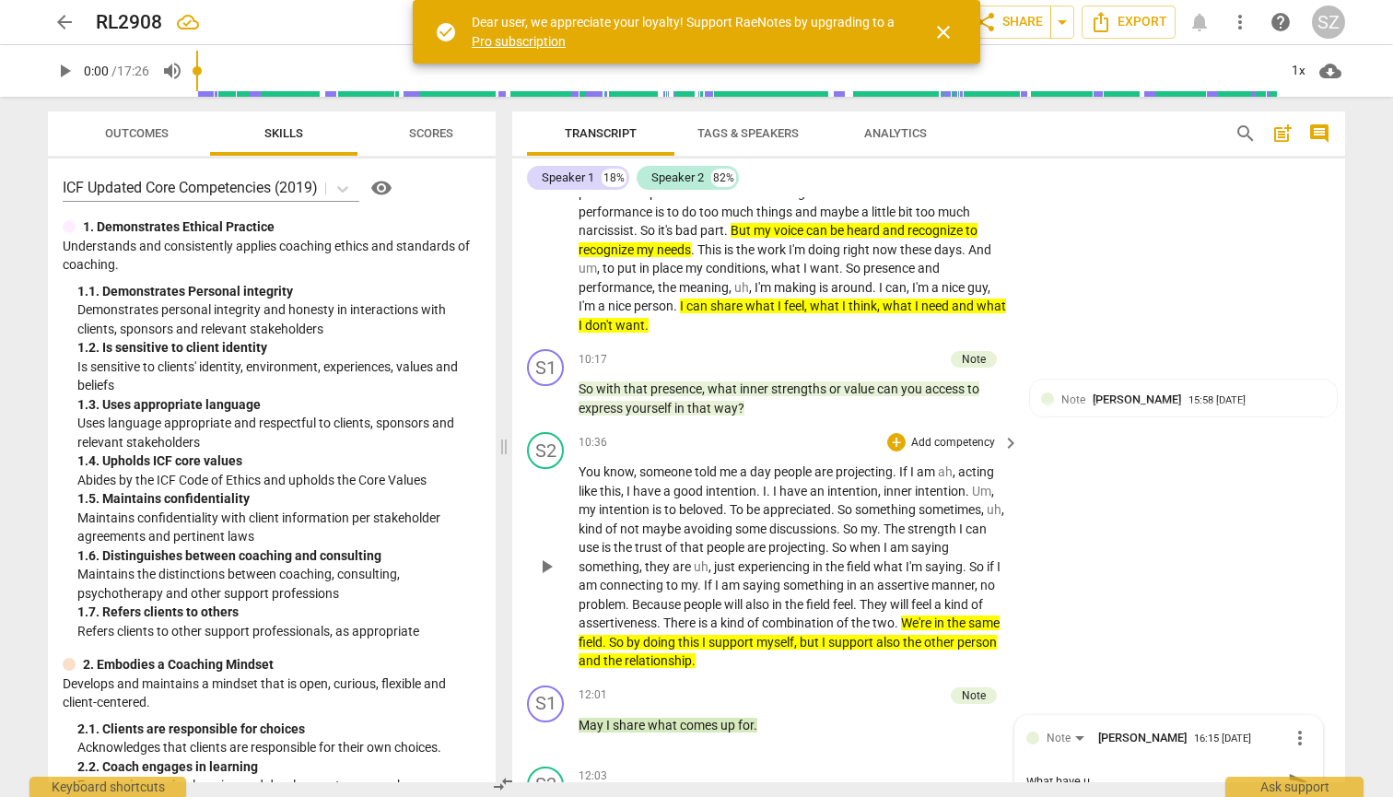
type textarea "What have"
type textarea "What have y"
type textarea "What have yo"
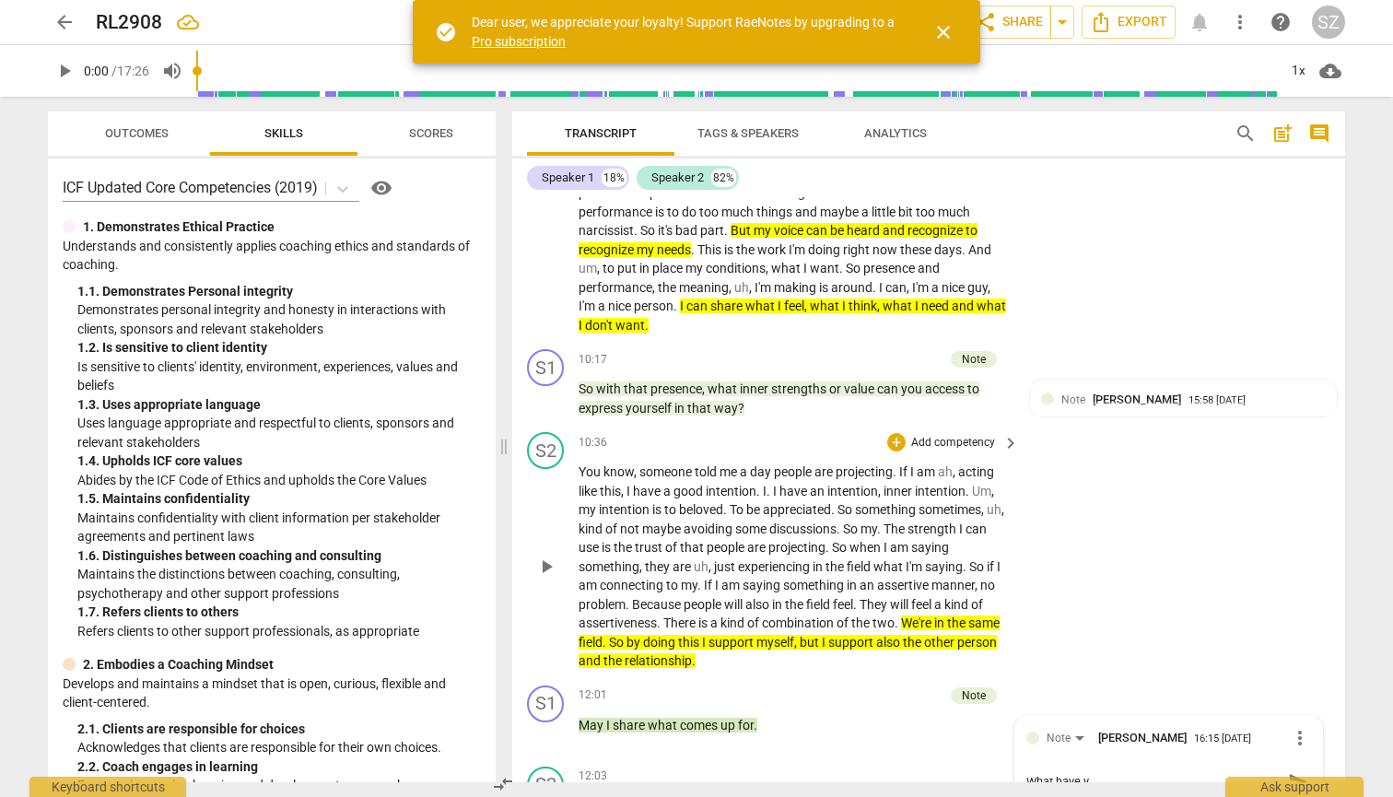
type textarea "What have yo"
type textarea "What have you"
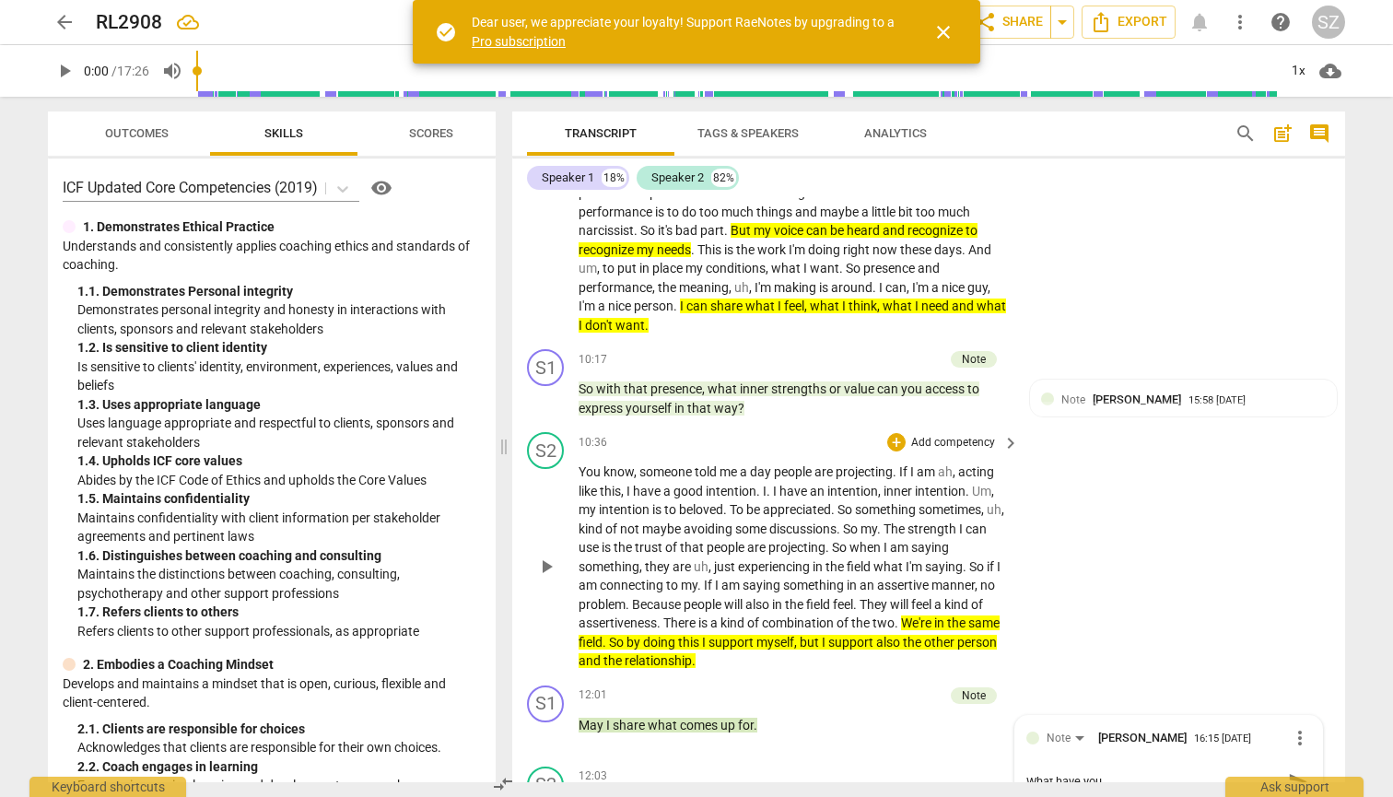
type textarea "What have you j"
type textarea "What have you ju"
type textarea "What have you jus"
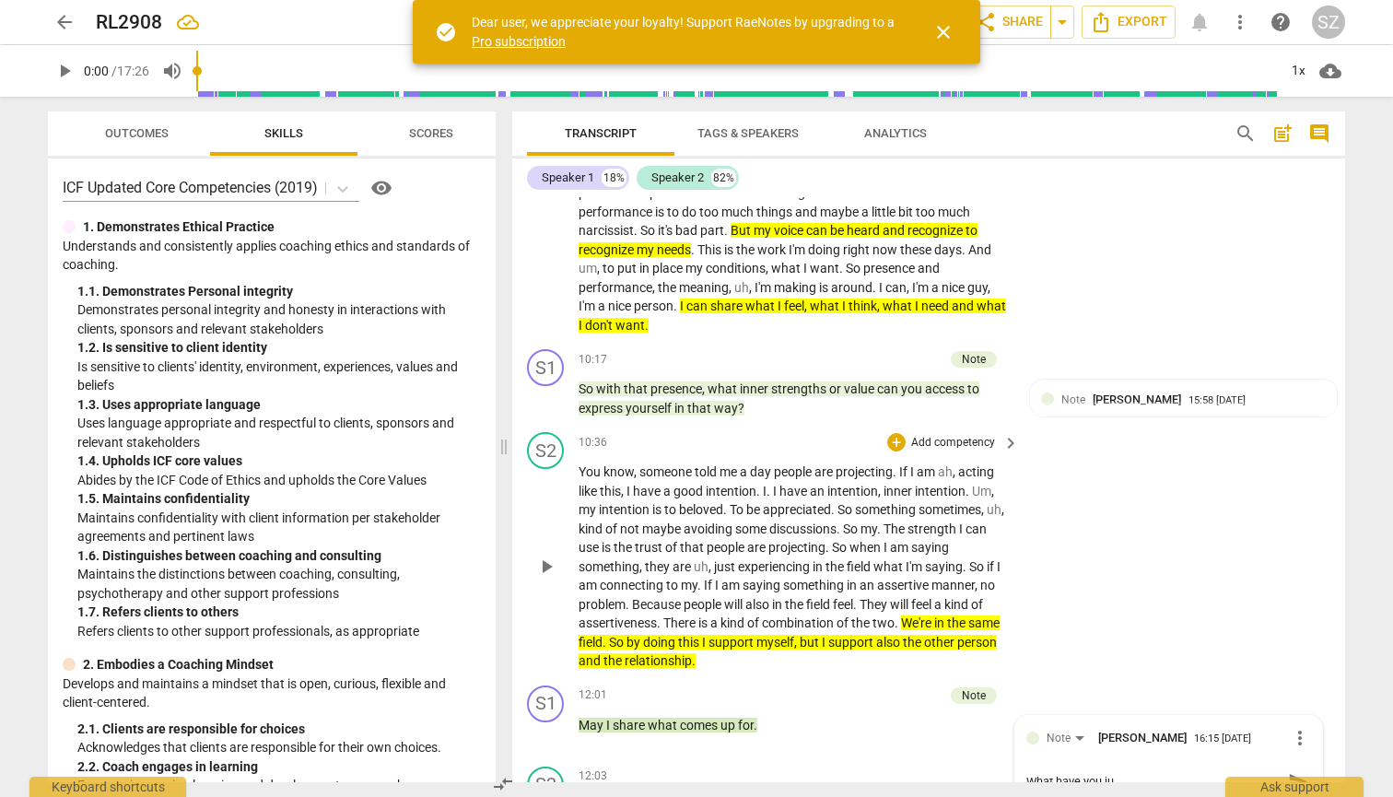
type textarea "What have you jus"
type textarea "What have you just"
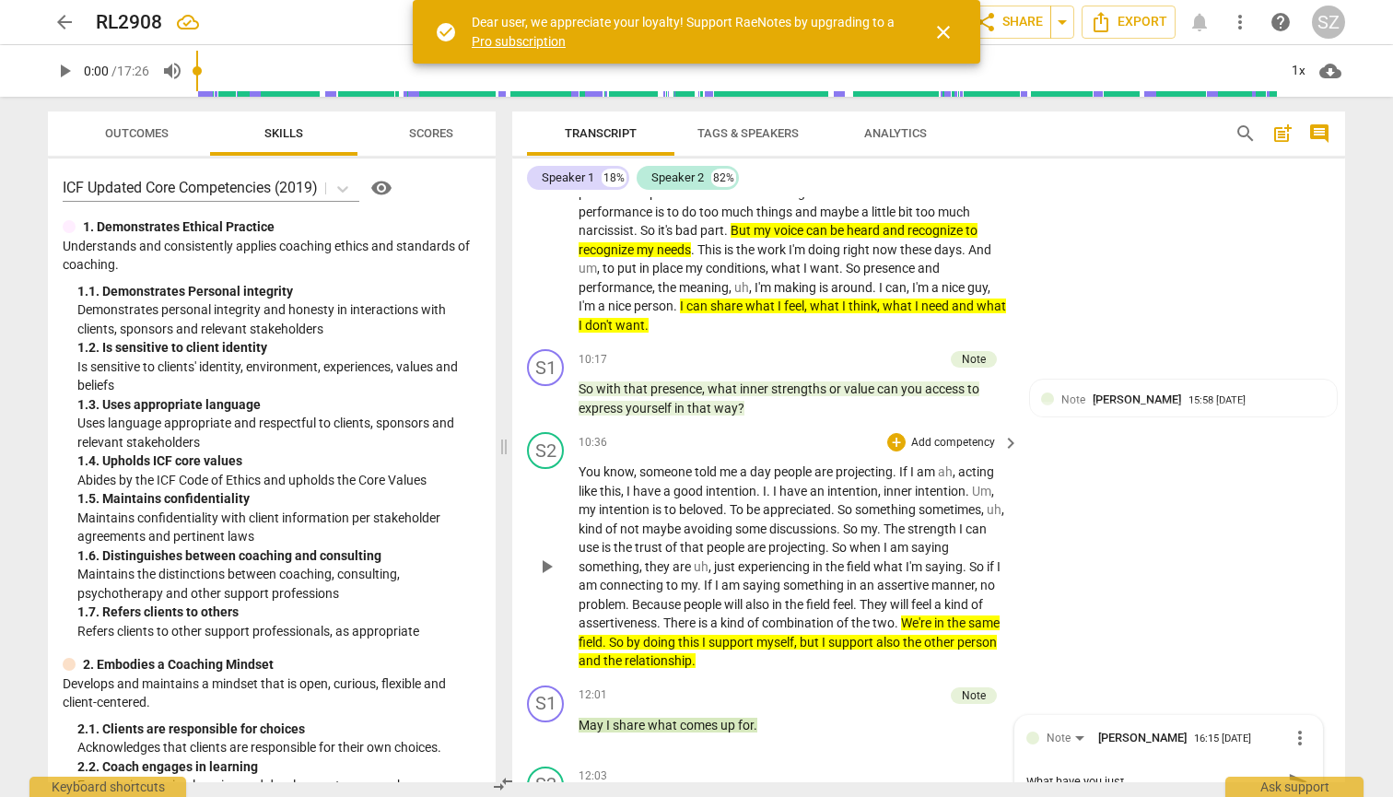
type textarea "What have you just c"
type textarea "What have you just co"
type textarea "What have you just con"
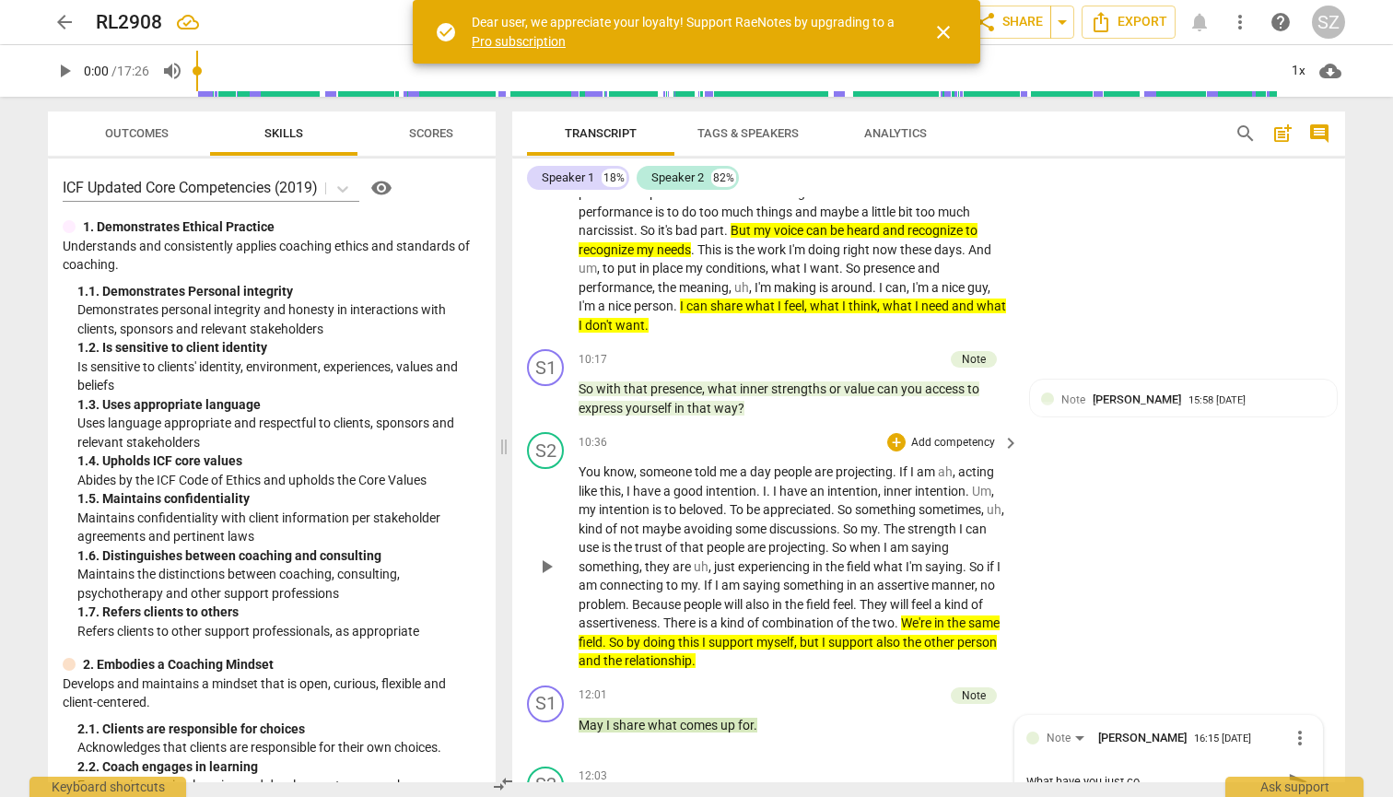
type textarea "What have you just con"
type textarea "What have you just conn"
type textarea "What have you just conne"
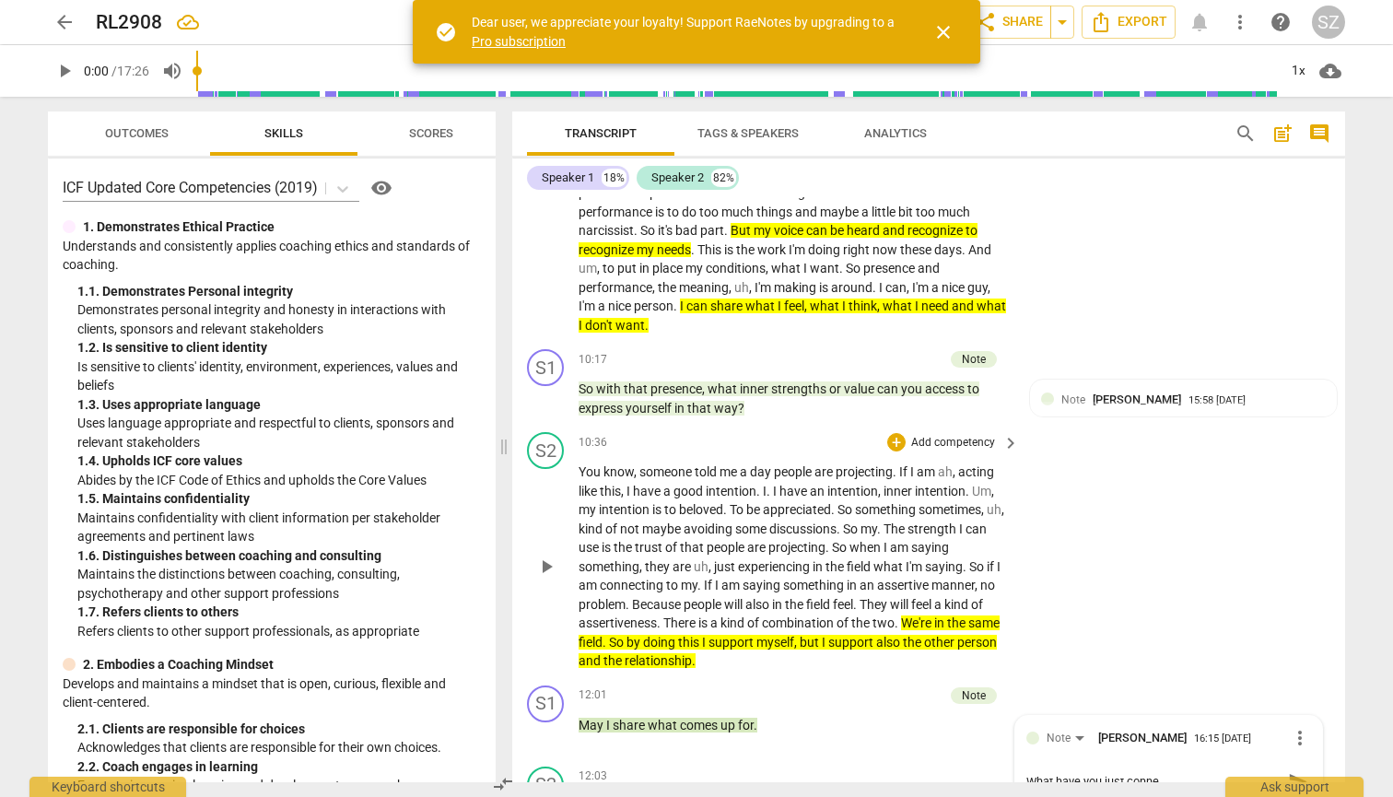
type textarea "What have you just connec"
type textarea "What have you just connect"
type textarea "What have you just connecte"
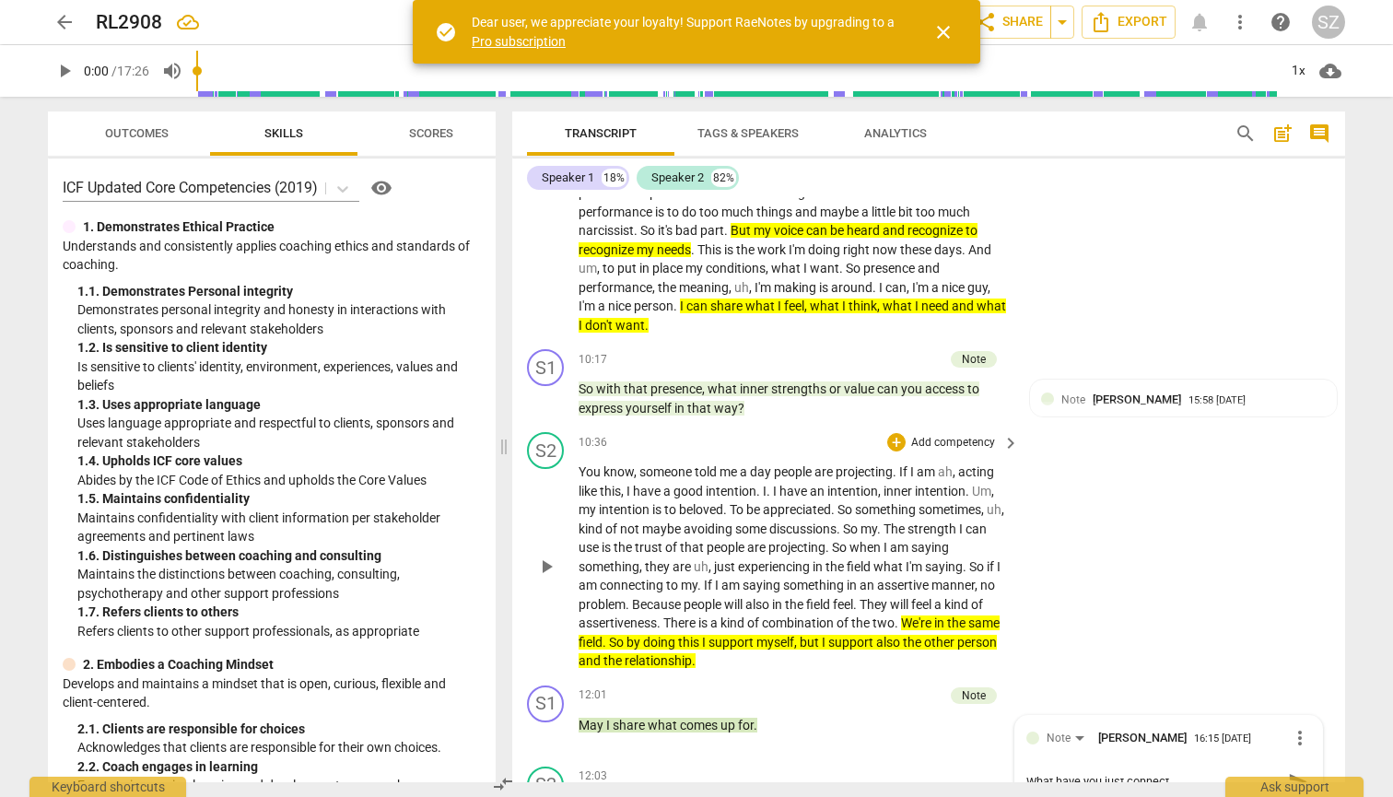
type textarea "What have you just connecte"
type textarea "What have you just connected"
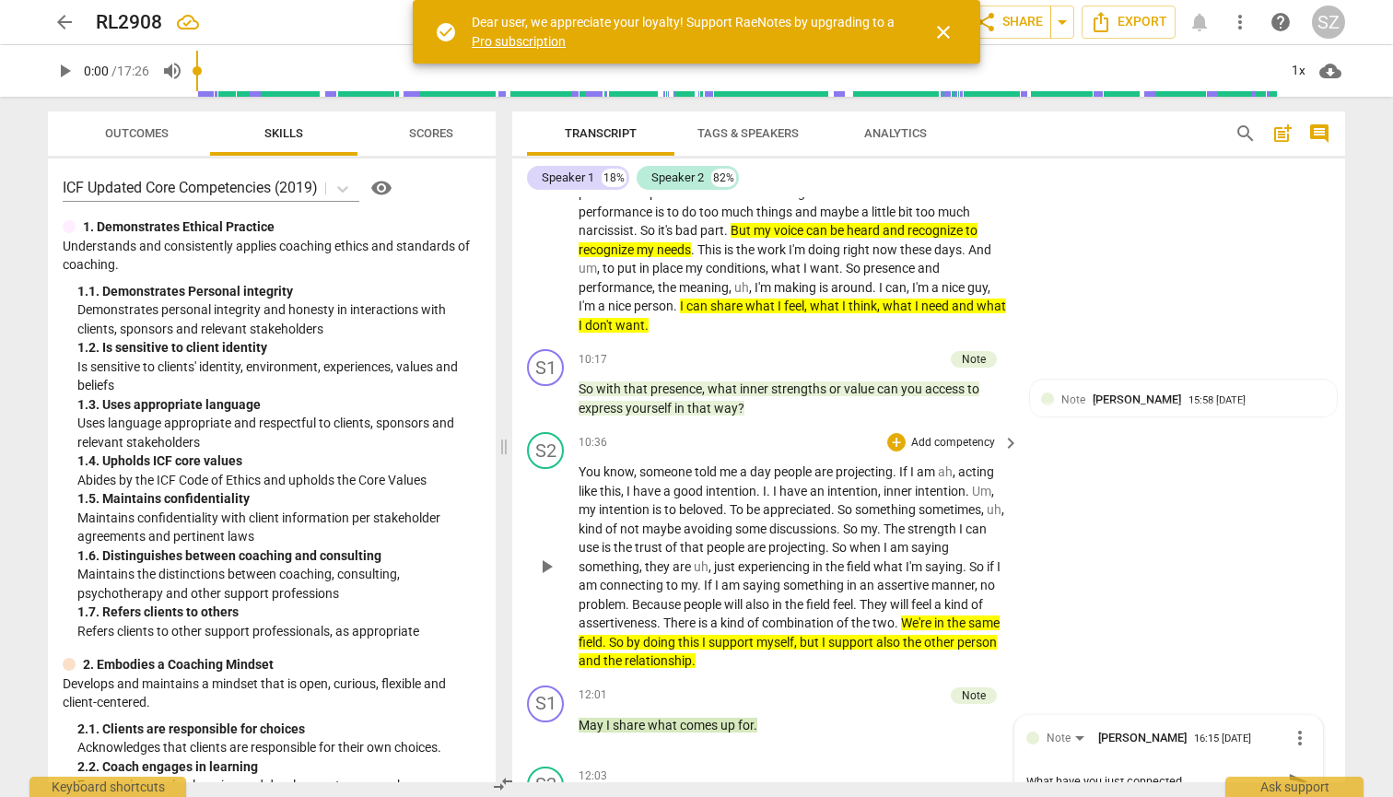
type textarea "What have you just connected w"
type textarea "What have you just connected wi"
type textarea "What have you just connected wit"
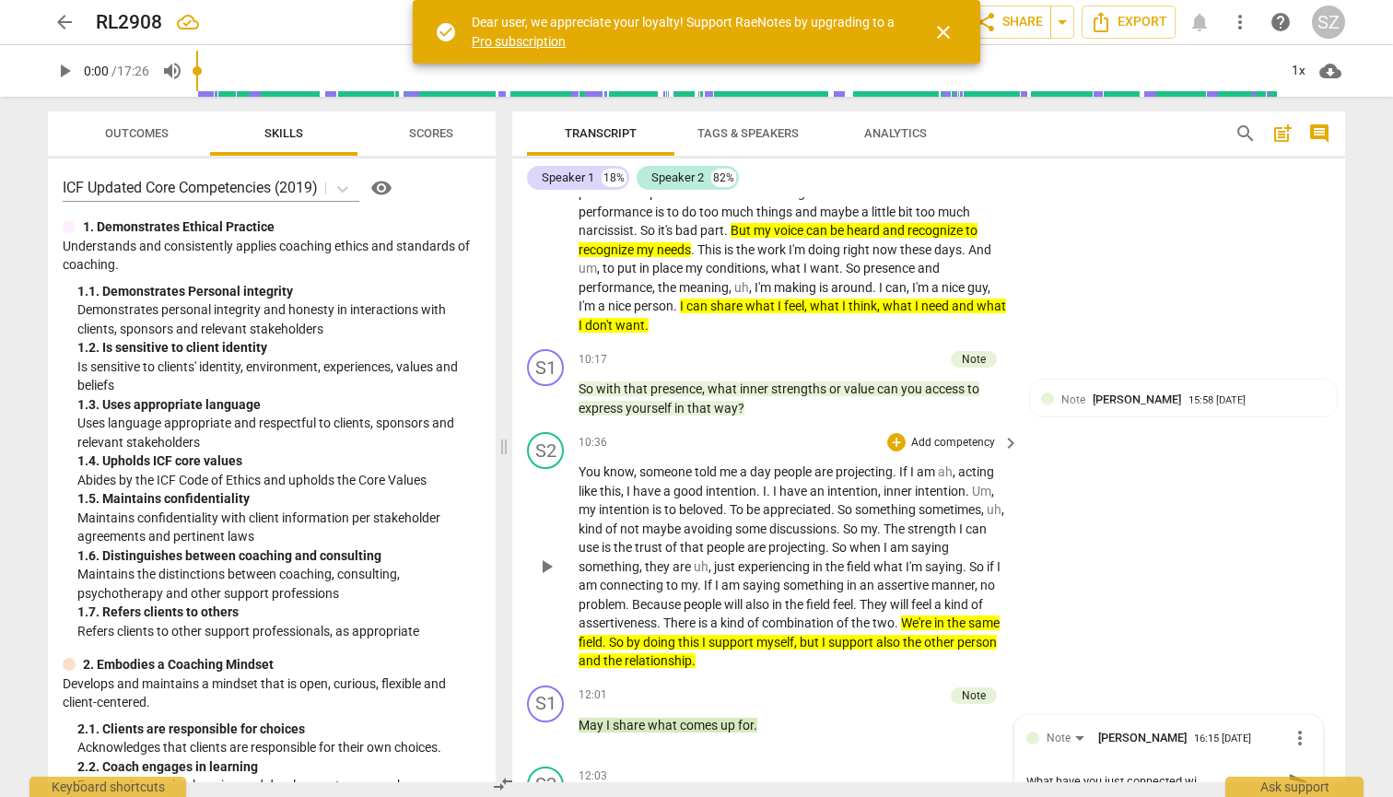
type textarea "What have you just connected wit"
type textarea "What have you just connected with"
type textarea "What have you just connected withi"
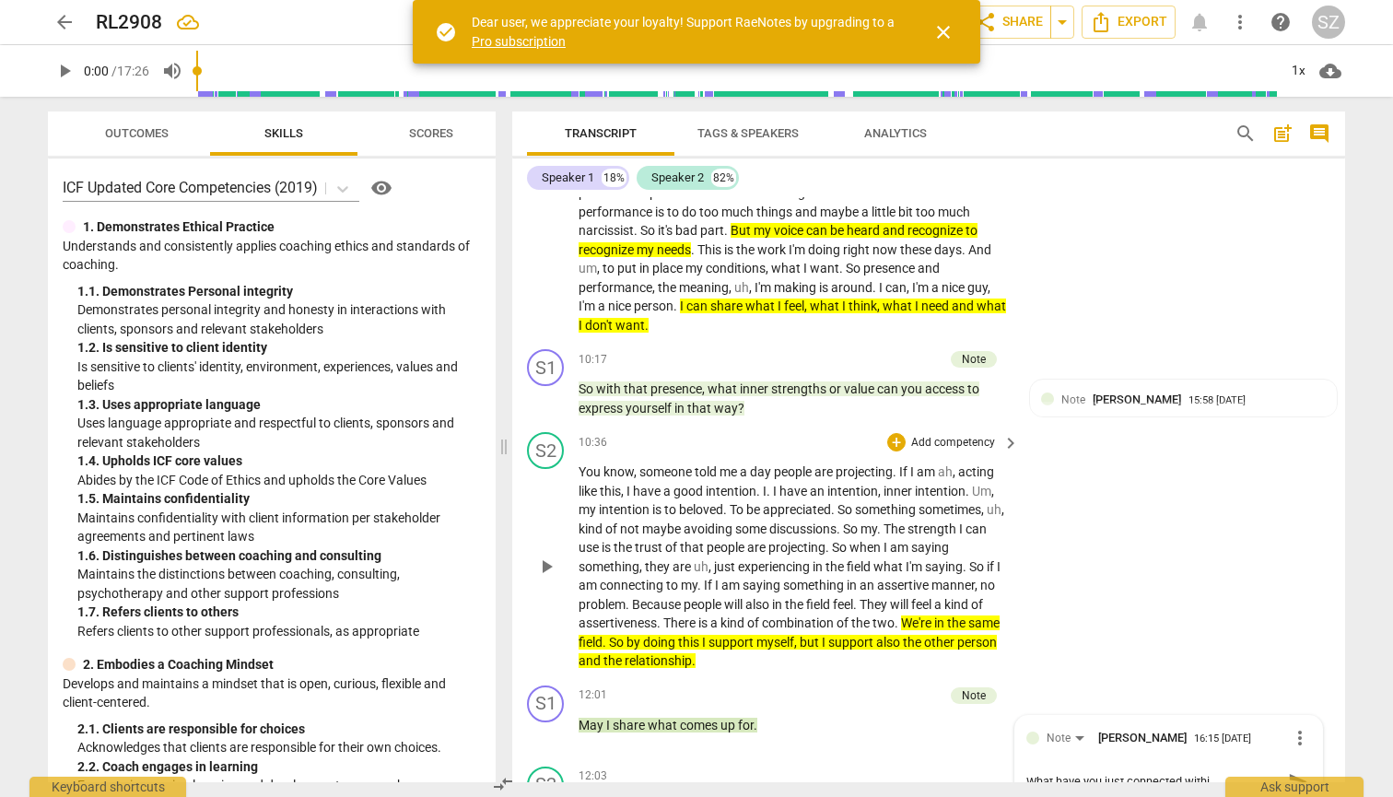
type textarea "What have you just connected within"
type textarea "What have you just connected within y"
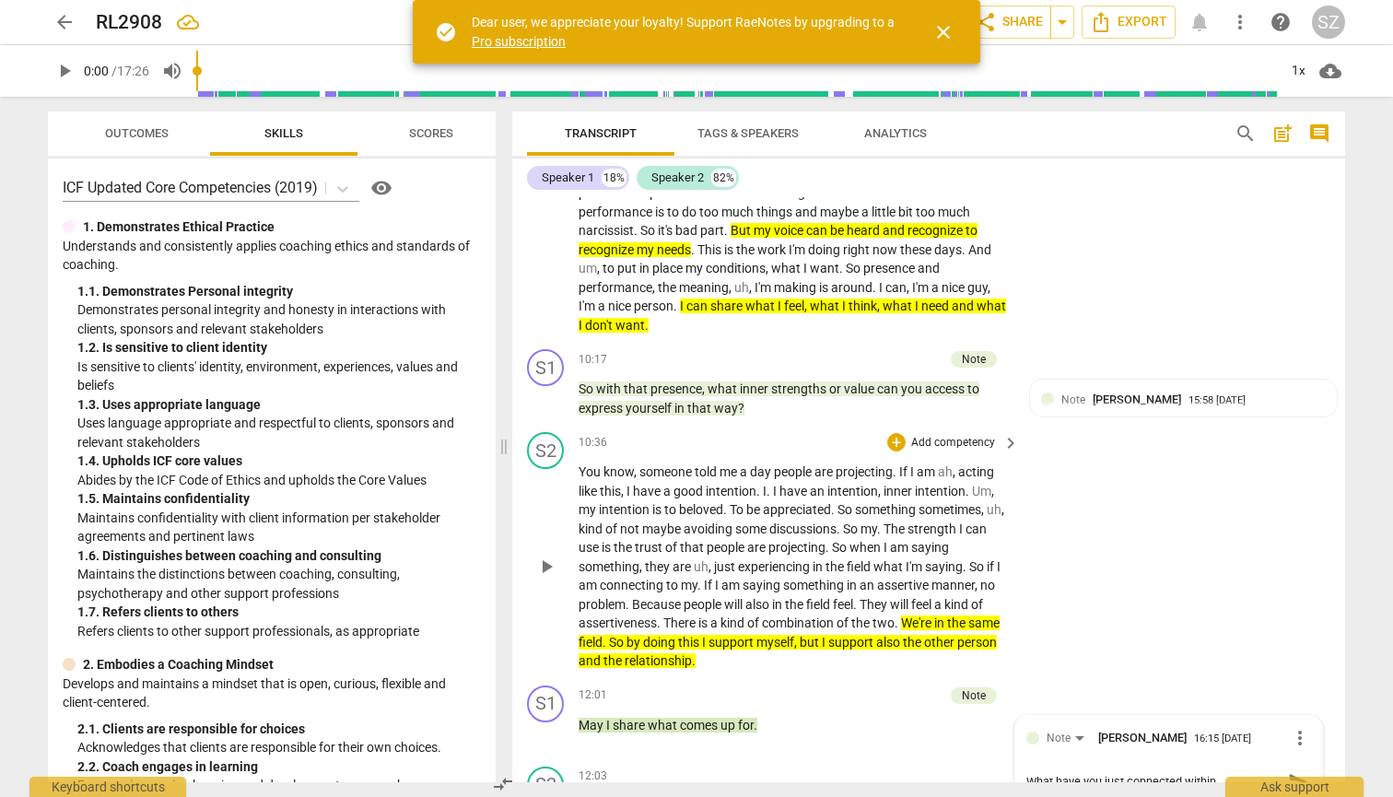
type textarea "What have you just connected within y"
type textarea "What have you just connected within yo"
type textarea "What have you just connected within you"
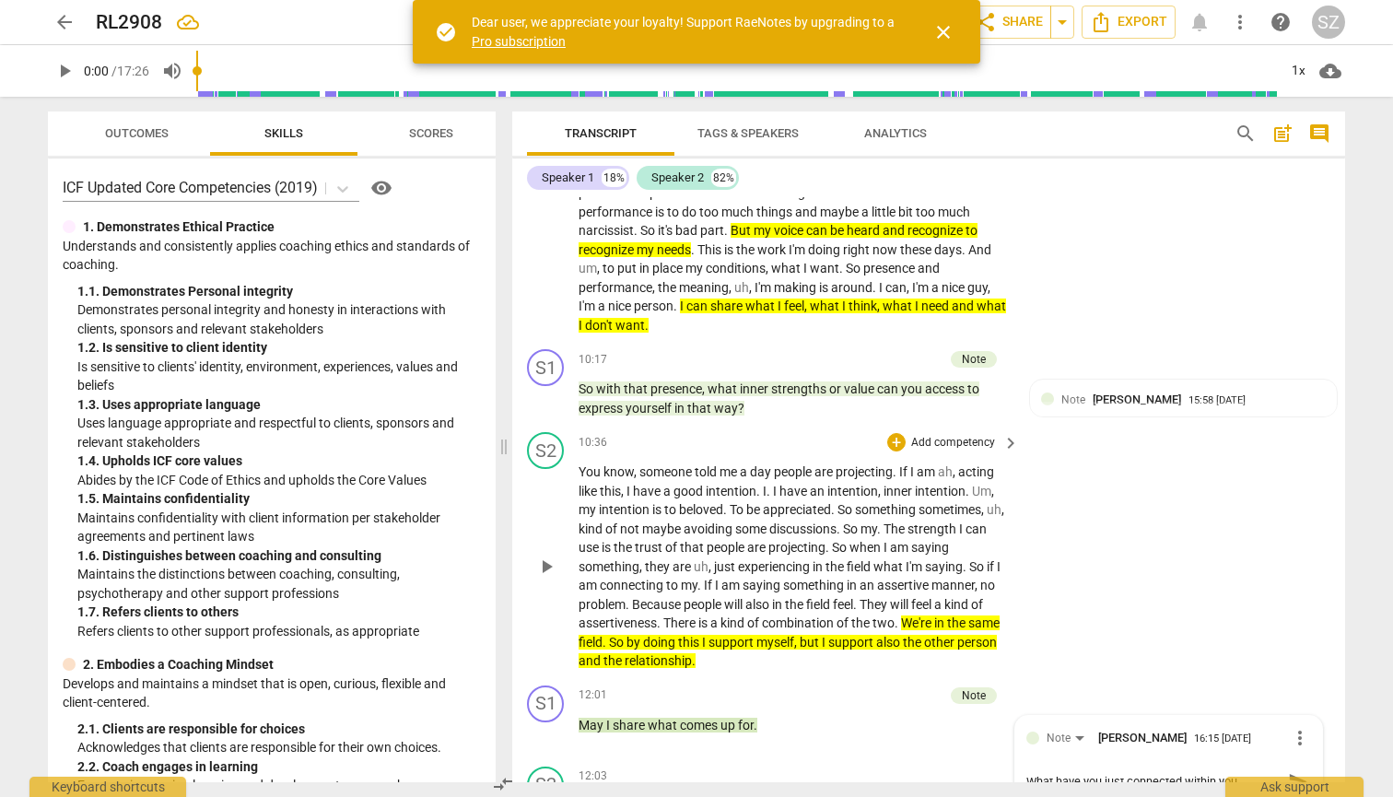
type textarea "What have you just connected within your"
type textarea "What have you just connected within yours"
type textarea "What have you just connected within yourse"
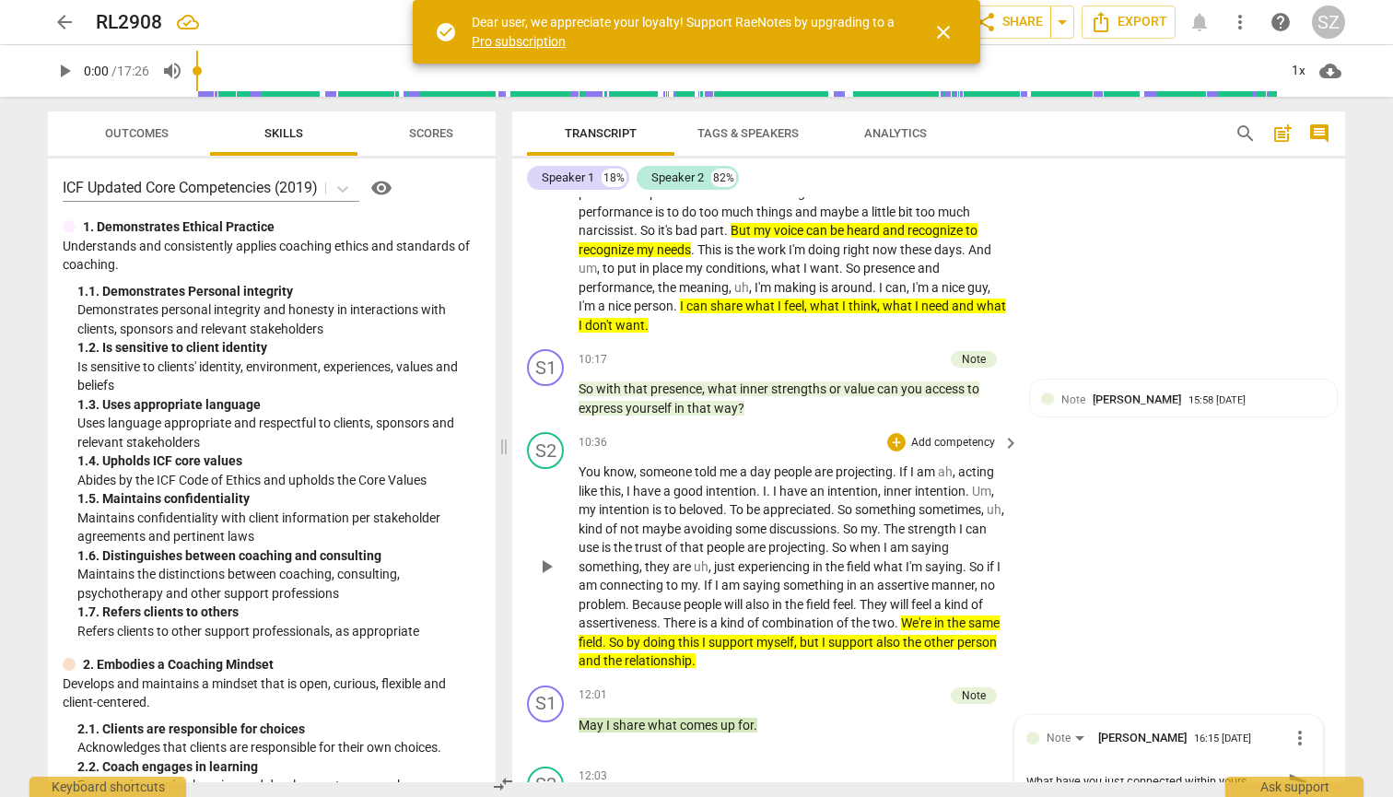
type textarea "What have you just connected within yourse"
type textarea "What have you just connected within yoursel"
type textarea "What have you just connected within yourself"
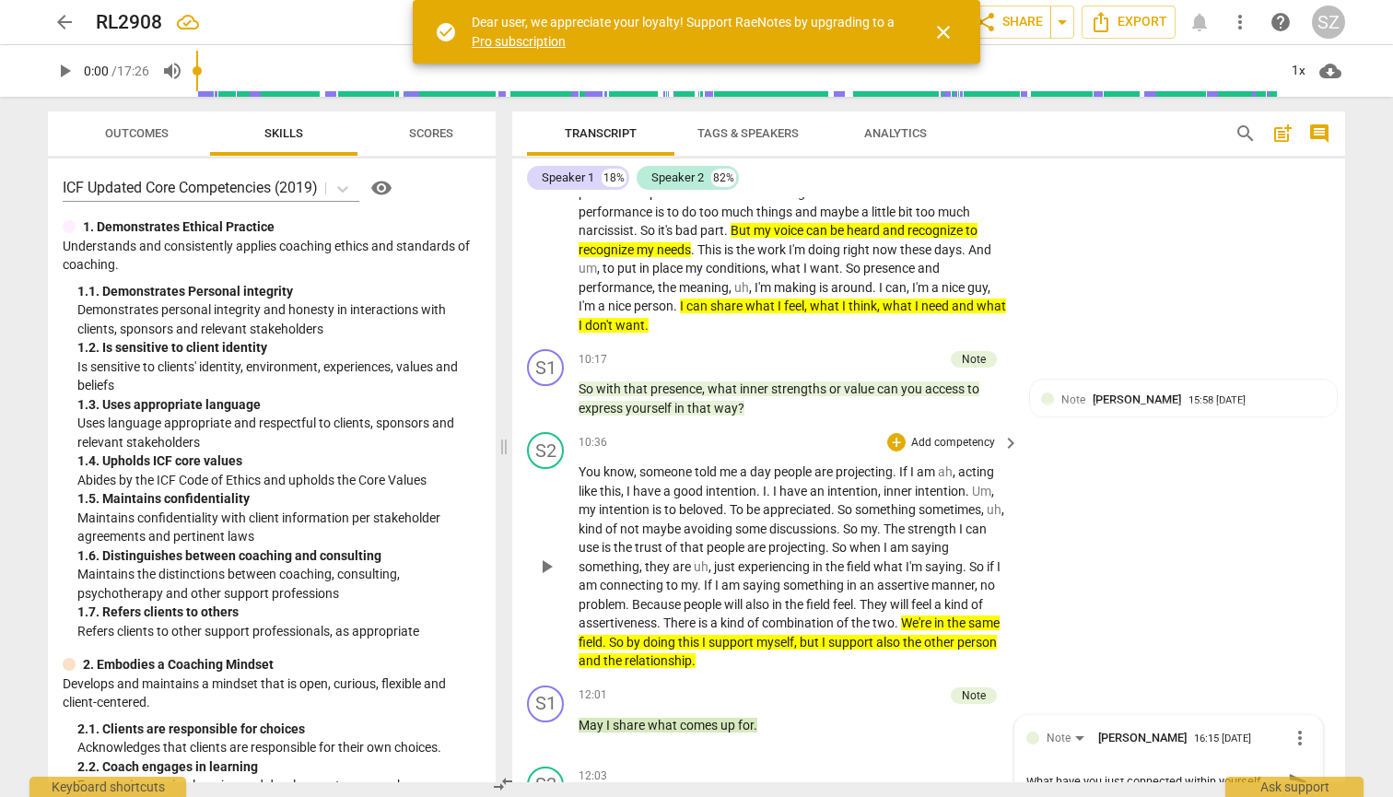
type textarea "What have you just connected within yourself?"
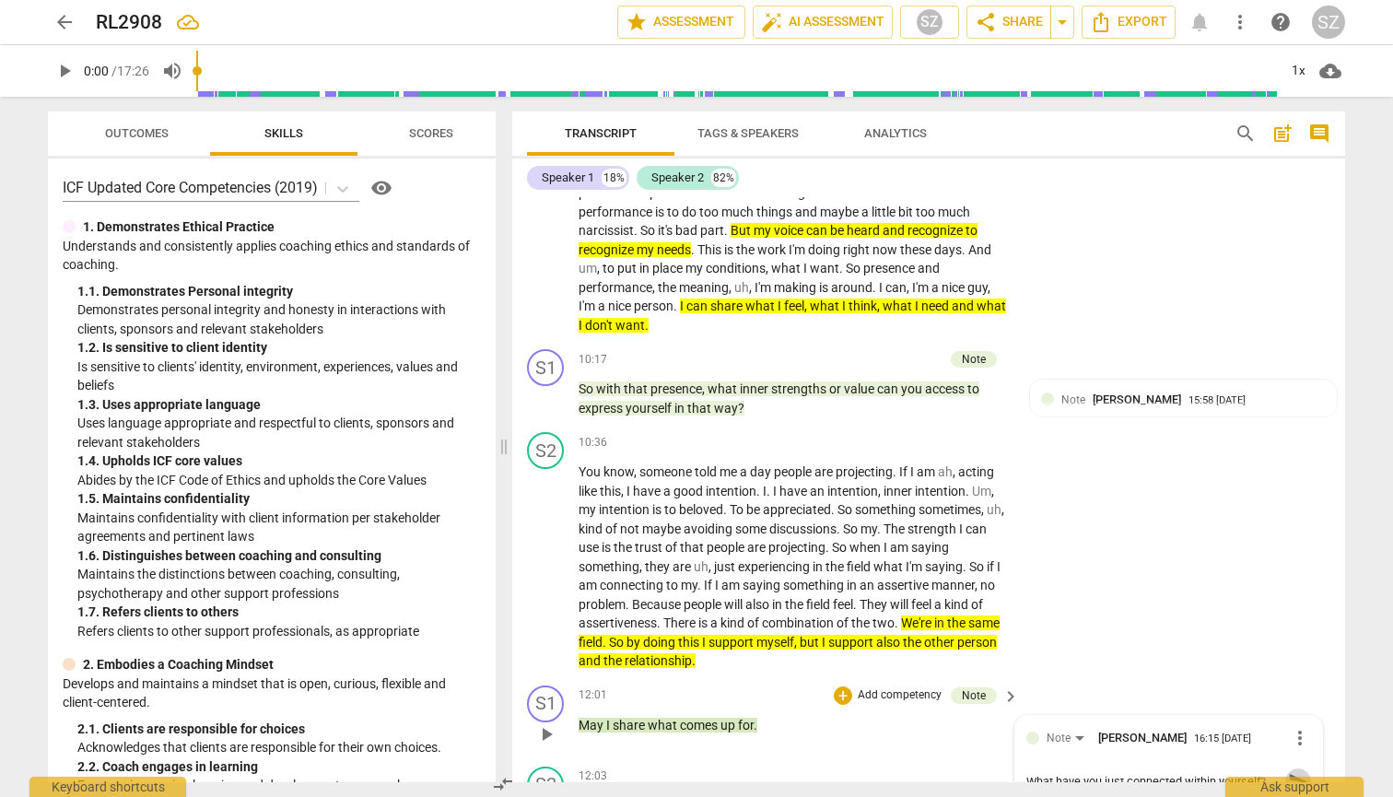
click at [680, 698] on span "send" at bounding box center [1298, 781] width 20 height 20
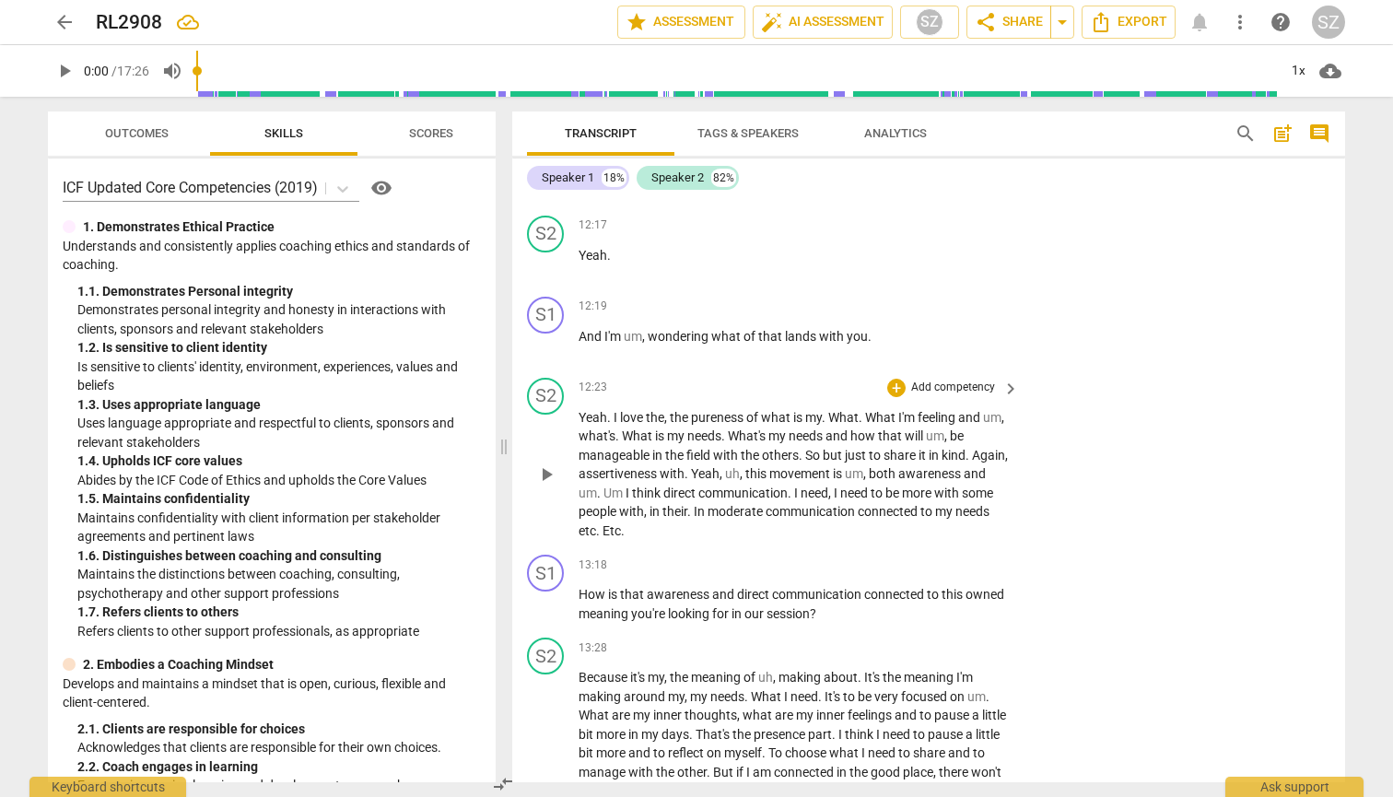
scroll to position [4415, 0]
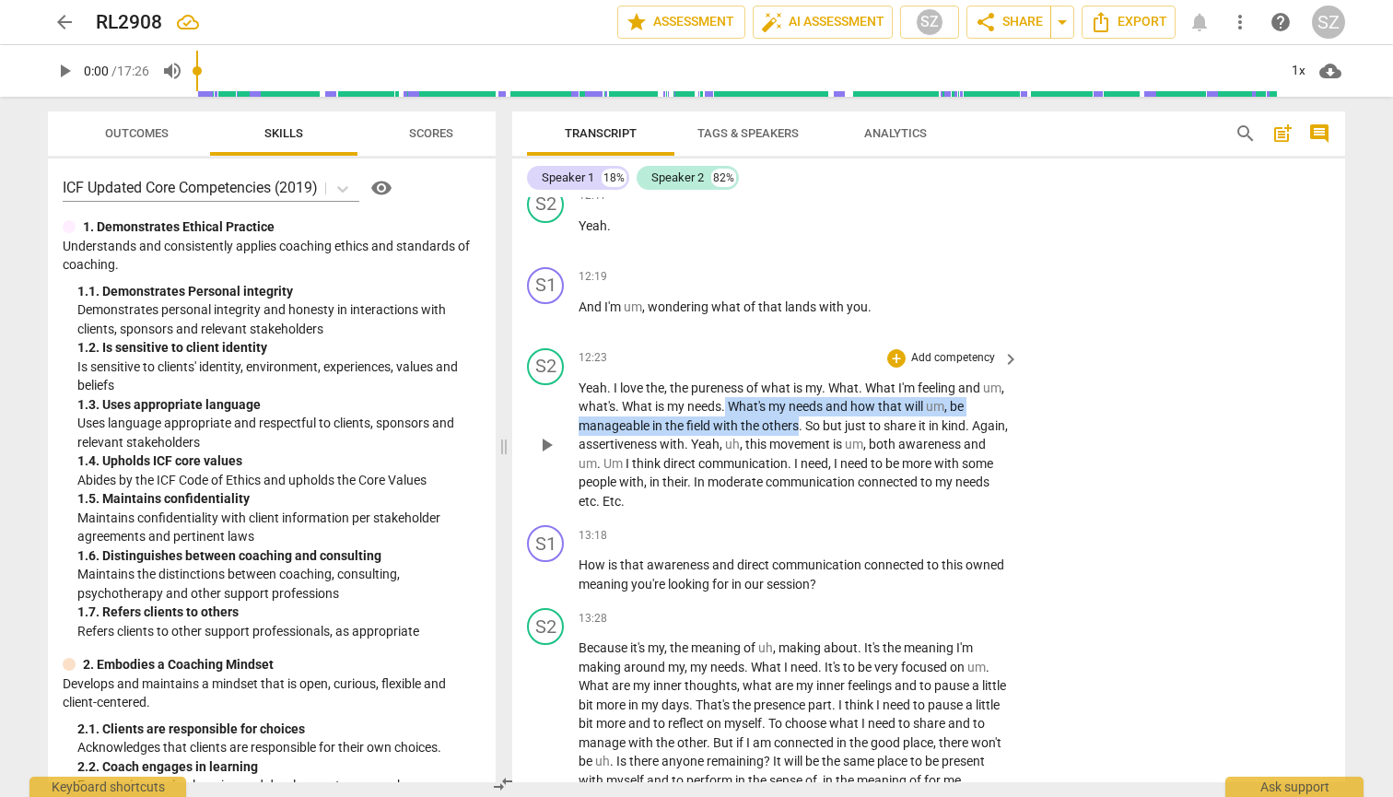
drag, startPoint x: 750, startPoint y: 397, endPoint x: 798, endPoint y: 421, distance: 54.4
click at [680, 421] on p "Yeah . I love the , the pureness of what is my . What . What I'm feeling and um…" at bounding box center [793, 445] width 431 height 133
click at [680, 395] on icon "button" at bounding box center [838, 398] width 6 height 7
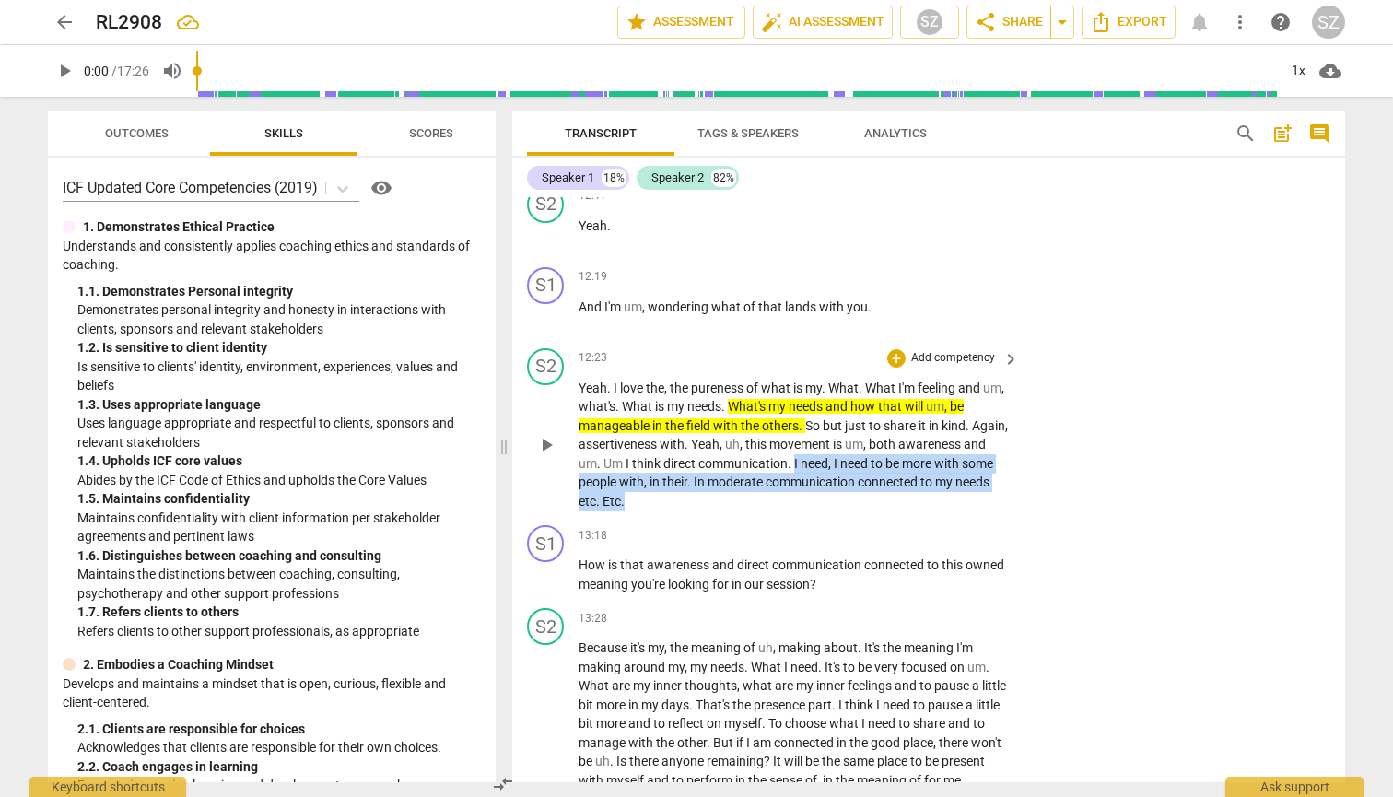
drag, startPoint x: 821, startPoint y: 451, endPoint x: 967, endPoint y: 489, distance: 151.2
click at [680, 489] on p "Yeah . I love the , the pureness of what is my . What . What I'm feeling and um…" at bounding box center [793, 445] width 431 height 133
click at [680, 466] on icon "button" at bounding box center [703, 465] width 11 height 13
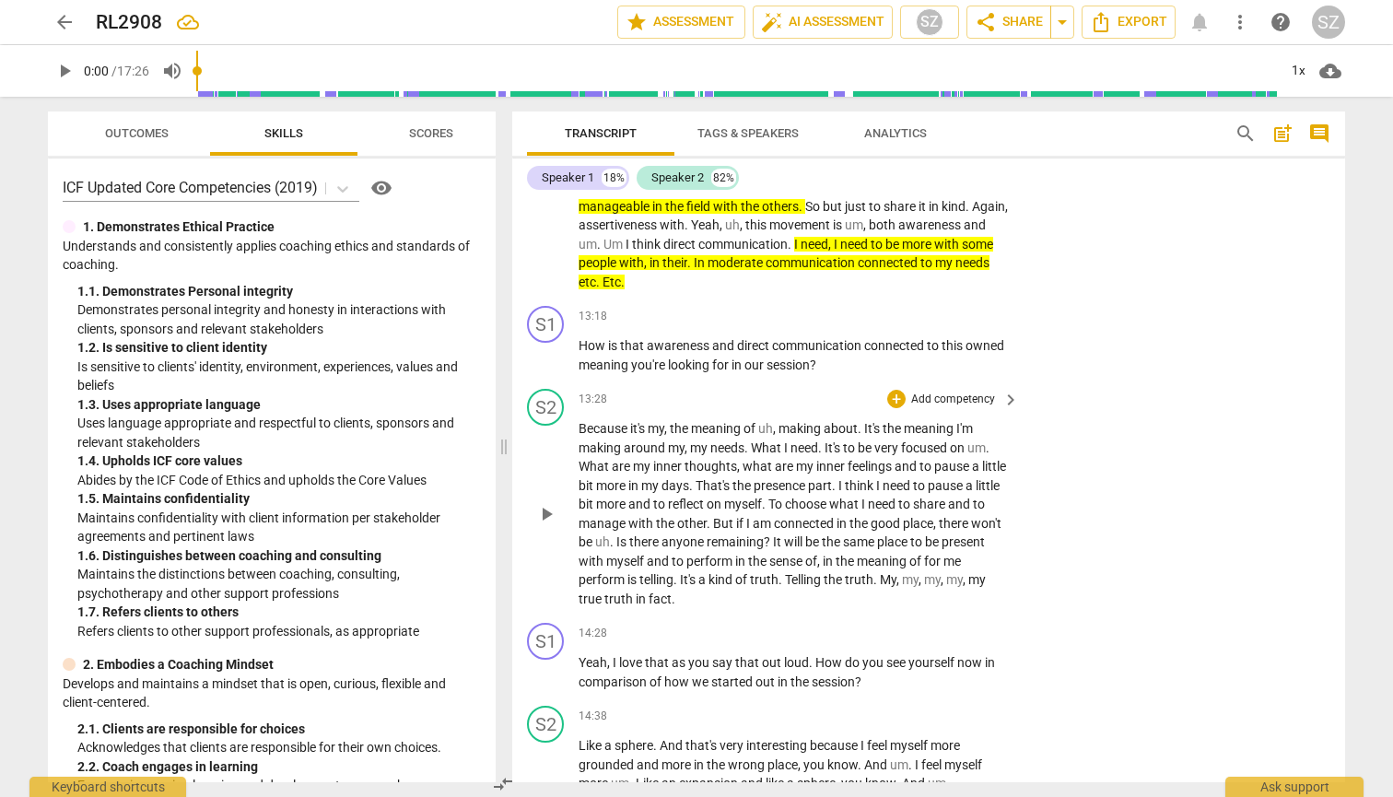
scroll to position [4648, 0]
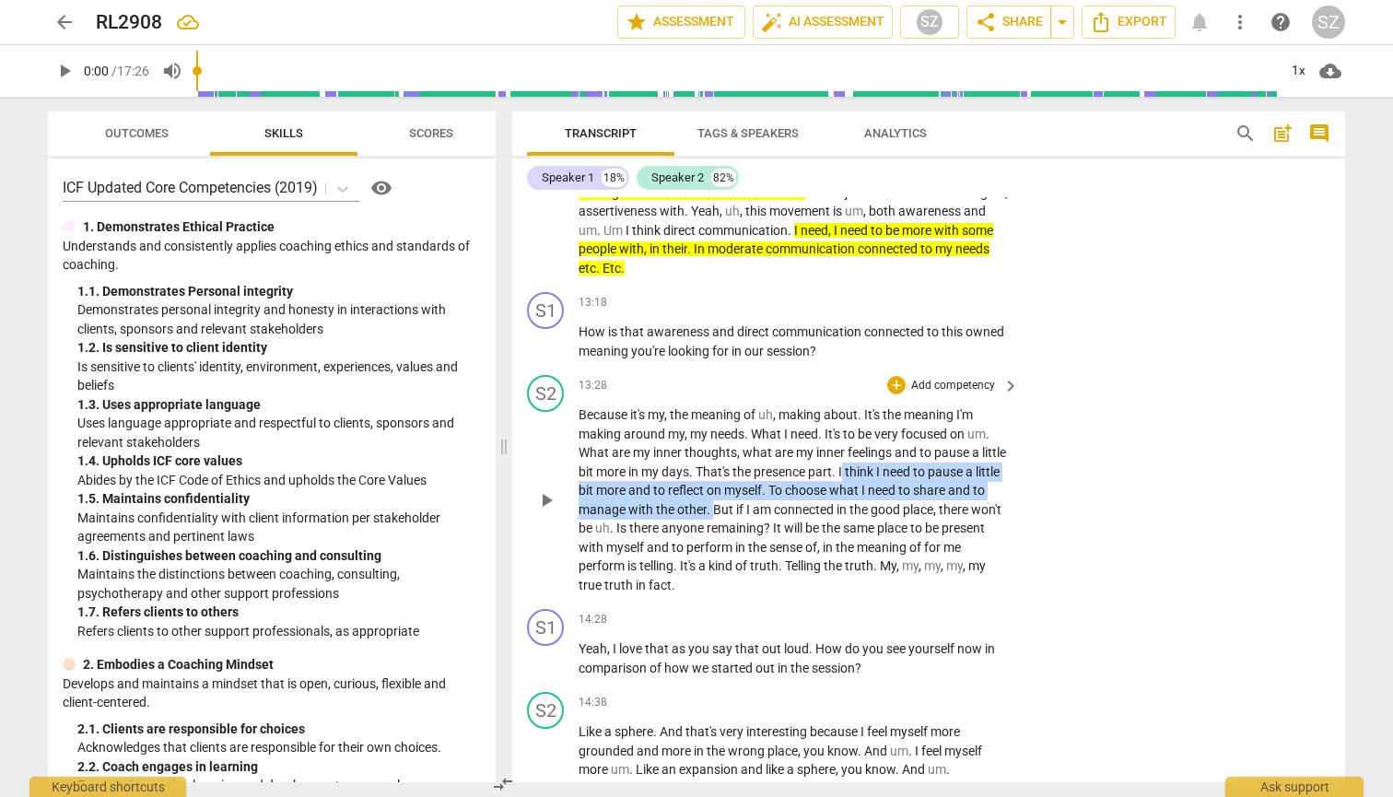
drag, startPoint x: 872, startPoint y: 458, endPoint x: 728, endPoint y: 487, distance: 146.7
click at [680, 487] on p "Because it's my , the meaning of uh , making about . It's the meaning I'm makin…" at bounding box center [793, 499] width 431 height 189
click at [680, 467] on icon "button" at bounding box center [768, 469] width 11 height 13
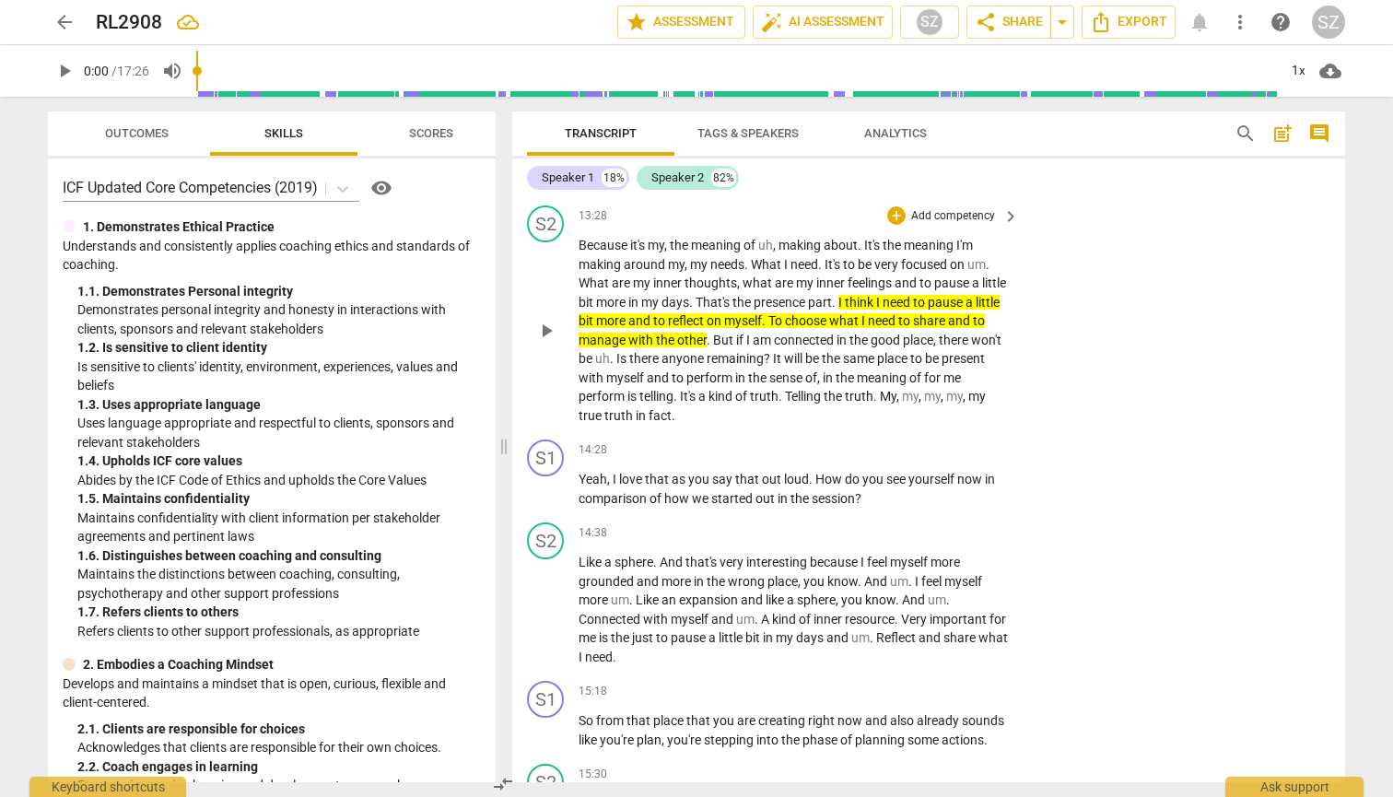
scroll to position [4819, 0]
drag, startPoint x: 810, startPoint y: 379, endPoint x: 899, endPoint y: 382, distance: 89.4
click at [680, 382] on p "Because it's my , the meaning of uh , making about . It's the meaning I'm makin…" at bounding box center [793, 329] width 431 height 189
click at [680, 352] on icon "button" at bounding box center [939, 354] width 11 height 13
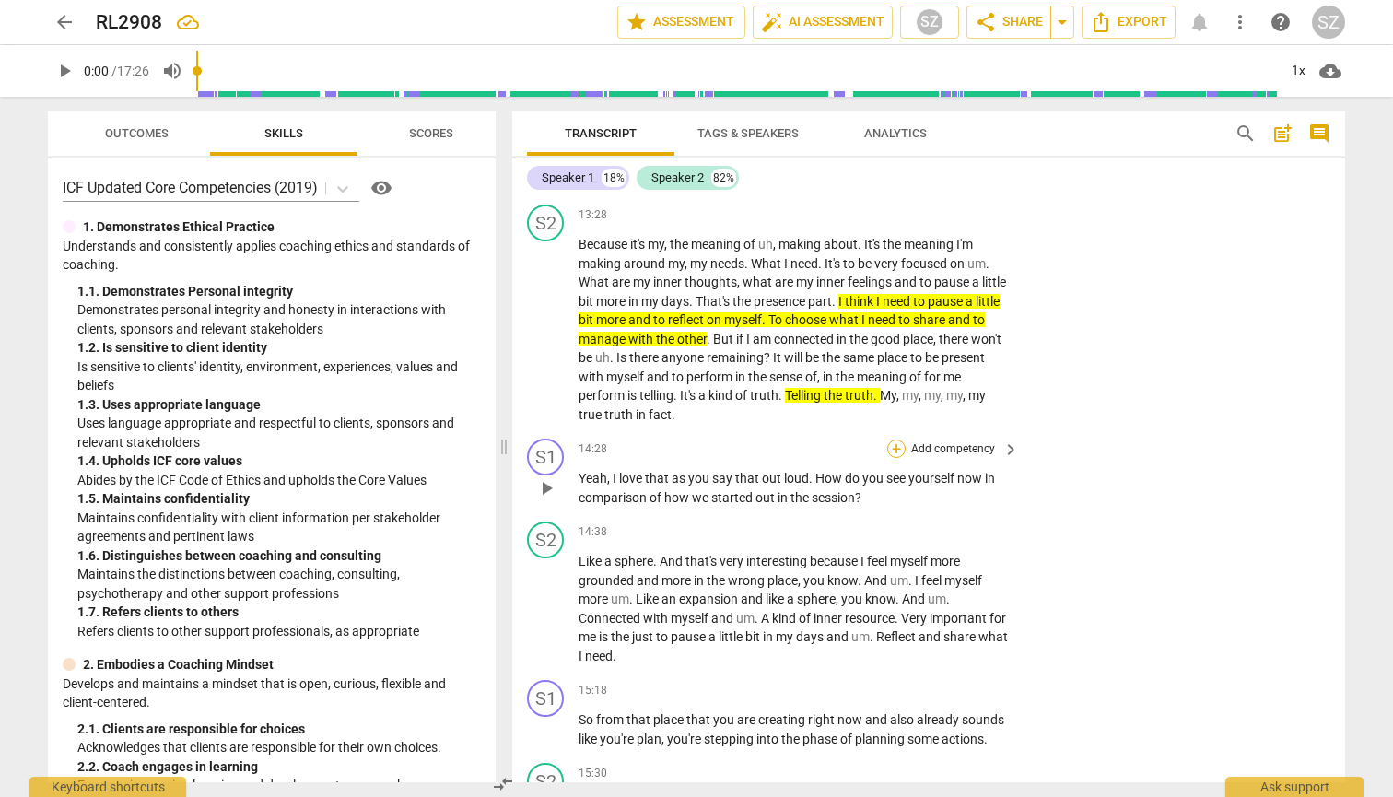
click at [680, 439] on div "+" at bounding box center [896, 448] width 18 height 18
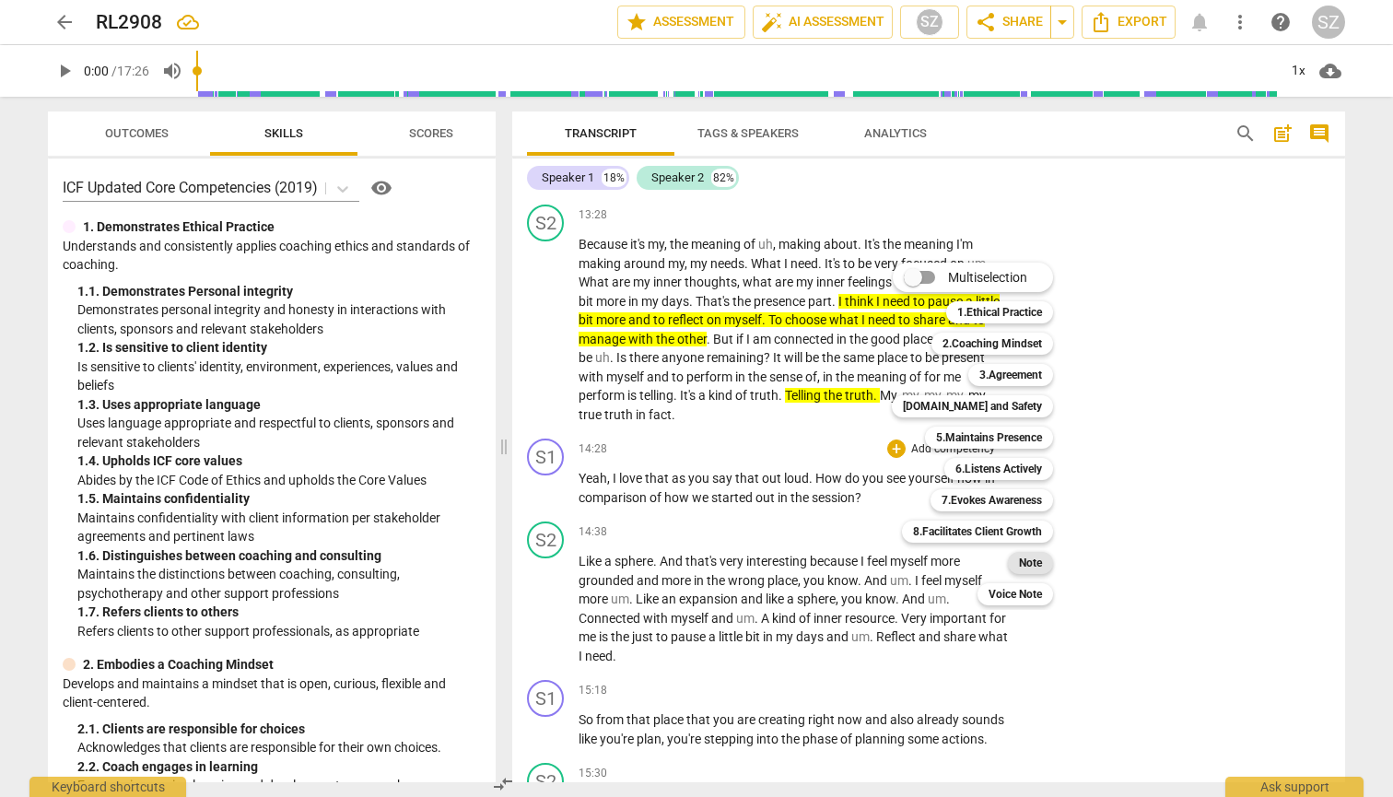
click at [680, 560] on b "Note" at bounding box center [1030, 563] width 23 height 22
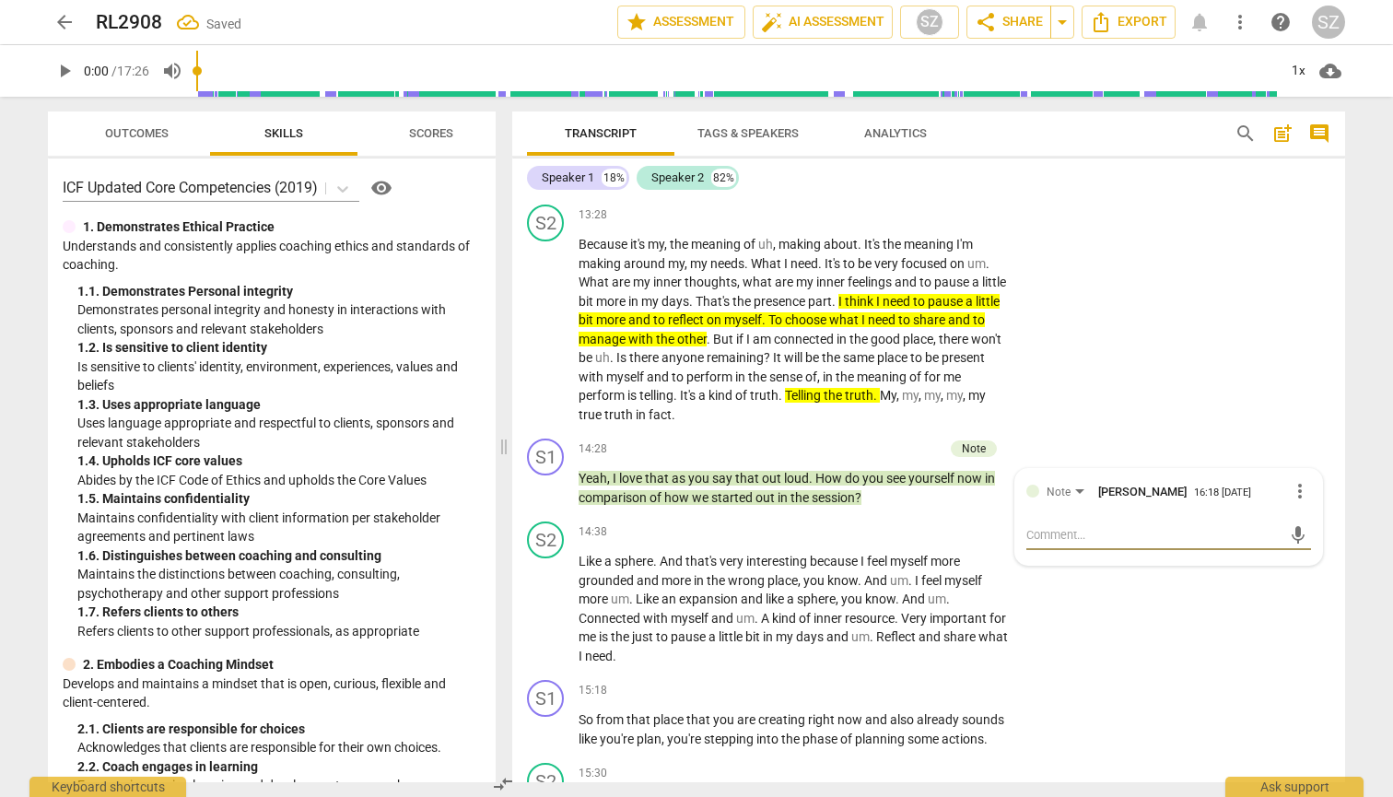
type textarea "A"
type textarea "As"
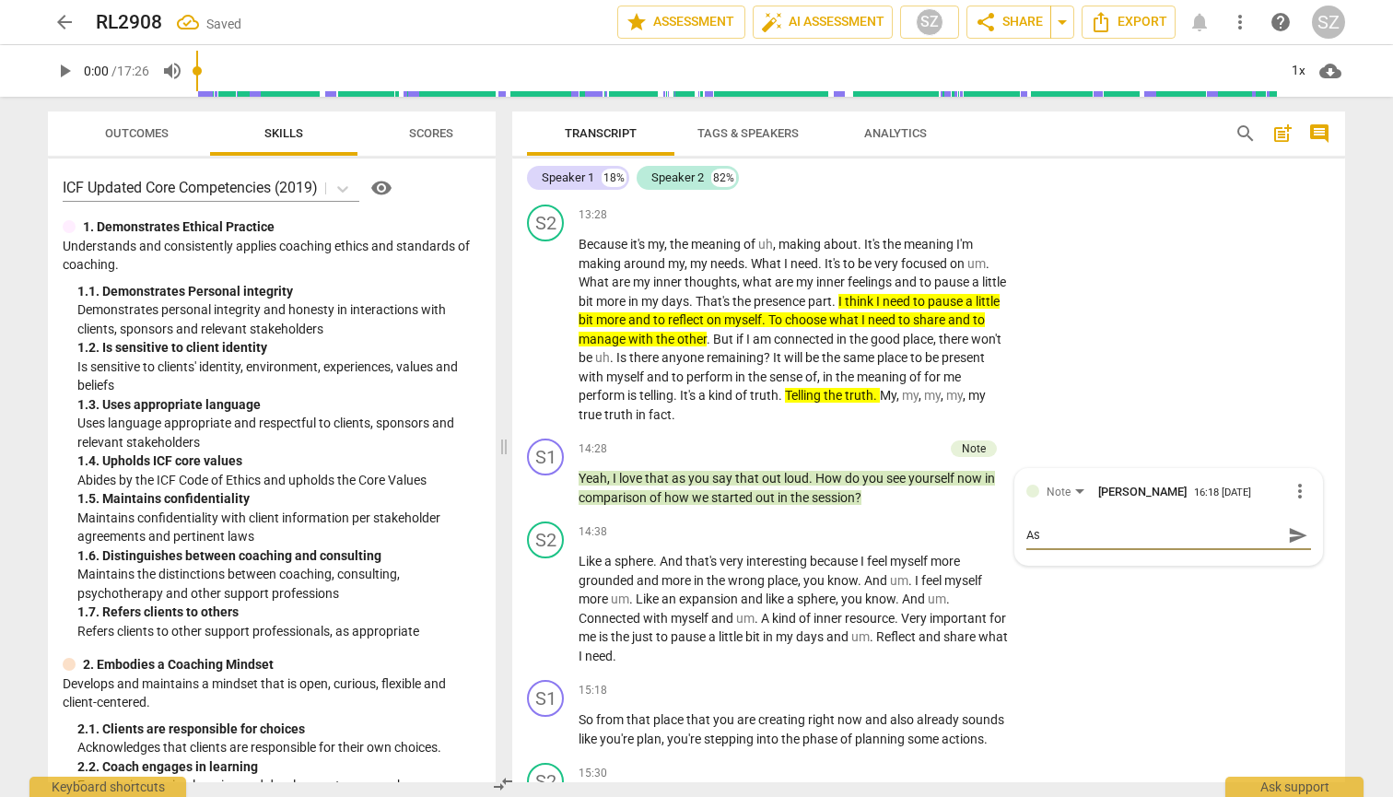
type textarea "As"
type textarea "As y"
type textarea "As yo"
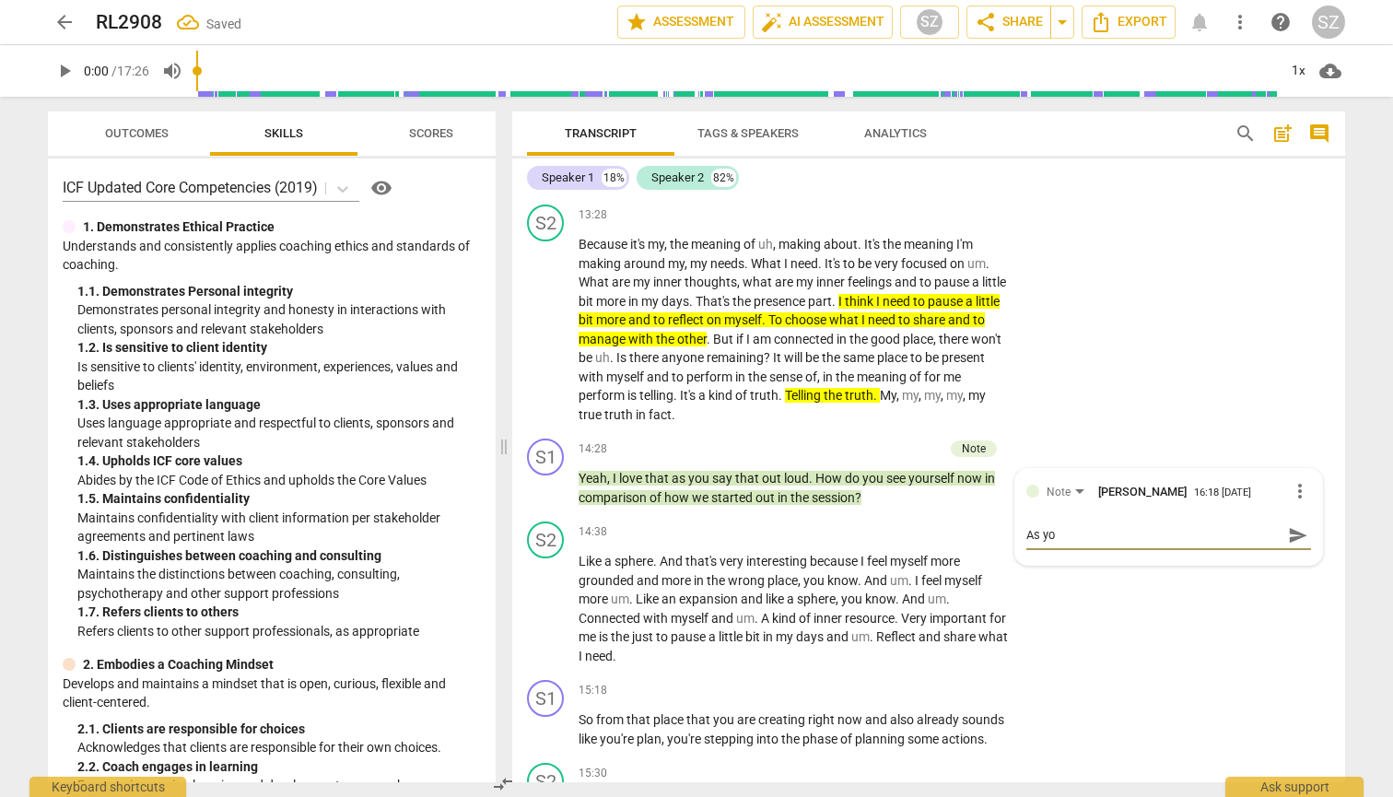
type textarea "As you"
type textarea "As you a"
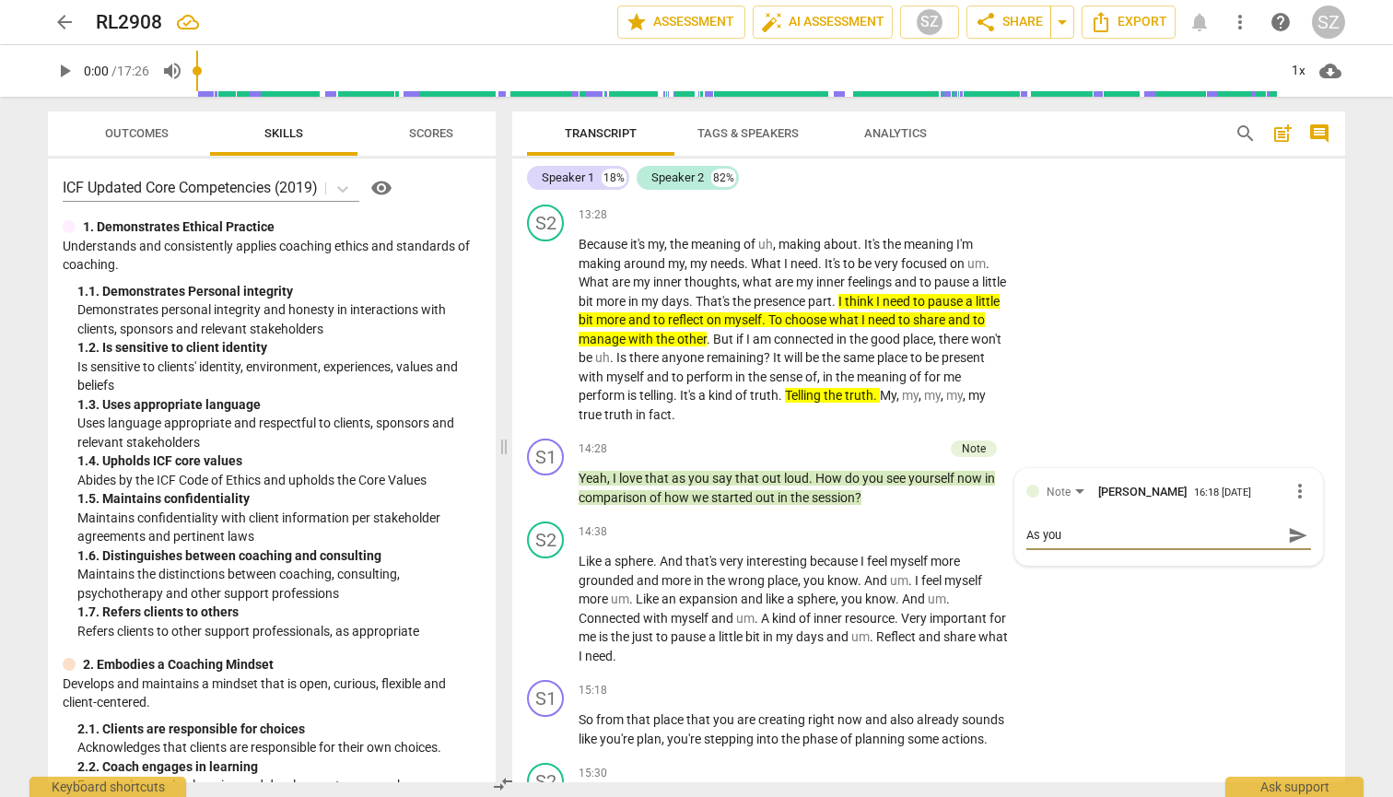
type textarea "As you a"
type textarea "As you ar"
type textarea "As you are"
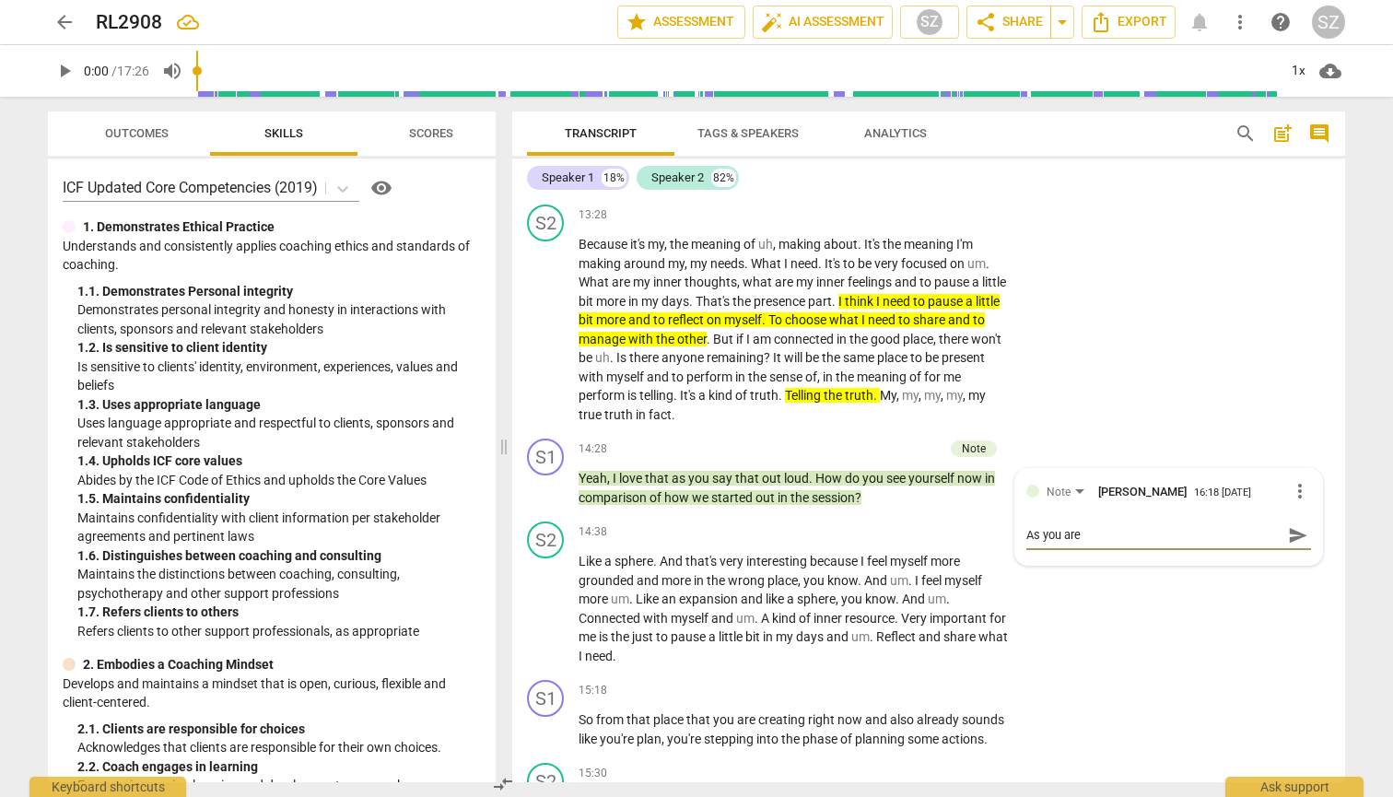
type textarea "As you are"
type textarea "As you are c"
type textarea "As you are"
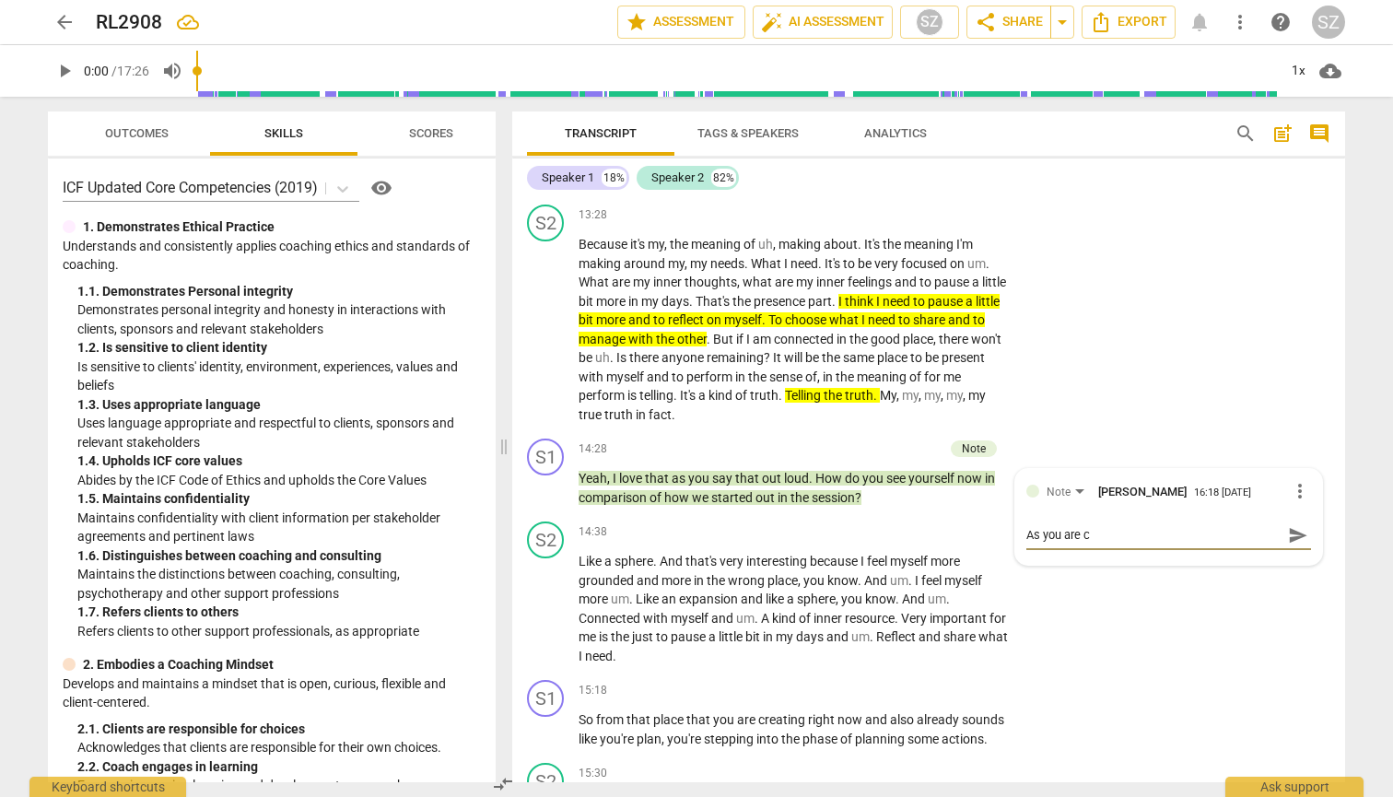
type textarea "As you are"
type textarea "As you ar"
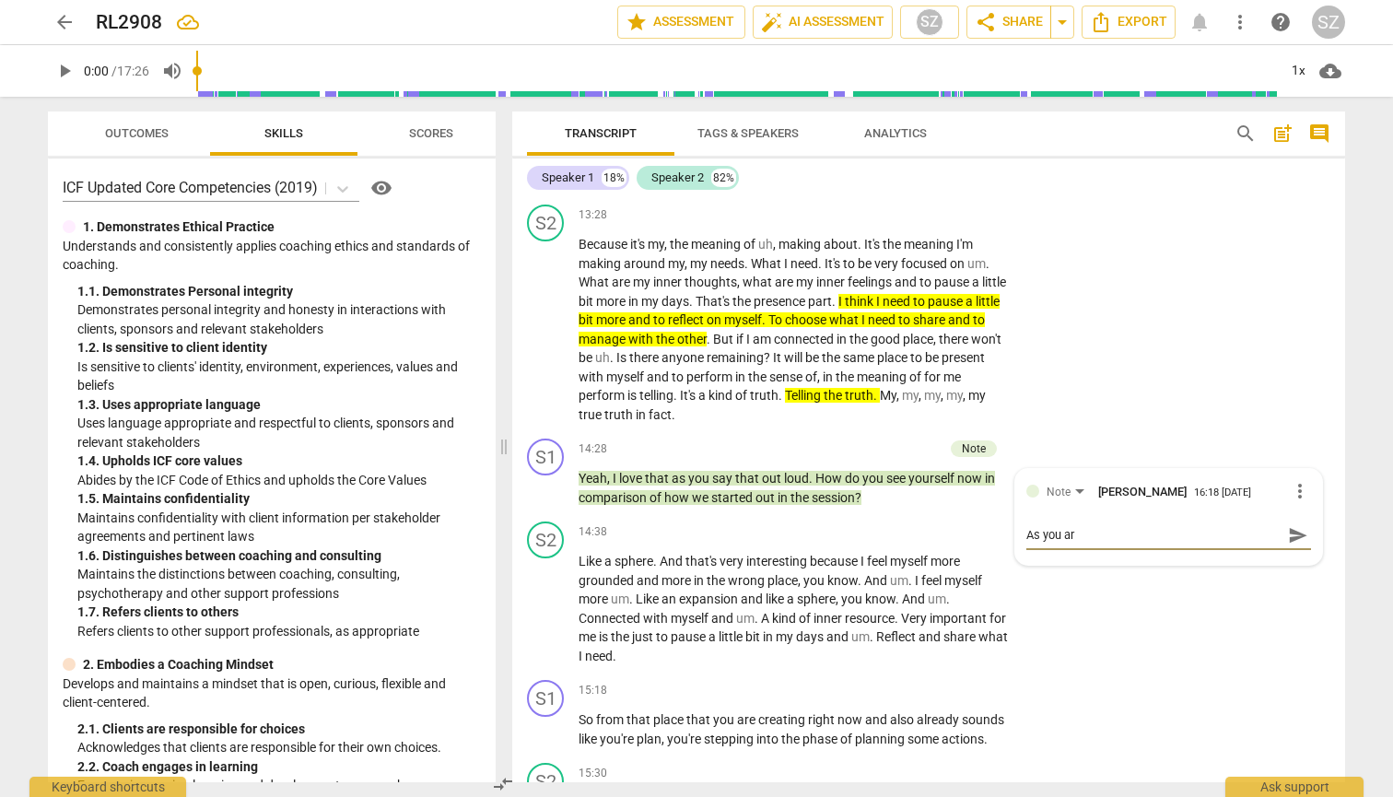
type textarea "As you a"
type textarea "As you"
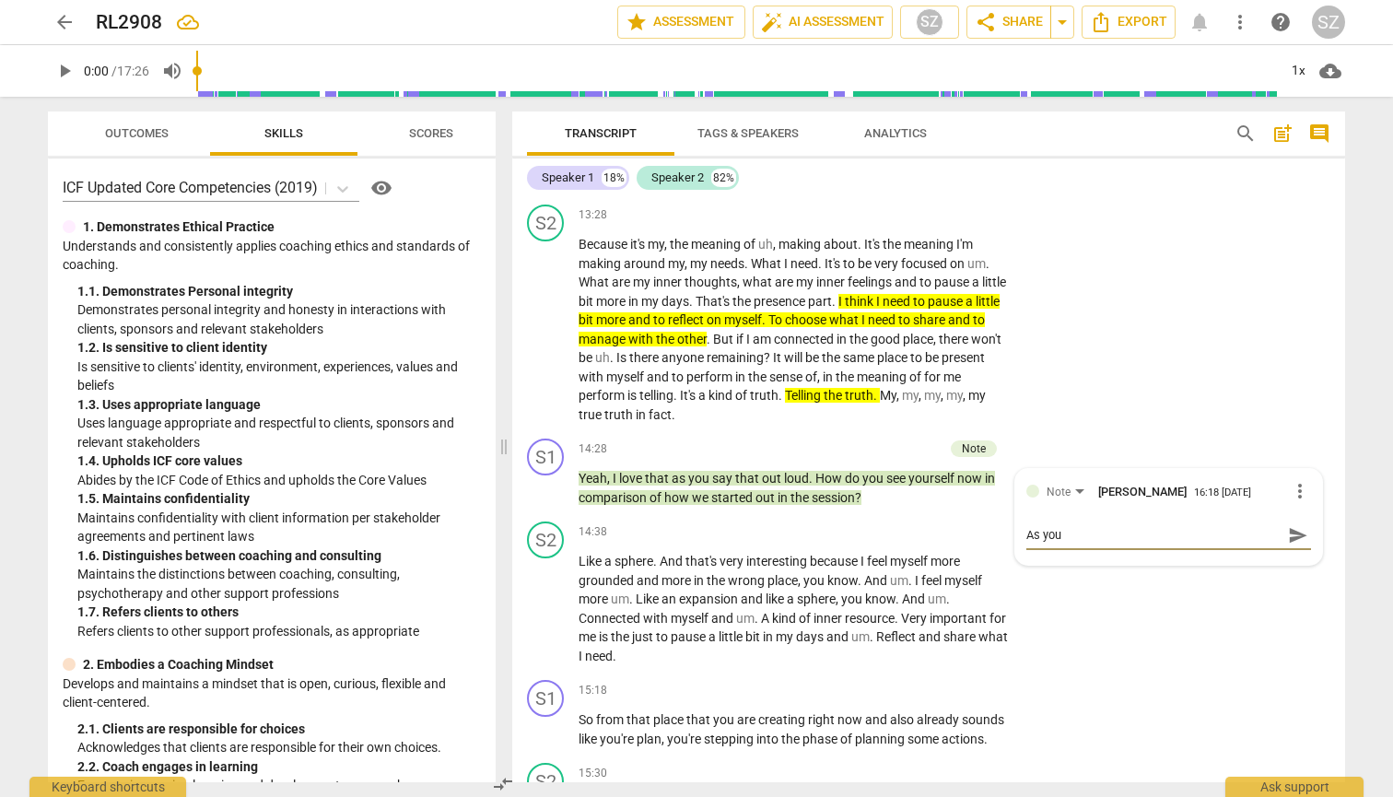
type textarea "As you"
type textarea "As yo"
type textarea "As y"
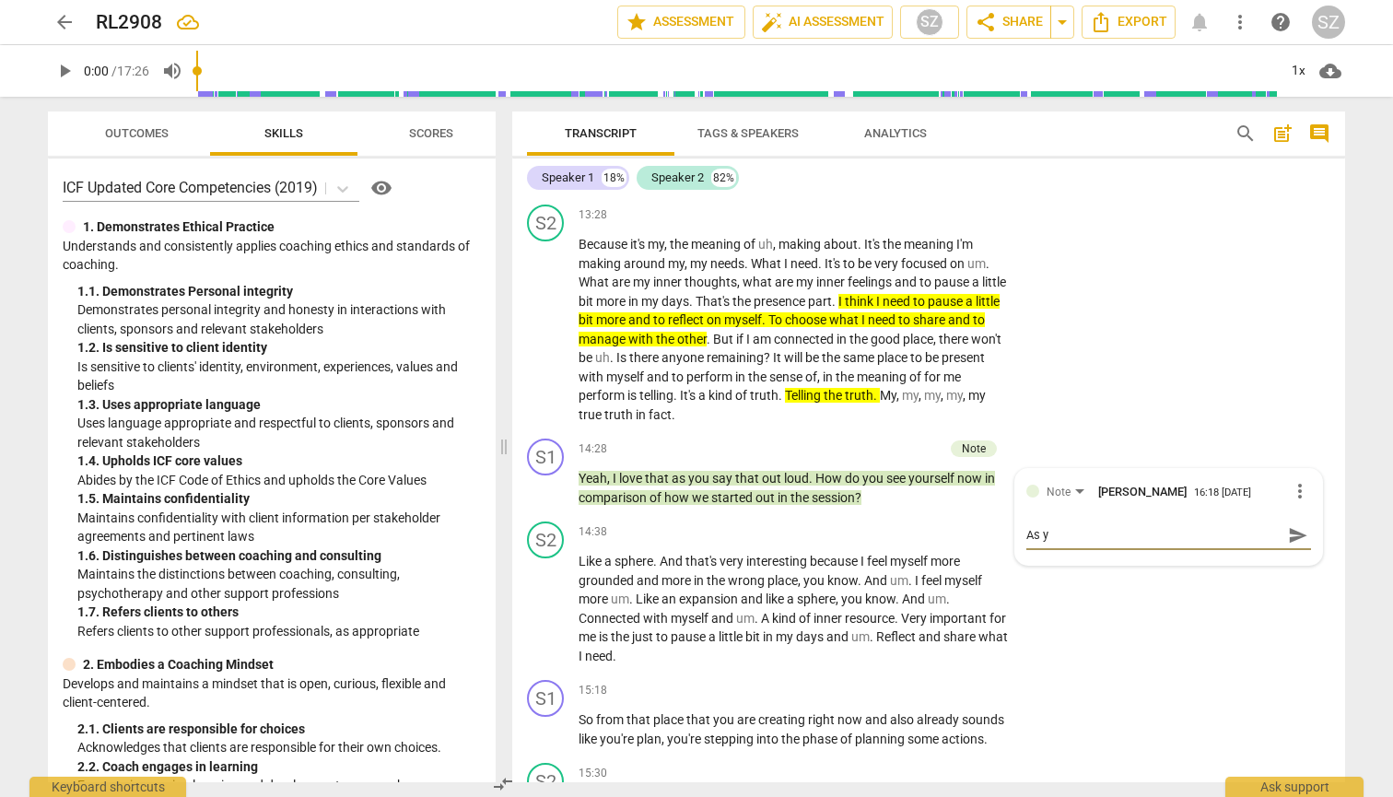
type textarea "As"
type textarea "A"
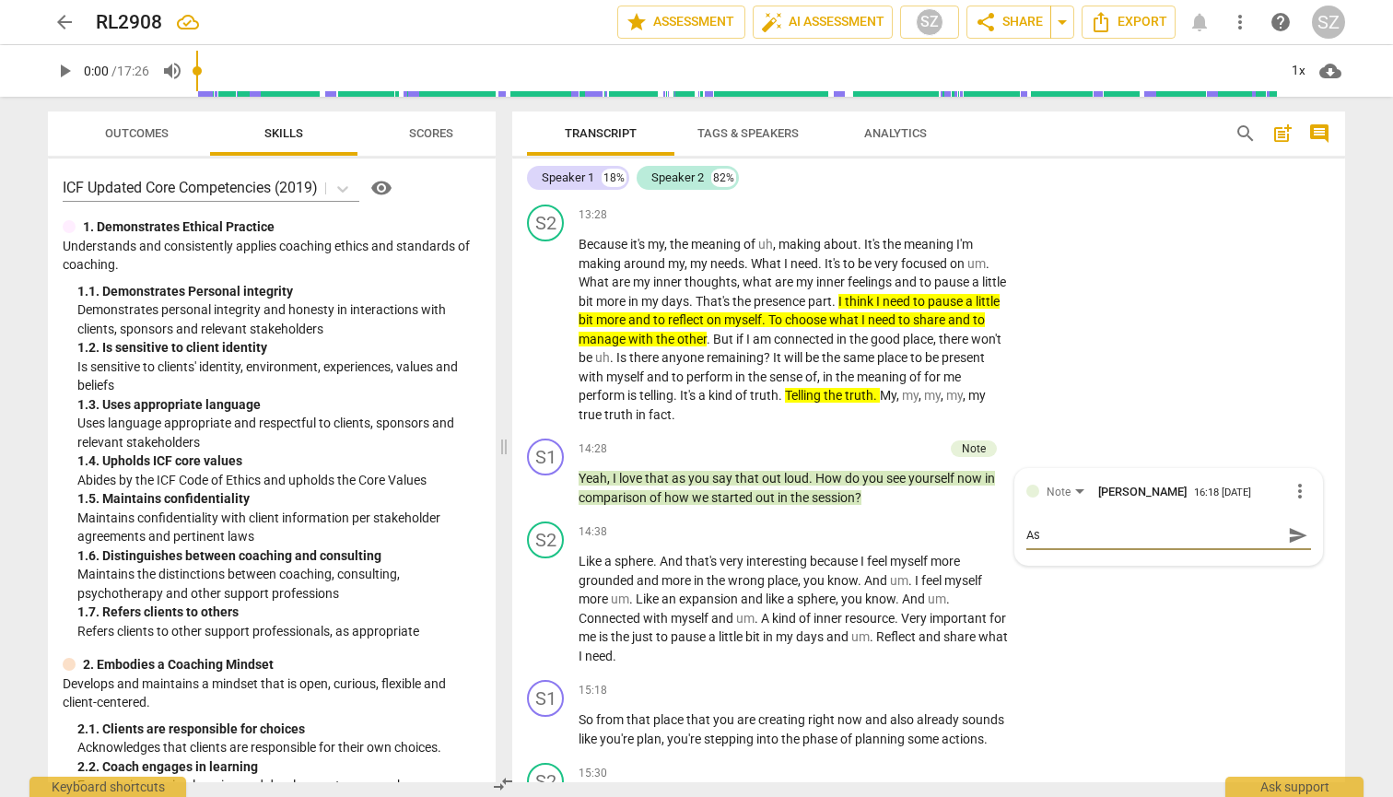
type textarea "A"
type textarea "Y"
type textarea "Yo"
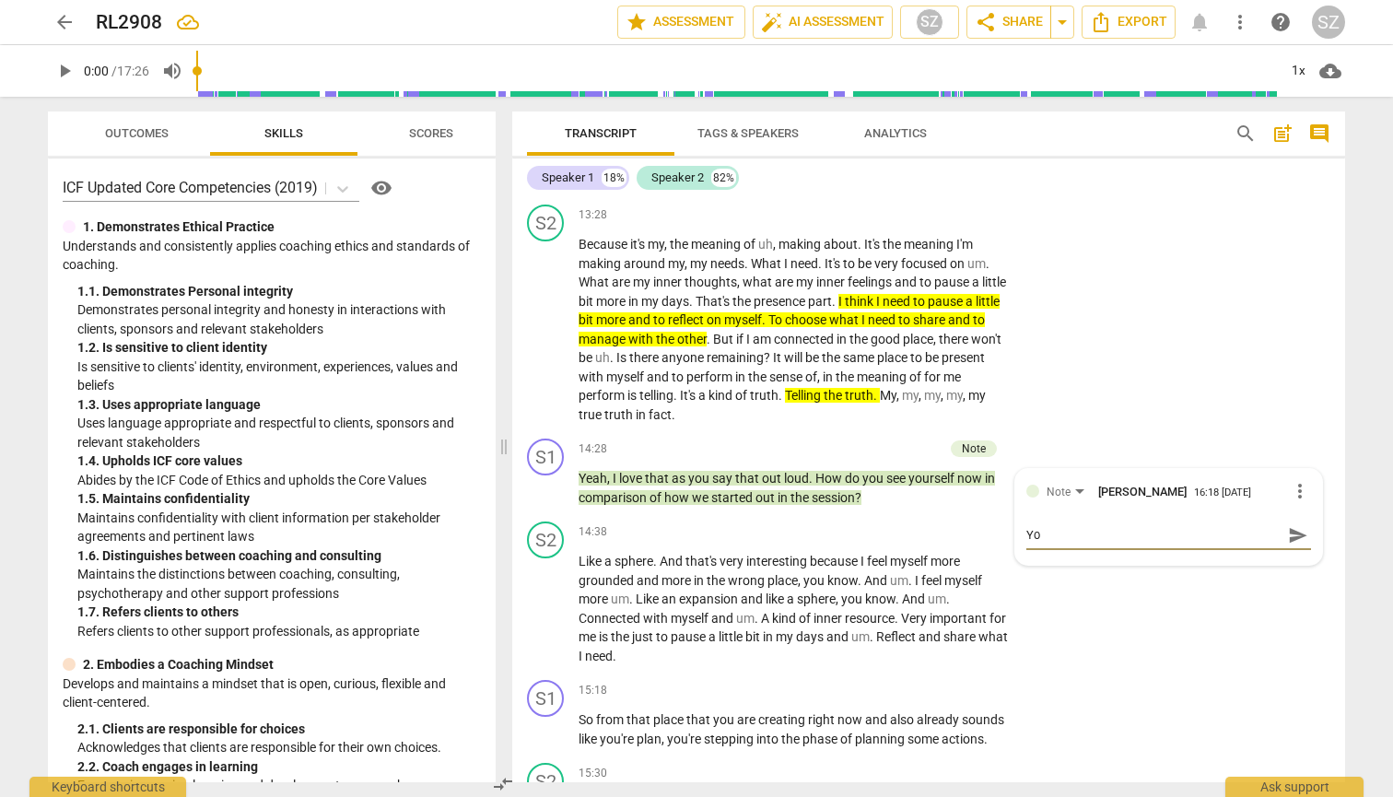
type textarea "You"
type textarea "You a"
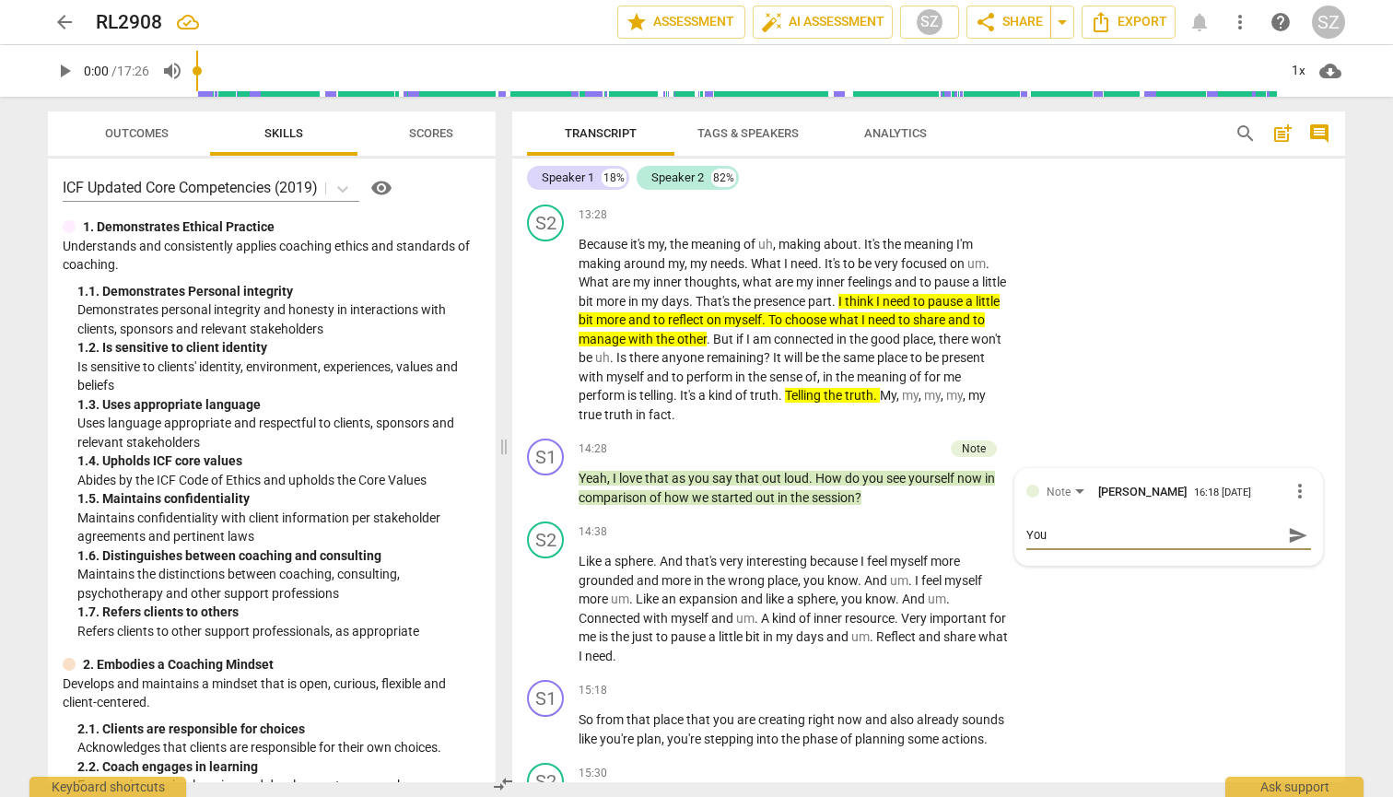
type textarea "You a"
type textarea "You ar"
type textarea "You are"
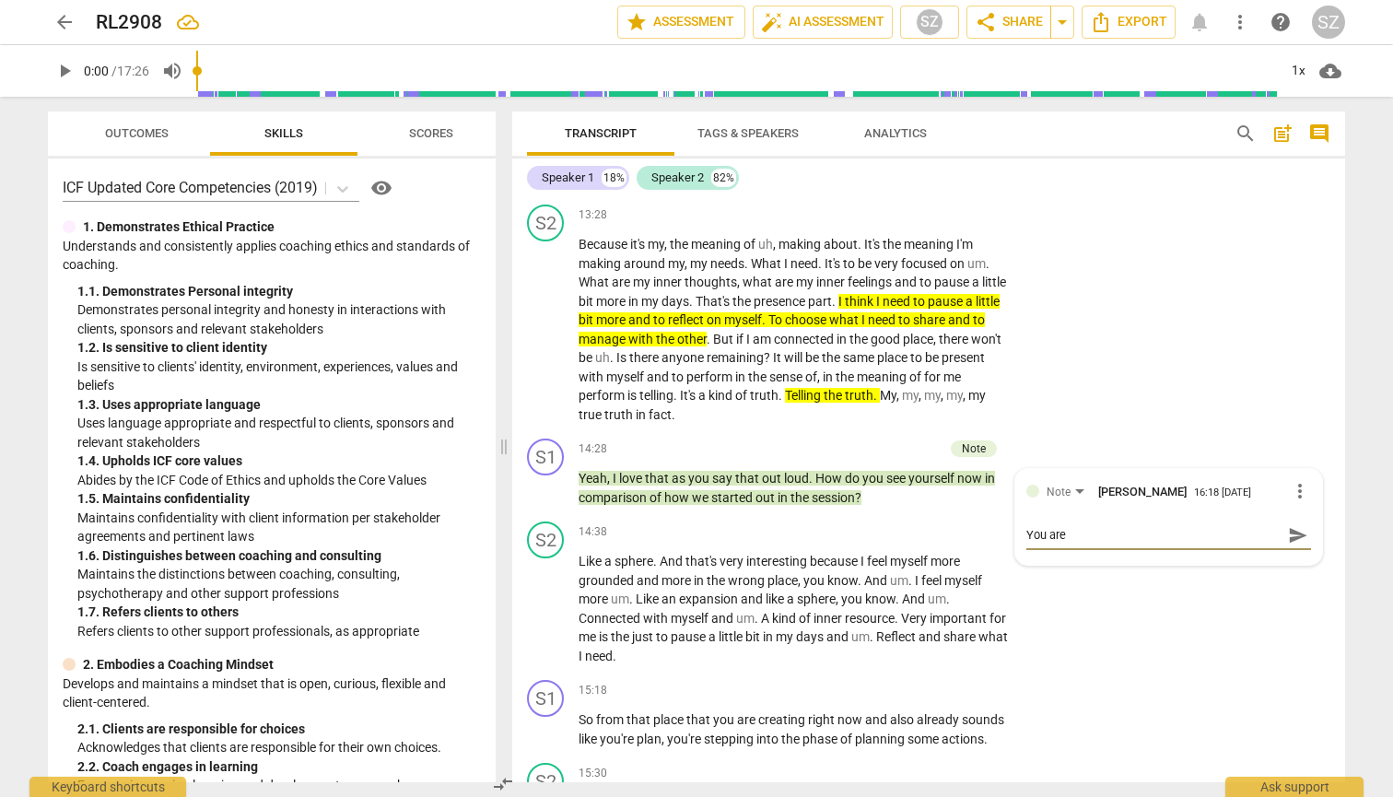
type textarea "You are"
type textarea "You are c"
type textarea "You are co"
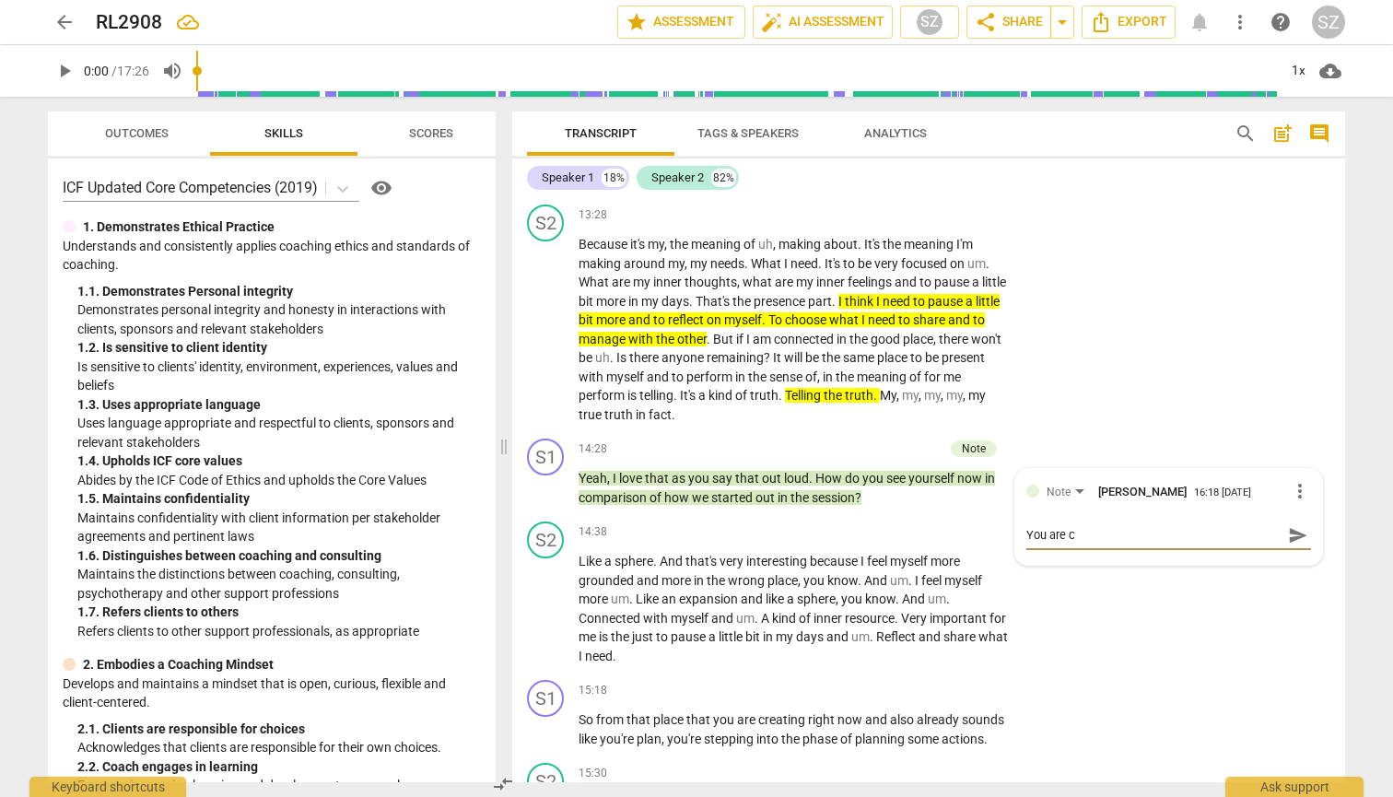
type textarea "You are co"
type textarea "You are con"
type textarea "You are conn"
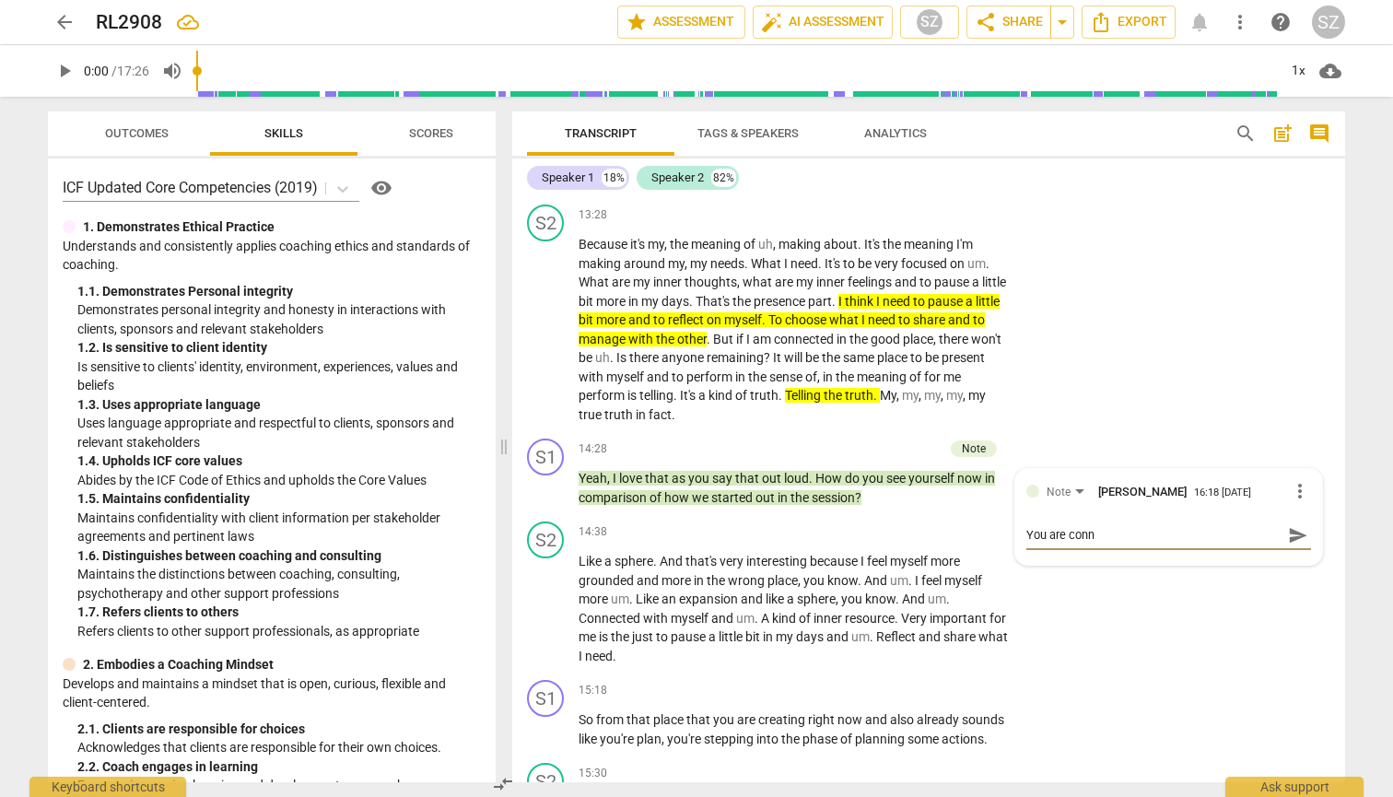
type textarea "You are conne"
type textarea "You are connec"
type textarea "You are connect"
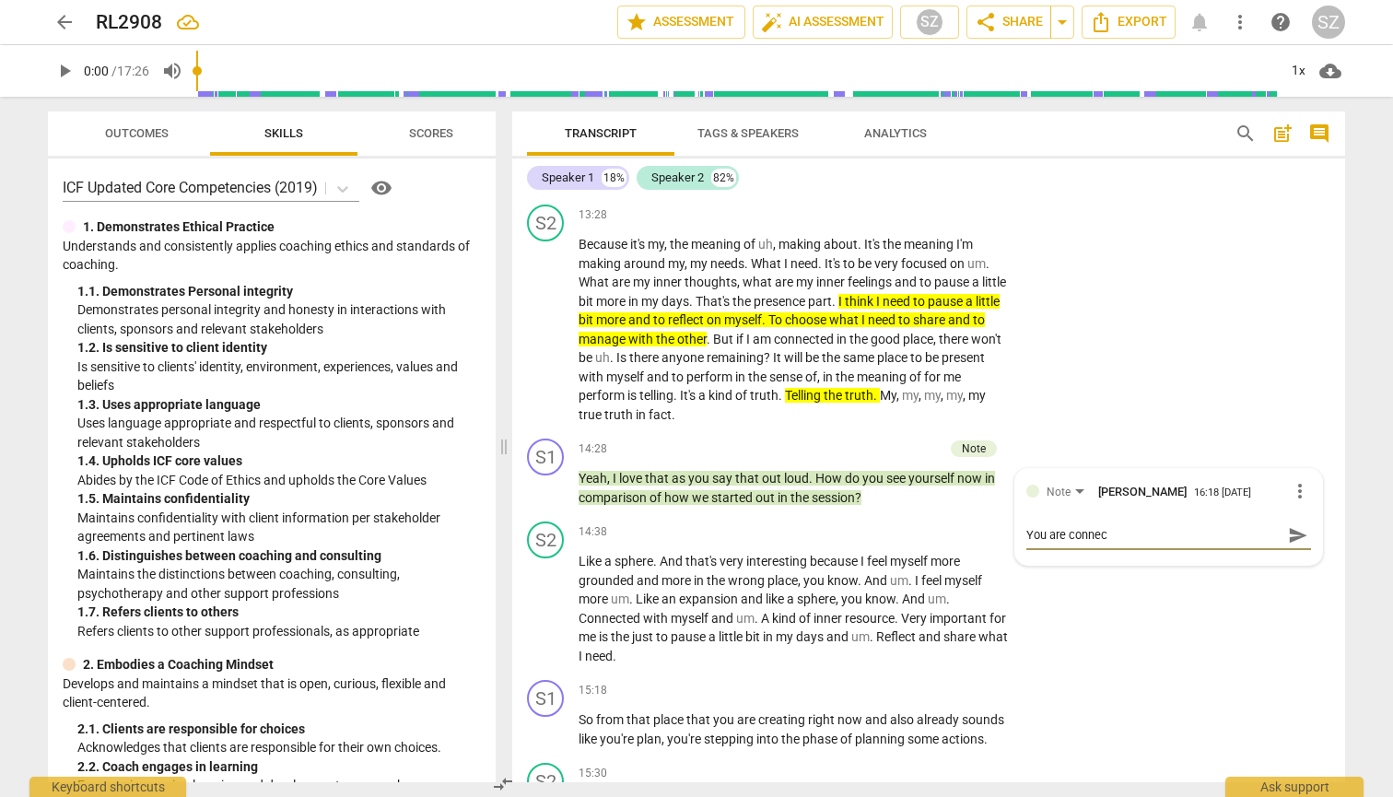
type textarea "You are connect"
type textarea "You are connecte"
type textarea "You are connected"
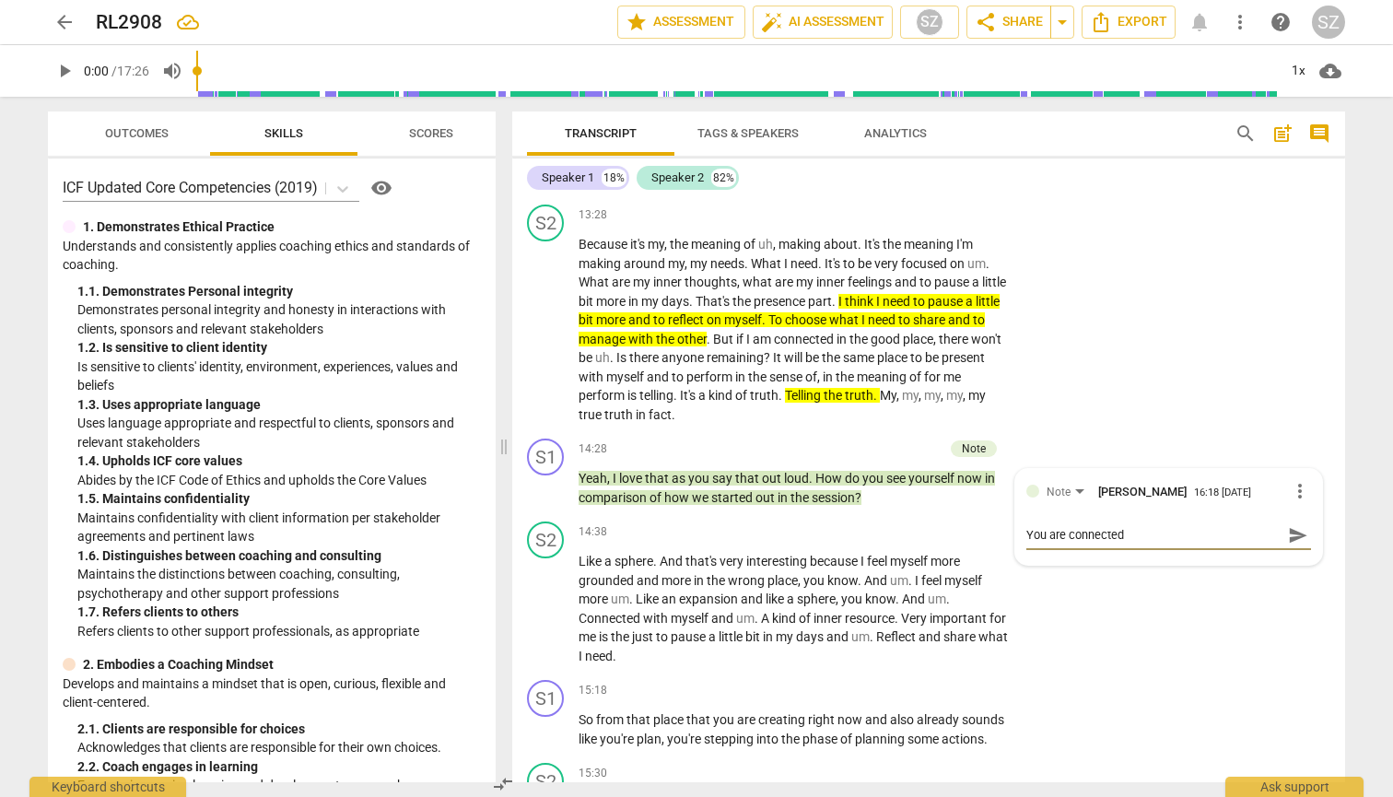
type textarea "You are connected t"
type textarea "You are connected to"
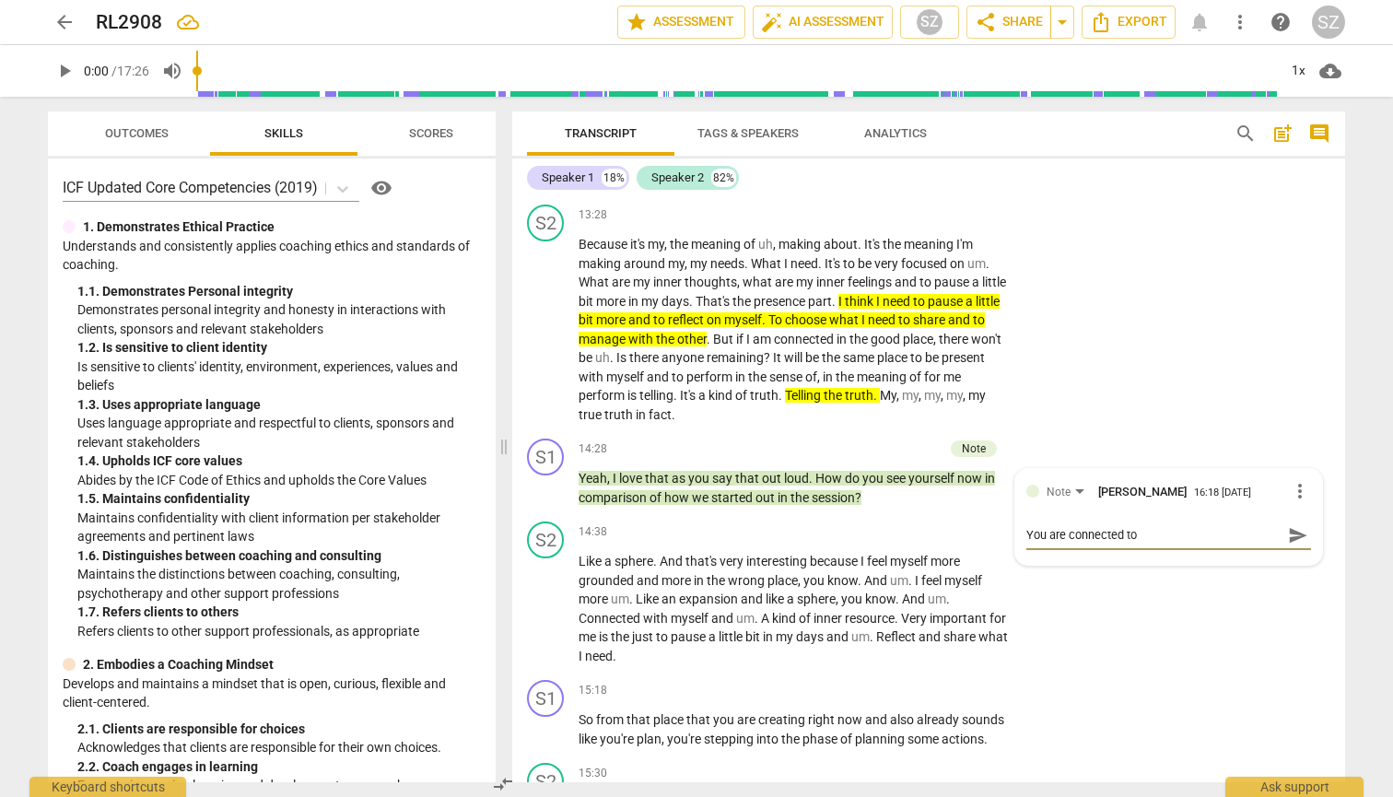
type textarea "You are connected to"
type textarea "You are connected to y"
type textarea "You are connected to yu"
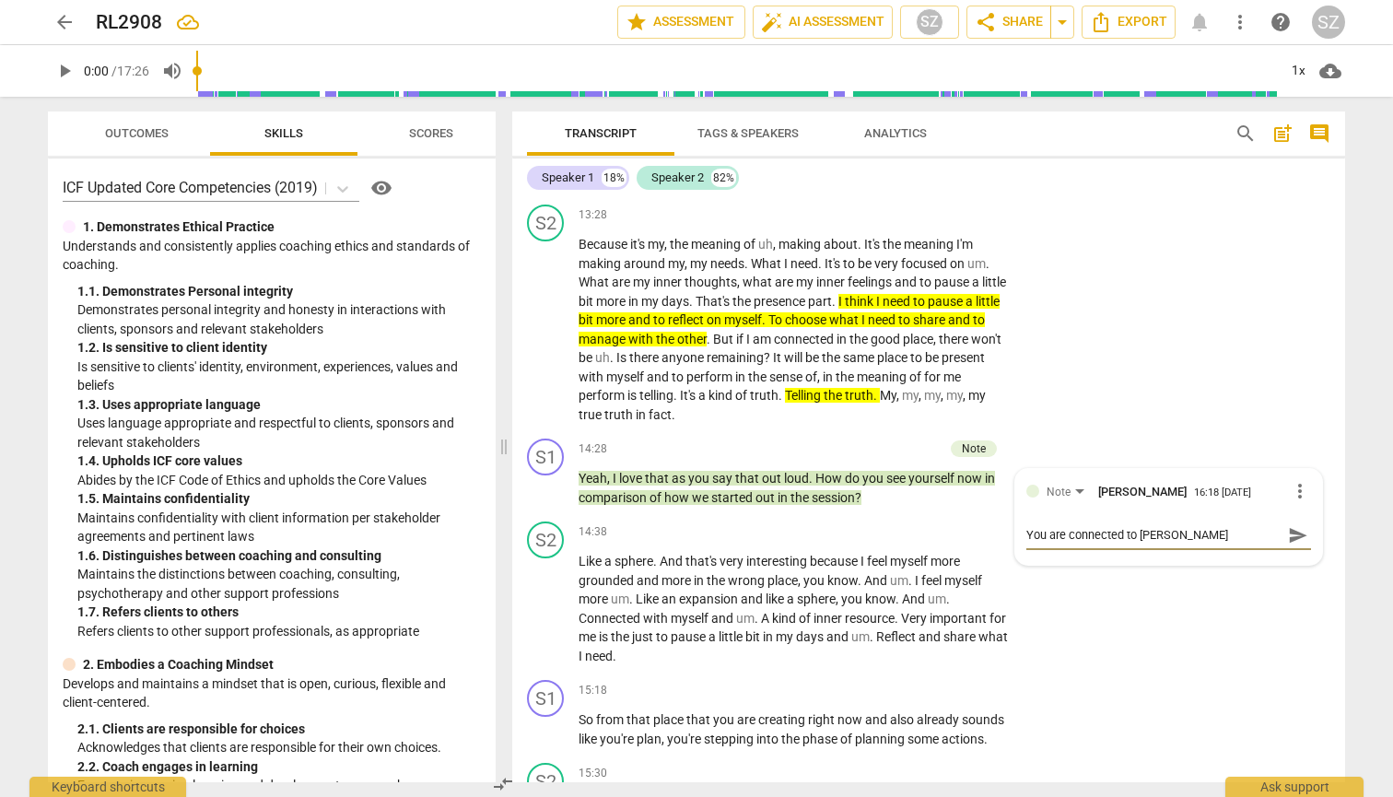
type textarea "You are connected to yuo"
type textarea "You are connected to yuoy"
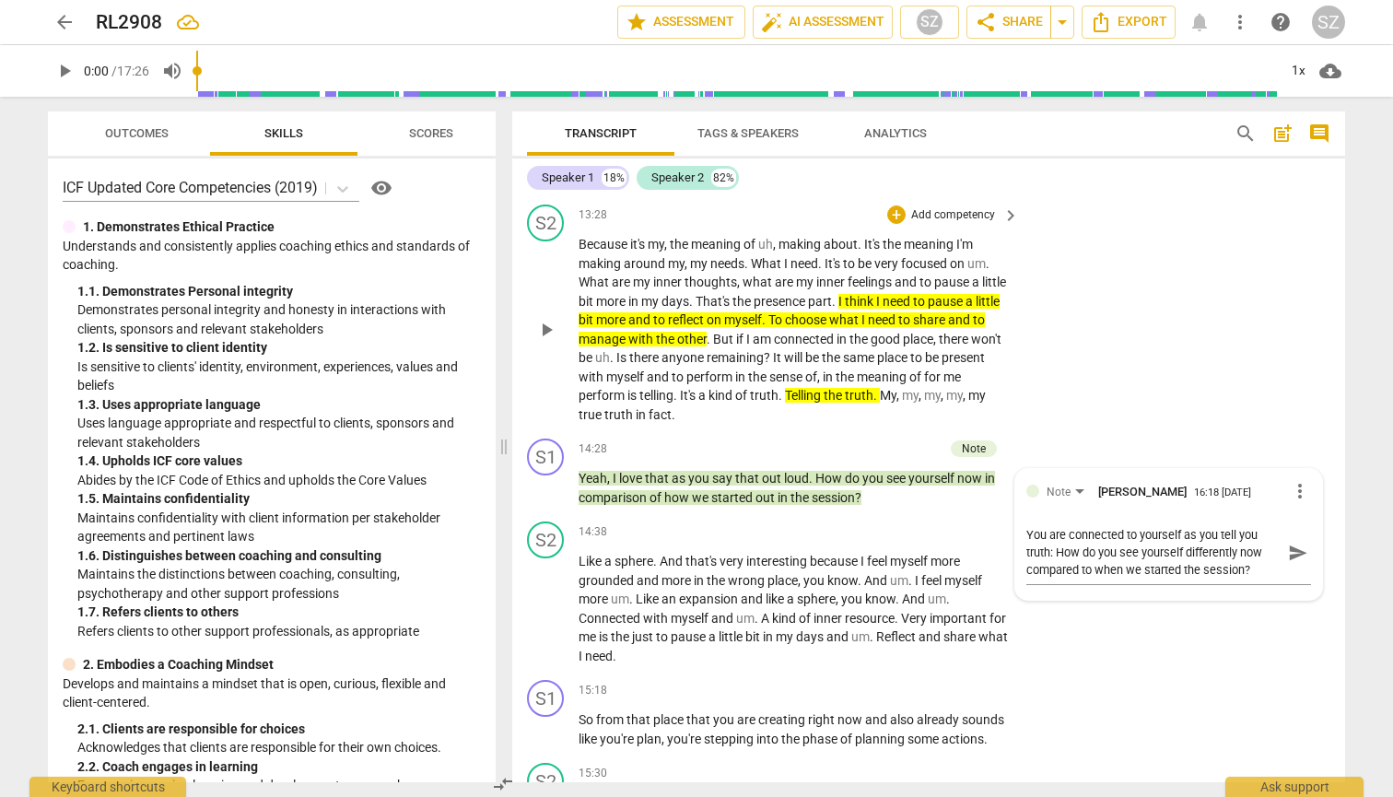
click at [680, 207] on div "S2 play_arrow pause 13:28 + Add competency keyboard_arrow_right Because it's my…" at bounding box center [928, 314] width 833 height 234
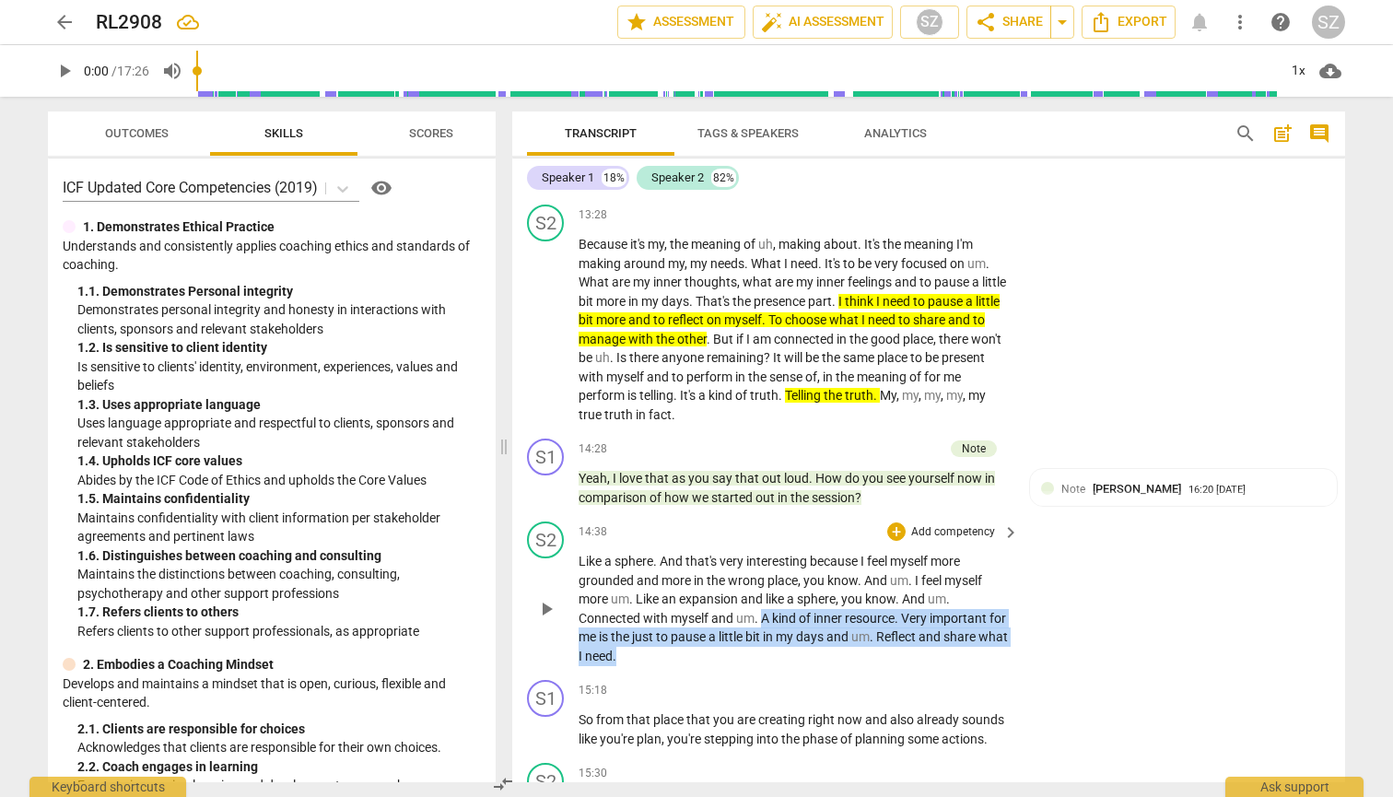
drag, startPoint x: 765, startPoint y: 603, endPoint x: 850, endPoint y: 635, distance: 90.7
click at [680, 635] on p "Like a sphere . And that's very interesting because I feel myself more grounded…" at bounding box center [793, 608] width 431 height 113
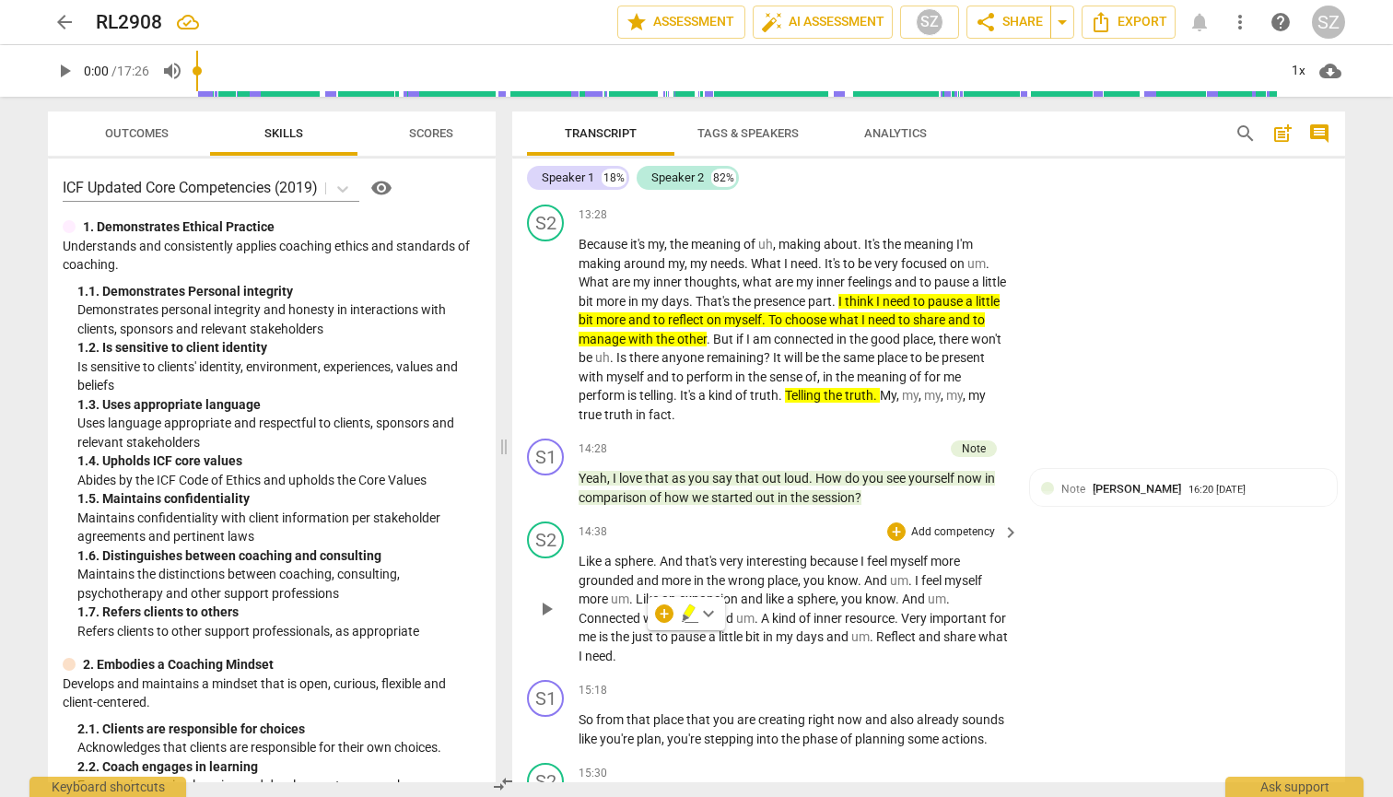
click at [680, 652] on div "S2 play_arrow pause 14:38 + Add competency keyboard_arrow_right Like a sphere .…" at bounding box center [928, 593] width 833 height 158
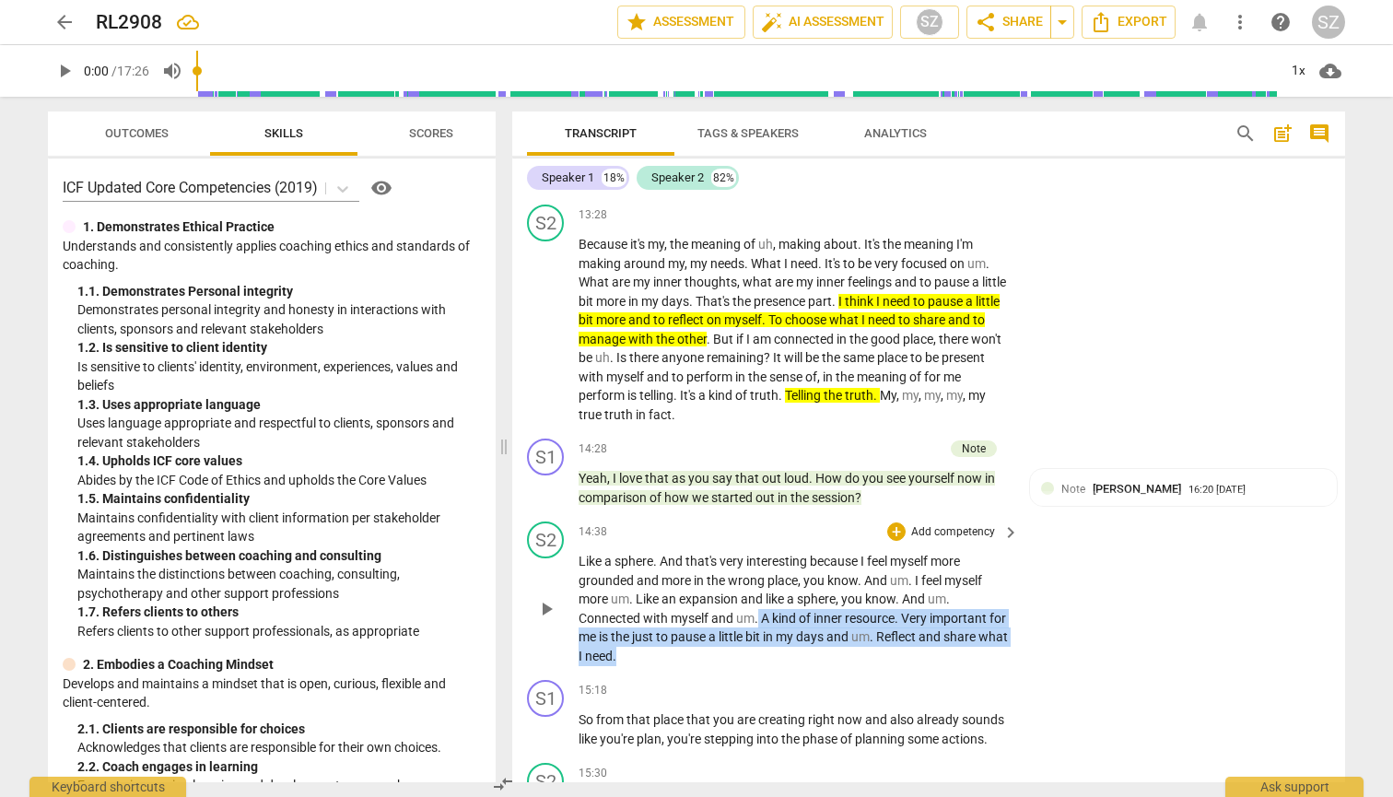
drag, startPoint x: 758, startPoint y: 590, endPoint x: 943, endPoint y: 638, distance: 191.2
click at [680, 638] on p "Like a sphere . And that's very interesting because I feel myself more grounded…" at bounding box center [793, 608] width 431 height 113
click at [680, 611] on icon "button" at bounding box center [690, 613] width 18 height 22
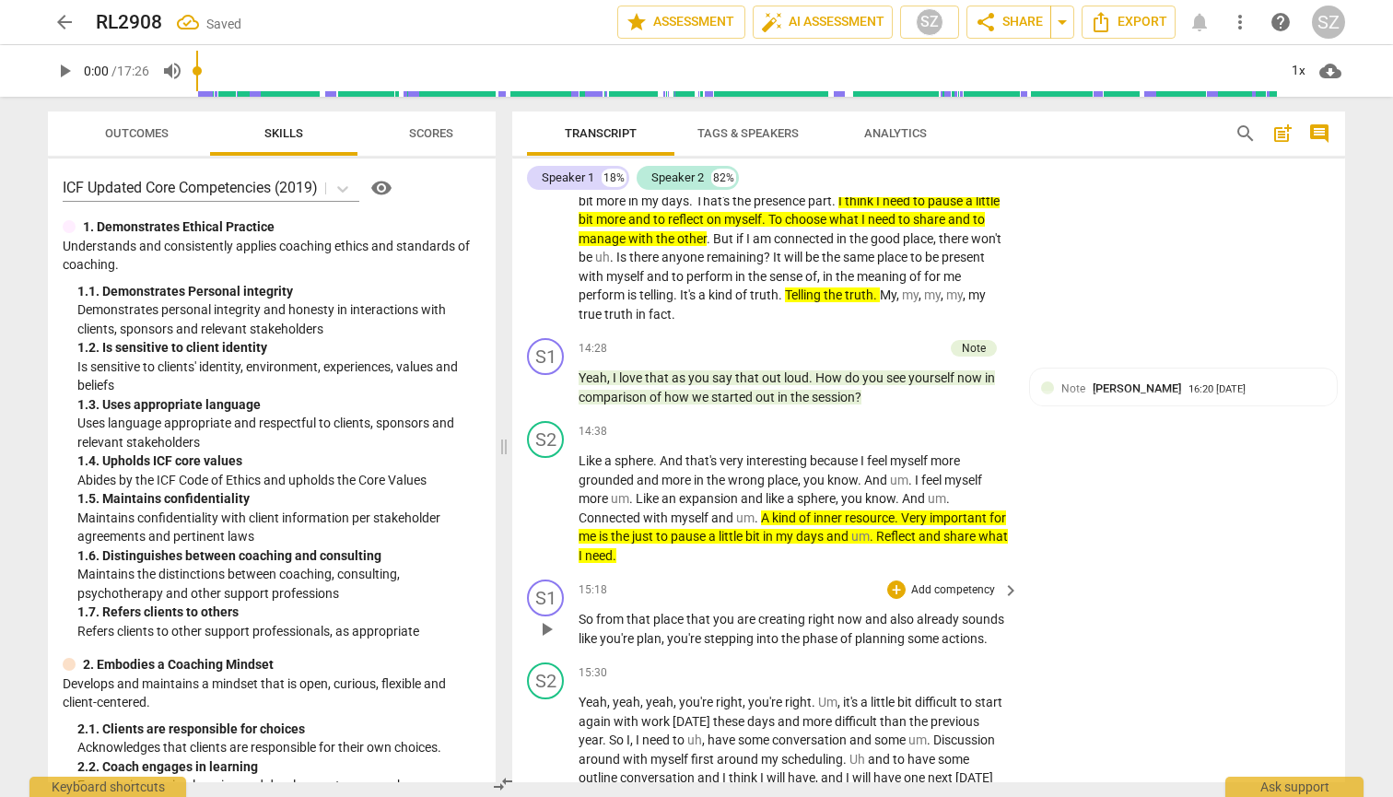
scroll to position [4922, 0]
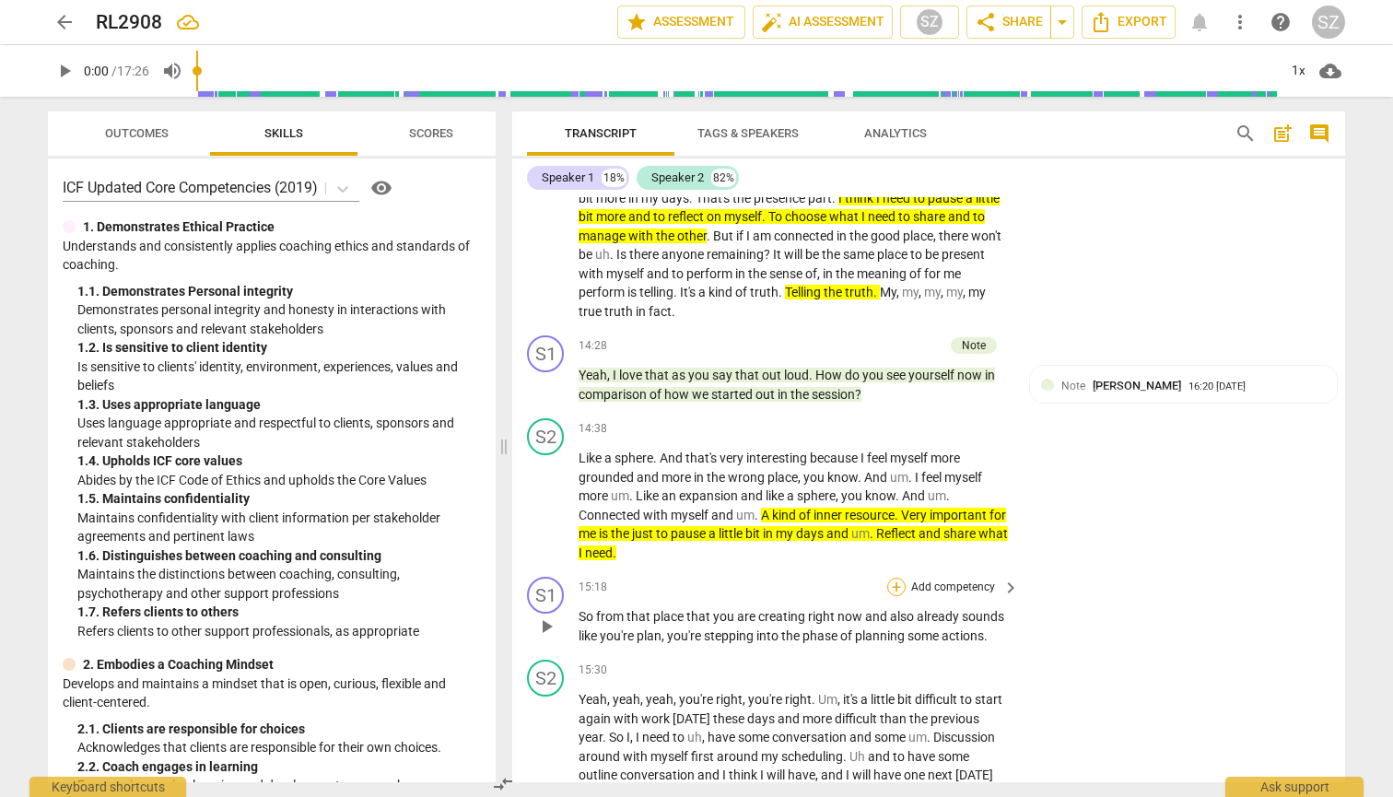
click at [680, 577] on div "+" at bounding box center [896, 586] width 18 height 18
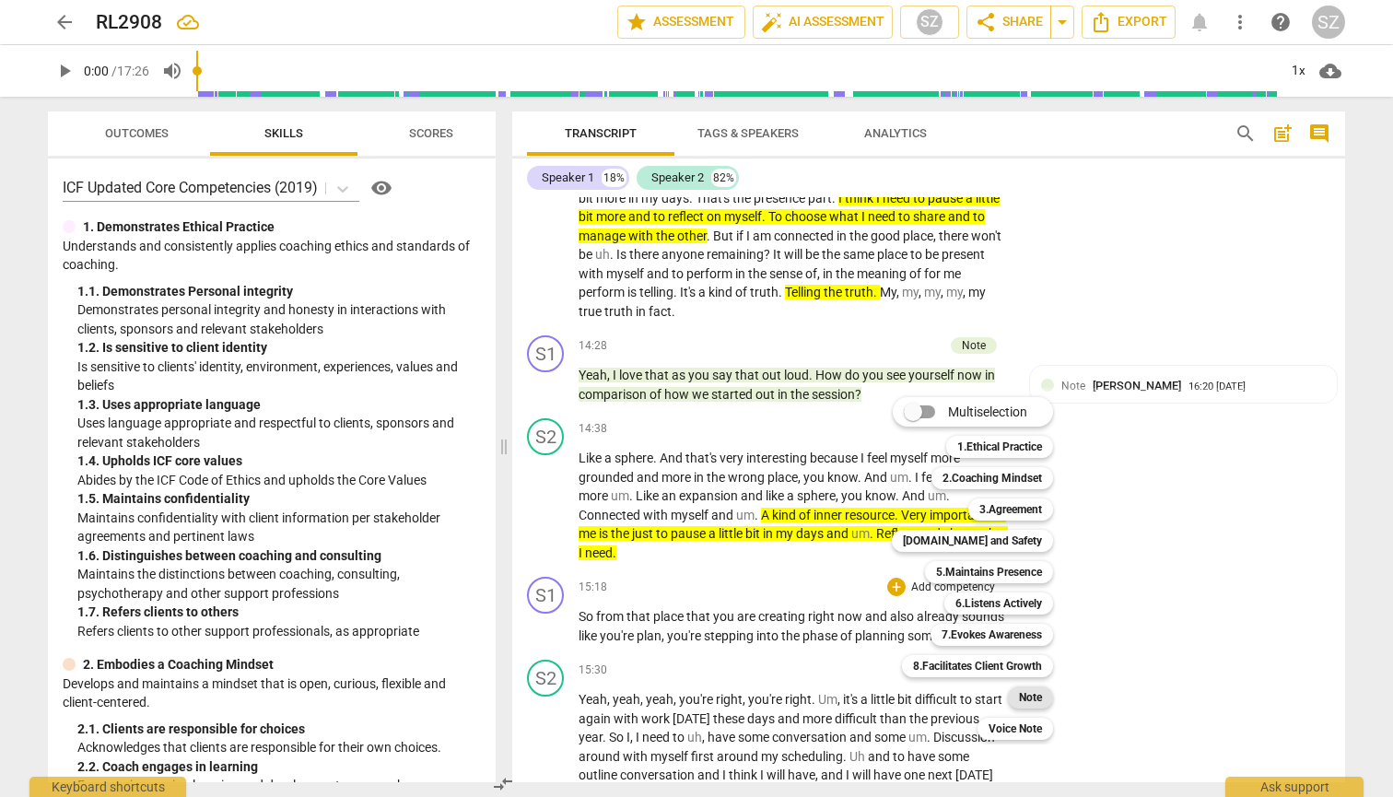
click at [680, 698] on b "Note" at bounding box center [1030, 697] width 23 height 22
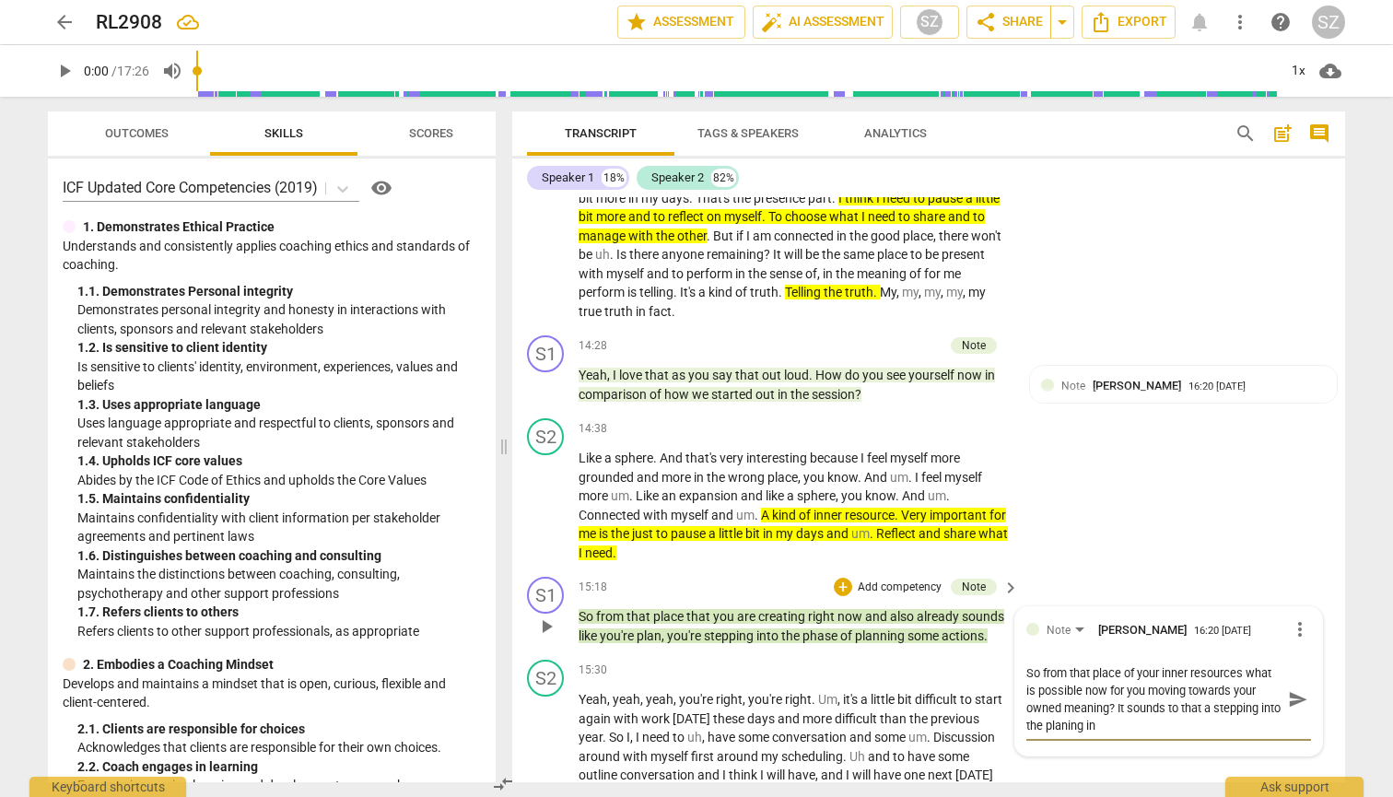
scroll to position [0, 0]
click at [680, 698] on textarea "So from that place of your inner resources what is possible now for you moving …" at bounding box center [1153, 699] width 255 height 70
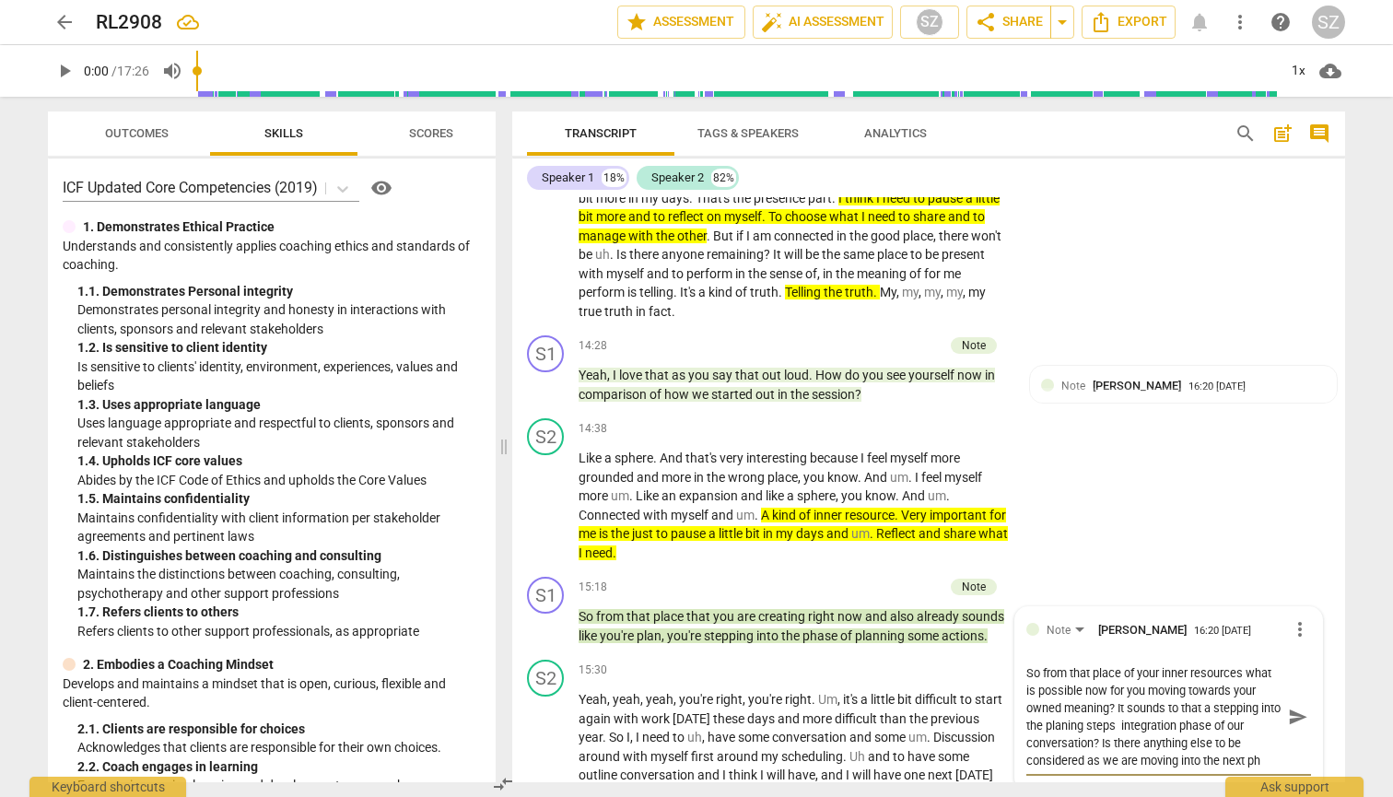
scroll to position [16, 0]
click at [680, 698] on span "send" at bounding box center [1298, 716] width 20 height 20
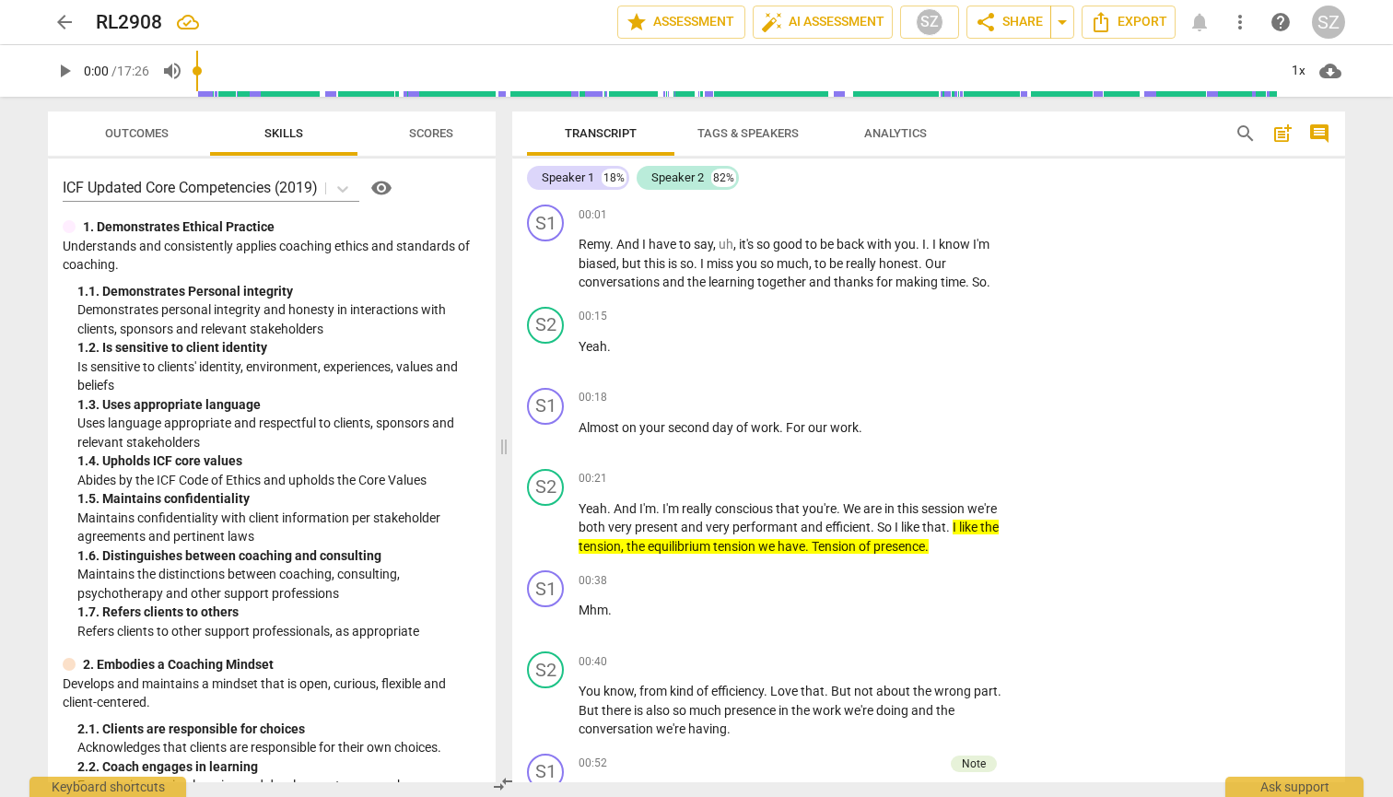
scroll to position [0, 0]
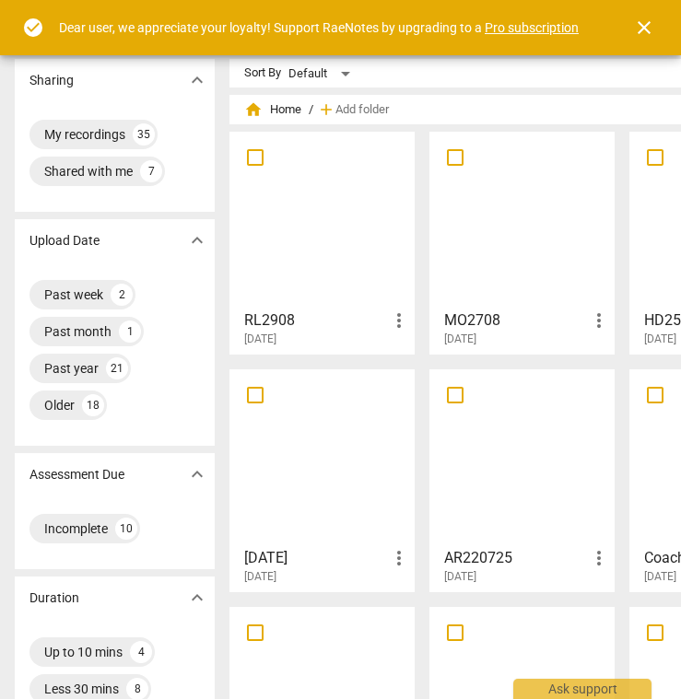
click at [329, 223] on div at bounding box center [322, 219] width 172 height 163
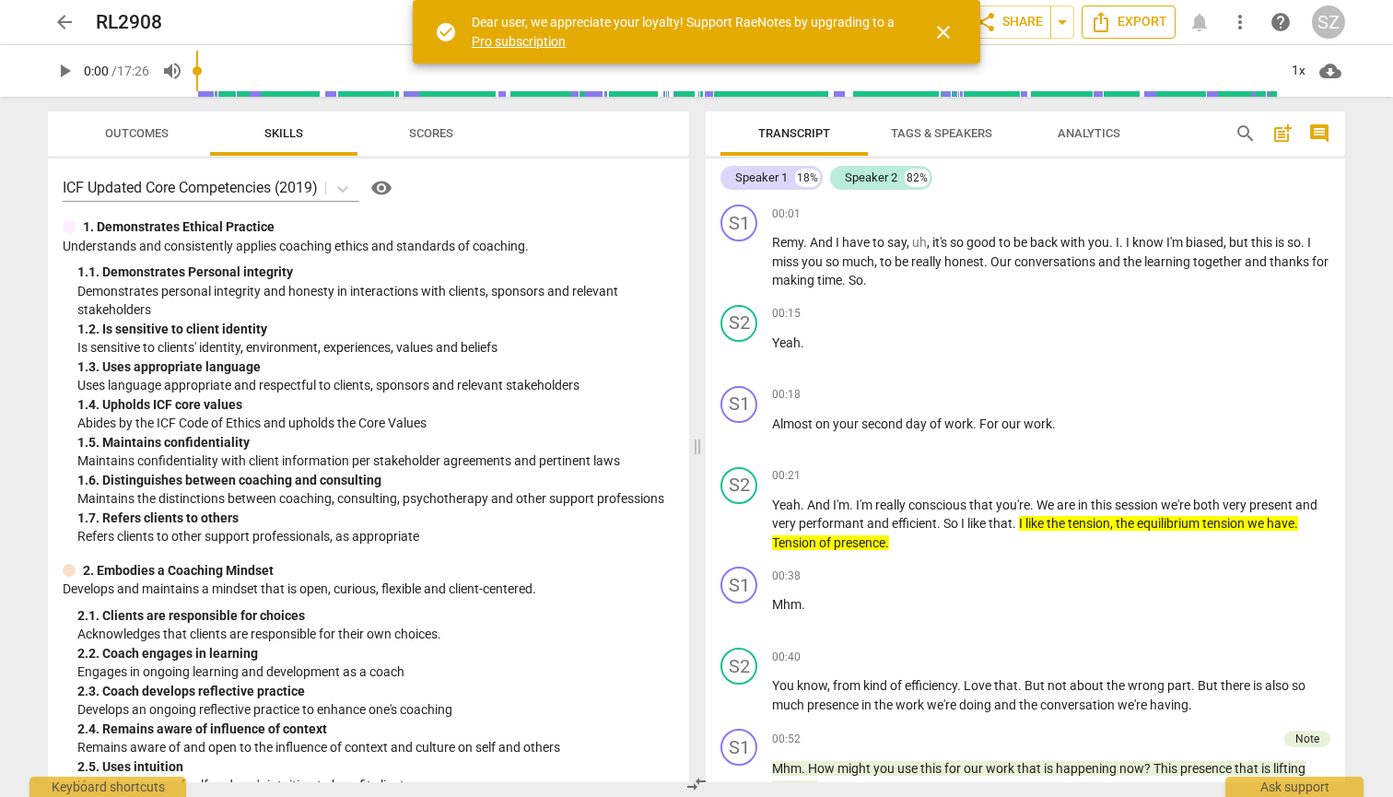
click at [680, 21] on span "Export" at bounding box center [1128, 22] width 77 height 22
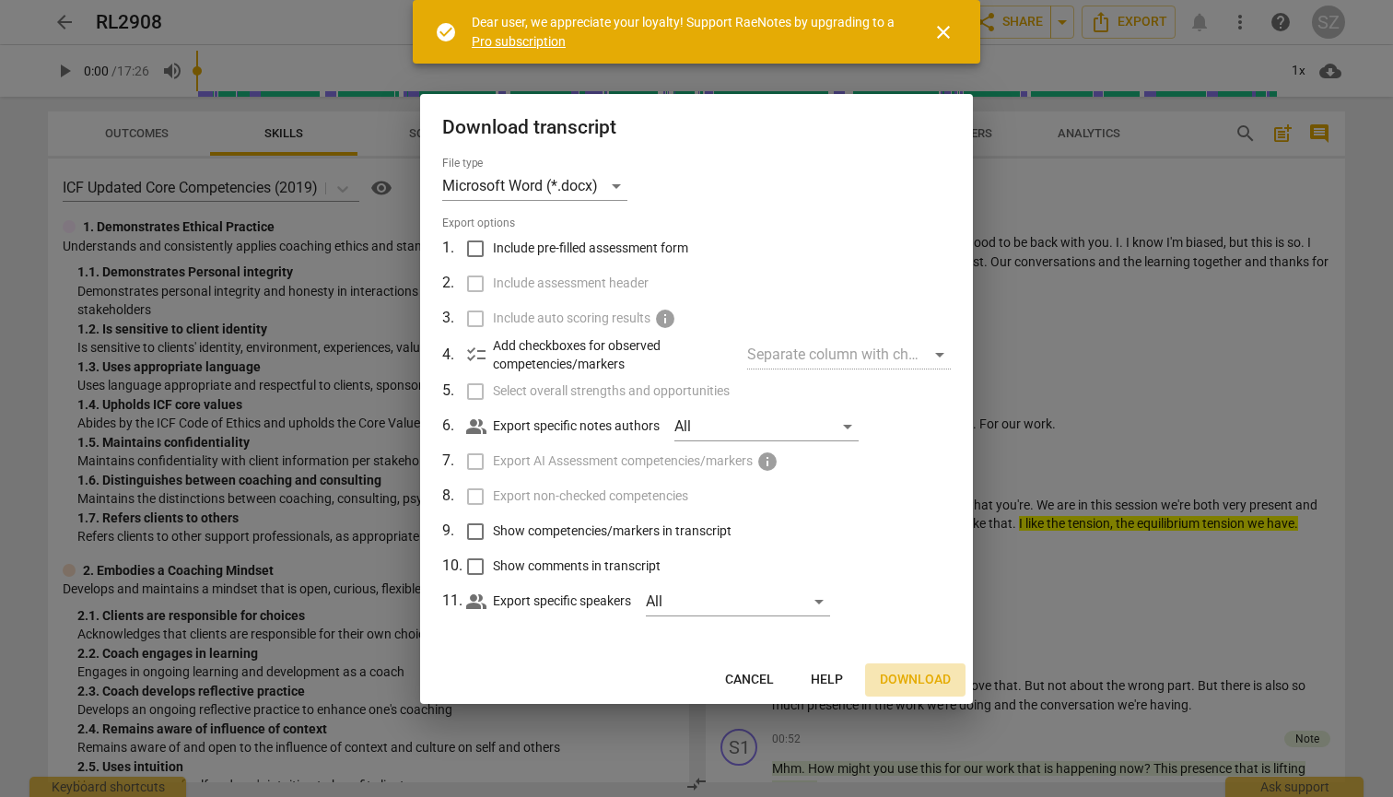
click at [680, 676] on span "Download" at bounding box center [915, 679] width 71 height 18
